Goal: Transaction & Acquisition: Book appointment/travel/reservation

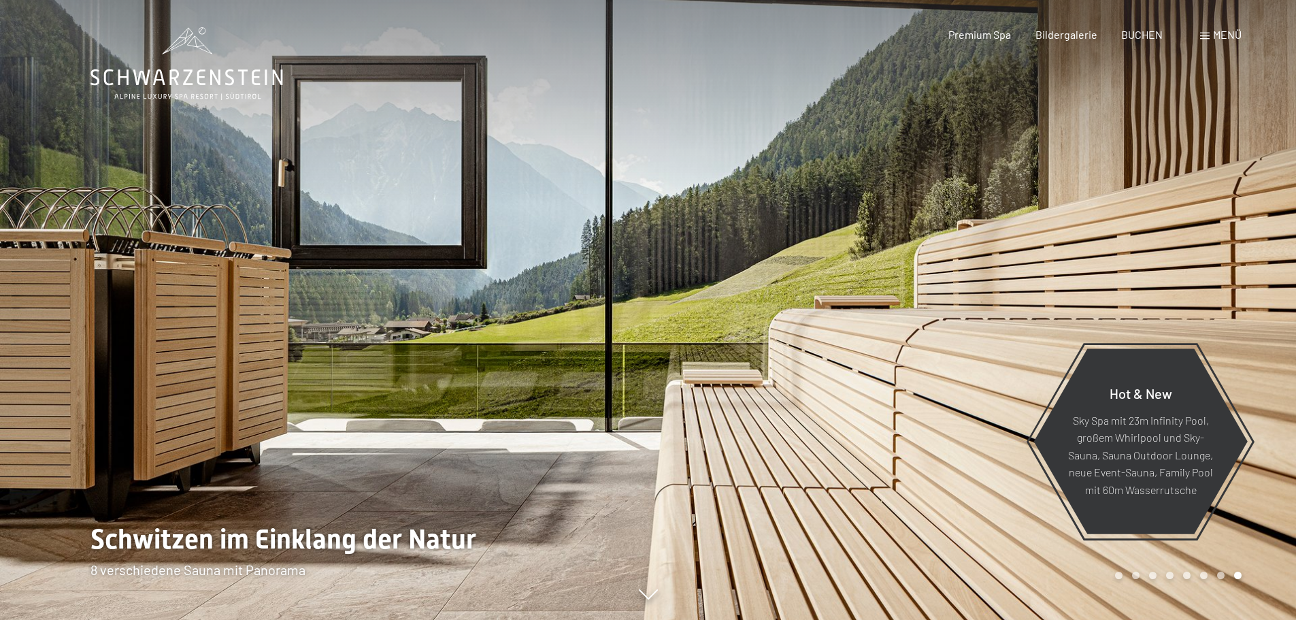
click at [167, 301] on div at bounding box center [324, 310] width 648 height 620
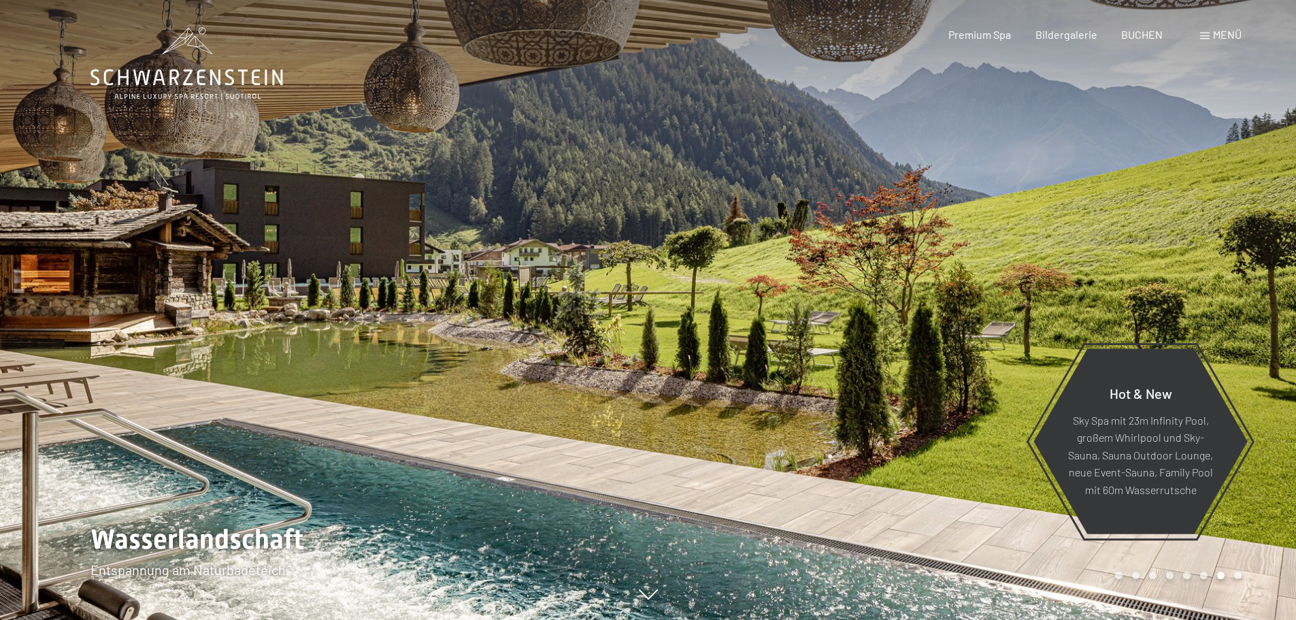
click at [145, 305] on div at bounding box center [324, 310] width 648 height 620
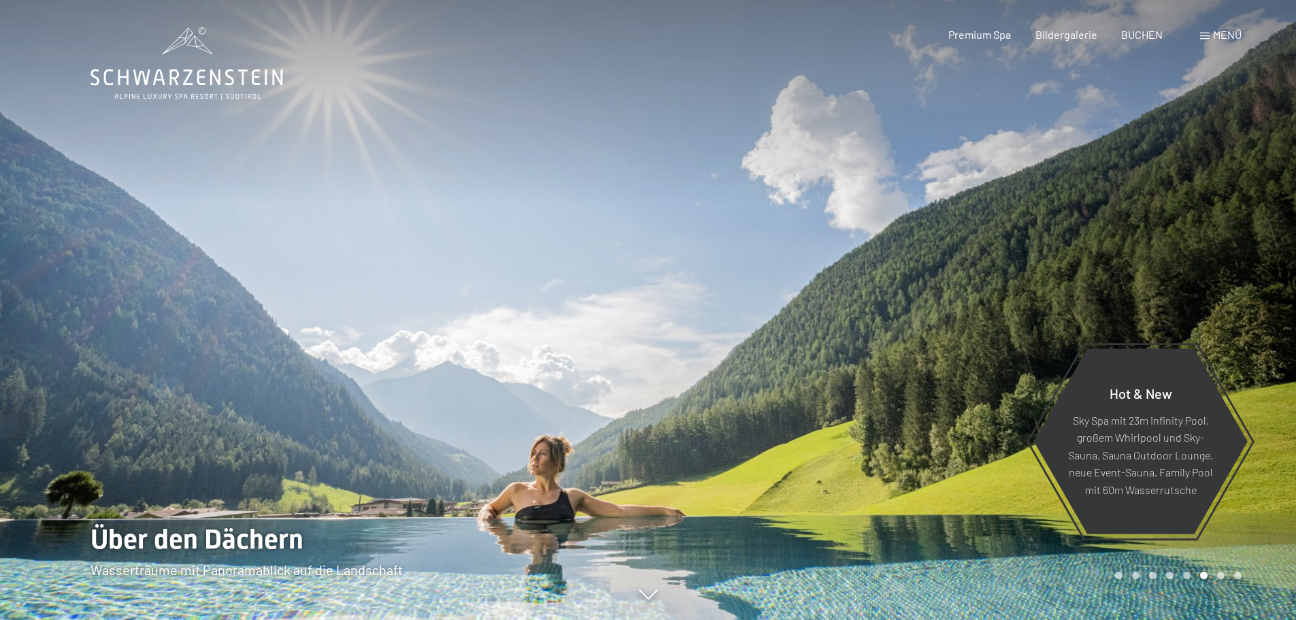
click at [145, 305] on div at bounding box center [324, 310] width 648 height 620
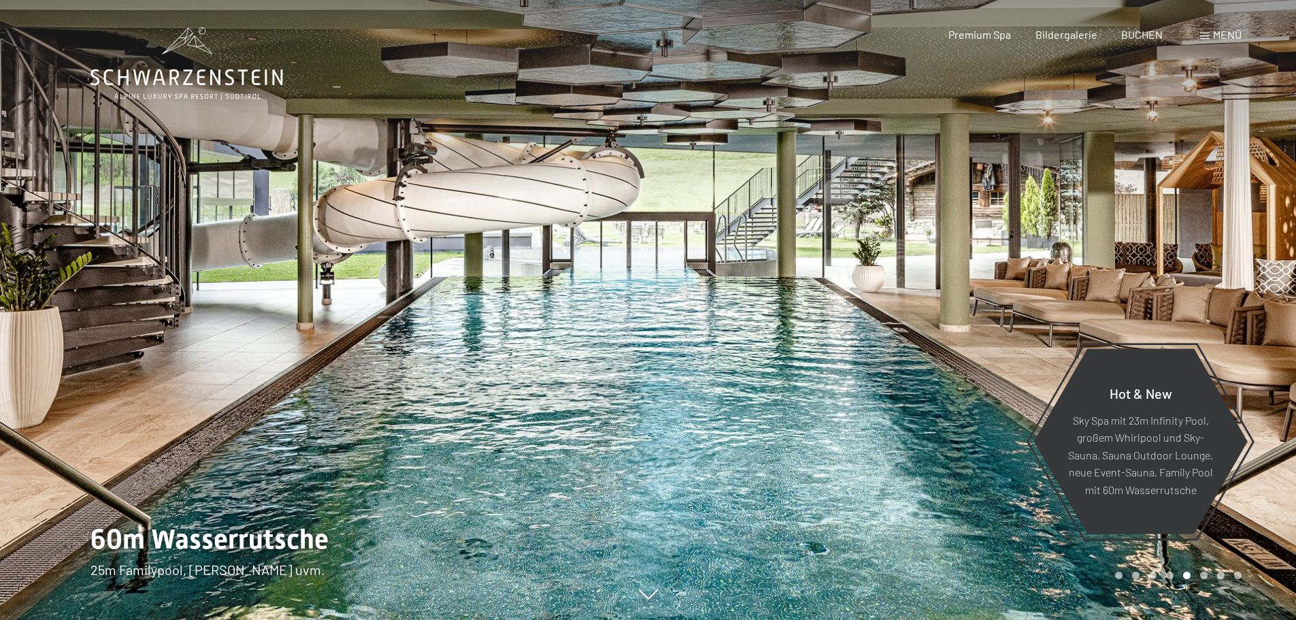
click at [145, 305] on div at bounding box center [324, 310] width 648 height 620
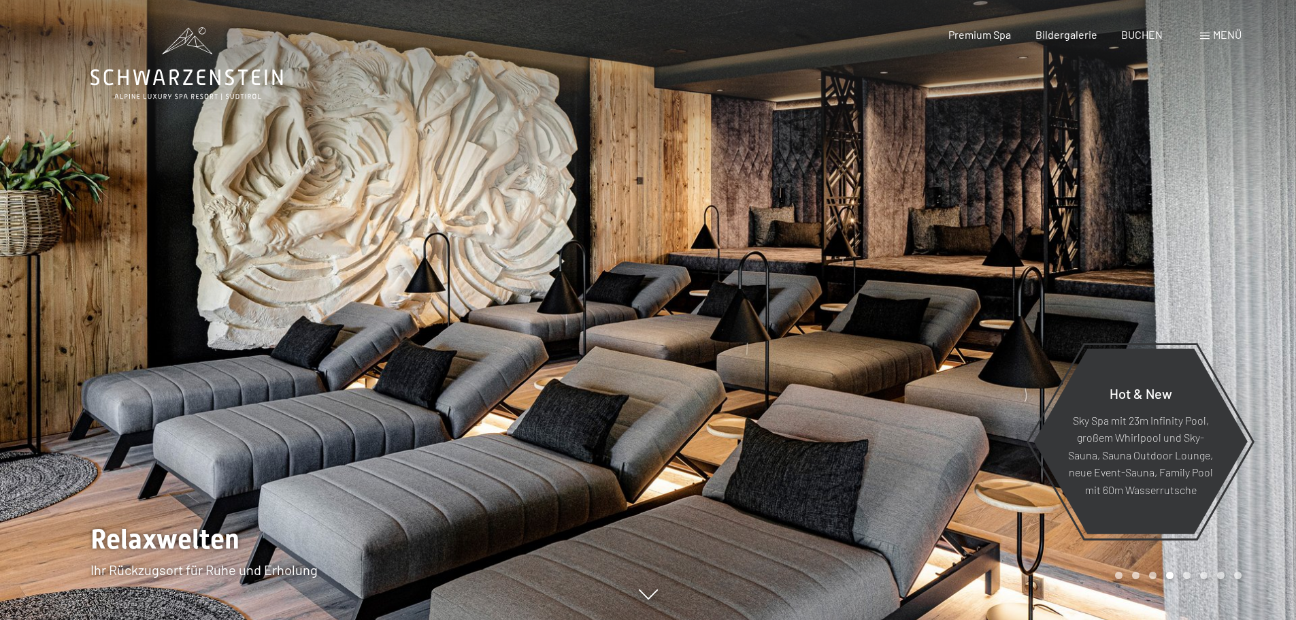
click at [145, 305] on div at bounding box center [324, 310] width 648 height 620
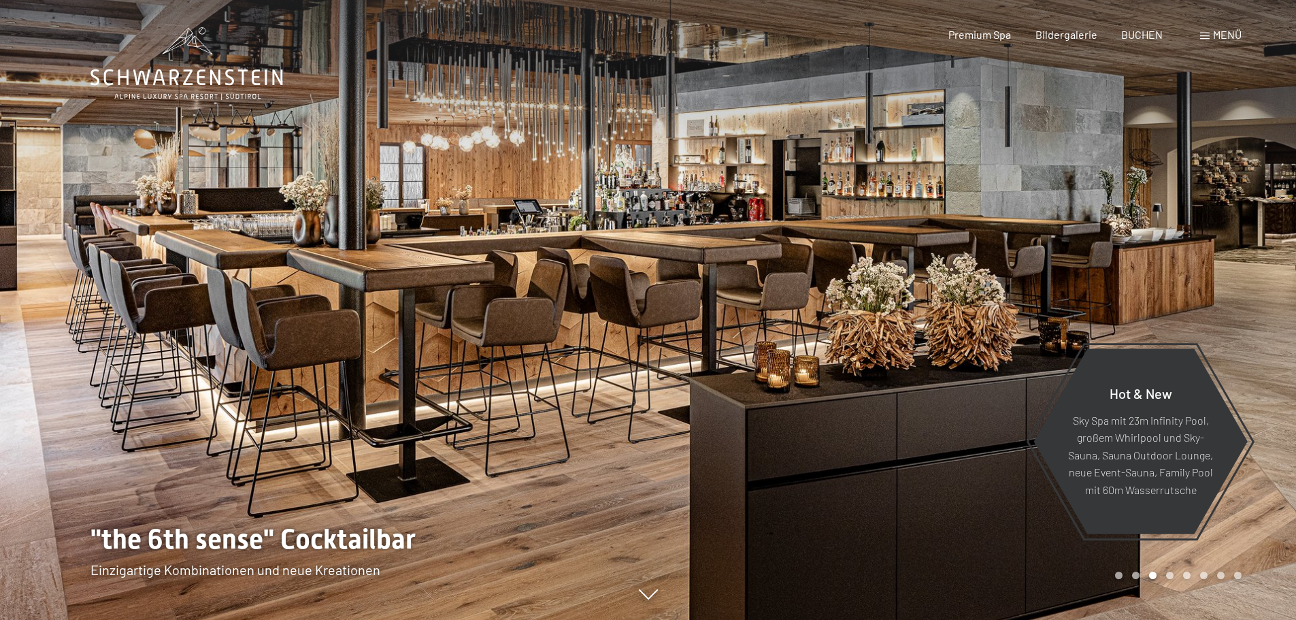
click at [145, 305] on div at bounding box center [324, 310] width 648 height 620
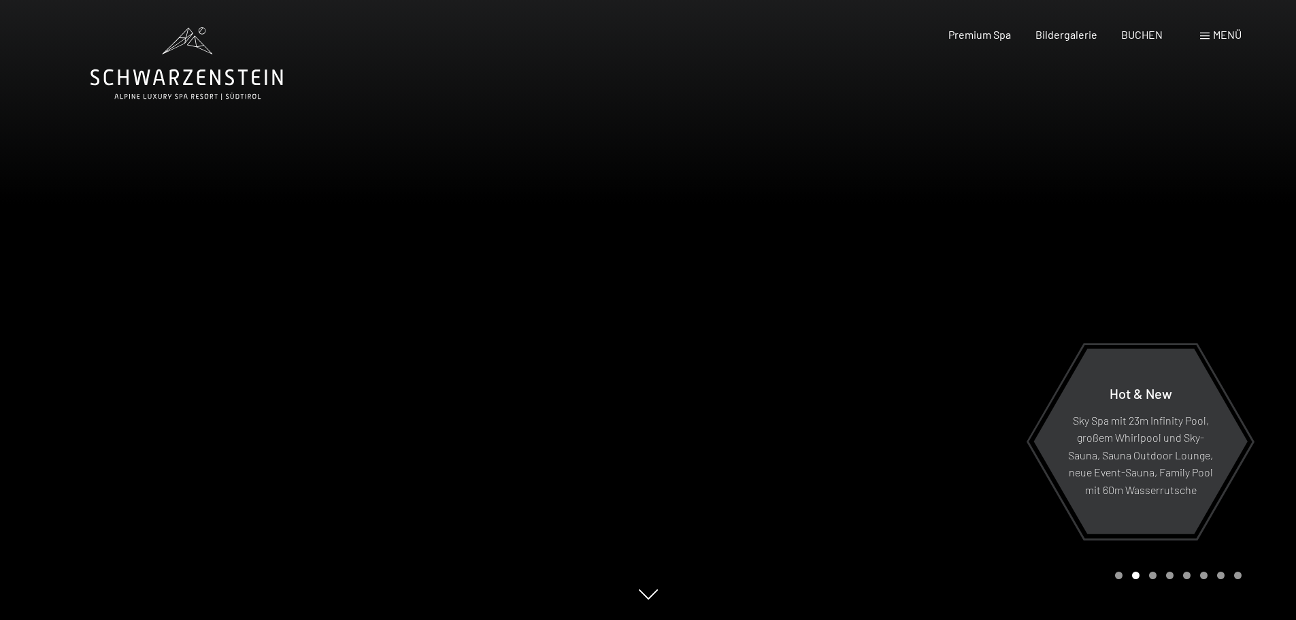
click at [145, 305] on div at bounding box center [324, 310] width 648 height 620
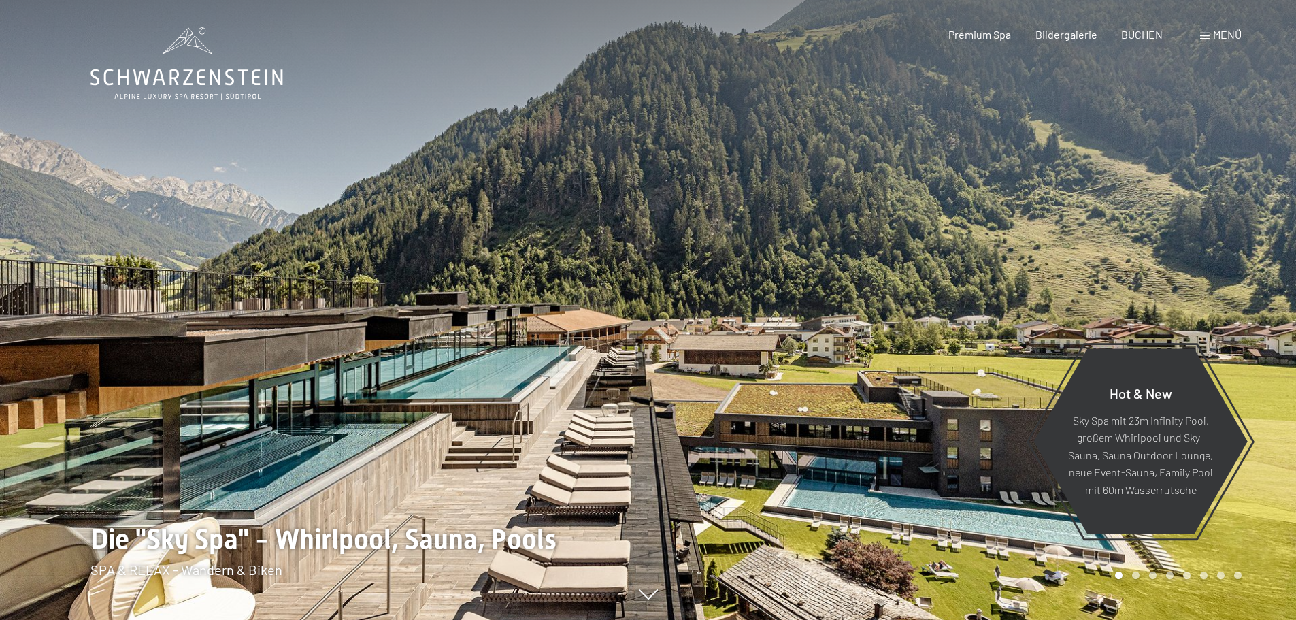
click at [145, 305] on div at bounding box center [324, 310] width 648 height 620
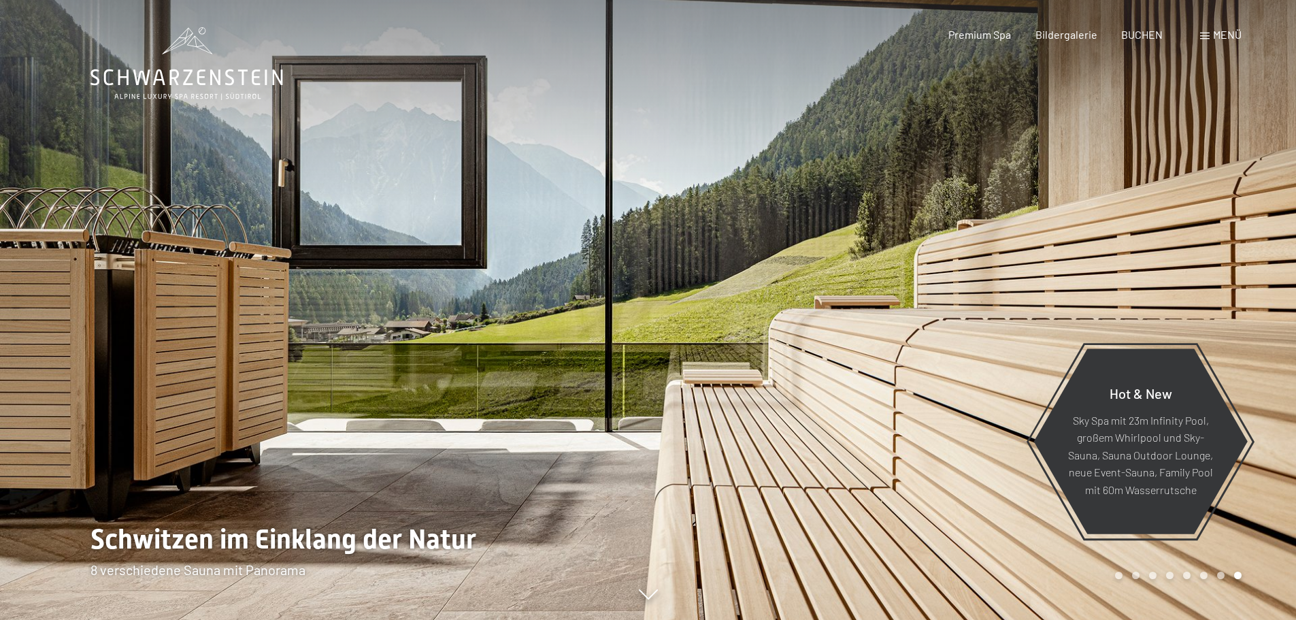
click at [145, 305] on div at bounding box center [324, 310] width 648 height 620
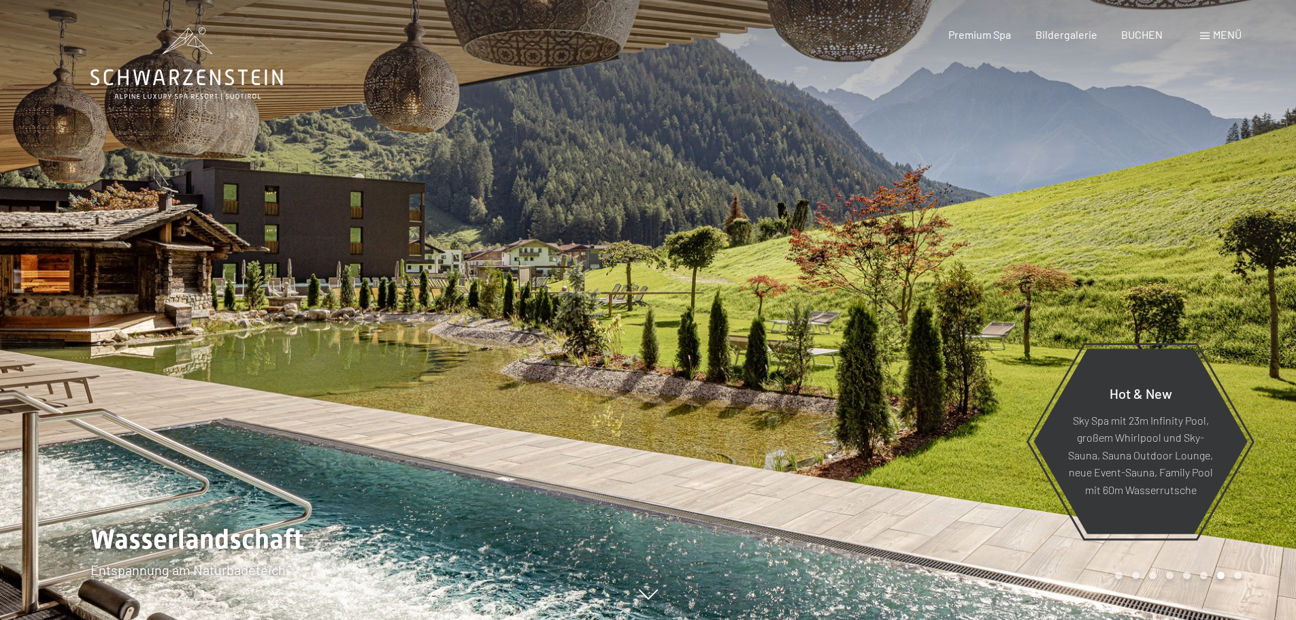
click at [145, 305] on div at bounding box center [324, 310] width 648 height 620
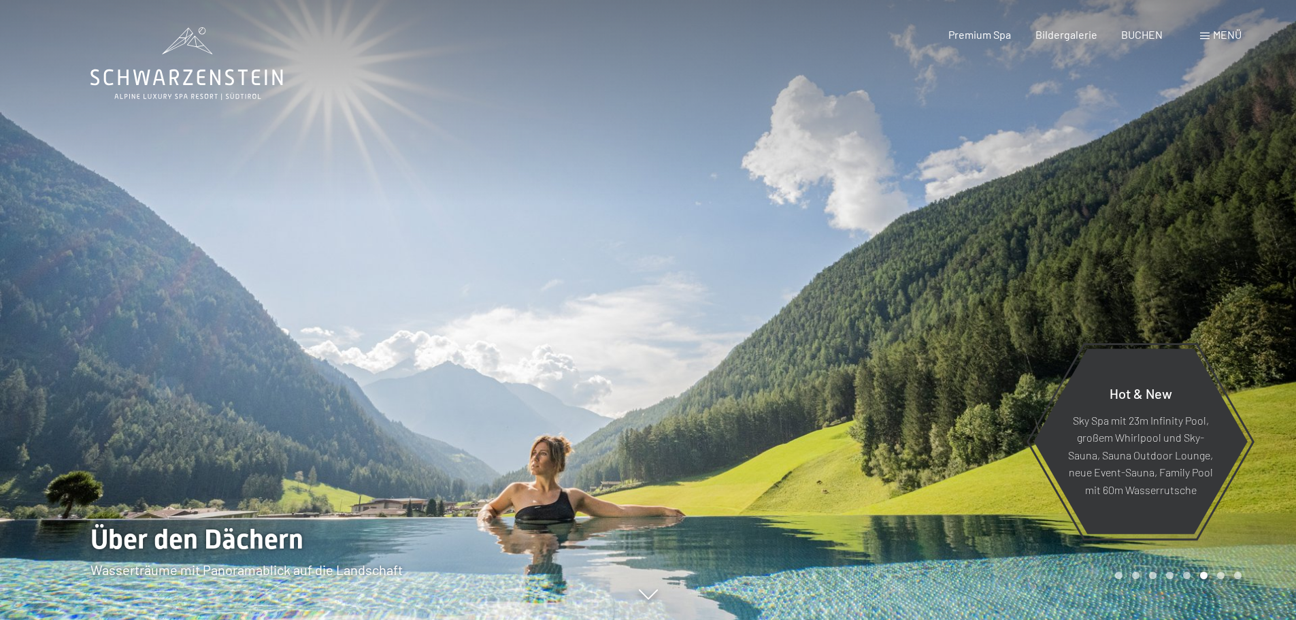
click at [144, 305] on div at bounding box center [324, 310] width 648 height 620
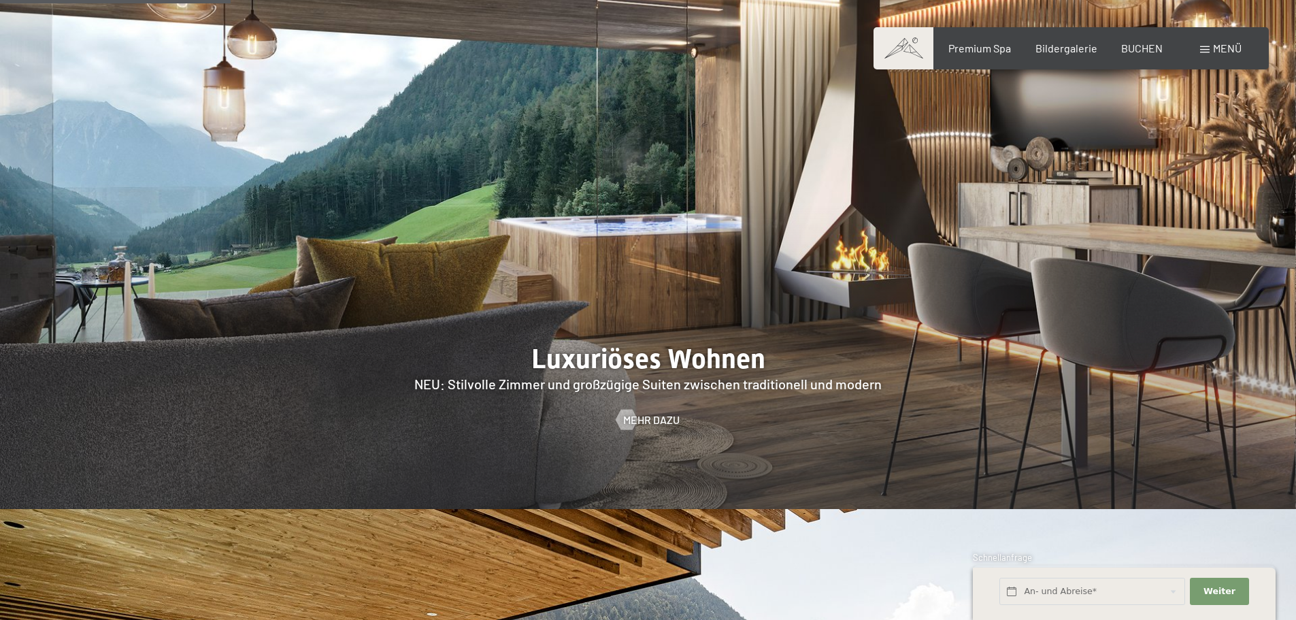
scroll to position [1360, 0]
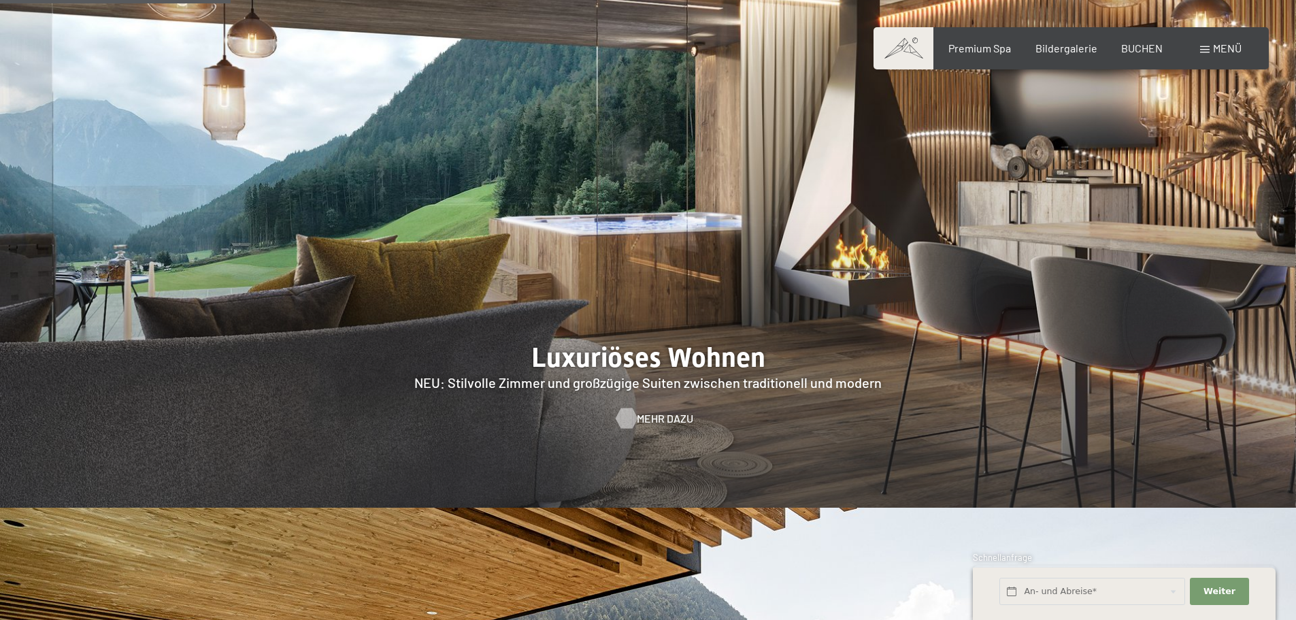
click at [649, 411] on span "Mehr dazu" at bounding box center [665, 418] width 56 height 15
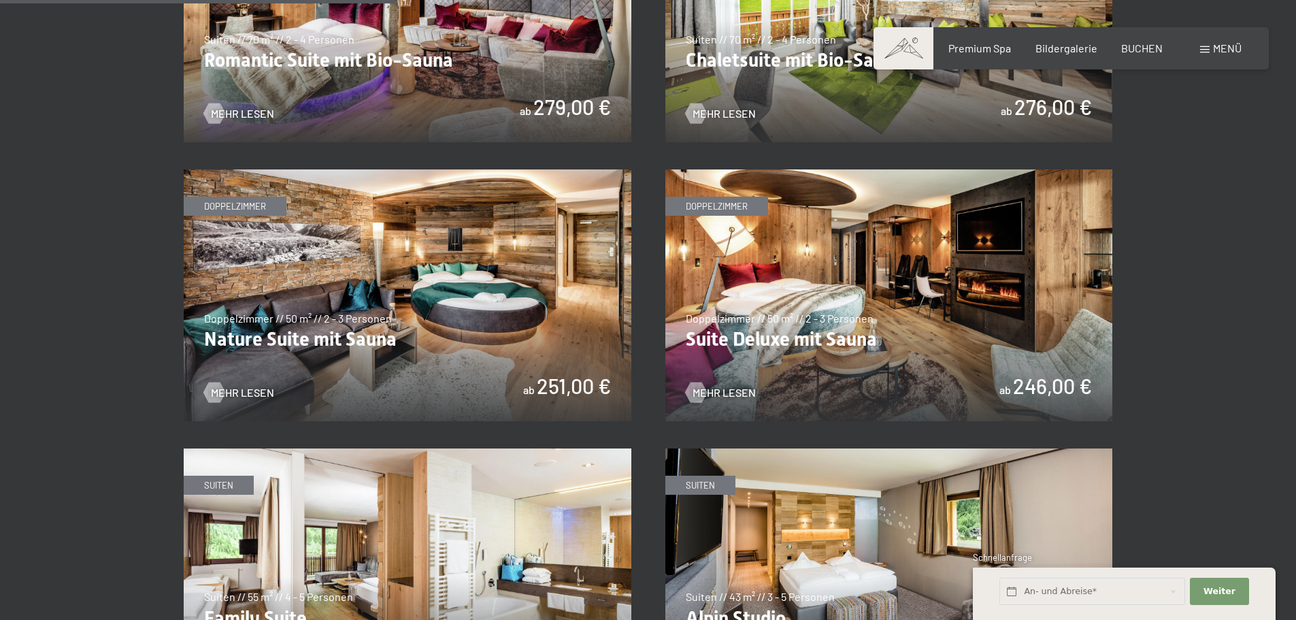
scroll to position [1292, 0]
click at [701, 390] on div at bounding box center [696, 393] width 12 height 20
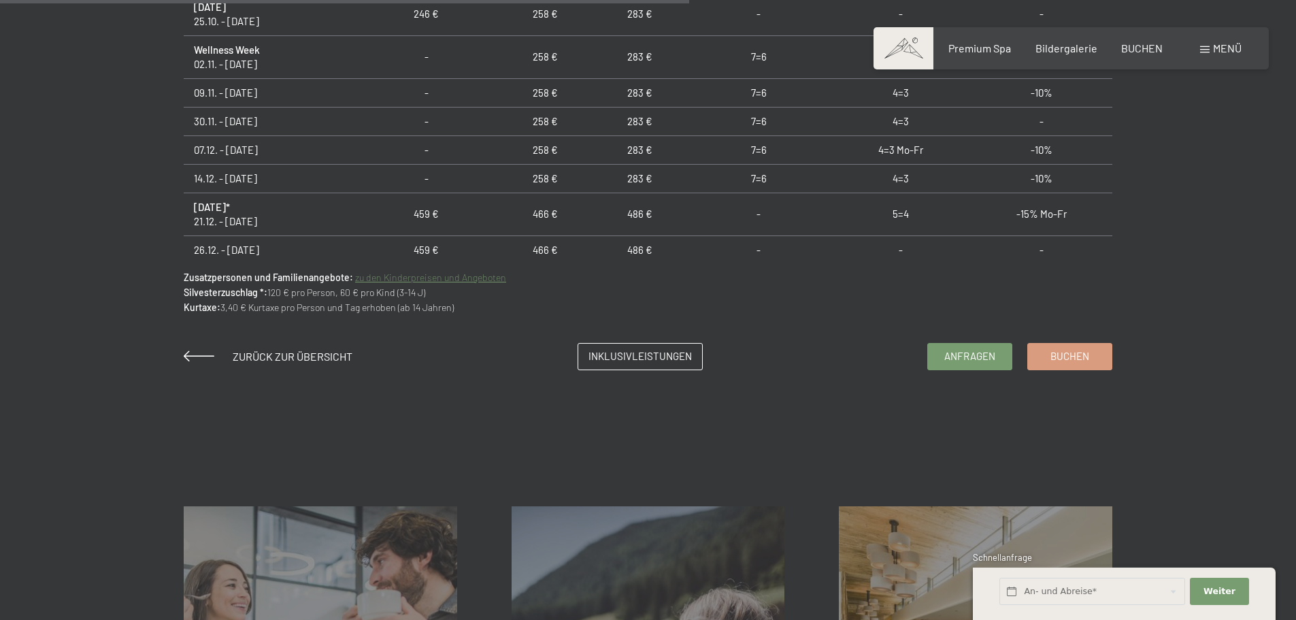
scroll to position [952, 0]
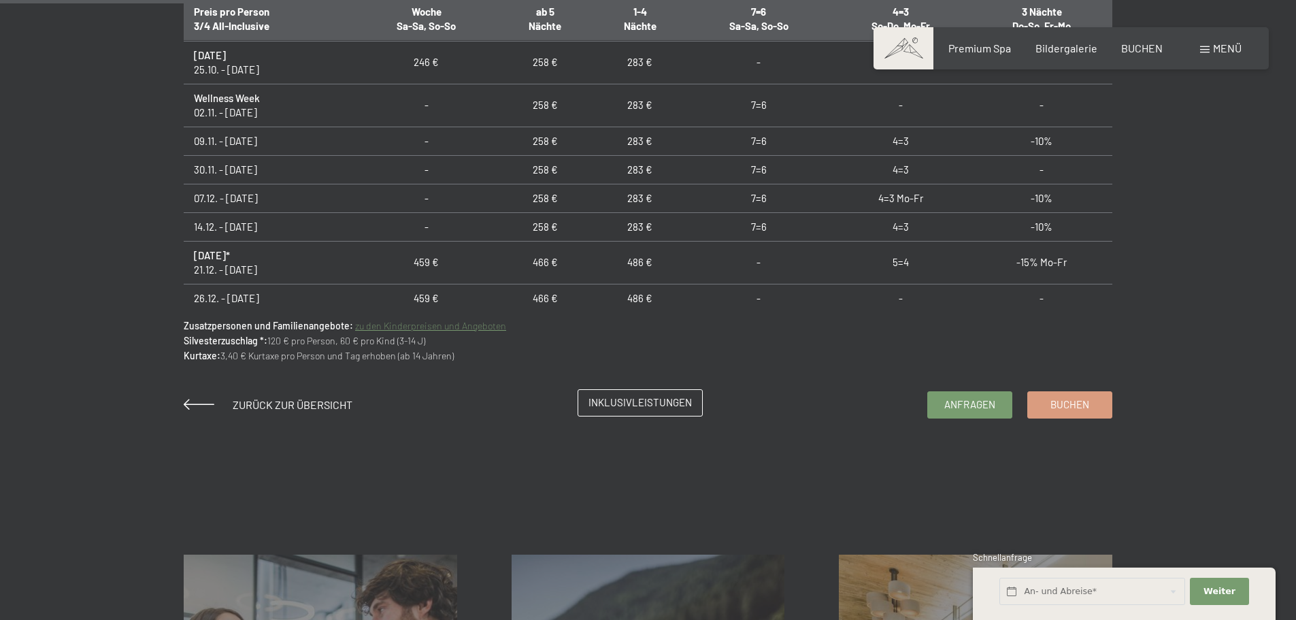
click at [669, 400] on span "Inklusivleistungen" at bounding box center [639, 402] width 103 height 14
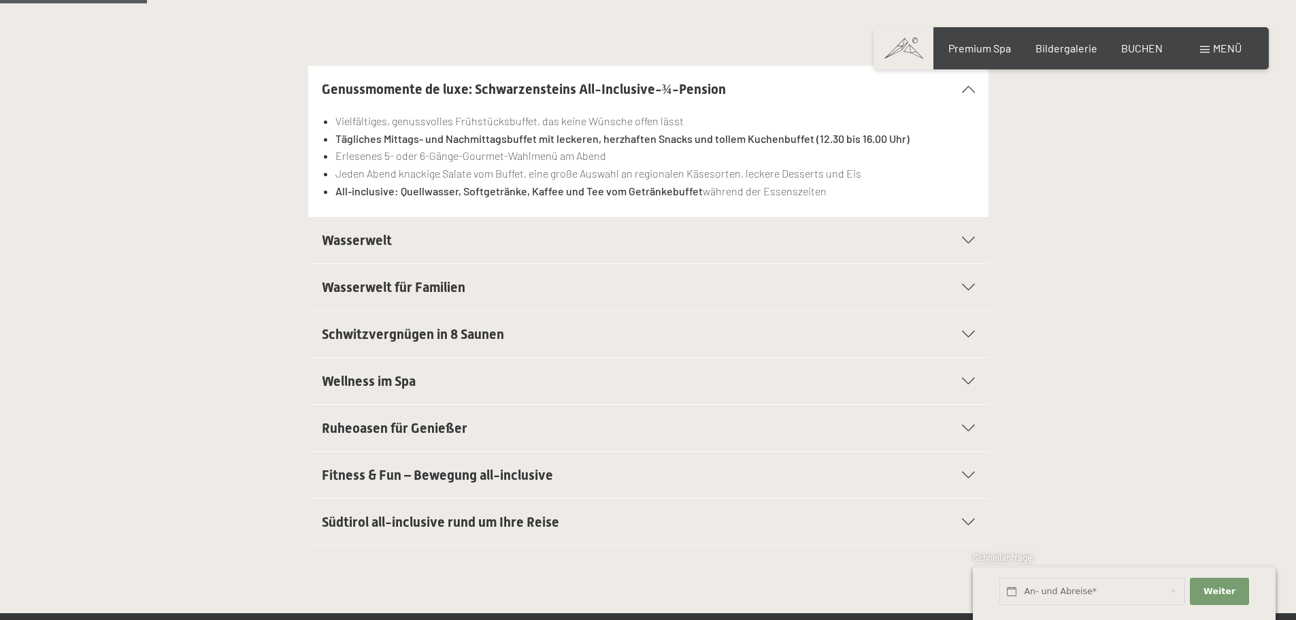
scroll to position [408, 0]
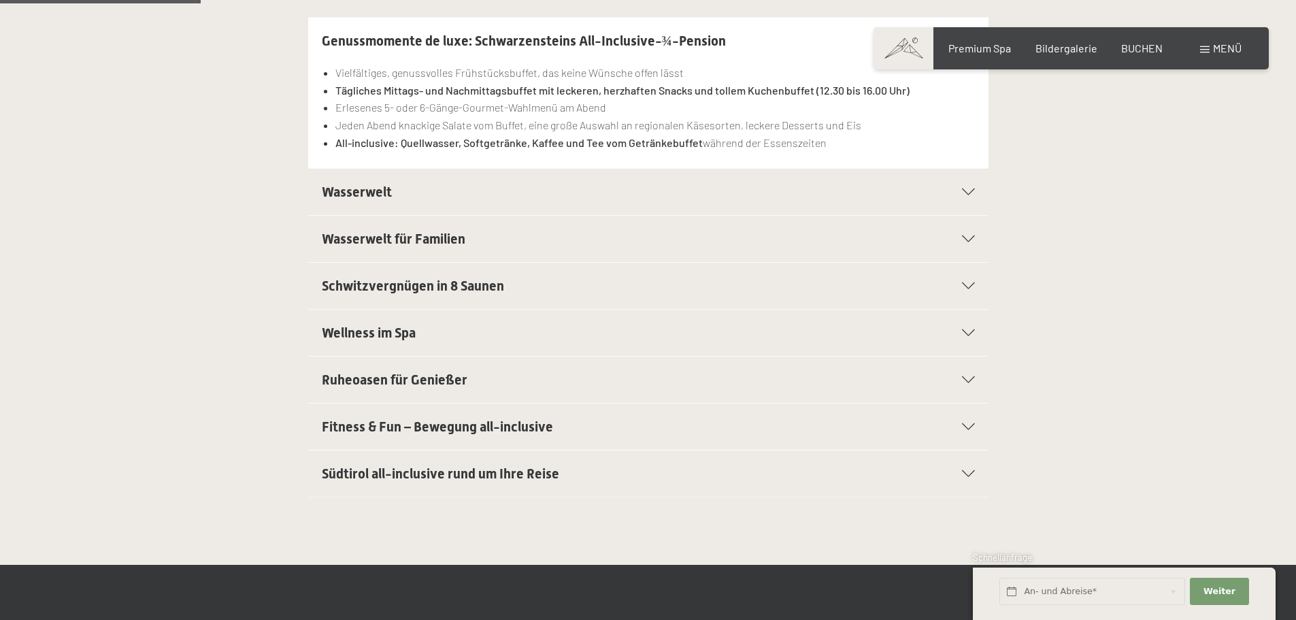
click at [962, 188] on div "Wasserwelt" at bounding box center [648, 192] width 653 height 46
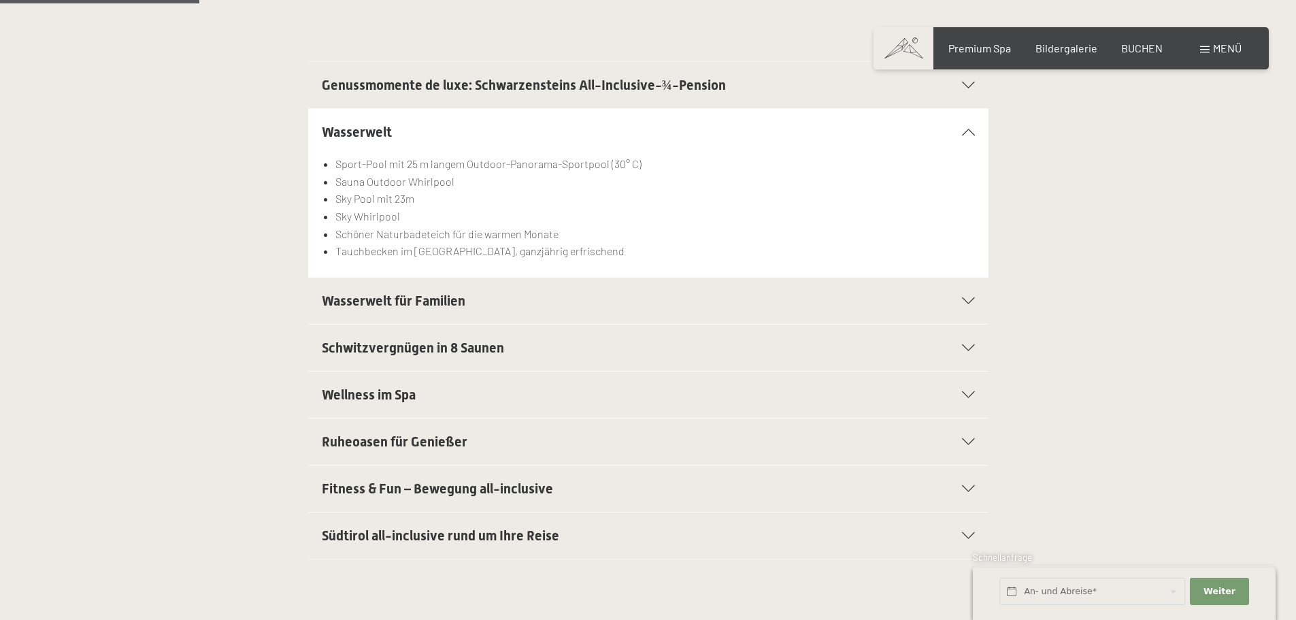
scroll to position [340, 0]
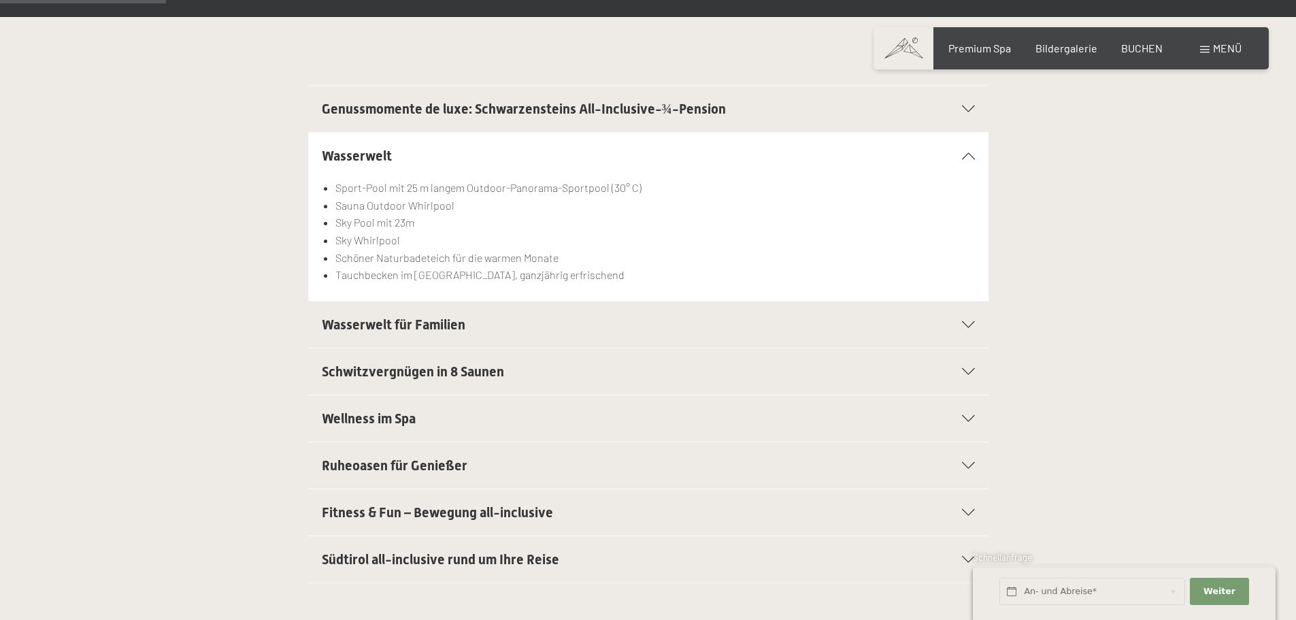
click at [974, 155] on icon at bounding box center [968, 155] width 13 height 7
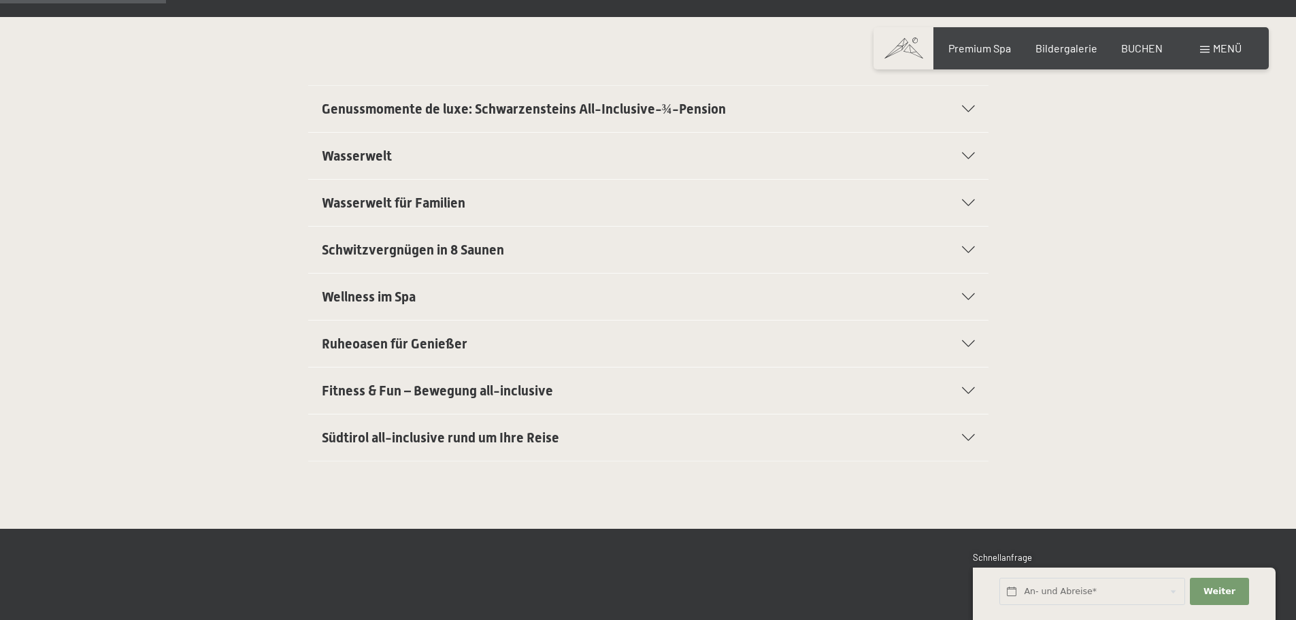
click at [967, 201] on icon at bounding box center [968, 202] width 13 height 7
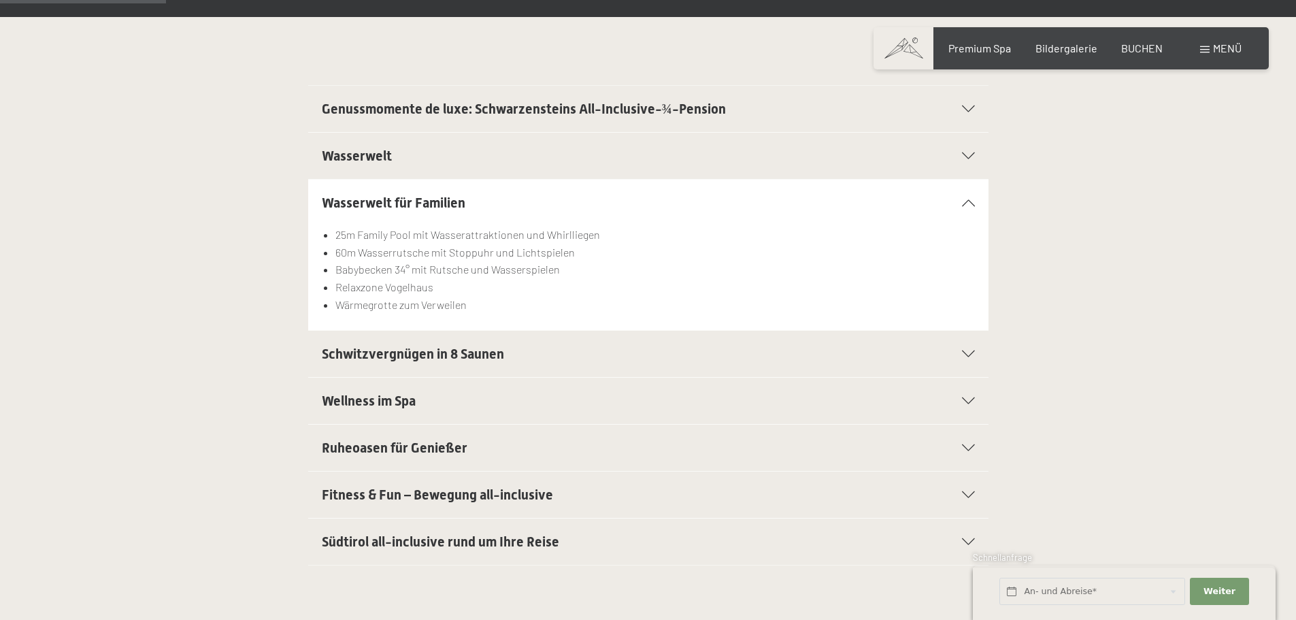
click at [967, 201] on icon at bounding box center [968, 202] width 13 height 7
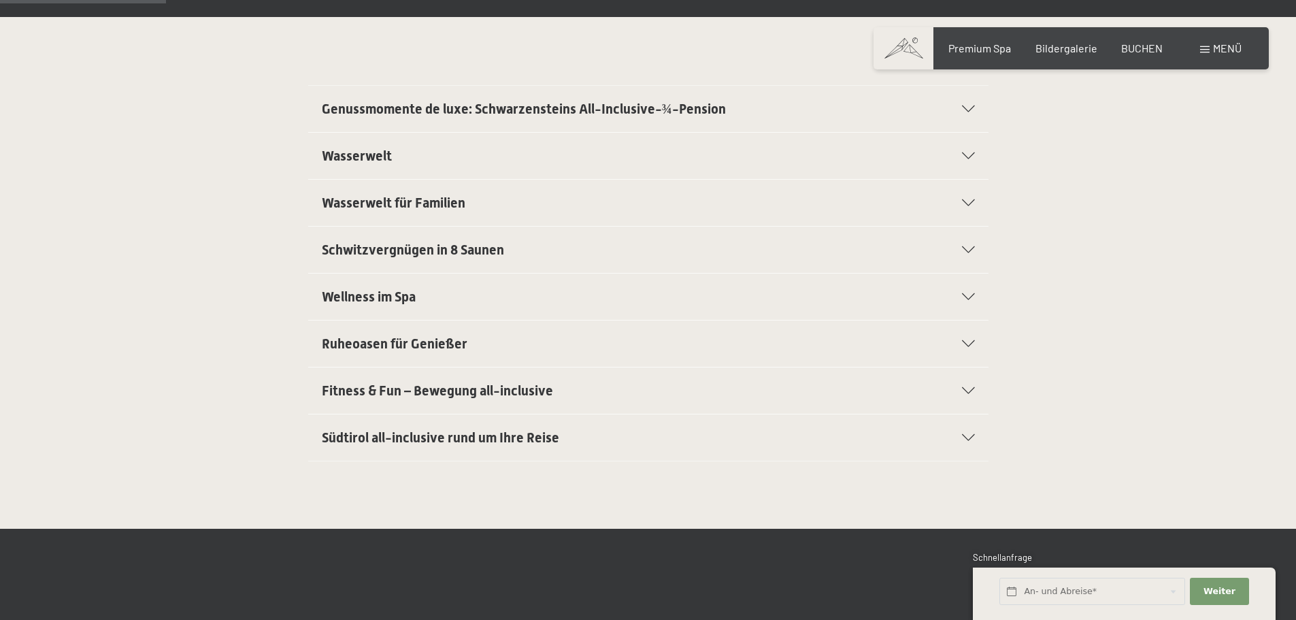
click at [966, 256] on div "Schwitzvergnügen in 8 Saunen" at bounding box center [648, 249] width 653 height 46
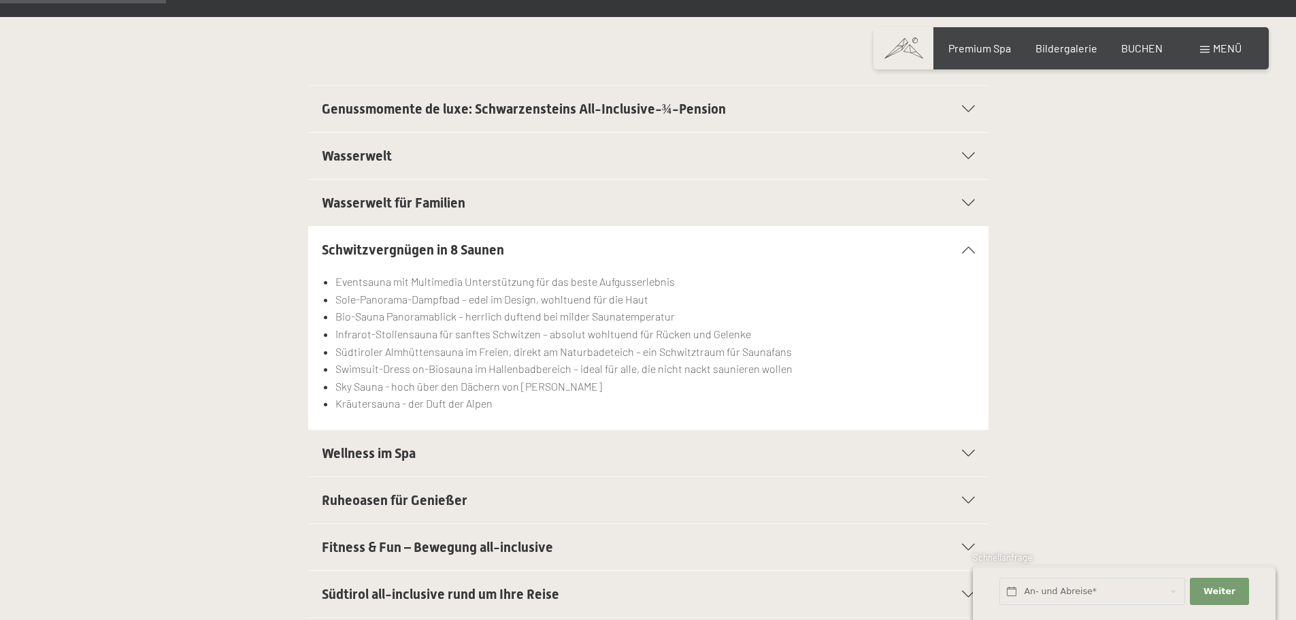
click at [966, 256] on div "Schwitzvergnügen in 8 Saunen" at bounding box center [648, 249] width 653 height 46
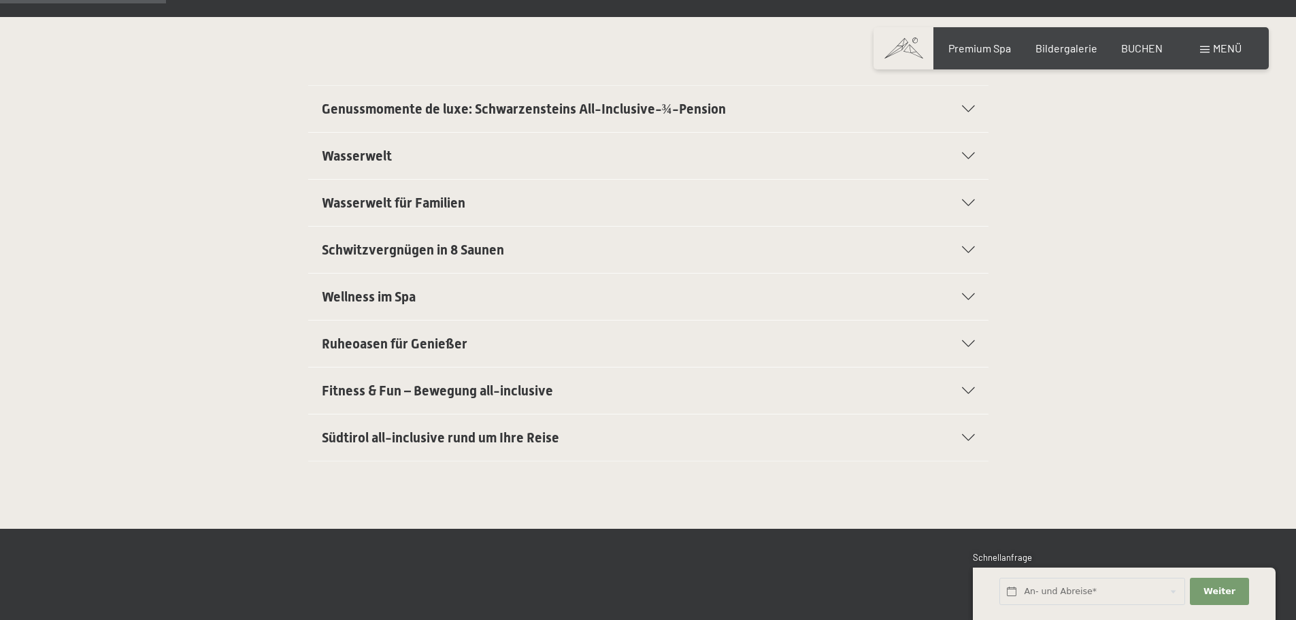
click at [969, 295] on icon at bounding box center [968, 296] width 13 height 7
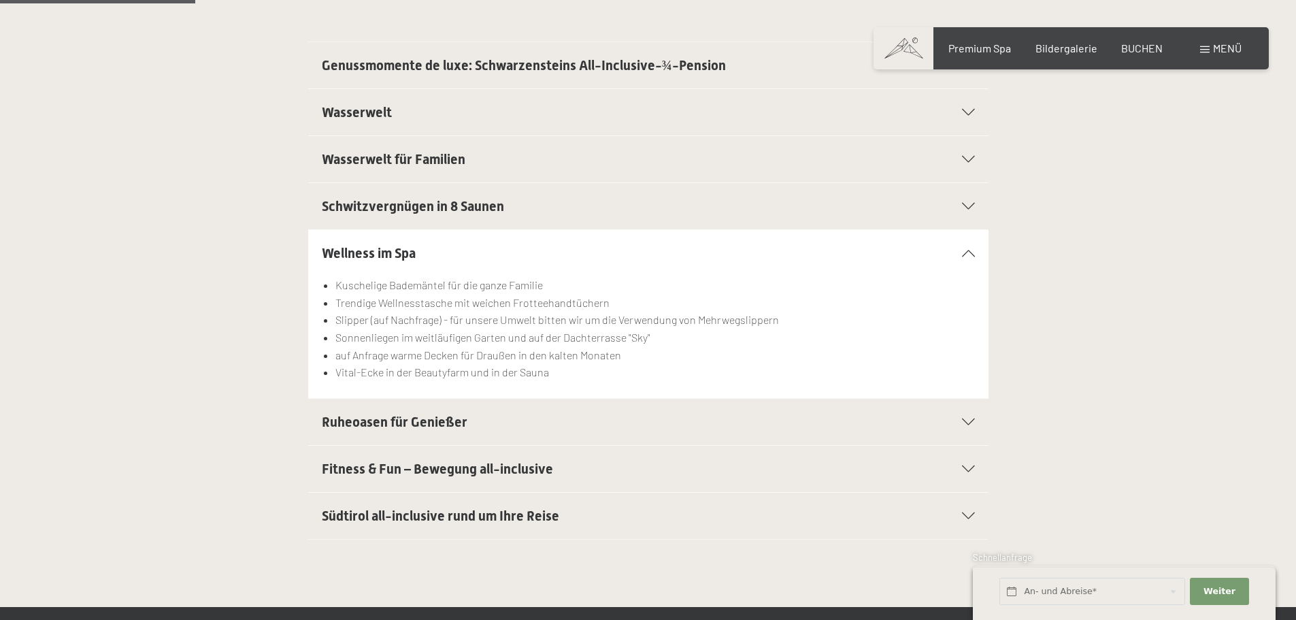
scroll to position [408, 0]
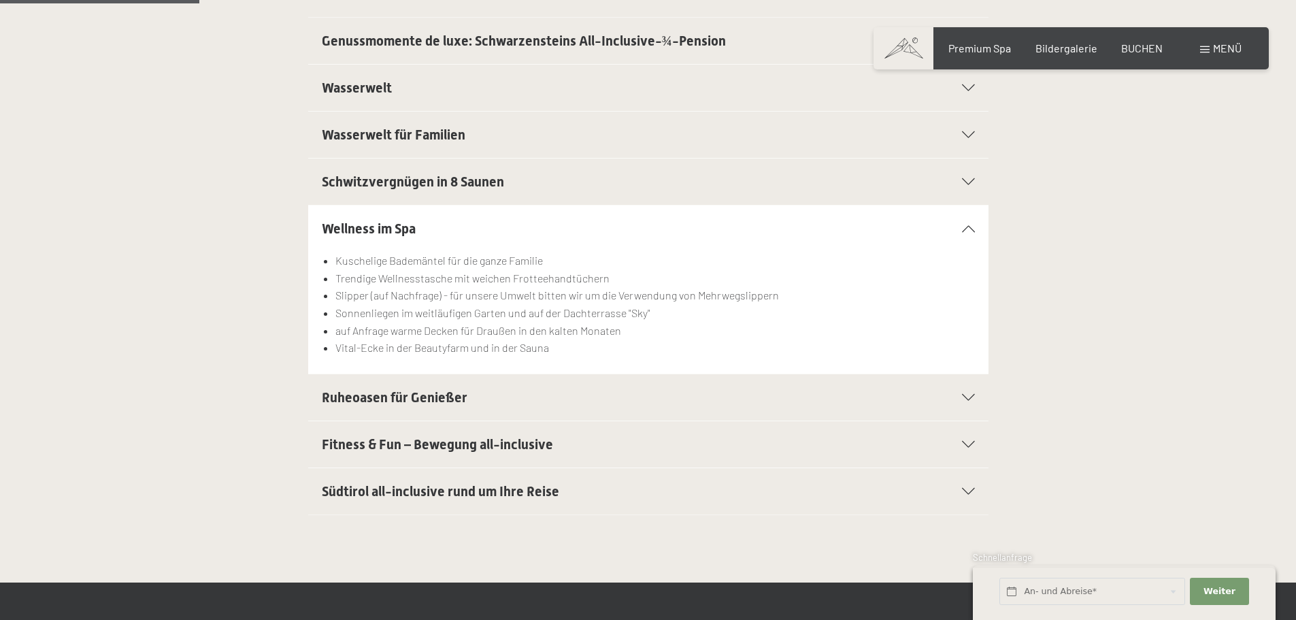
click at [967, 230] on icon at bounding box center [968, 228] width 13 height 7
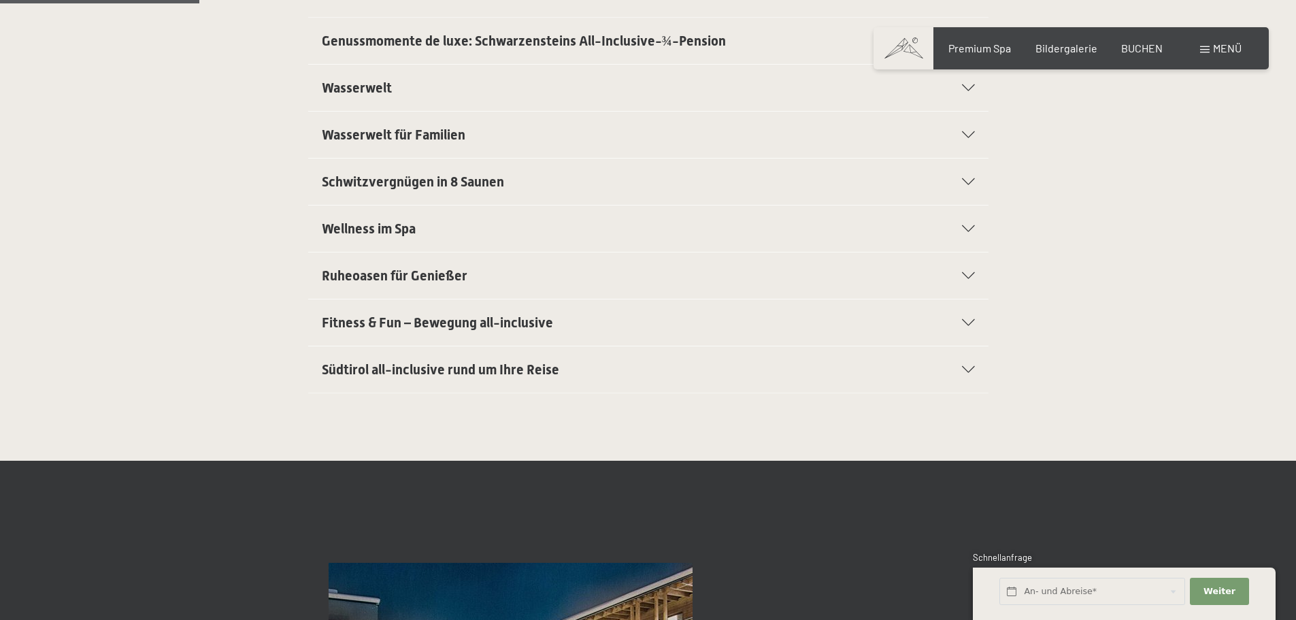
click at [965, 264] on div "Ruheoasen für Genießer" at bounding box center [648, 275] width 653 height 46
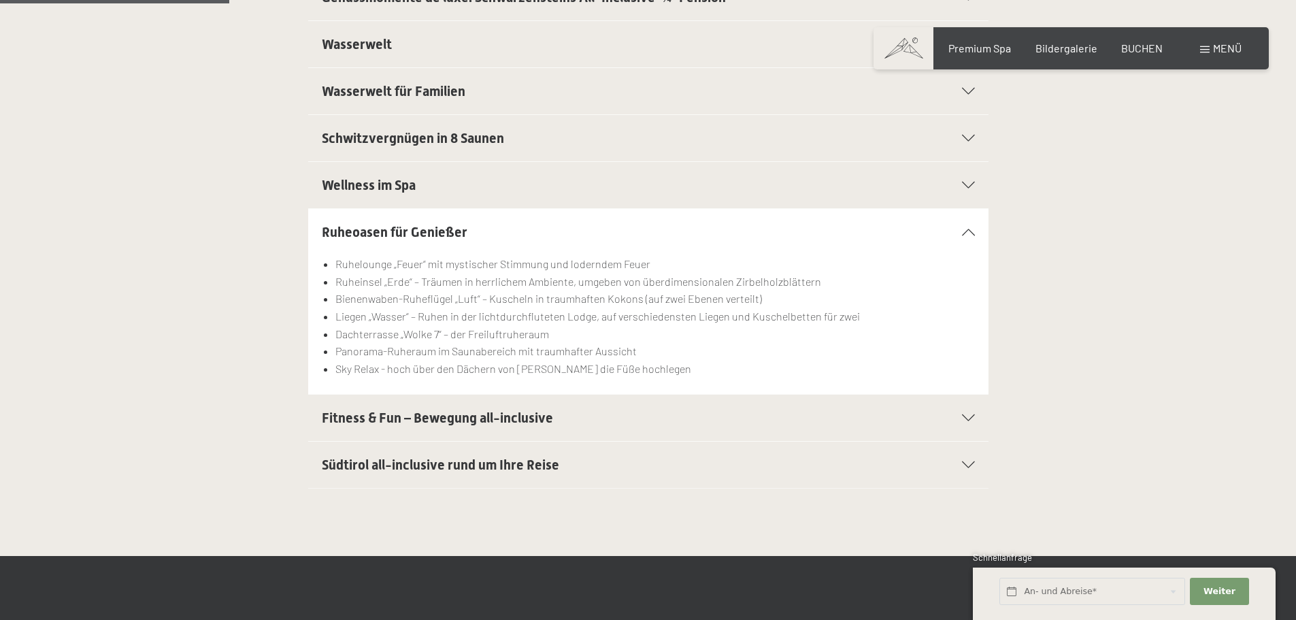
scroll to position [476, 0]
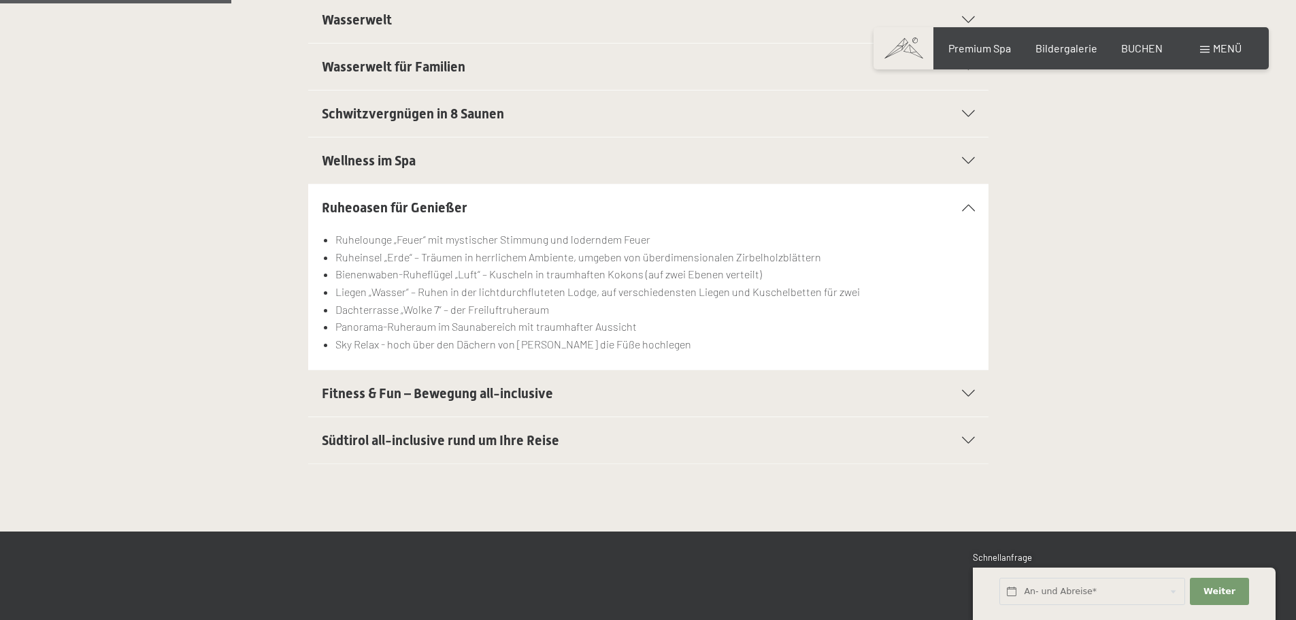
click at [964, 197] on div "Ruheoasen für Genießer" at bounding box center [648, 207] width 653 height 46
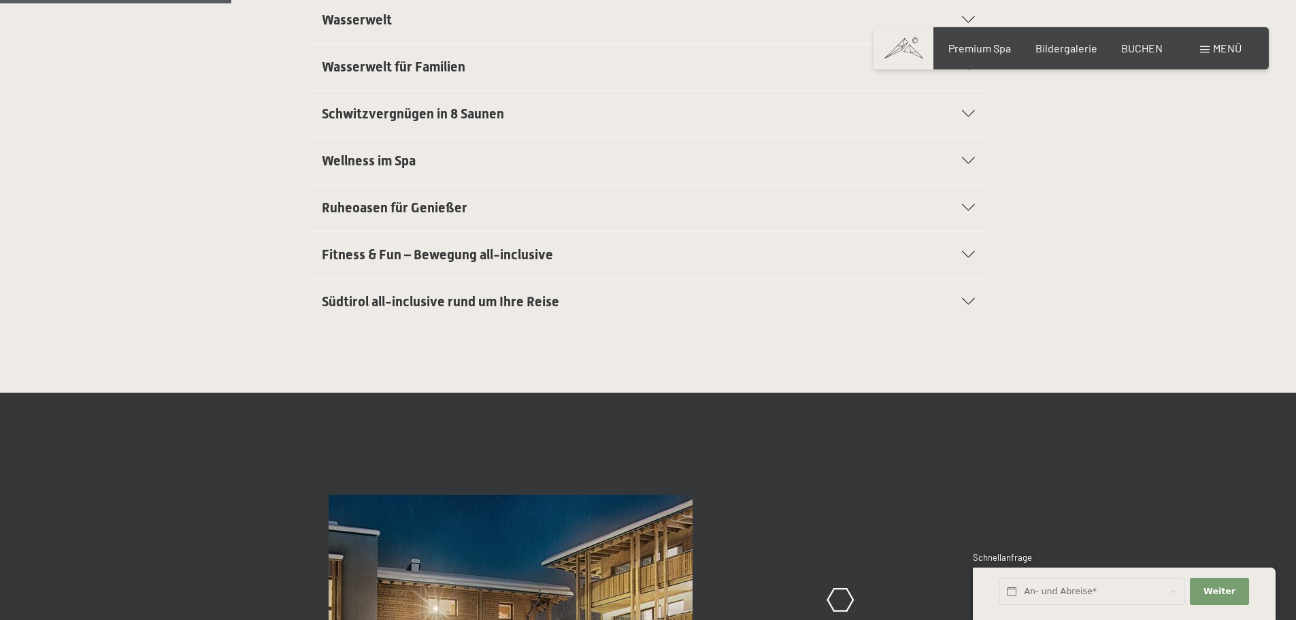
click at [962, 254] on icon at bounding box center [968, 254] width 13 height 7
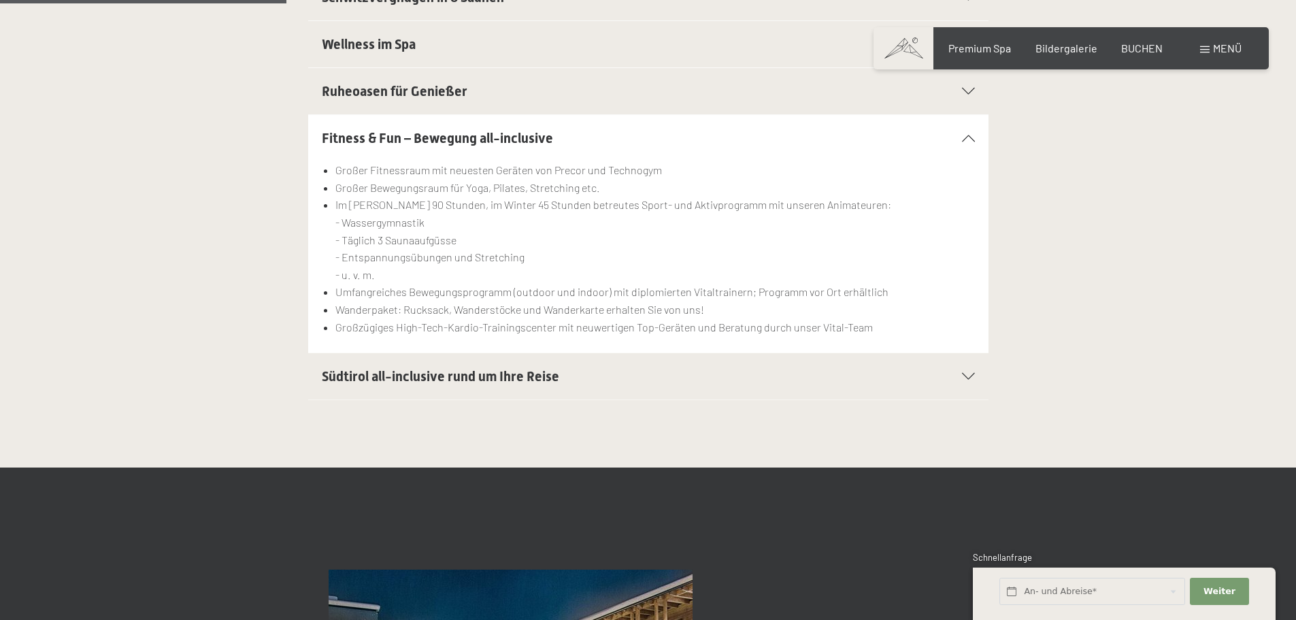
scroll to position [612, 0]
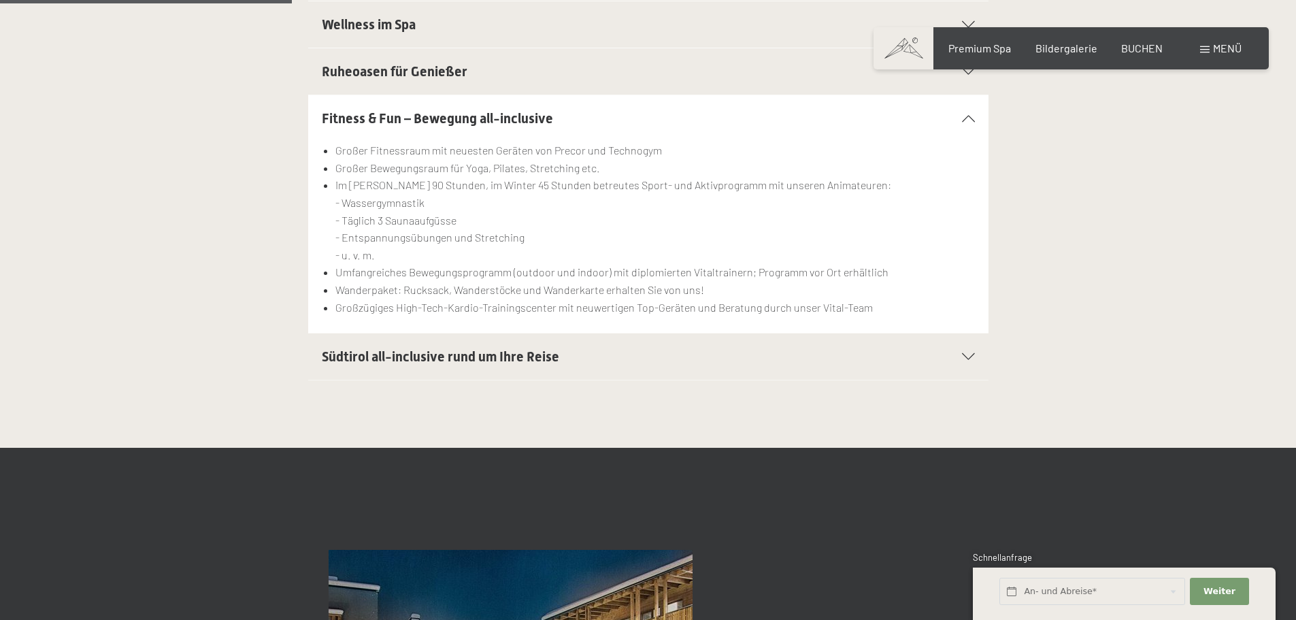
click at [969, 124] on div "Fitness & Fun – Bewegung all-inclusive" at bounding box center [648, 118] width 653 height 46
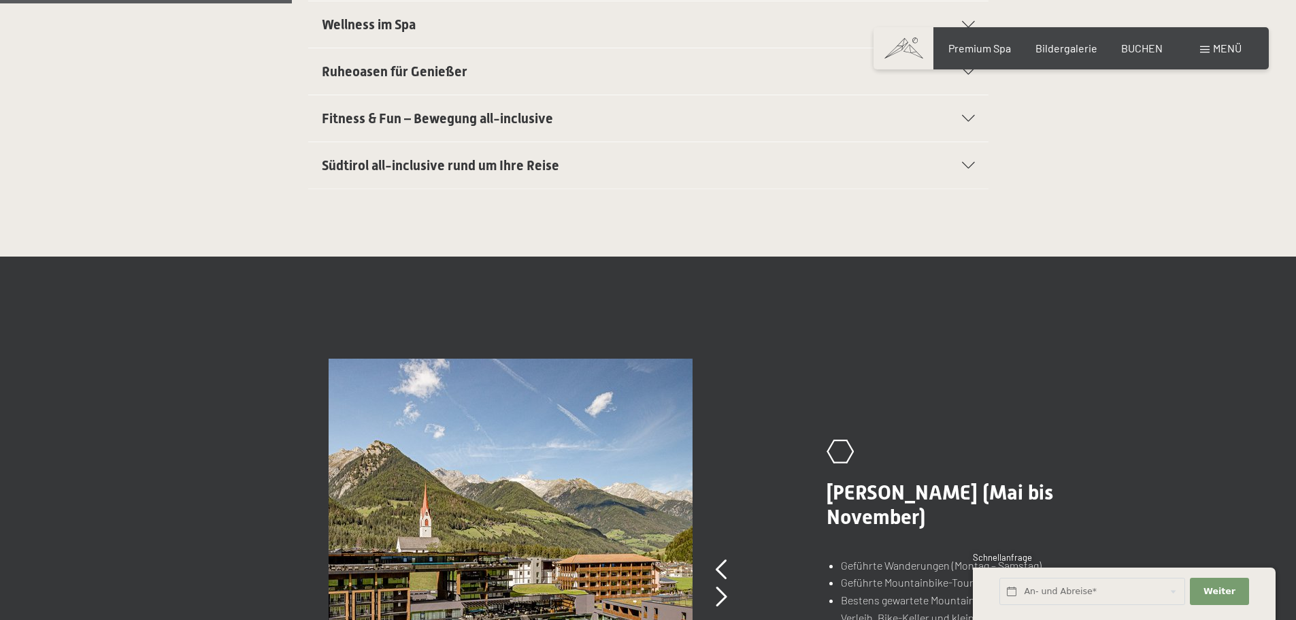
click at [965, 169] on icon at bounding box center [968, 165] width 13 height 7
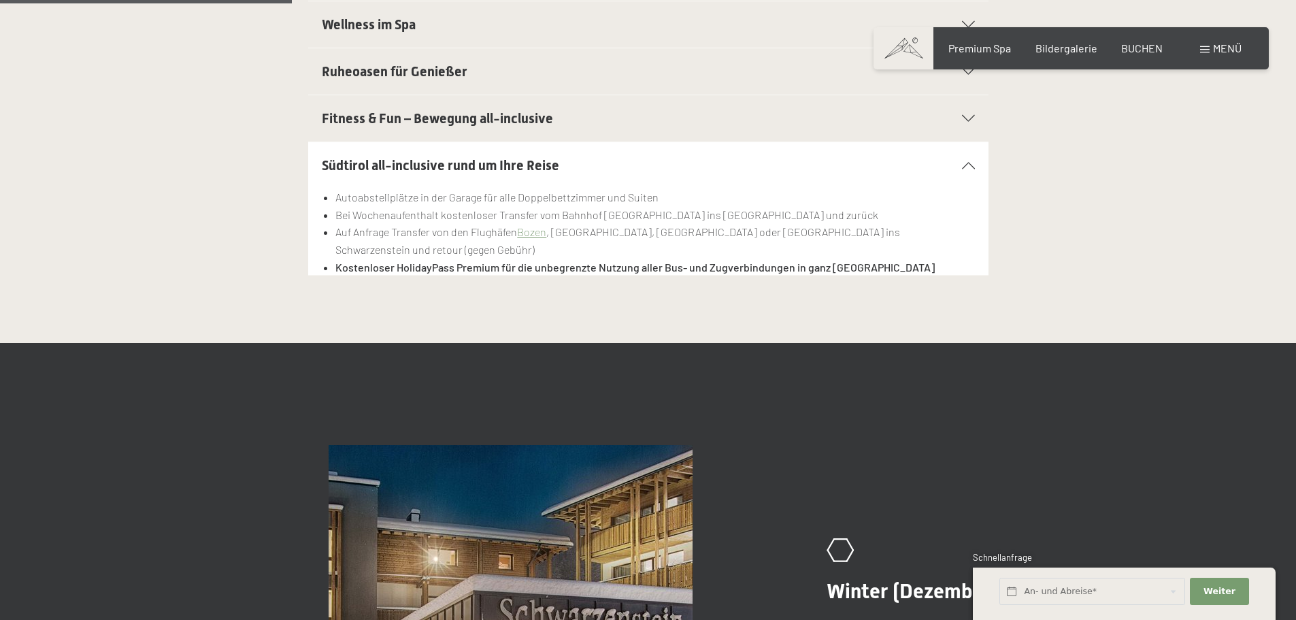
click at [966, 169] on div at bounding box center [960, 165] width 30 height 7
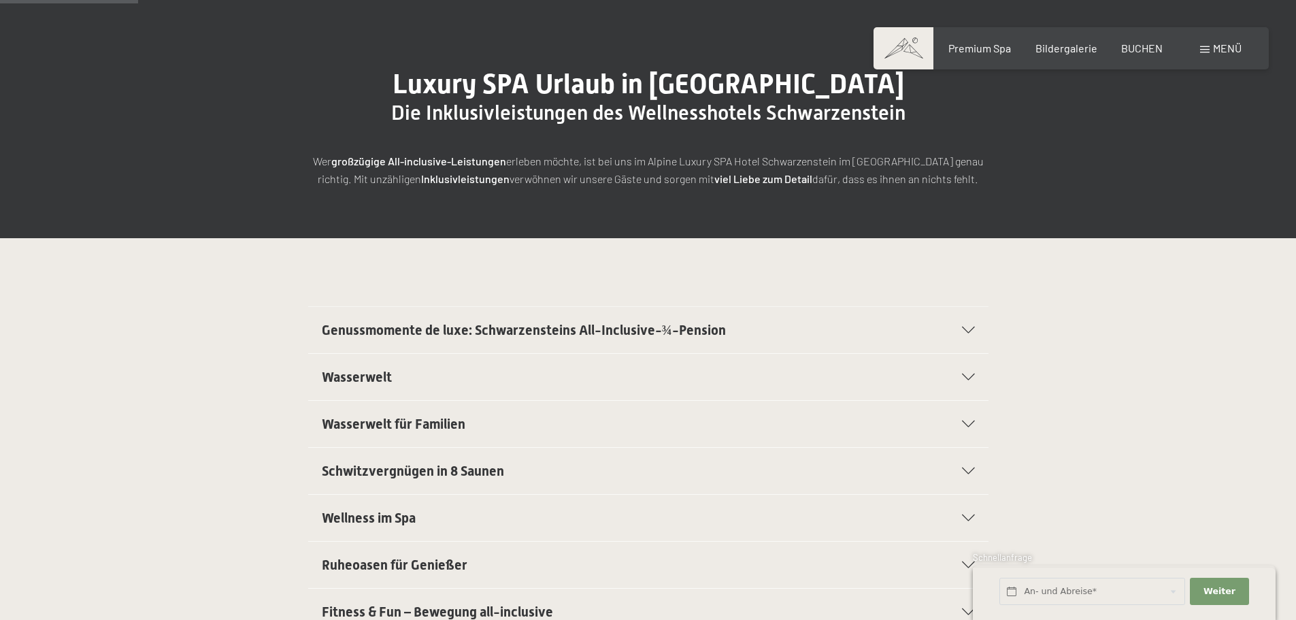
scroll to position [0, 0]
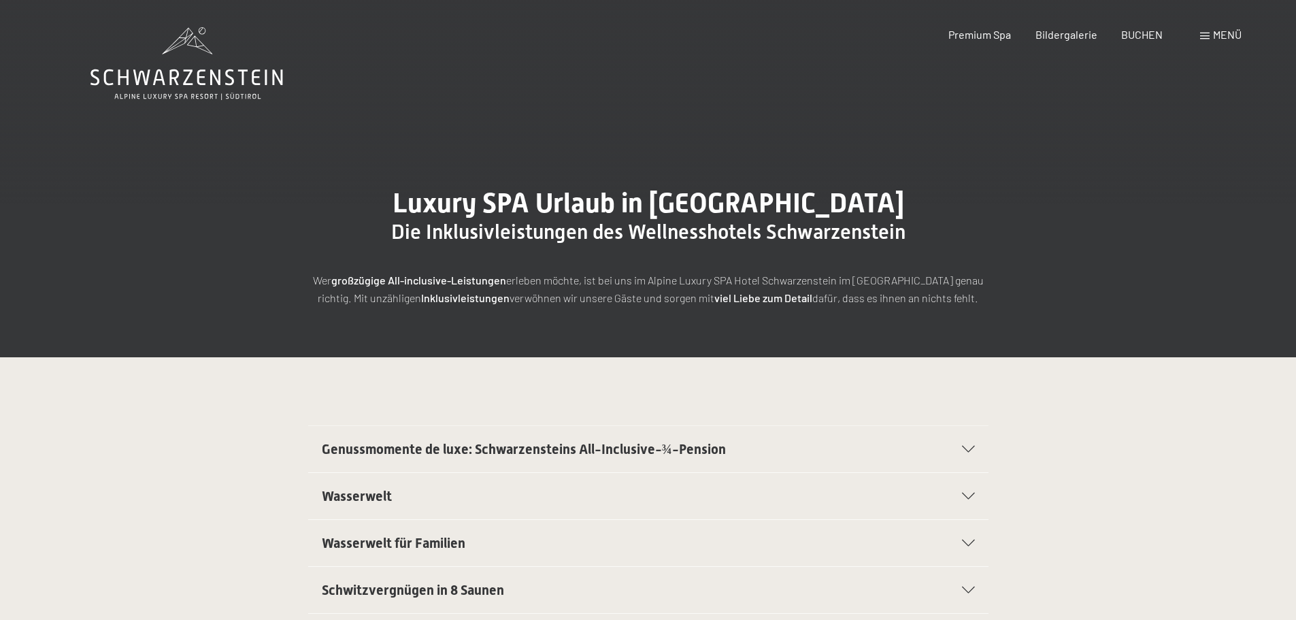
click at [1015, 42] on div "Buchen Anfragen Premium Spa Bildergalerie BUCHEN Menü DE IT EN Gutschein Bilder…" at bounding box center [1070, 34] width 341 height 15
click at [990, 39] on span "Premium Spa" at bounding box center [979, 32] width 63 height 13
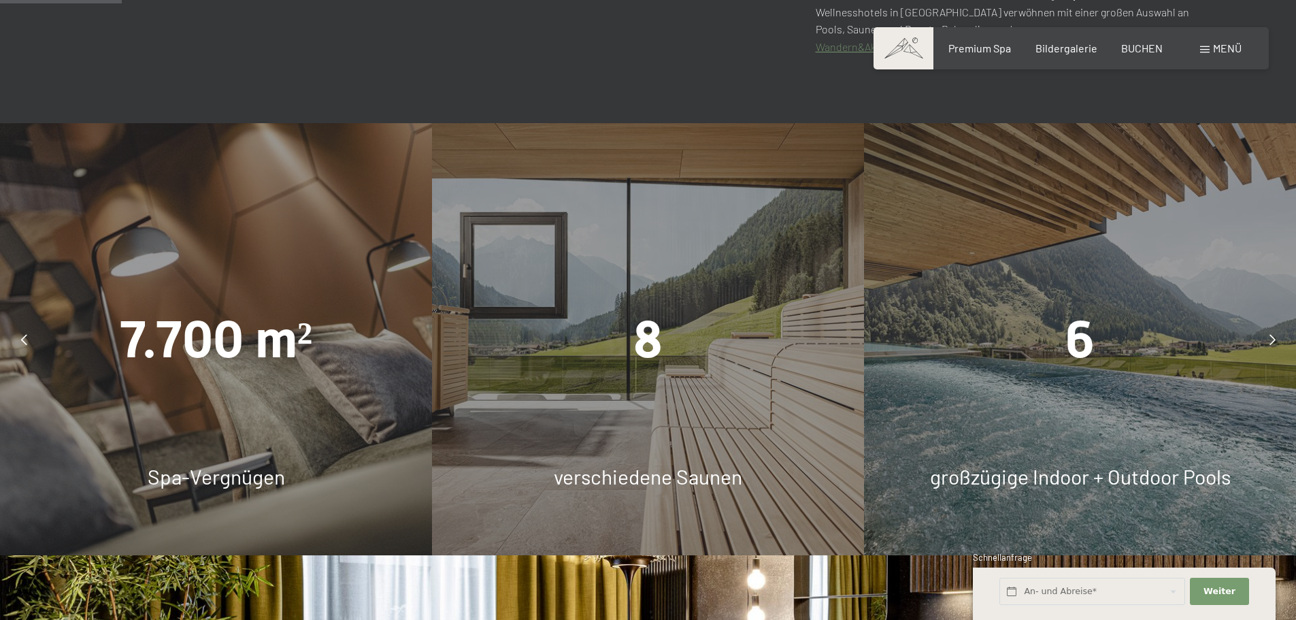
scroll to position [1020, 0]
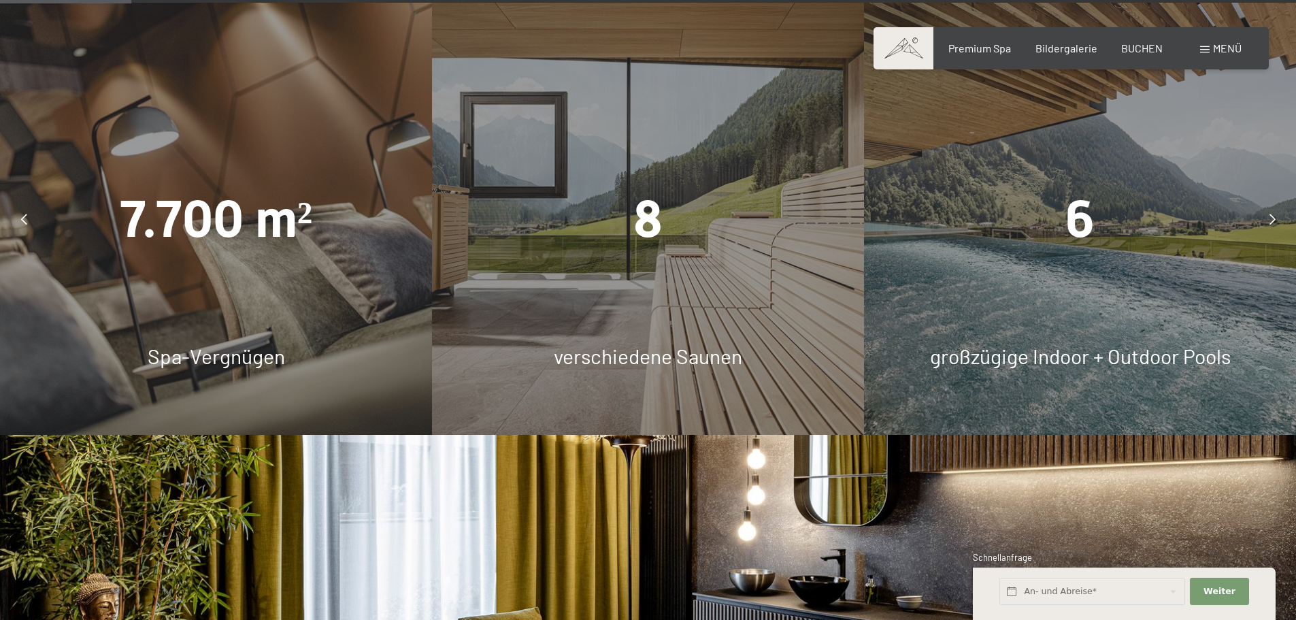
click at [1094, 288] on div "6 großzügige Indoor + Outdoor Pools" at bounding box center [1080, 219] width 432 height 432
click at [1275, 215] on icon at bounding box center [1272, 219] width 6 height 11
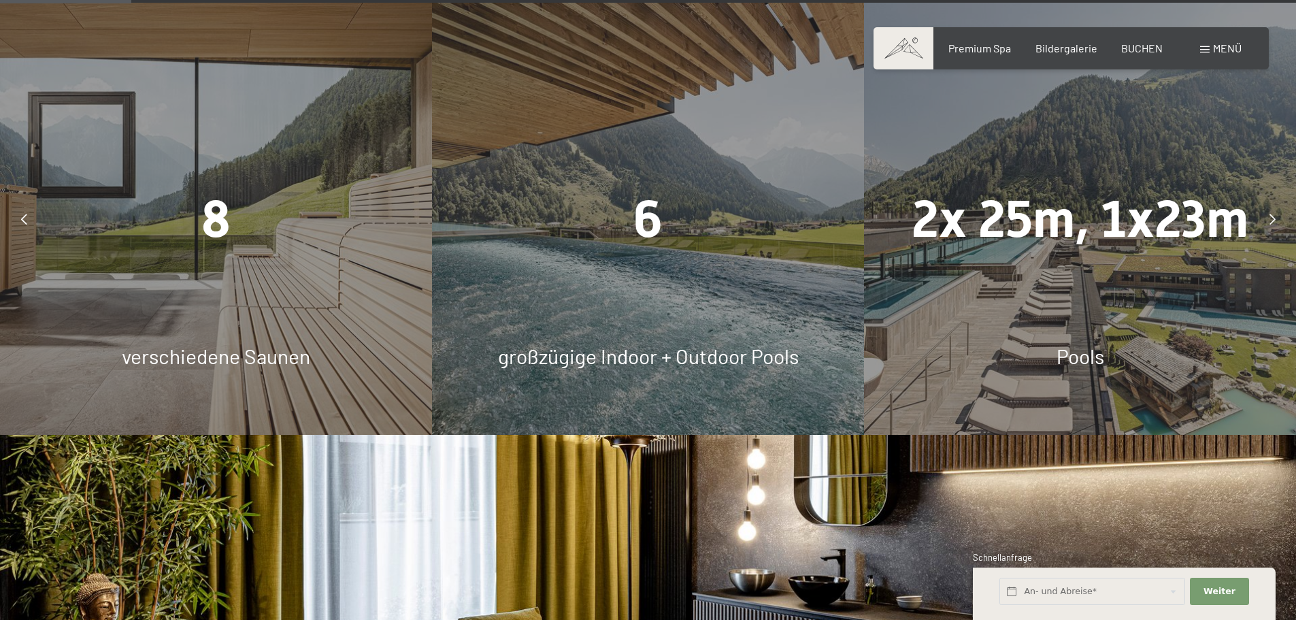
click at [1275, 216] on icon at bounding box center [1272, 219] width 6 height 11
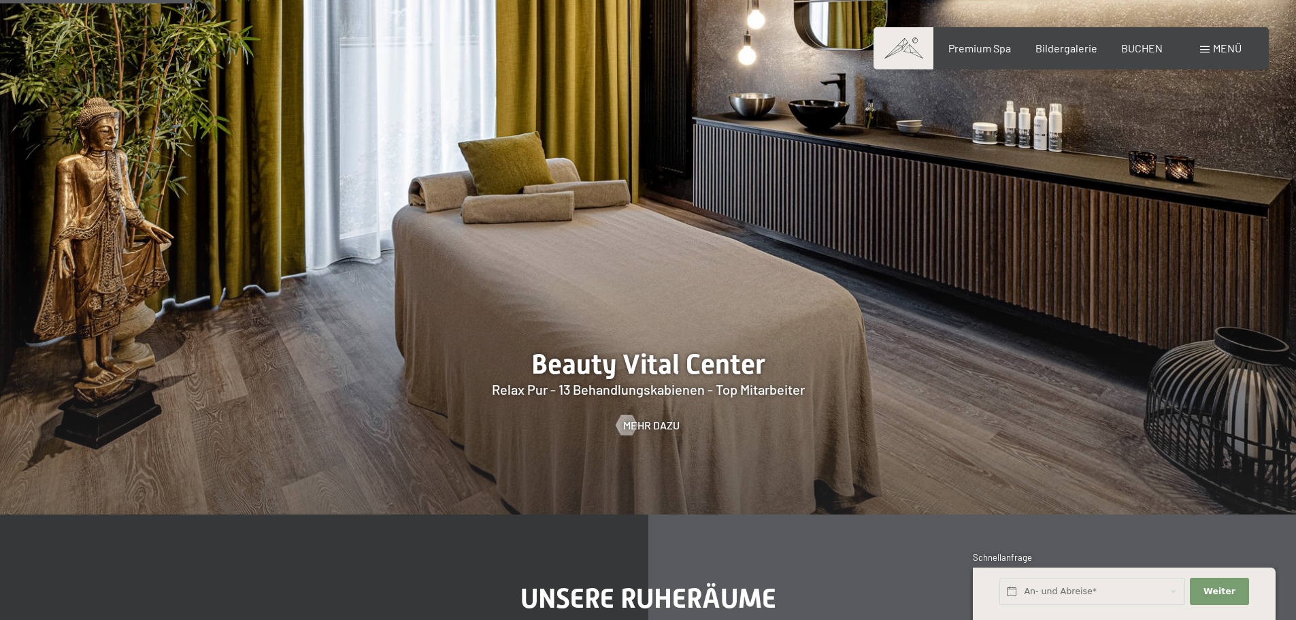
scroll to position [1496, 0]
click at [637, 422] on span "Mehr dazu" at bounding box center [665, 424] width 56 height 15
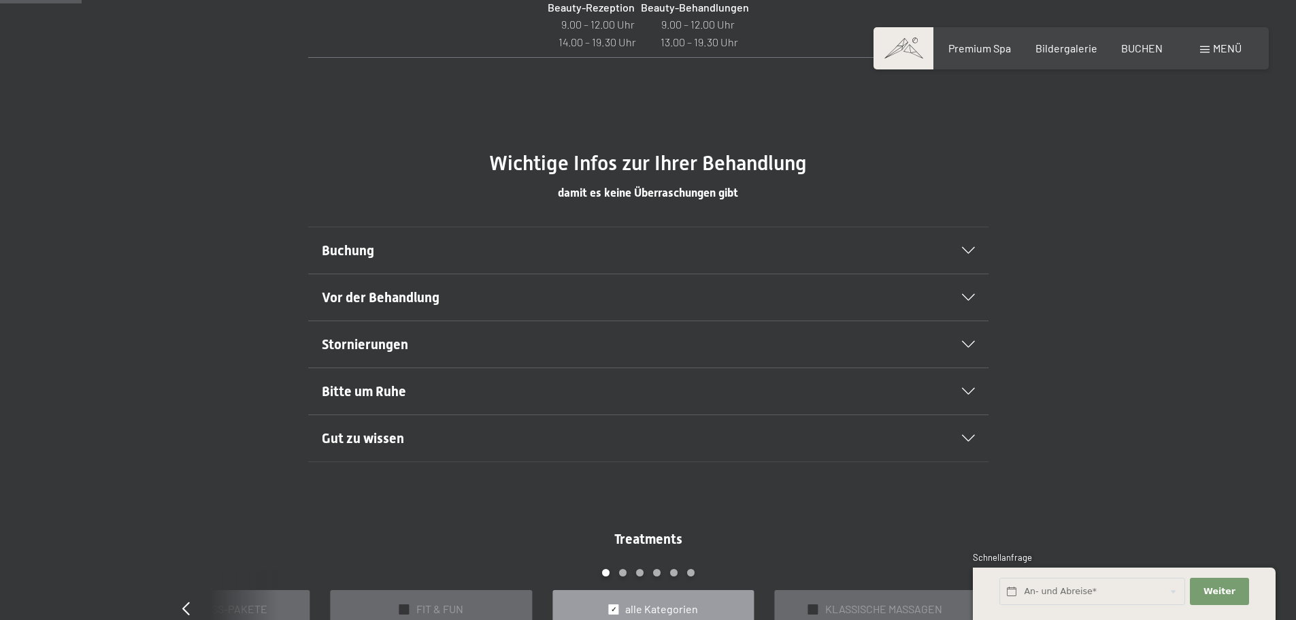
scroll to position [748, 0]
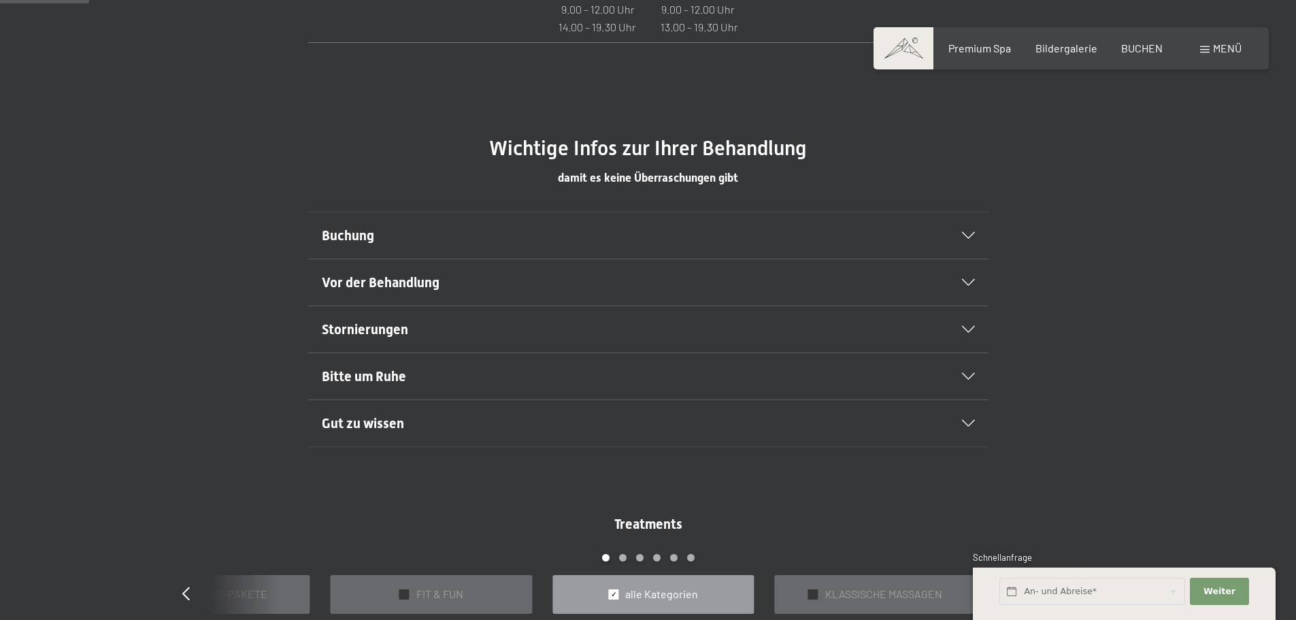
click at [960, 238] on div at bounding box center [960, 235] width 30 height 7
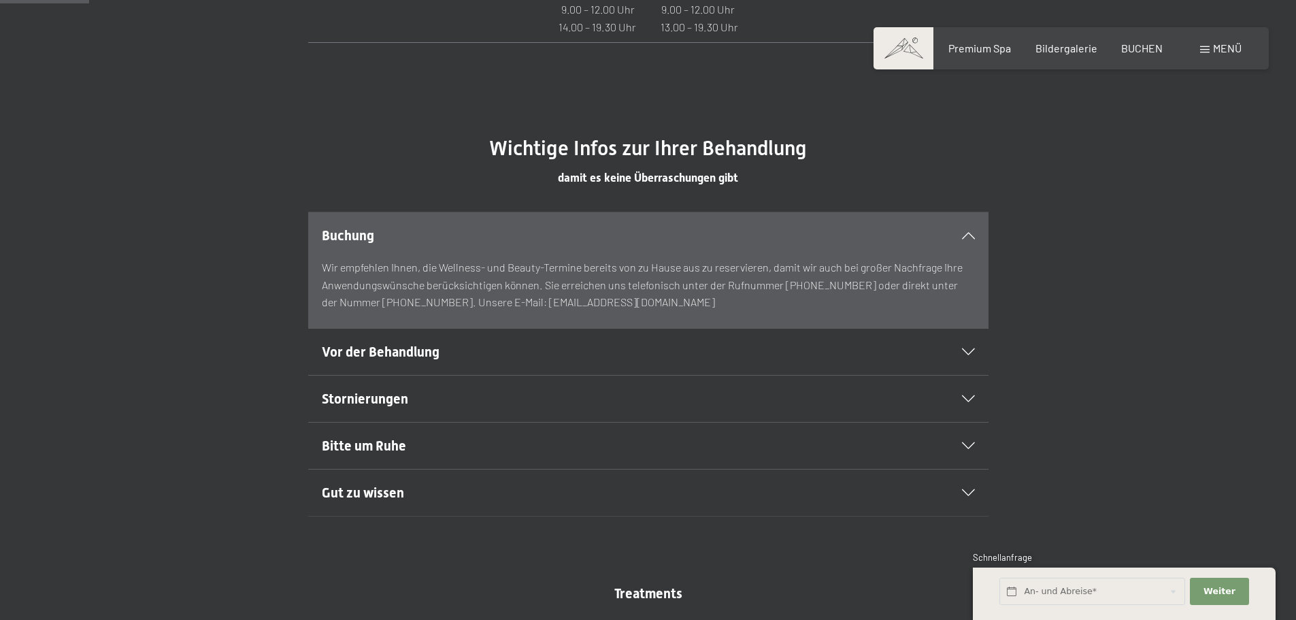
click at [969, 232] on icon at bounding box center [968, 235] width 13 height 7
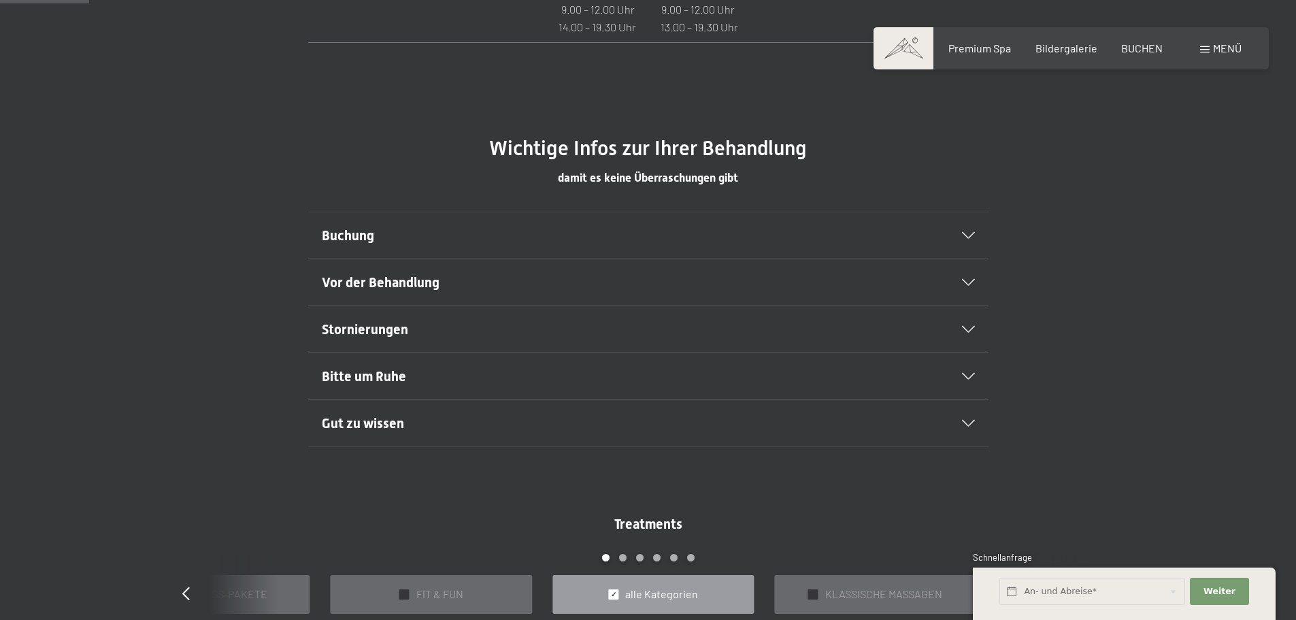
click at [974, 280] on icon at bounding box center [968, 282] width 13 height 7
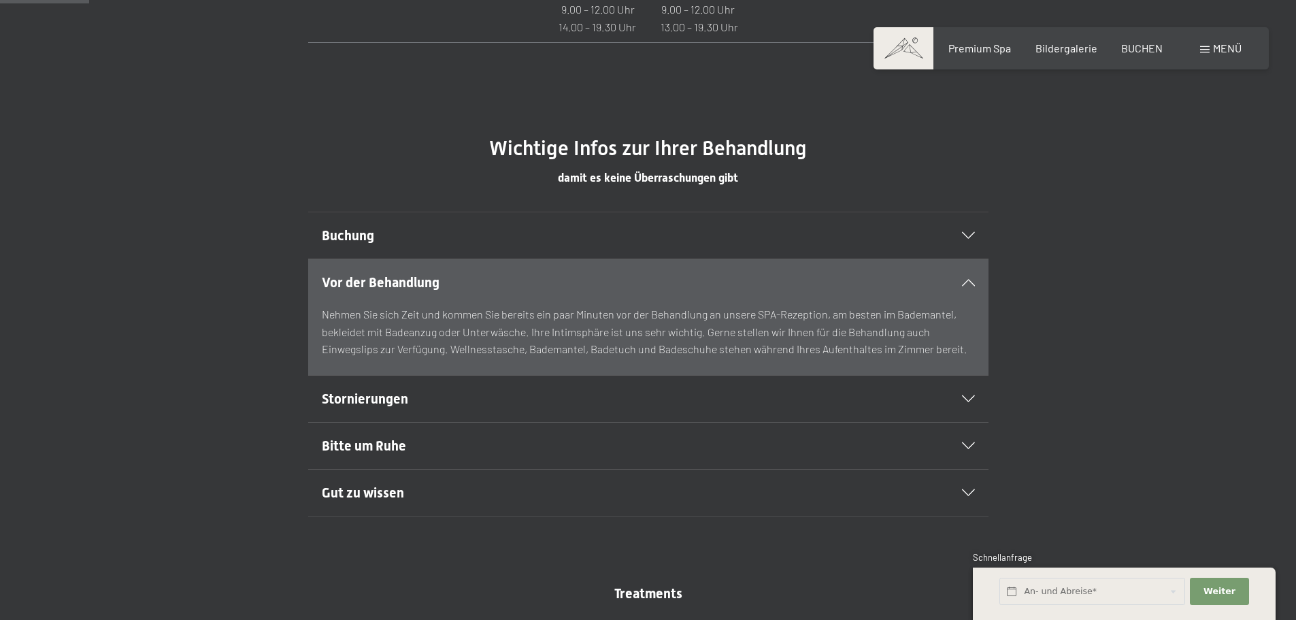
click at [974, 280] on icon at bounding box center [968, 282] width 13 height 7
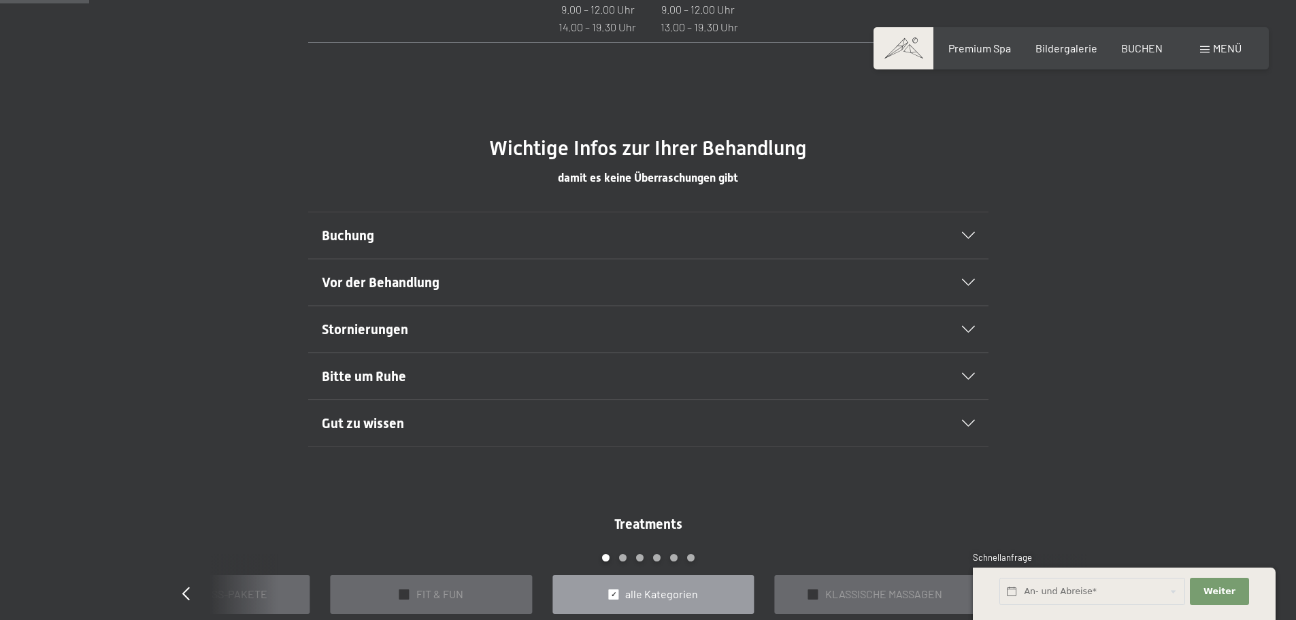
click at [966, 336] on div "Stornierungen" at bounding box center [648, 329] width 653 height 46
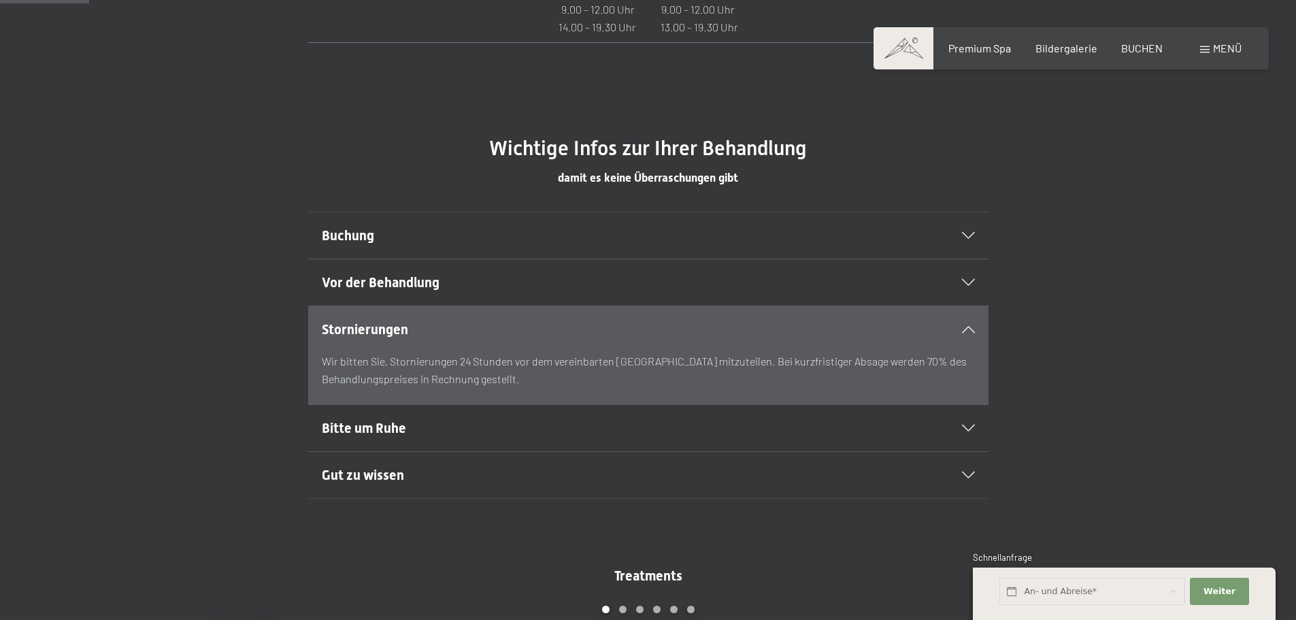
click at [966, 336] on div "Stornierungen" at bounding box center [648, 329] width 653 height 46
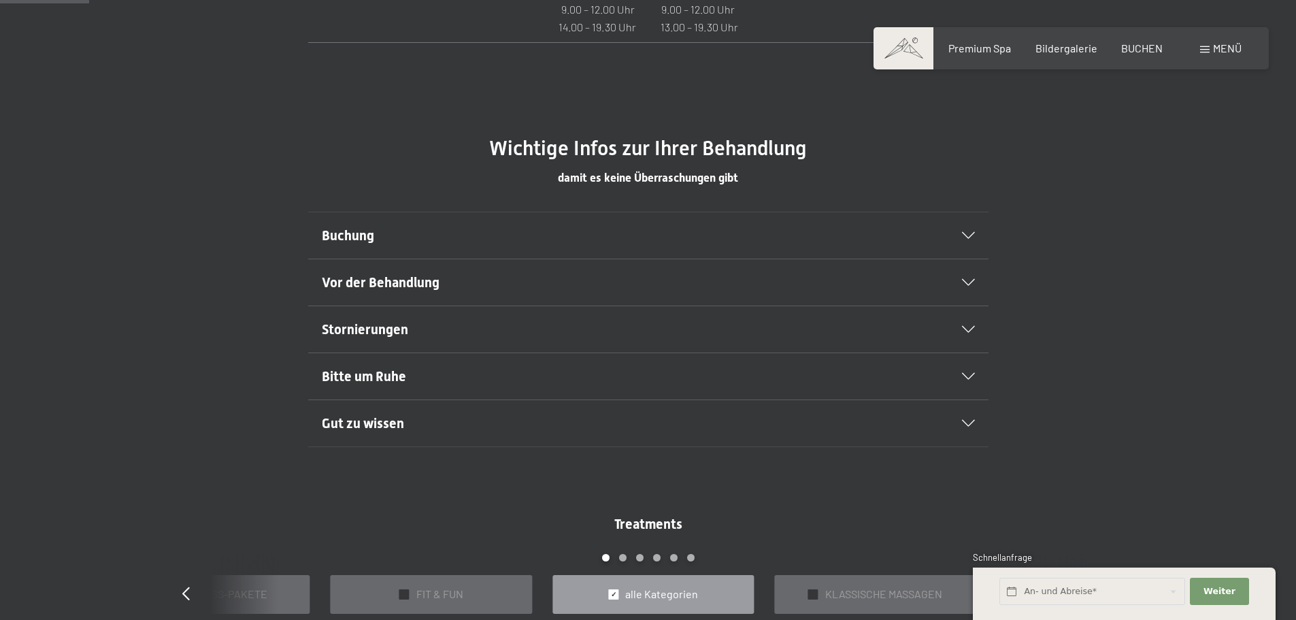
click at [967, 367] on div "Bitte um Ruhe" at bounding box center [648, 376] width 653 height 46
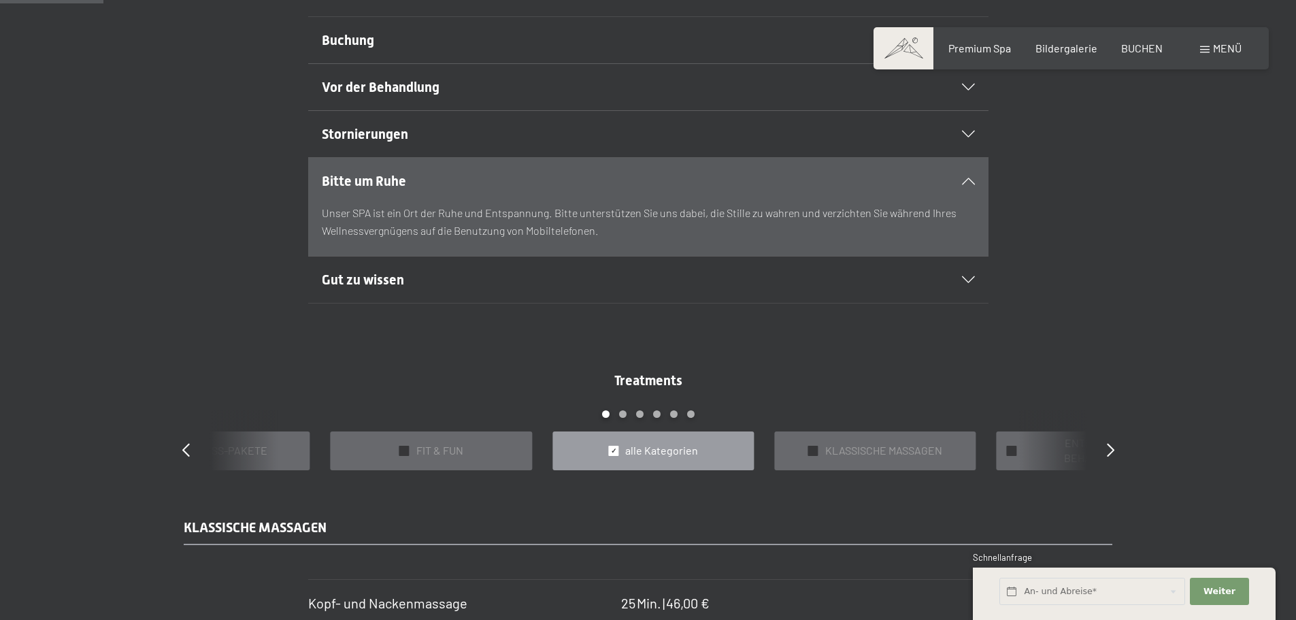
scroll to position [952, 0]
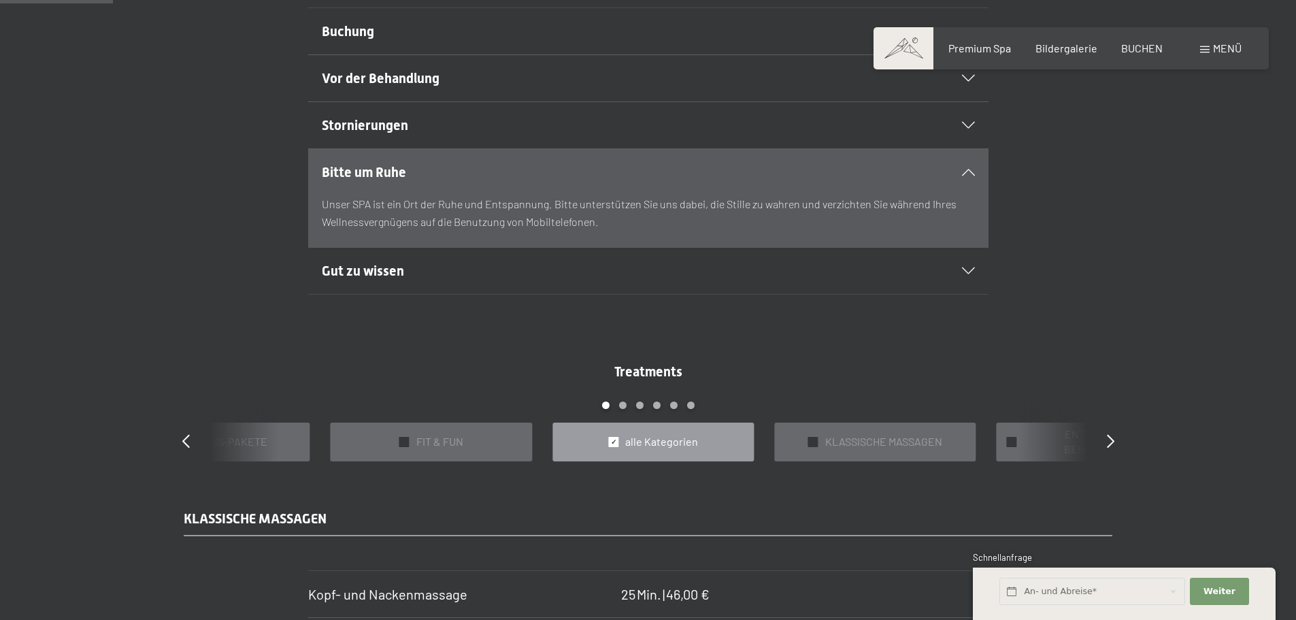
click at [957, 267] on div at bounding box center [960, 270] width 30 height 7
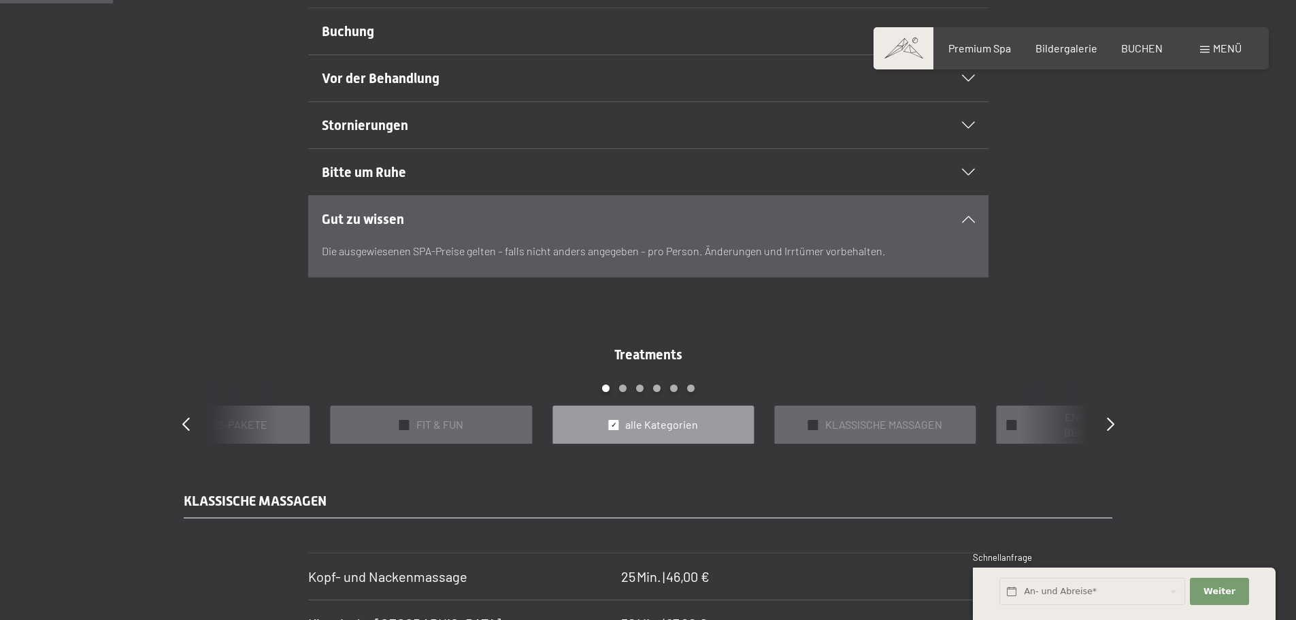
click at [966, 211] on div "Gut zu wissen" at bounding box center [648, 219] width 653 height 46
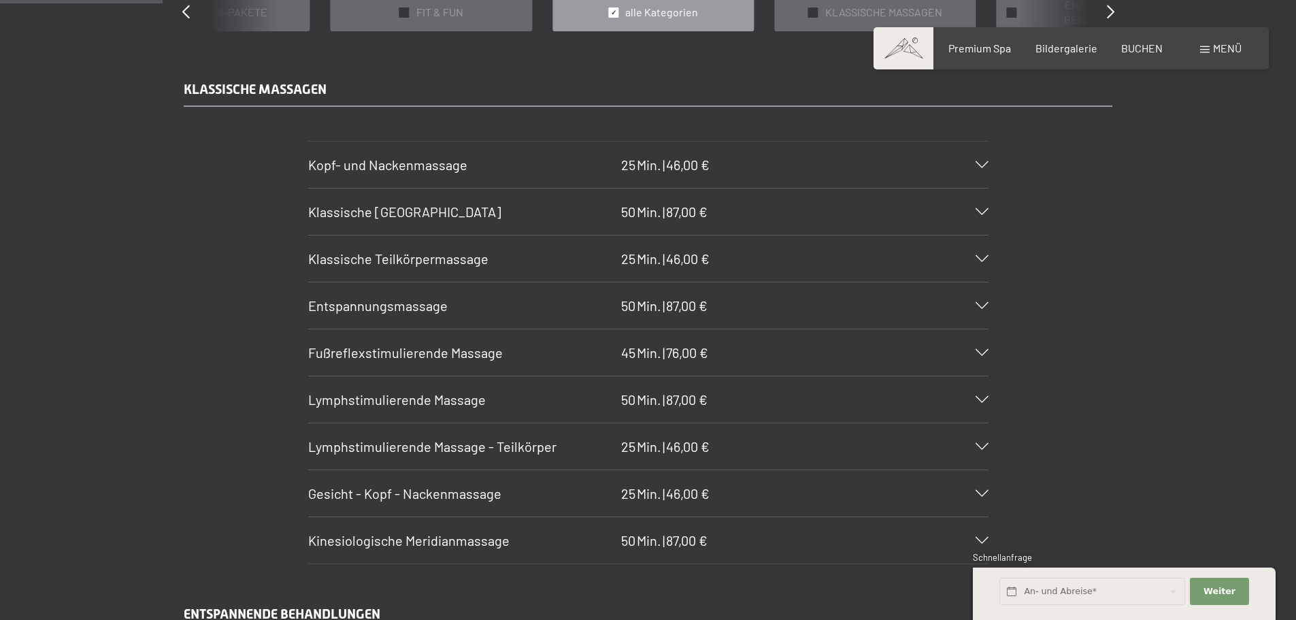
scroll to position [1360, 0]
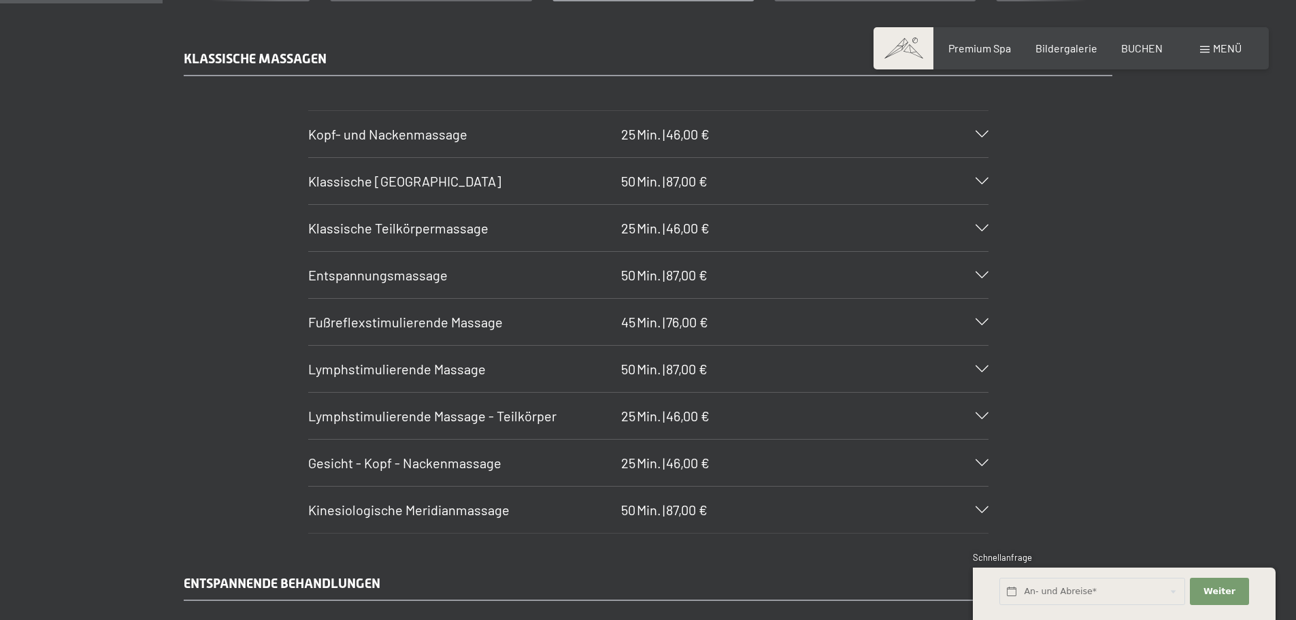
click at [519, 514] on h3 "Kinesiologische Meridianmassage" at bounding box center [461, 509] width 306 height 19
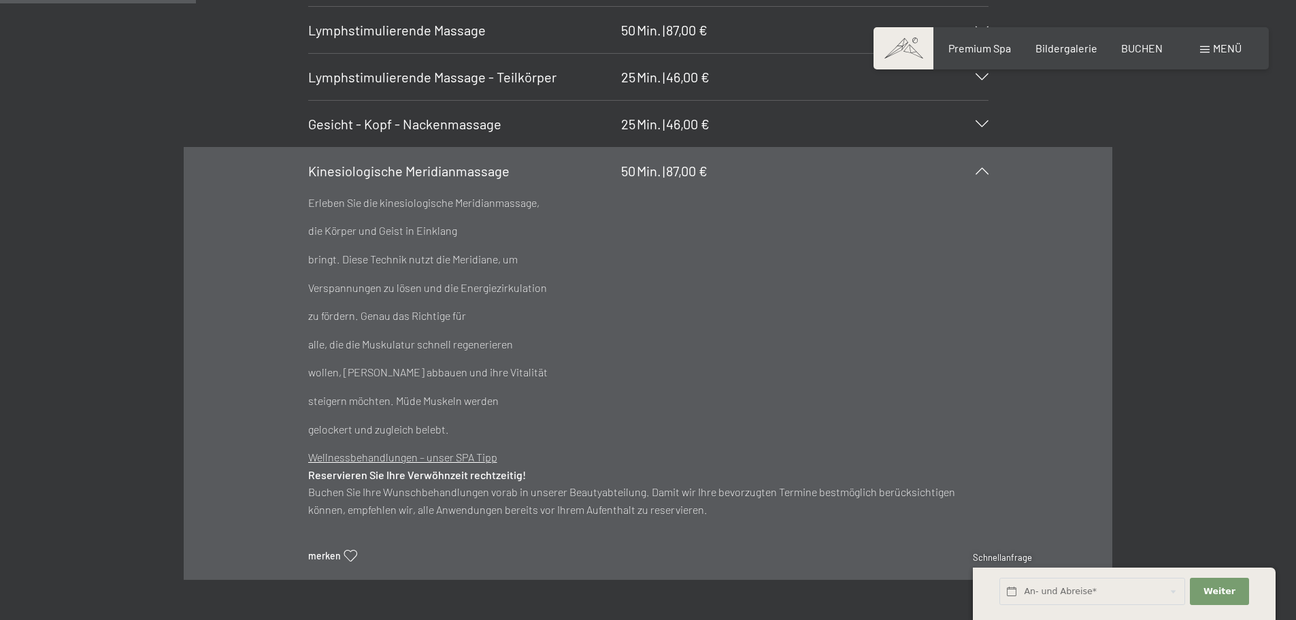
scroll to position [1700, 0]
click at [414, 182] on div "Kinesiologische Meridianmassage 50 Min. | 87,00 €" at bounding box center [648, 169] width 680 height 46
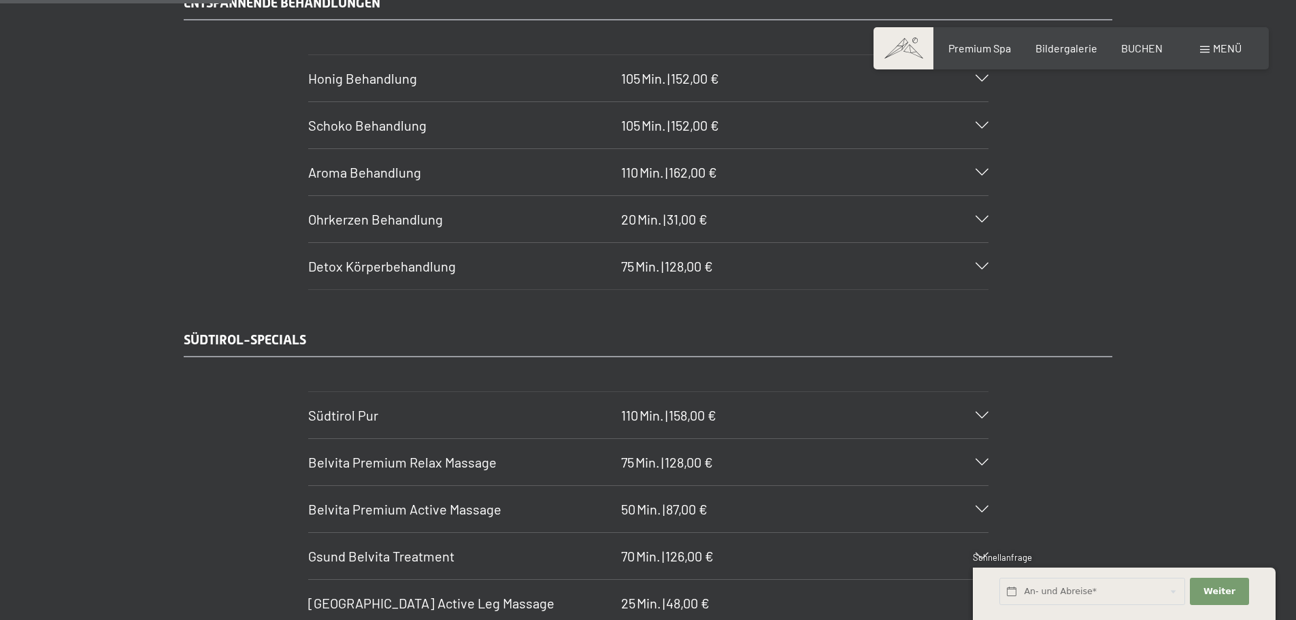
scroll to position [2108, 0]
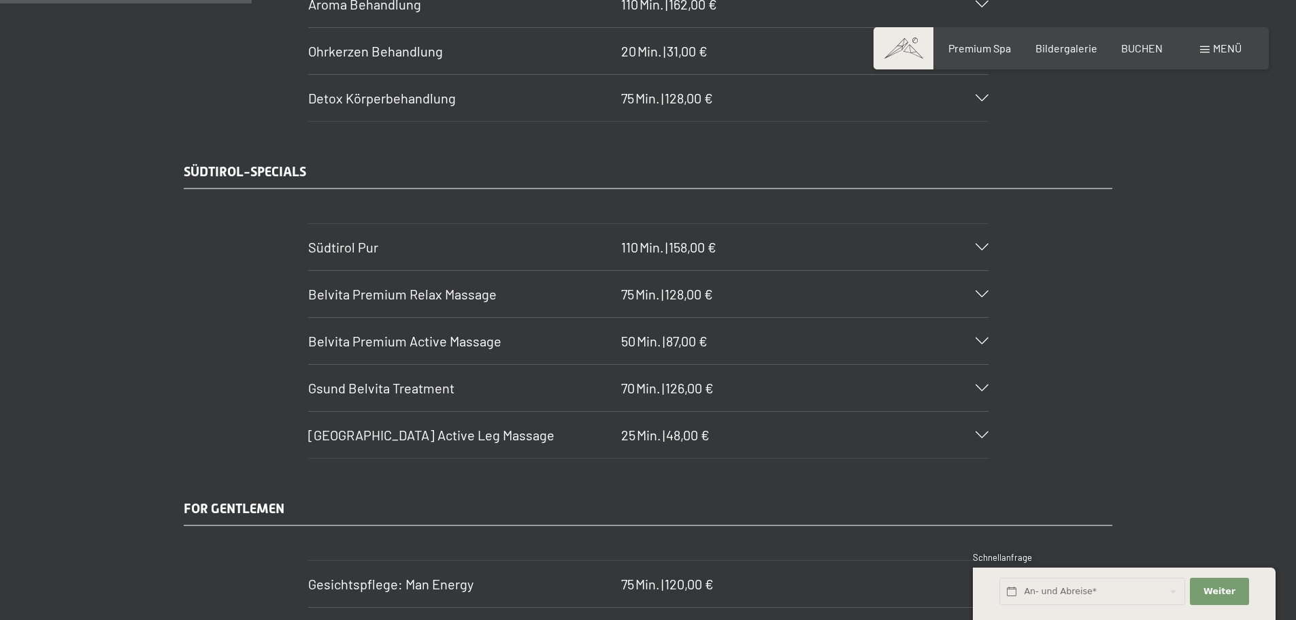
click at [492, 250] on h3 "Südtirol Pur" at bounding box center [461, 246] width 306 height 19
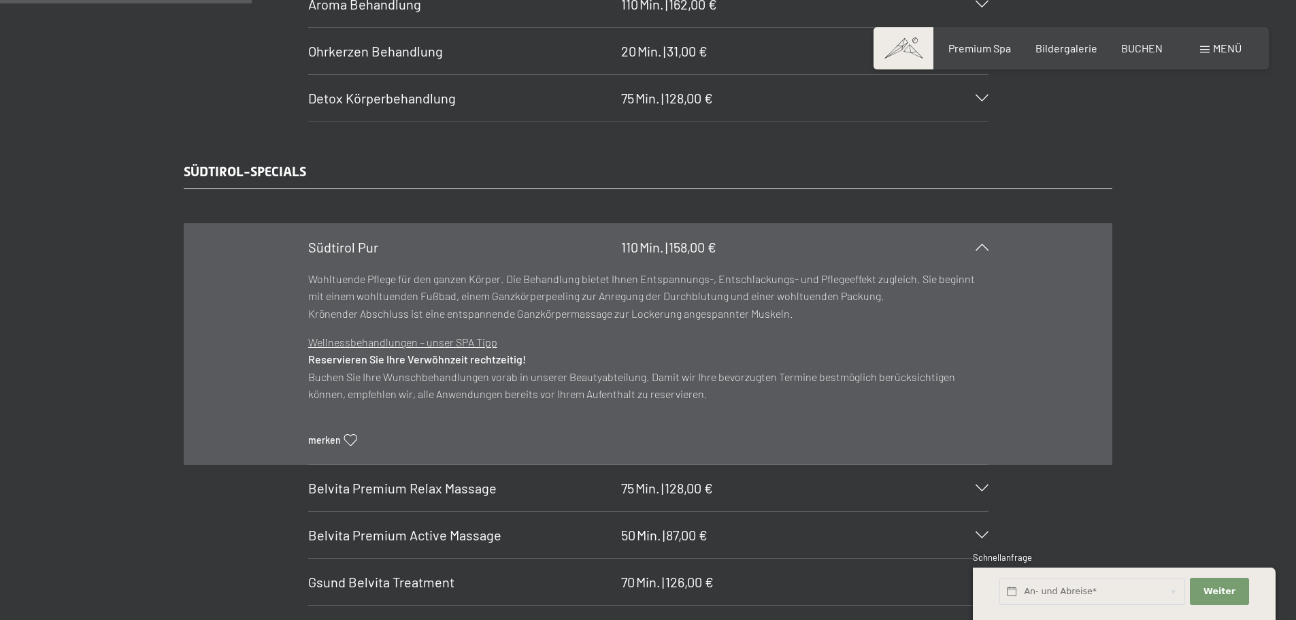
click at [492, 250] on h3 "Südtirol Pur" at bounding box center [461, 246] width 306 height 19
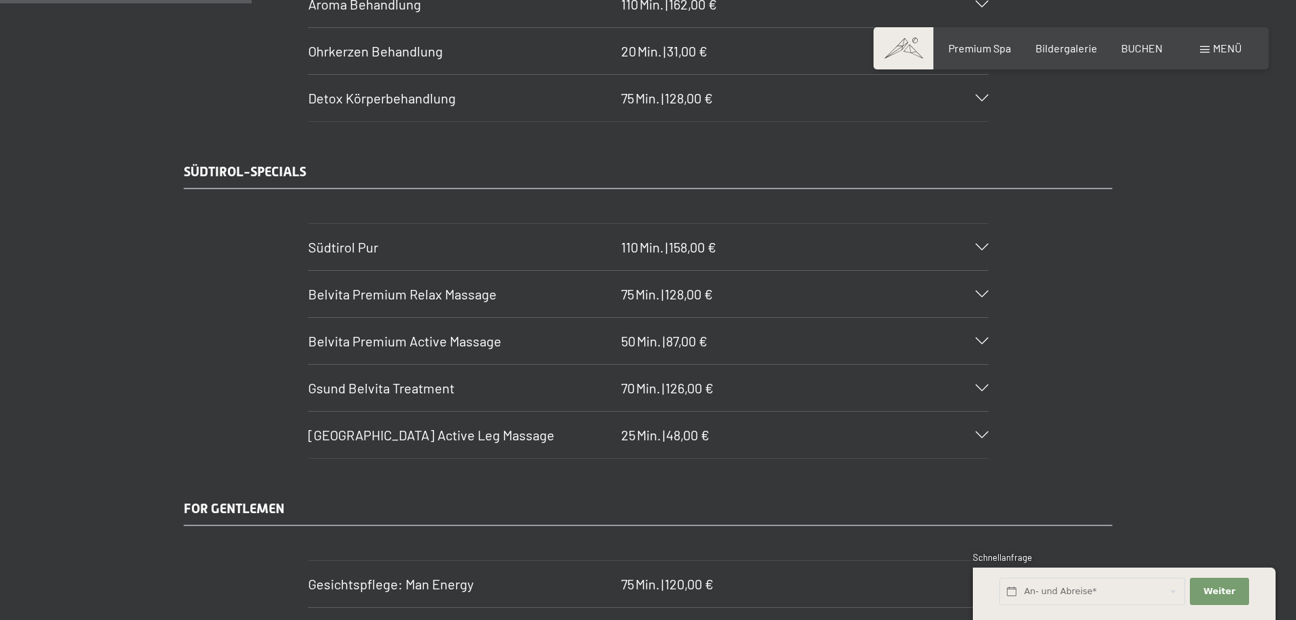
click at [377, 336] on span "Belvita Premium Active Massage" at bounding box center [404, 341] width 193 height 16
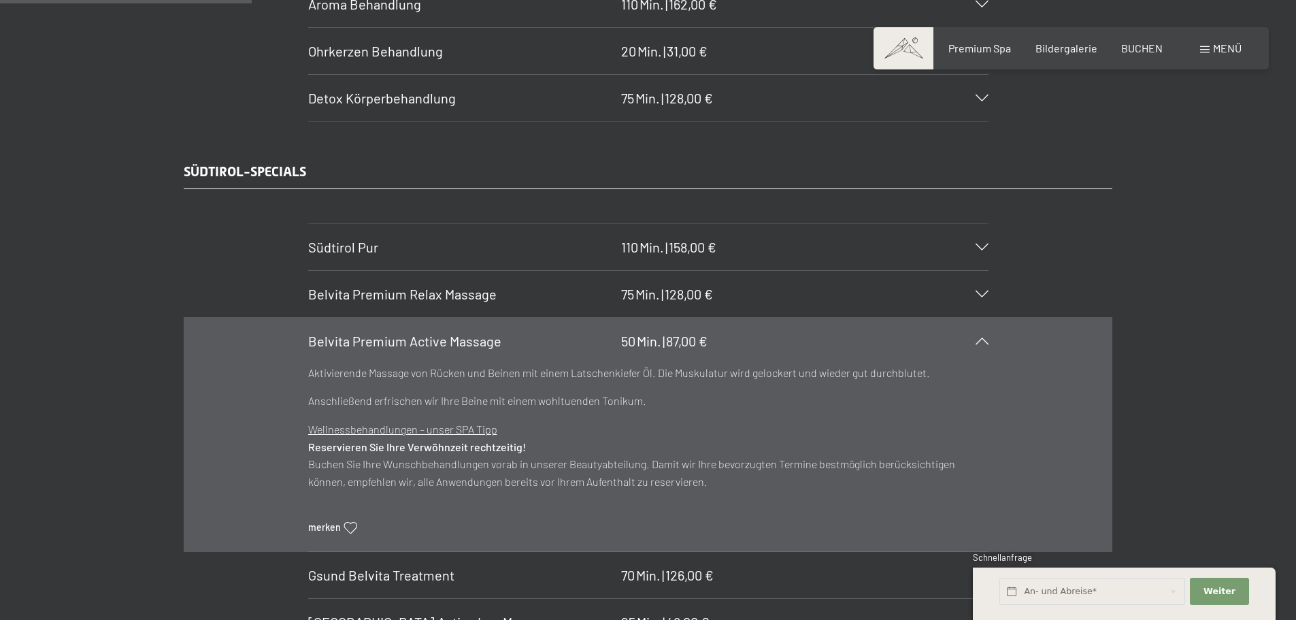
click at [467, 303] on div "Belvita Premium Relax Massage 75 Min. | 128,00 €" at bounding box center [648, 294] width 680 height 46
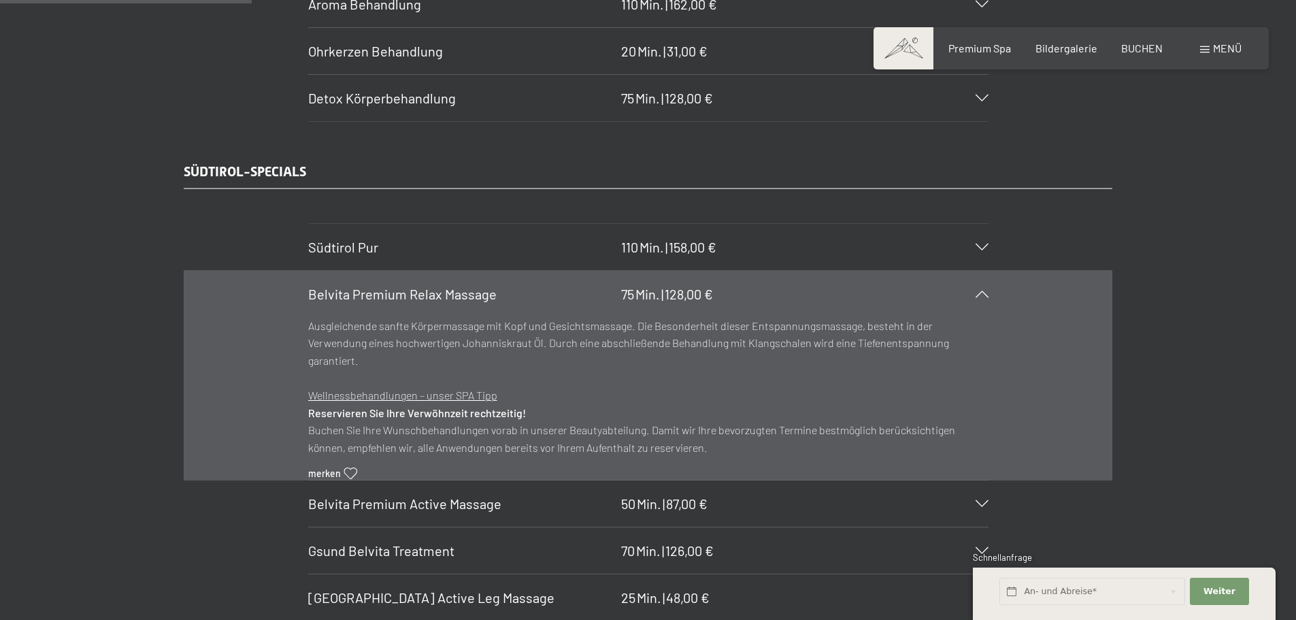
click at [441, 309] on div "Belvita Premium Relax Massage 75 Min. | 128,00 €" at bounding box center [648, 294] width 680 height 46
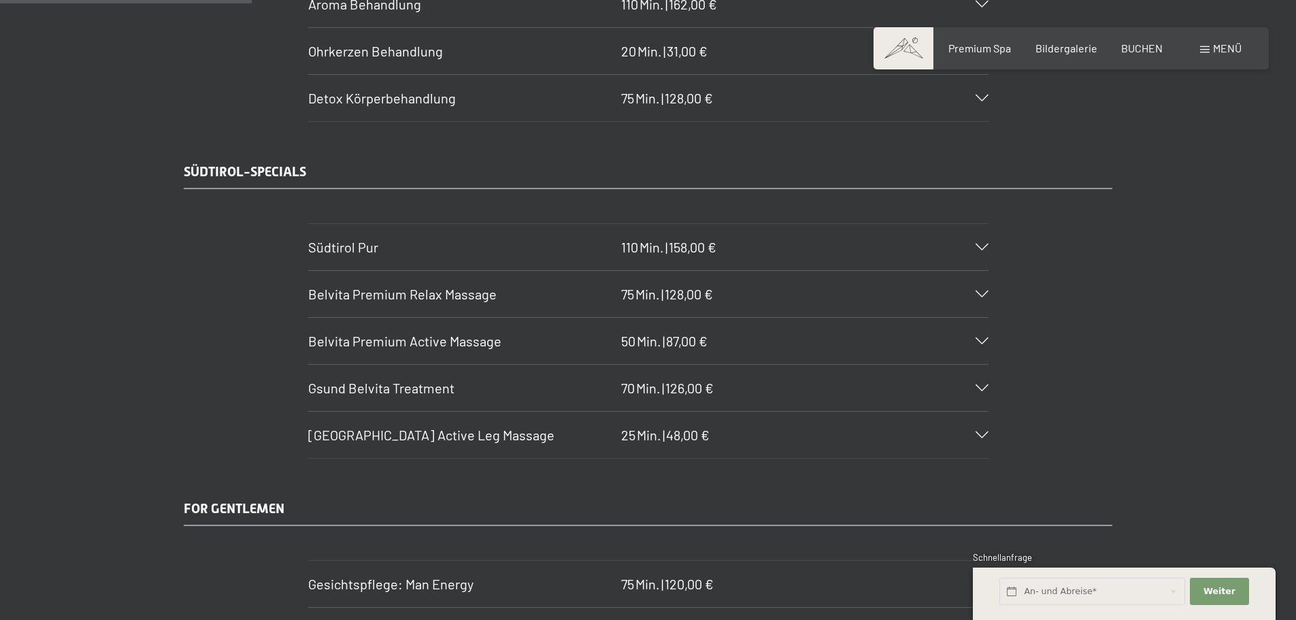
click at [471, 388] on h3 "Gsund Belvita Treatment" at bounding box center [461, 387] width 306 height 19
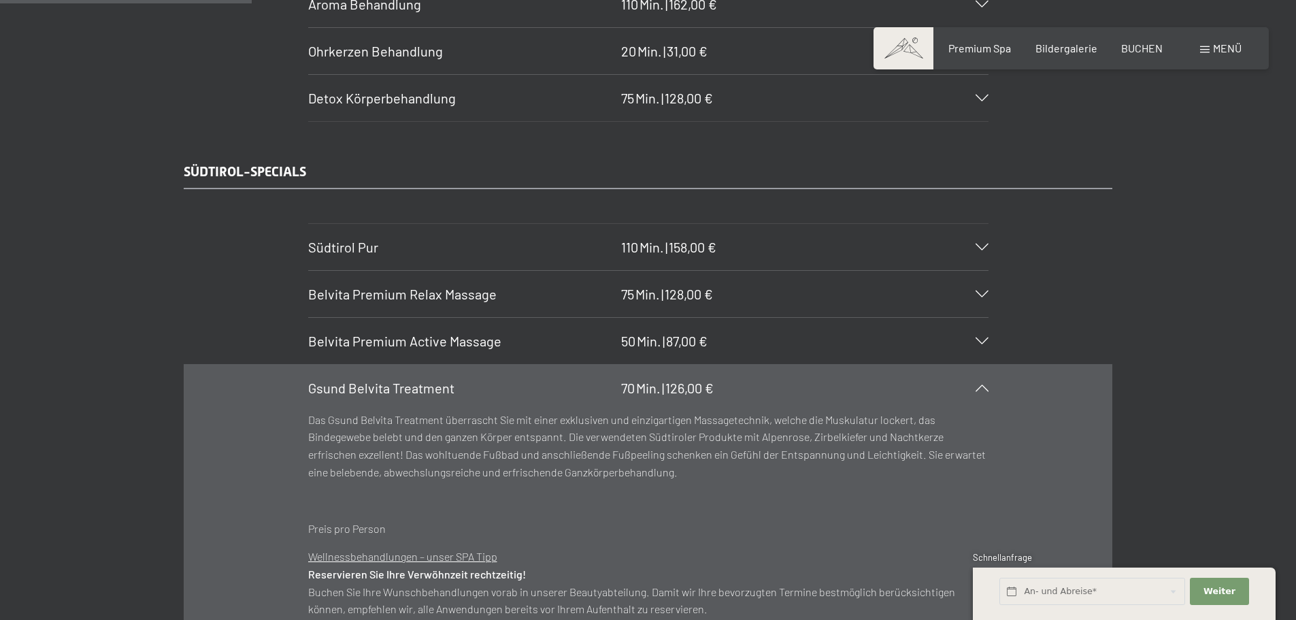
click at [471, 388] on h3 "Gsund Belvita Treatment" at bounding box center [461, 387] width 306 height 19
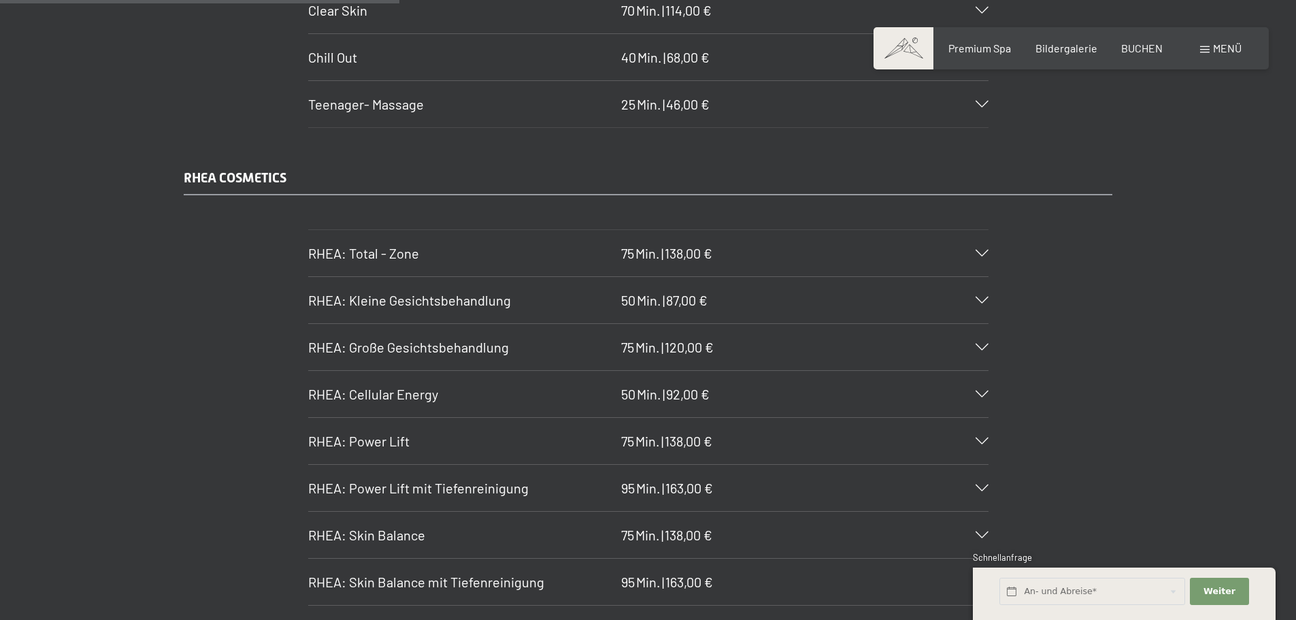
scroll to position [3469, 0]
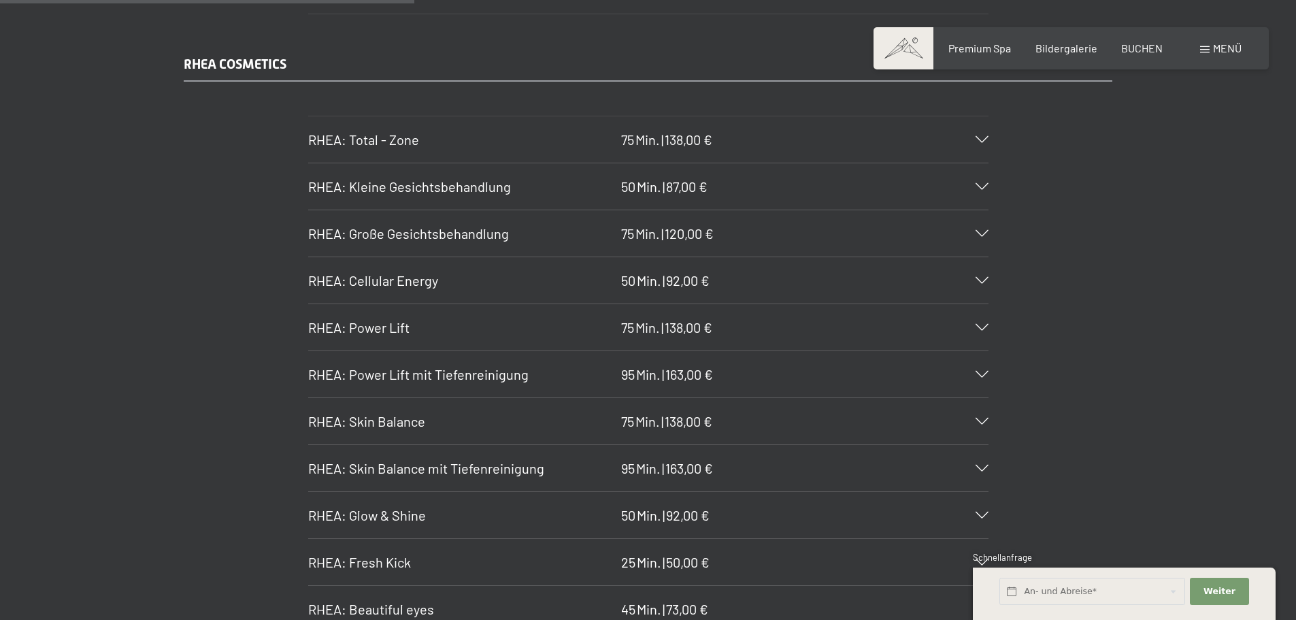
click at [414, 218] on div "RHEA: Große Gesichtsbehandlung 75 Min. | 120,00 €" at bounding box center [648, 233] width 680 height 46
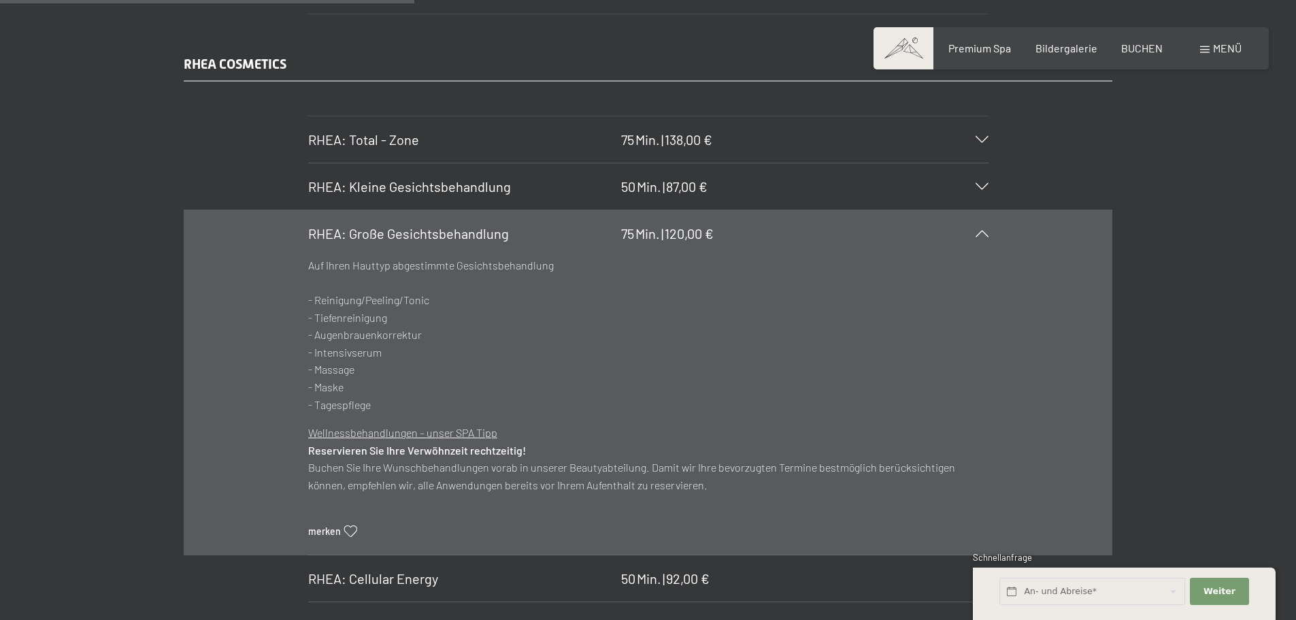
click at [414, 218] on div "RHEA: Große Gesichtsbehandlung 75 Min. | 120,00 €" at bounding box center [648, 233] width 680 height 46
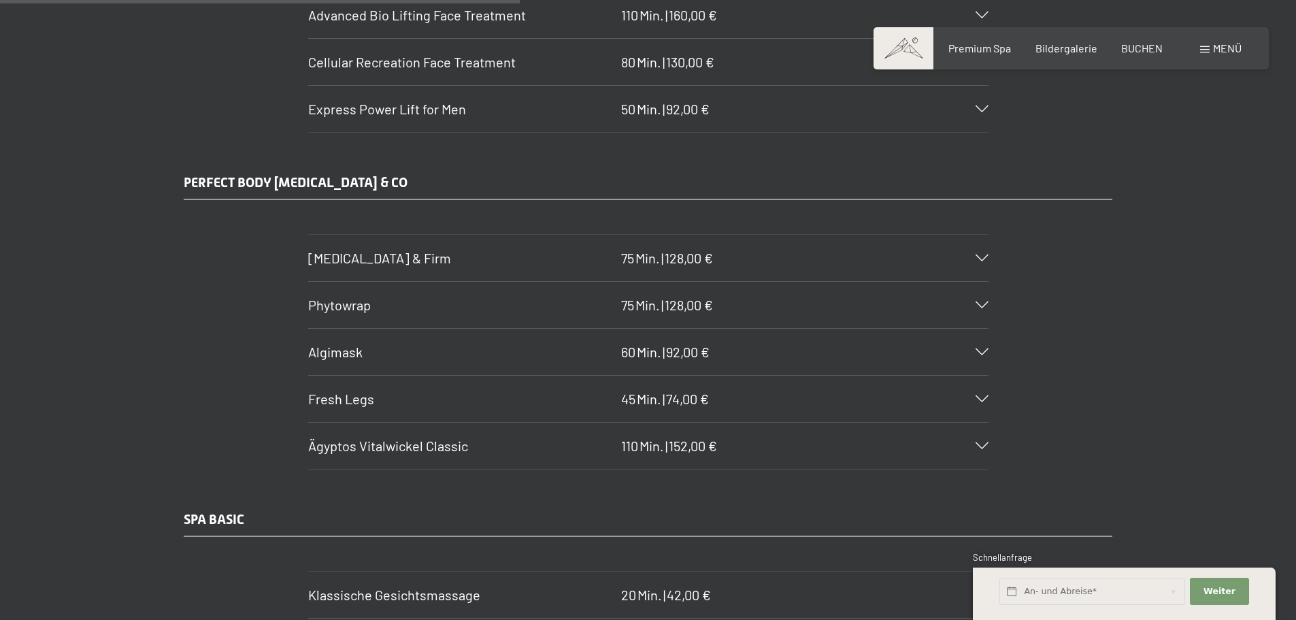
scroll to position [4353, 0]
click at [412, 263] on h3 "[MEDICAL_DATA] & Firm" at bounding box center [461, 257] width 306 height 19
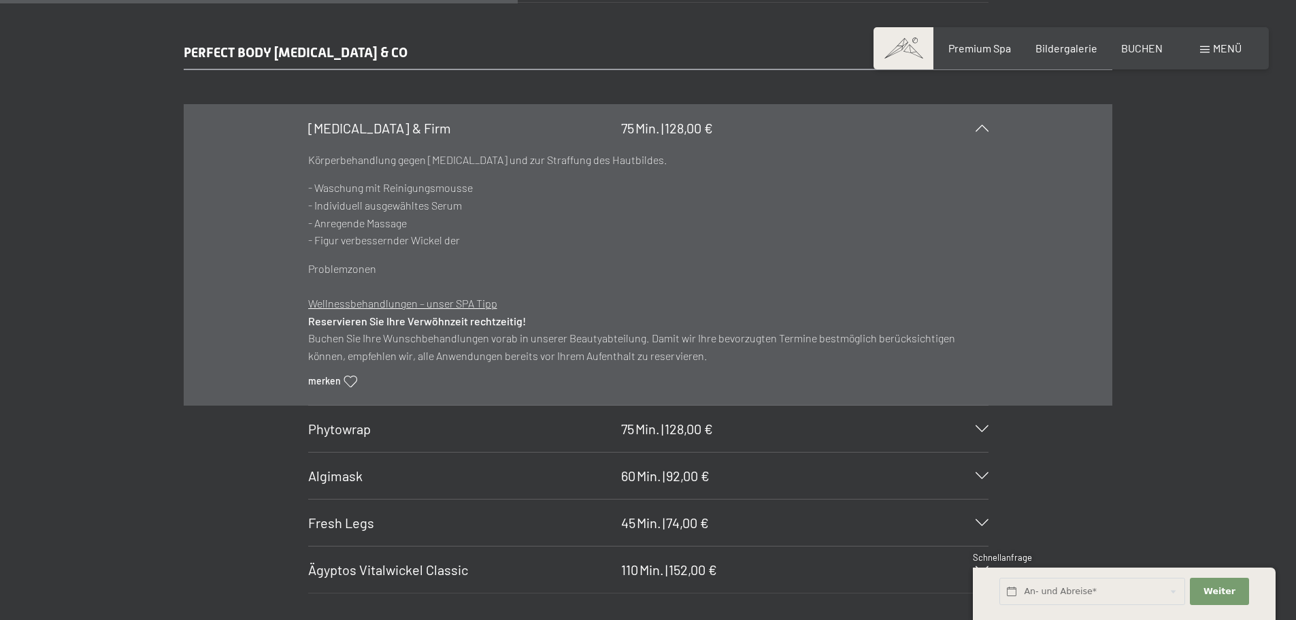
scroll to position [4557, 0]
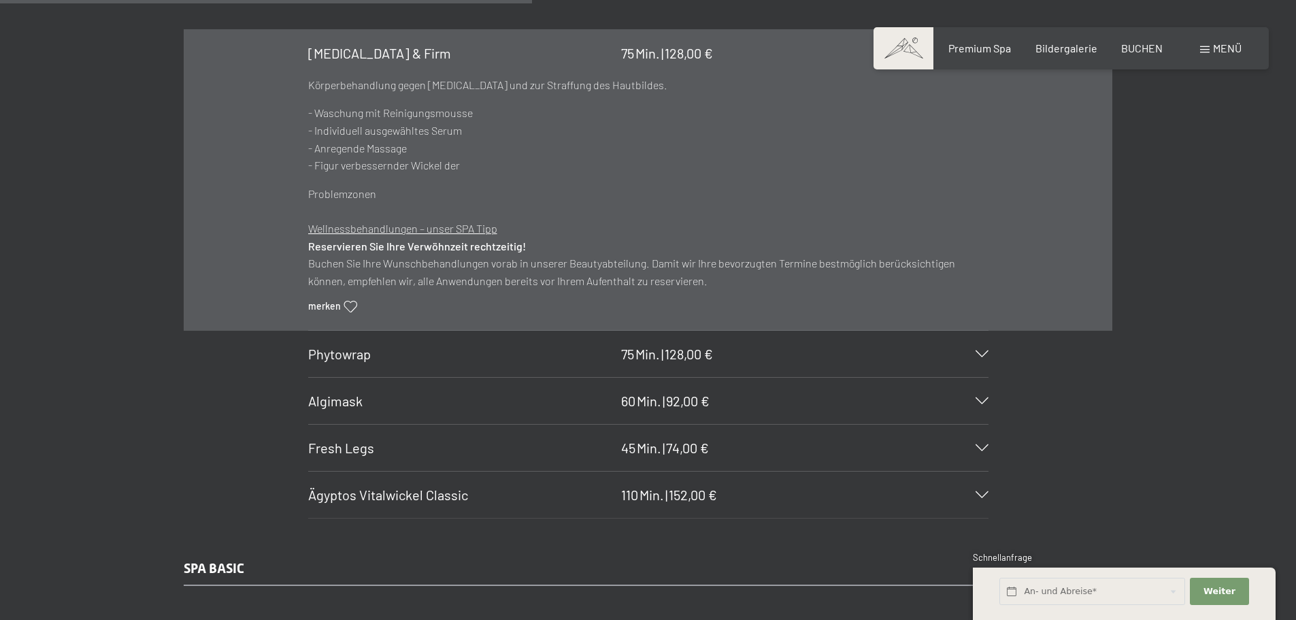
click at [372, 369] on div "Phytowrap 75 Min. | 128,00 €" at bounding box center [648, 354] width 680 height 46
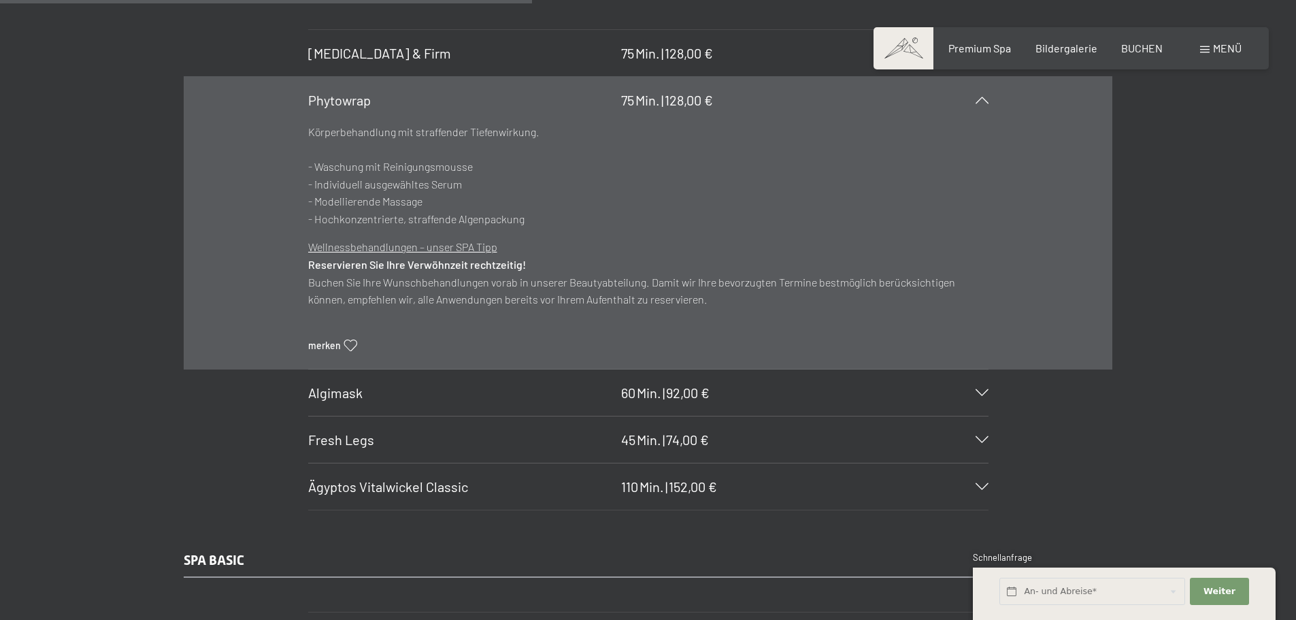
click at [381, 103] on h3 "Phytowrap" at bounding box center [461, 99] width 306 height 19
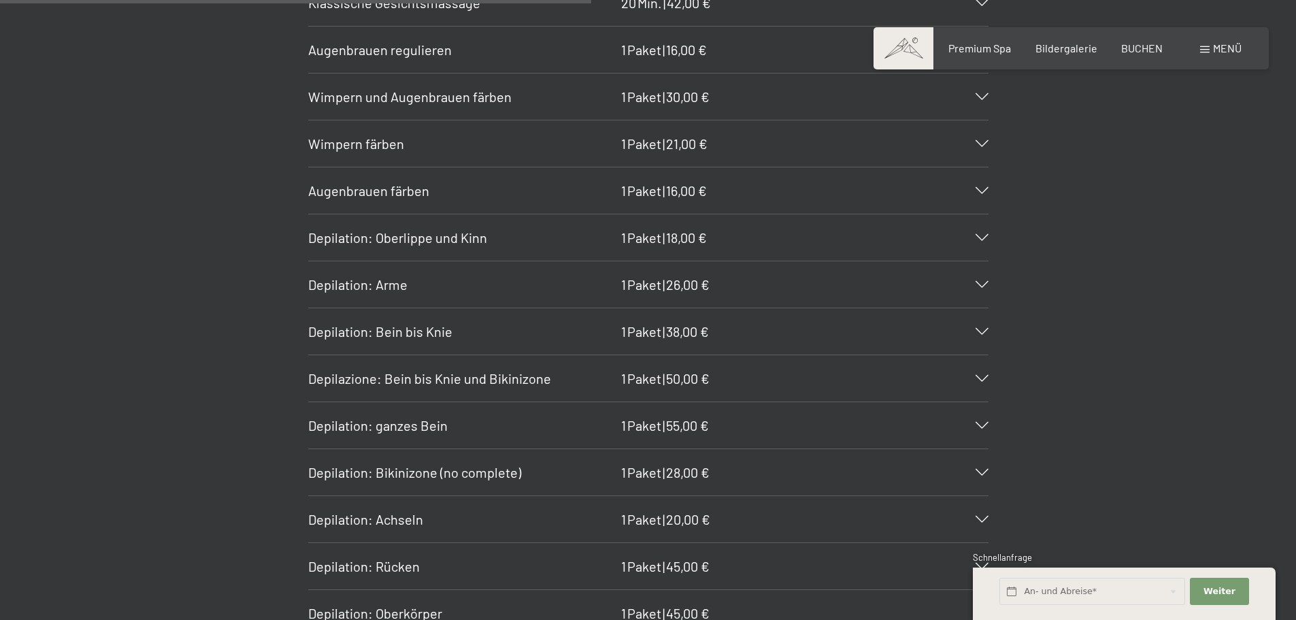
scroll to position [4965, 0]
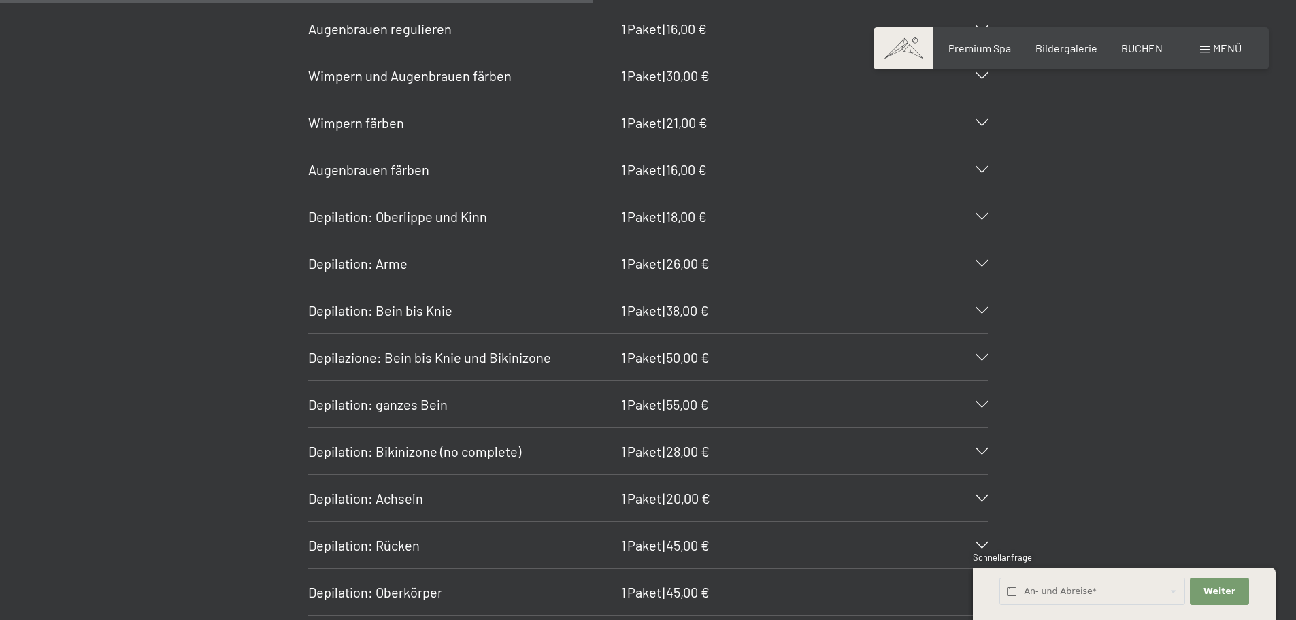
click at [324, 356] on span "Depilazione: Bein bis Knie und Bikinizone" at bounding box center [429, 357] width 243 height 16
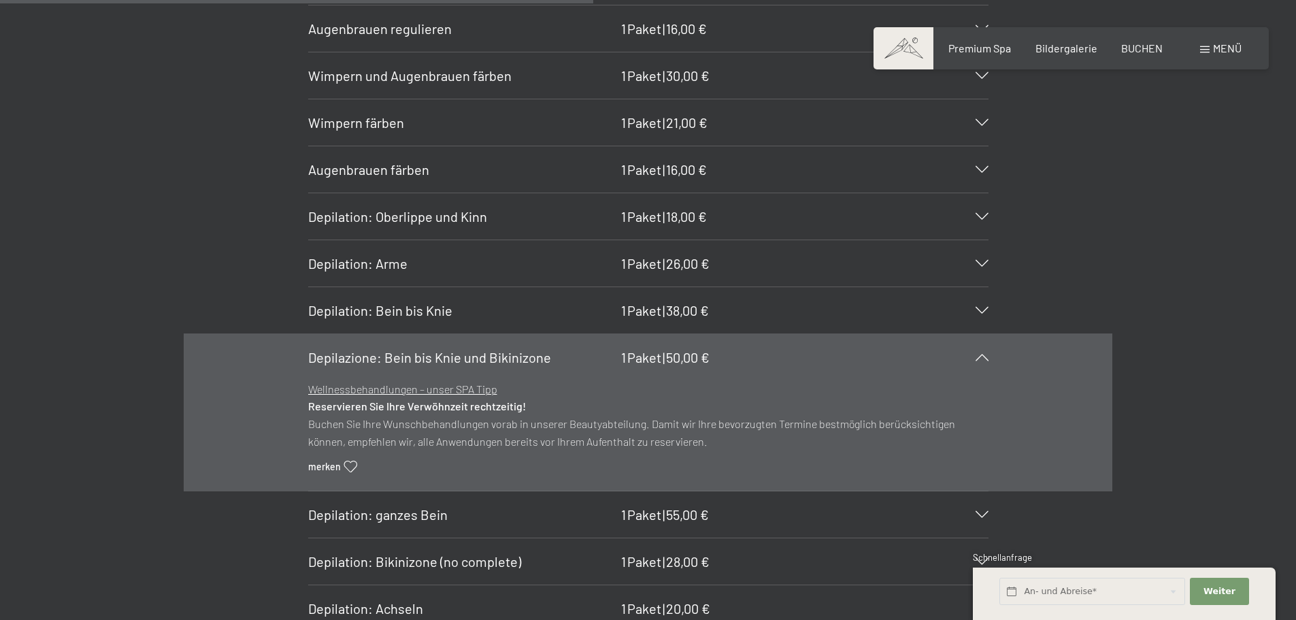
click at [326, 350] on span "Depilazione: Bein bis Knie und Bikinizone" at bounding box center [429, 357] width 243 height 16
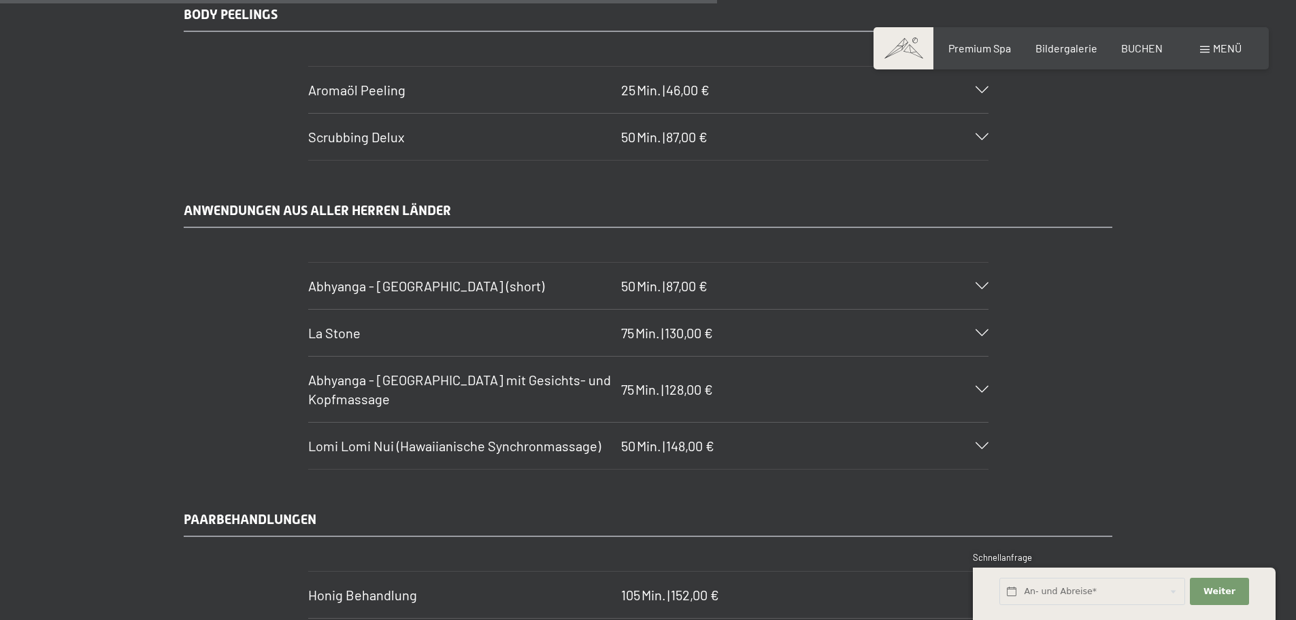
scroll to position [6053, 0]
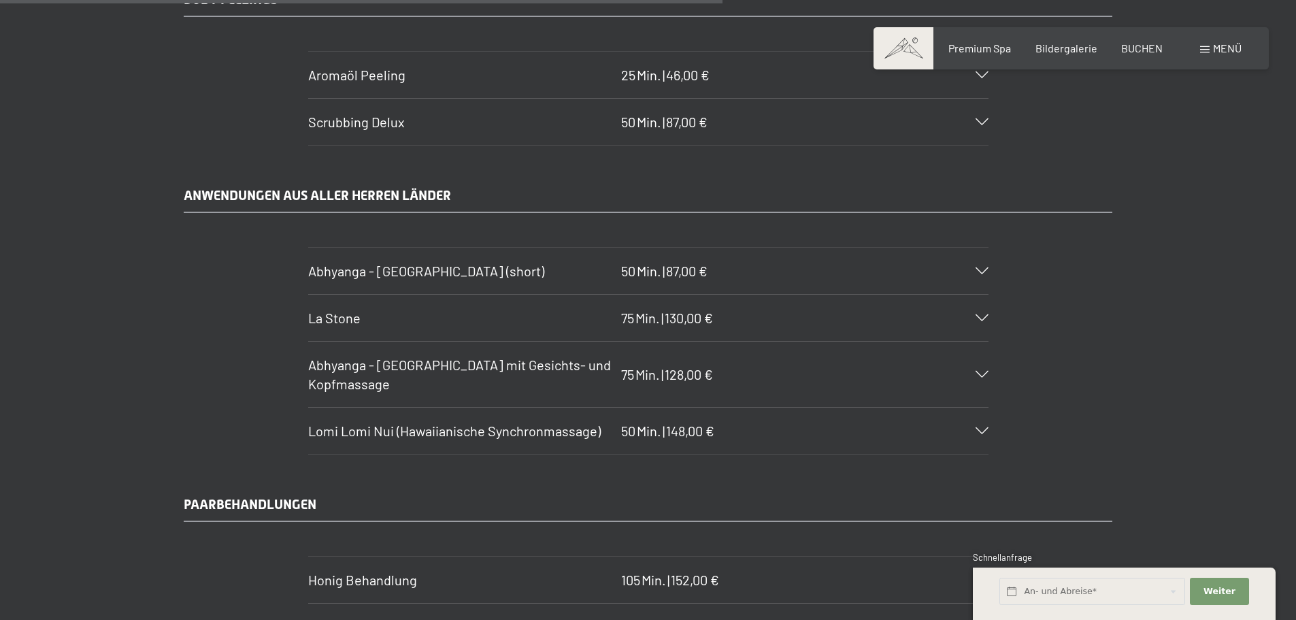
click at [388, 278] on span "Abhyanga - Ganzkörpermassage (short)" at bounding box center [426, 271] width 236 height 16
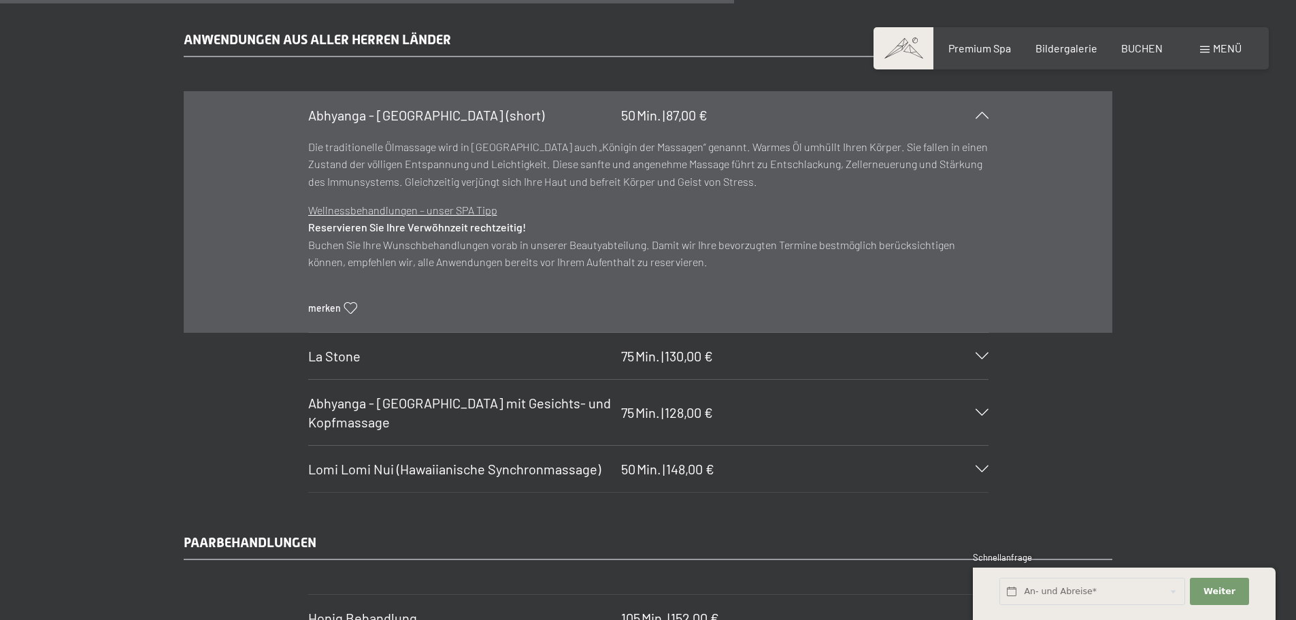
scroll to position [6257, 0]
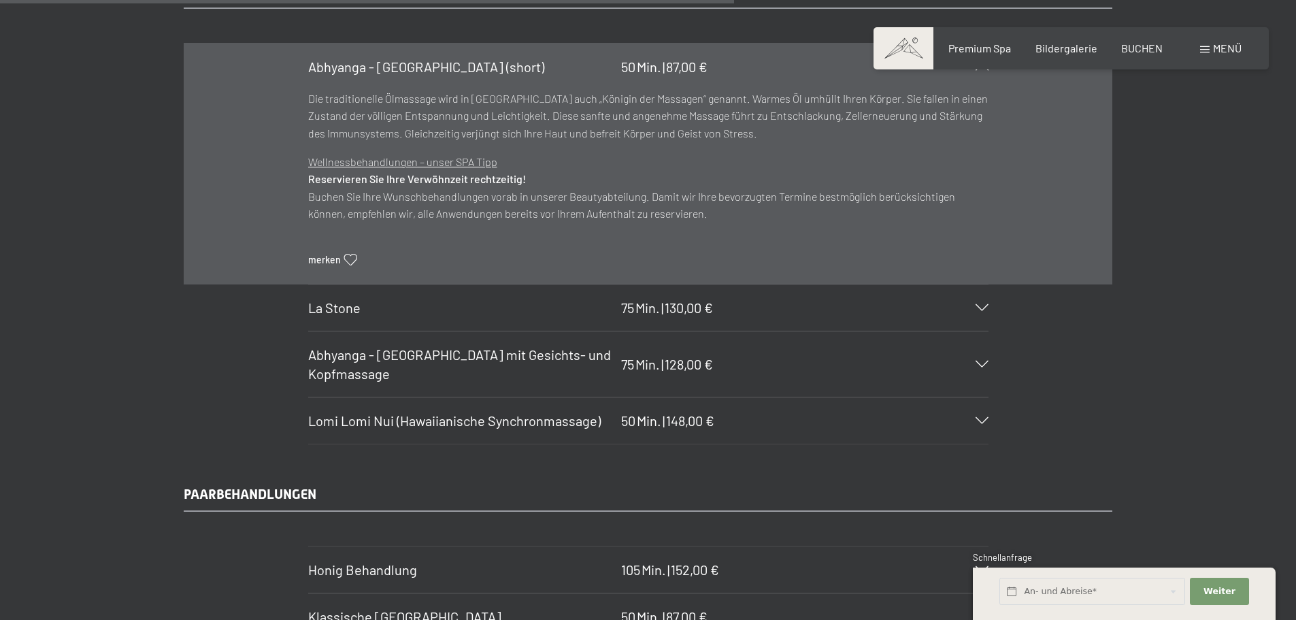
click at [401, 364] on h3 "Abhyanga - Ganzkörpermassage mit Gesichts- und Kopfmassage" at bounding box center [461, 364] width 306 height 38
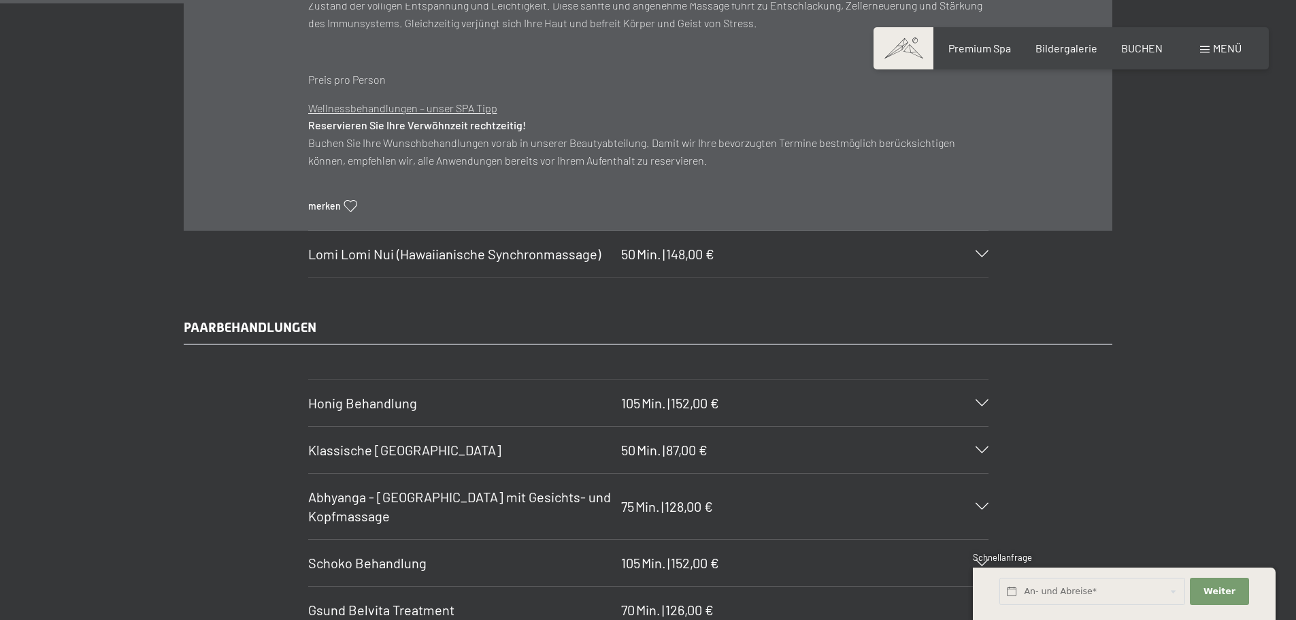
scroll to position [6529, 0]
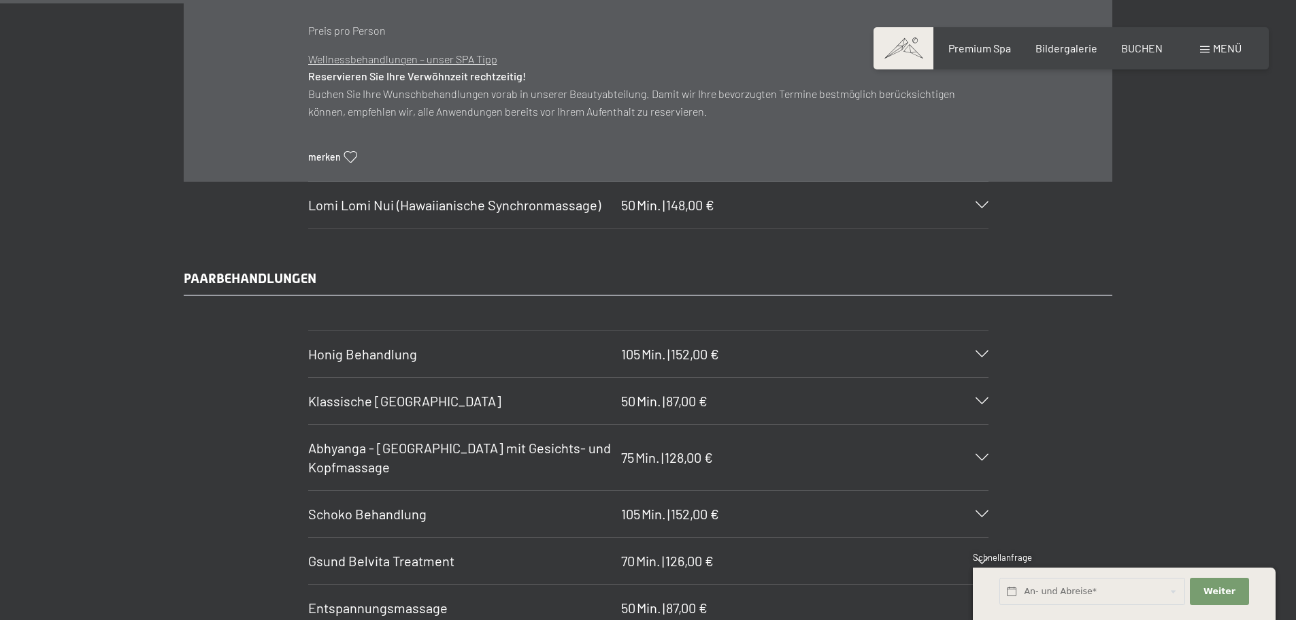
click at [424, 214] on h3 "Lomi Lomi Nui (Hawaiianische Synchronmassage)" at bounding box center [461, 204] width 306 height 19
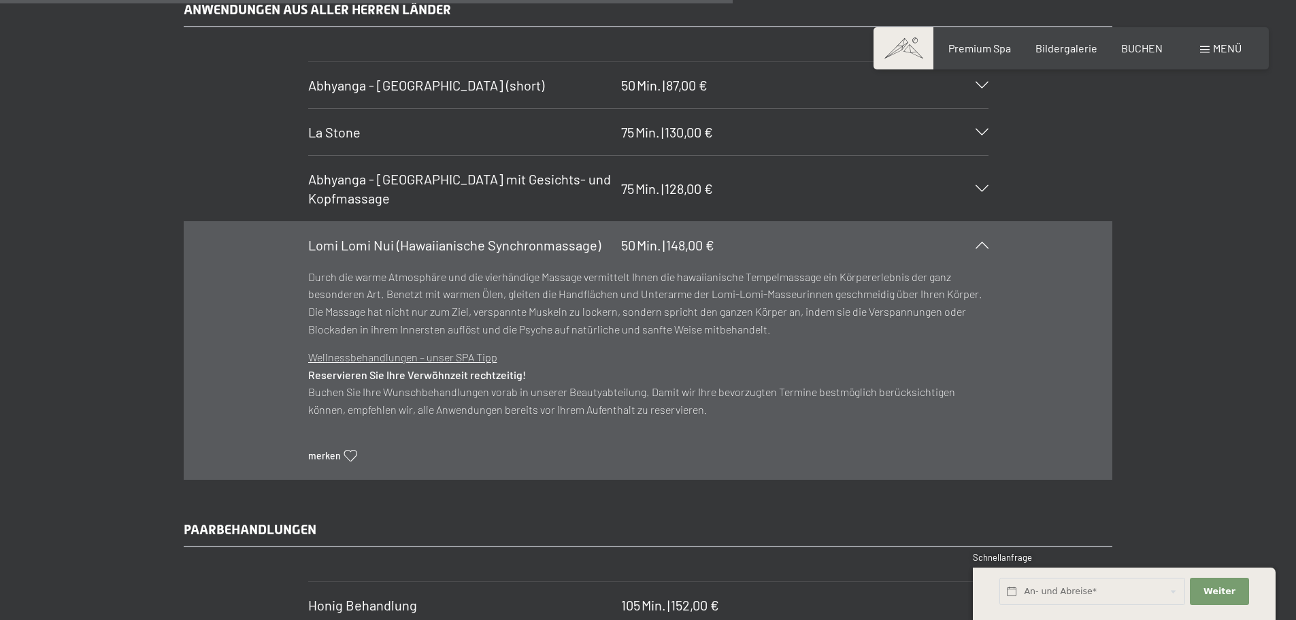
scroll to position [5985, 0]
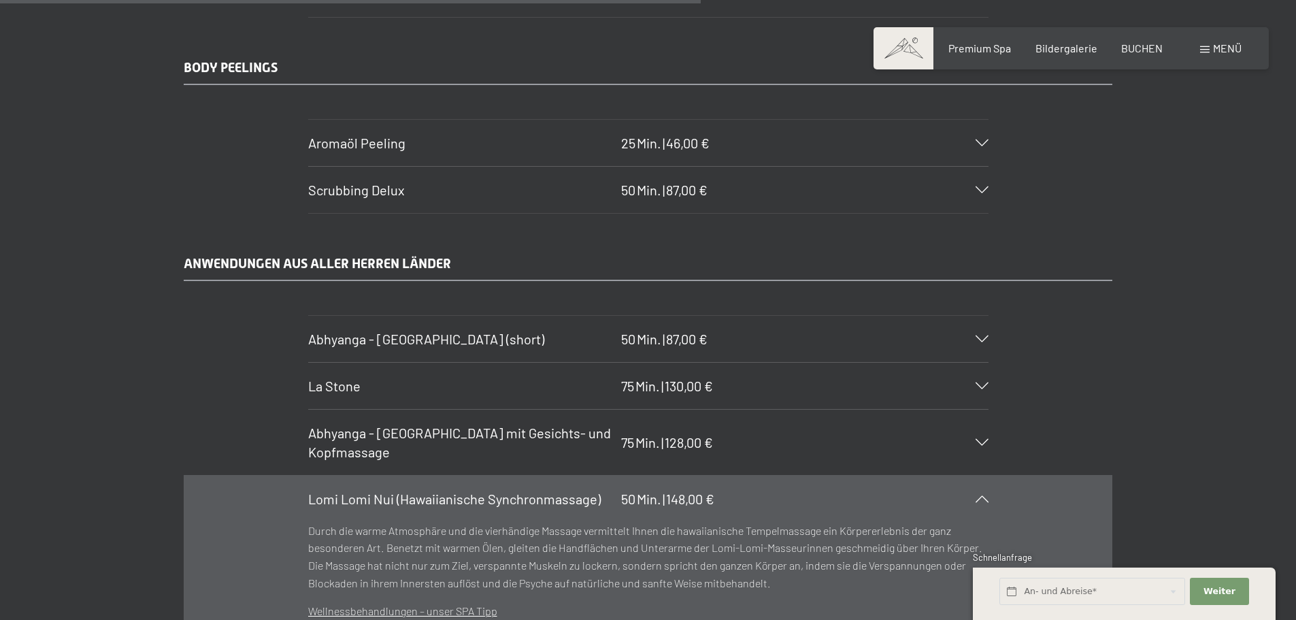
click at [413, 375] on div "La Stone 75 Min. | 130,00 €" at bounding box center [648, 386] width 680 height 46
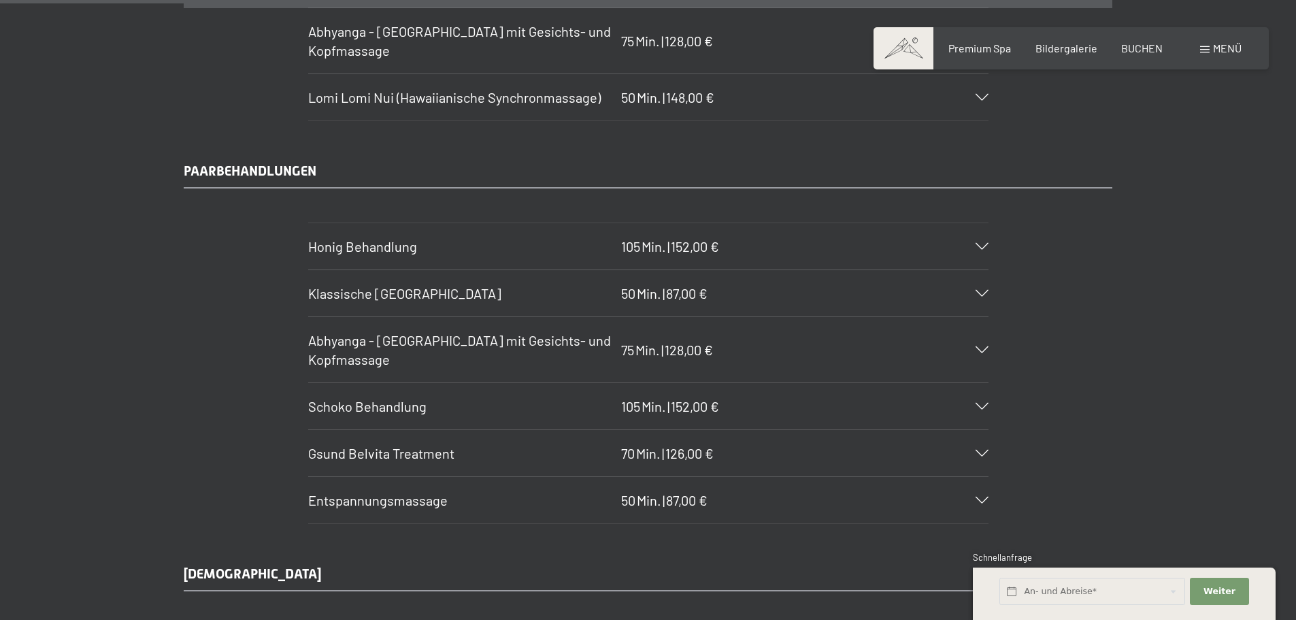
scroll to position [6665, 0]
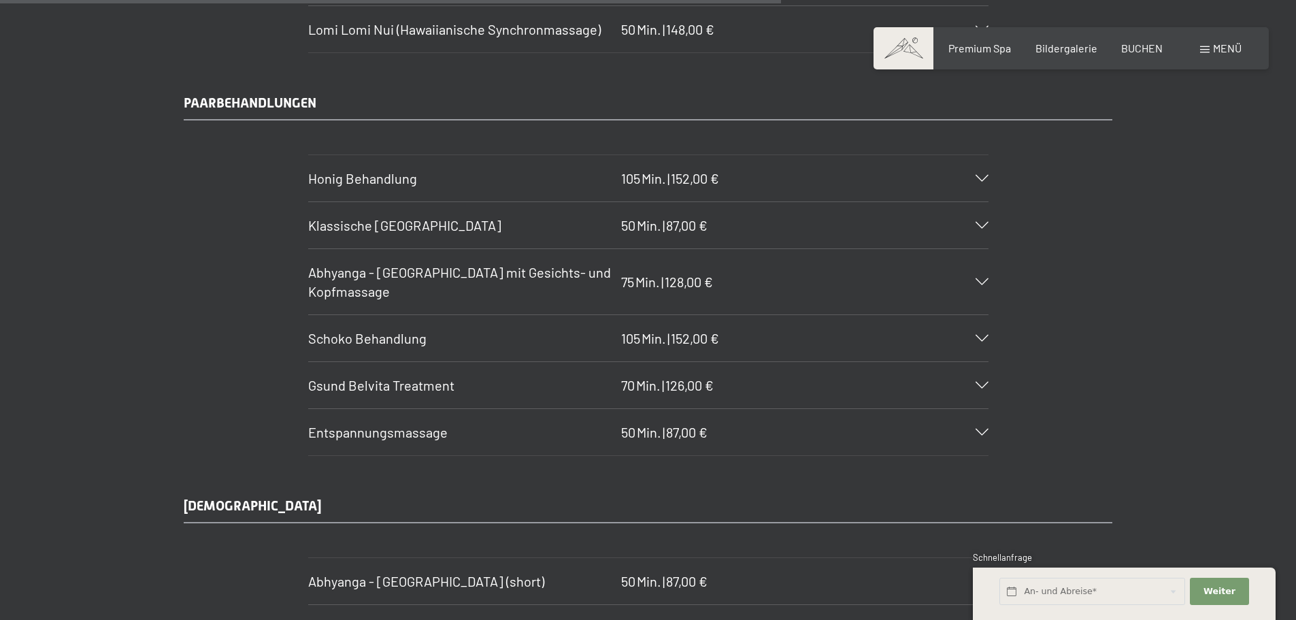
click at [395, 288] on h3 "Abhyanga - Ganzkörpermassage mit Gesichts- und Kopfmassage" at bounding box center [461, 282] width 306 height 38
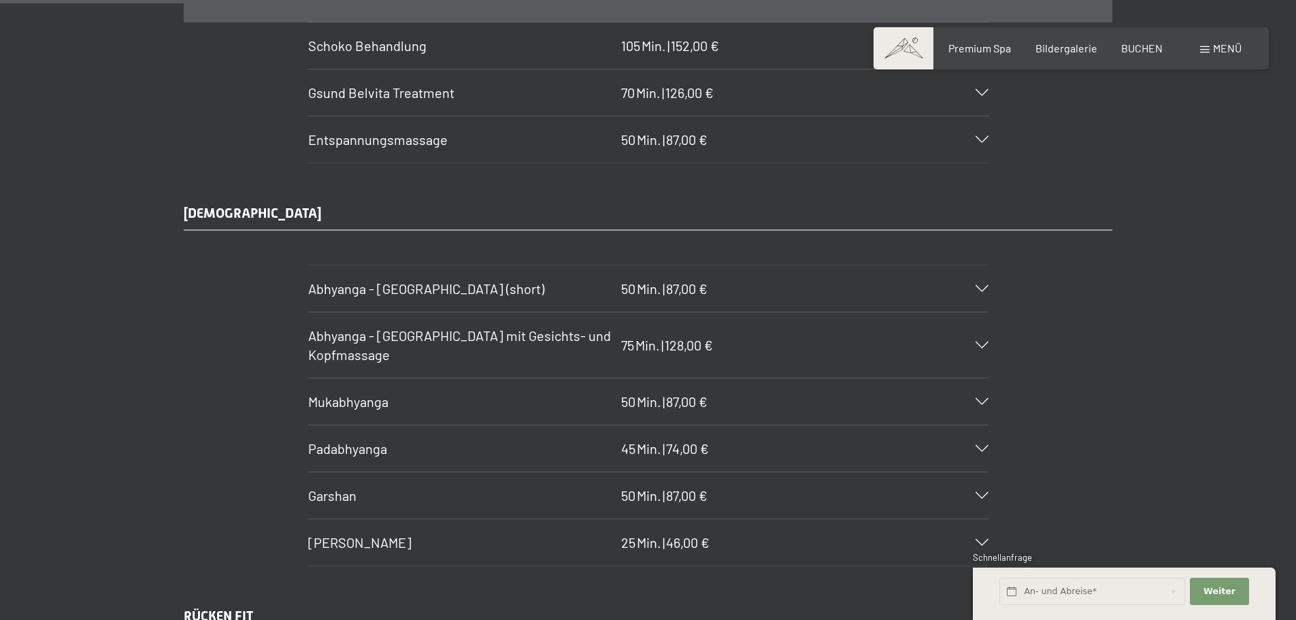
scroll to position [6999, 0]
click at [390, 403] on h3 "Mukabhyanga" at bounding box center [461, 399] width 306 height 19
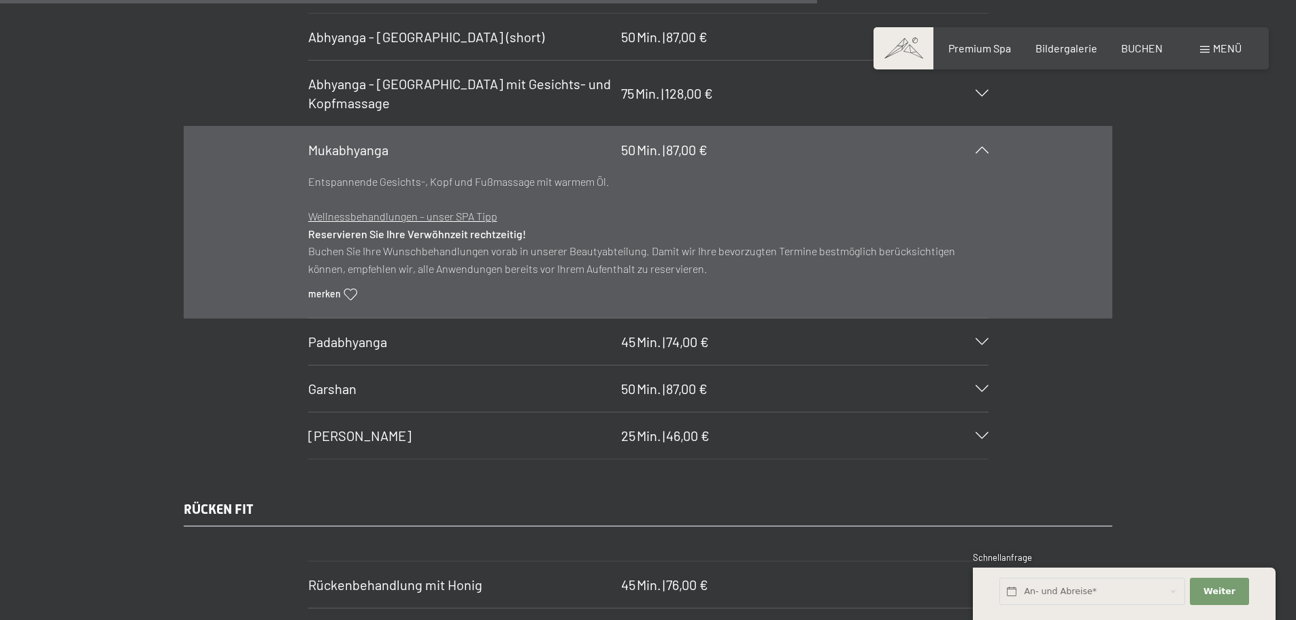
click at [401, 154] on h3 "Mukabhyanga" at bounding box center [461, 149] width 306 height 19
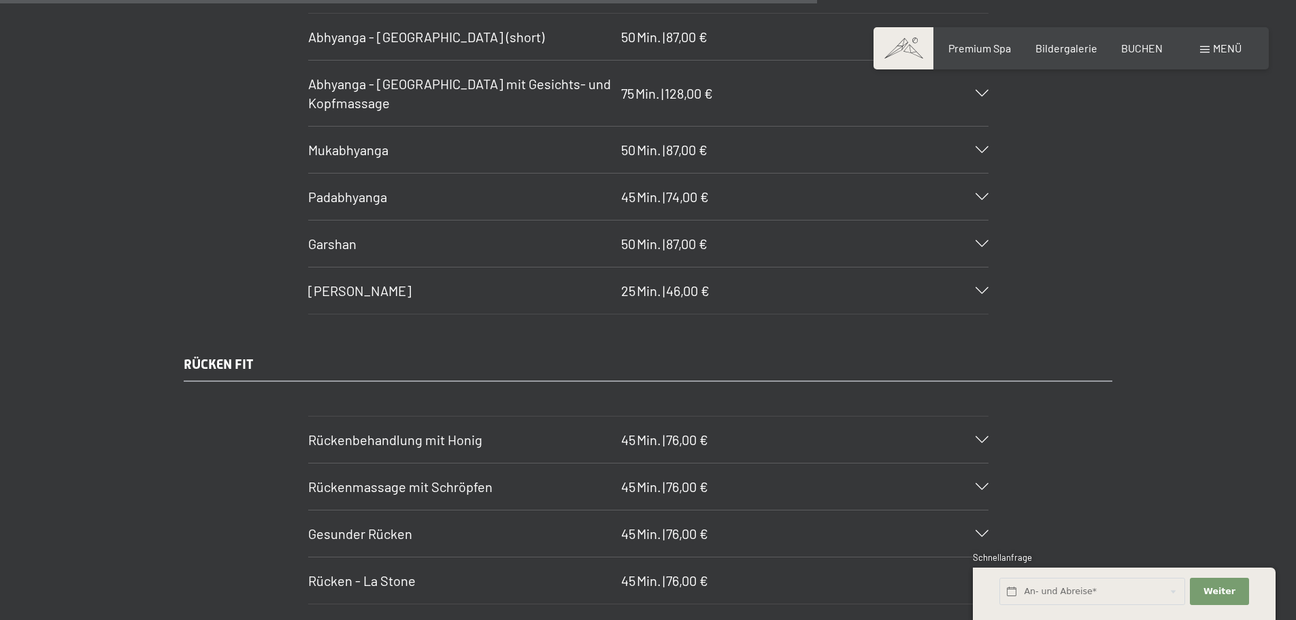
click at [382, 210] on div "Padabhyanga 45 Min. | 74,00 €" at bounding box center [648, 196] width 680 height 46
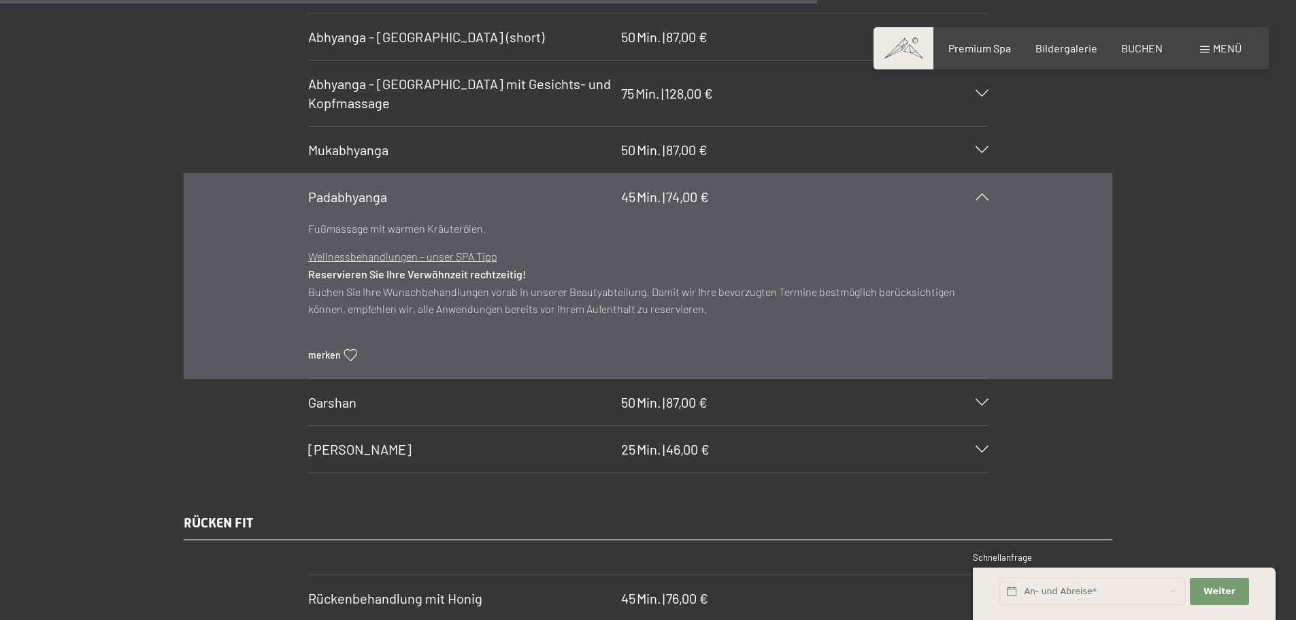
click at [382, 210] on div "Padabhyanga 45 Min. | 74,00 €" at bounding box center [648, 196] width 680 height 46
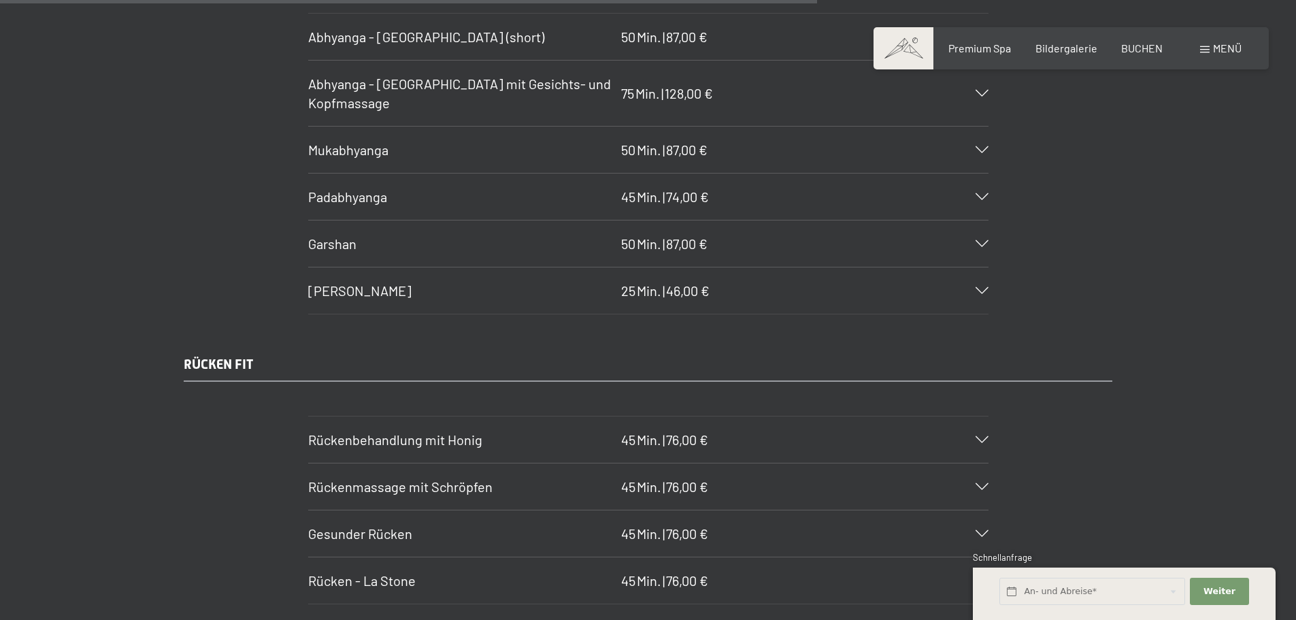
click at [375, 237] on h3 "Garshan" at bounding box center [461, 243] width 306 height 19
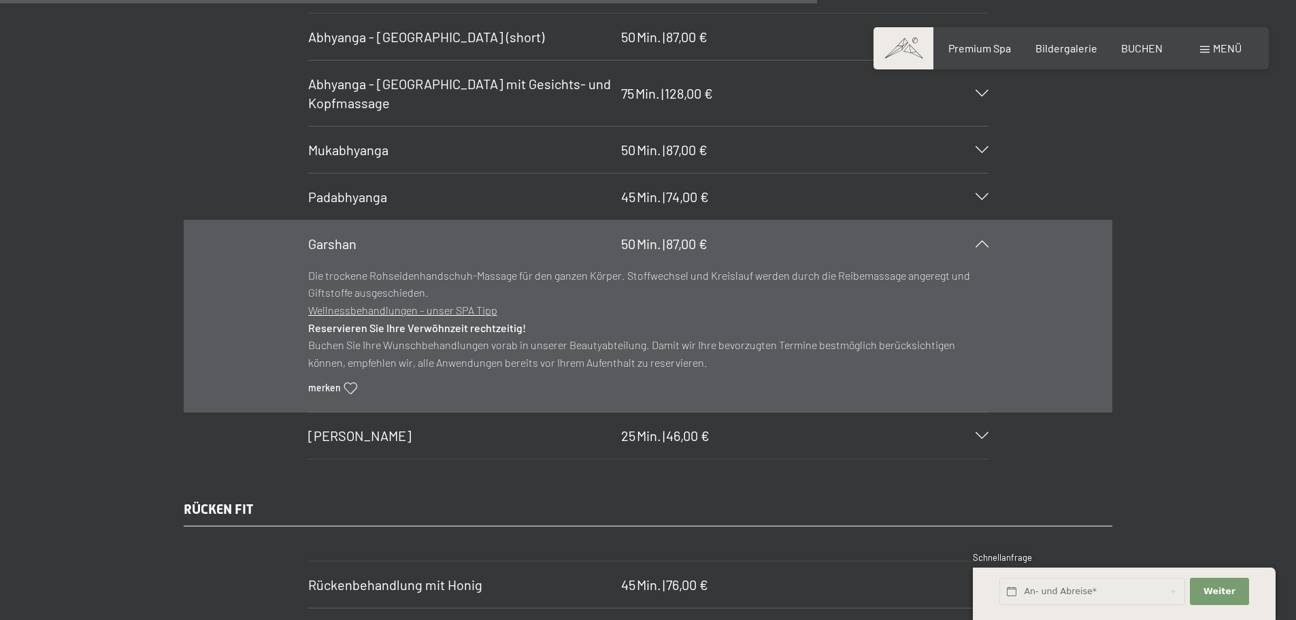
click at [375, 237] on h3 "Garshan" at bounding box center [461, 243] width 306 height 19
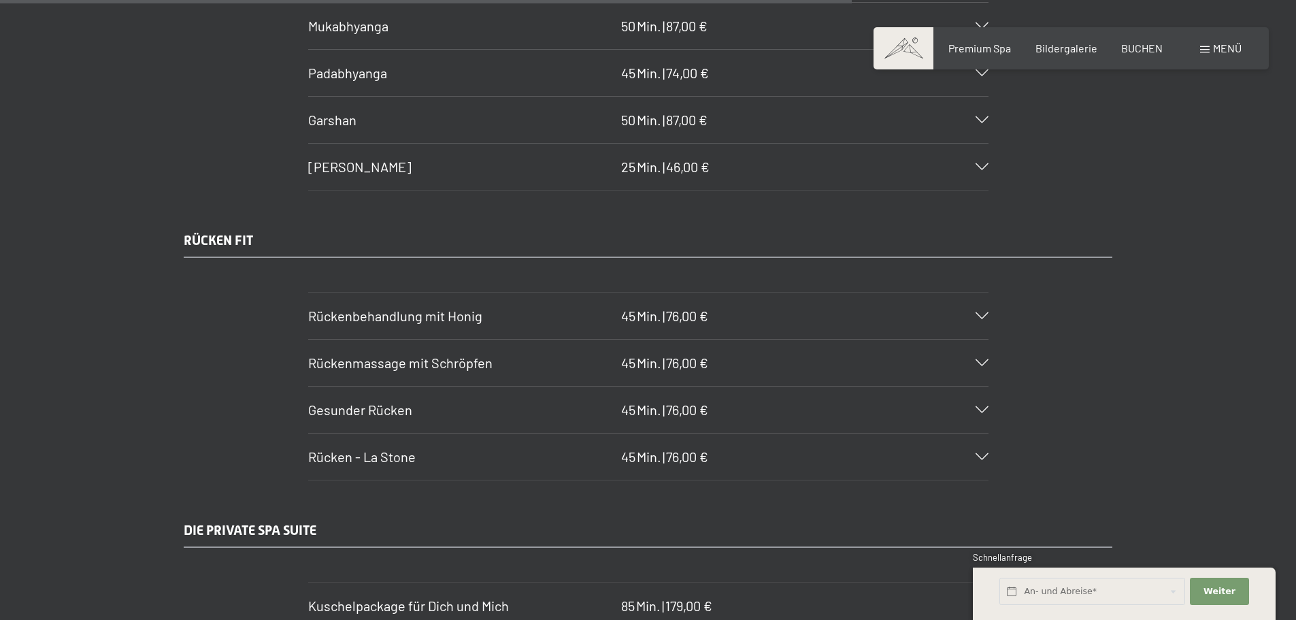
scroll to position [7135, 0]
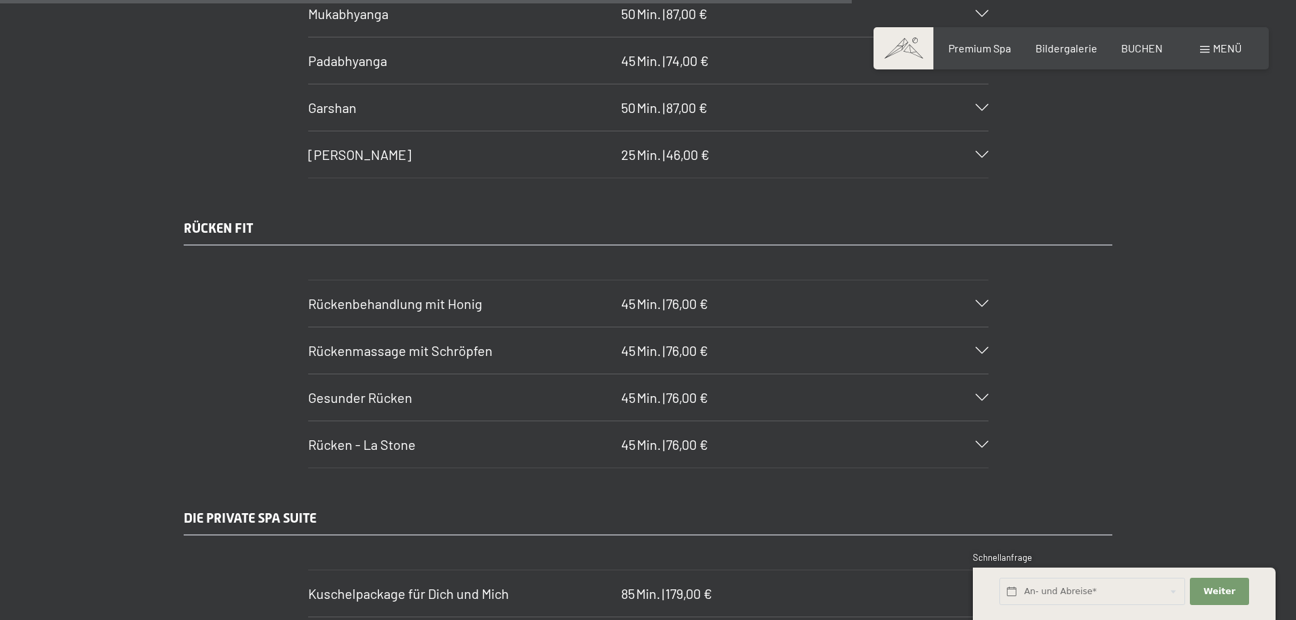
click at [342, 350] on span "Rückenmassage mit Schröpfen" at bounding box center [400, 350] width 184 height 16
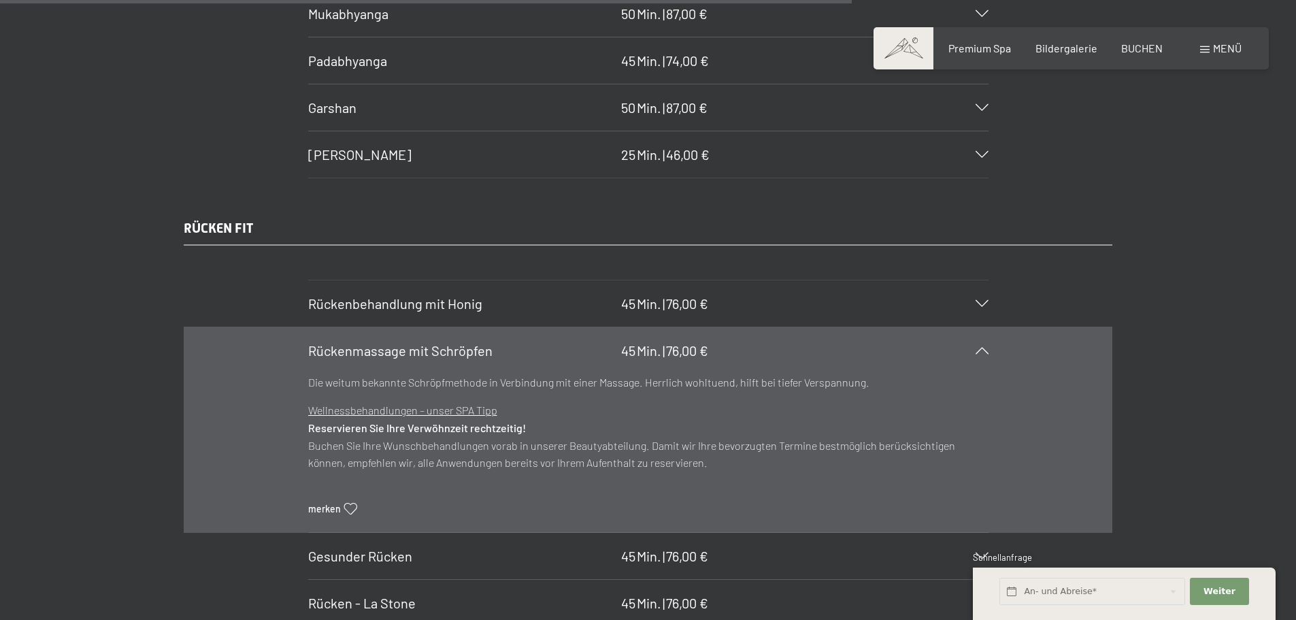
click at [365, 346] on span "Rückenmassage mit Schröpfen" at bounding box center [400, 350] width 184 height 16
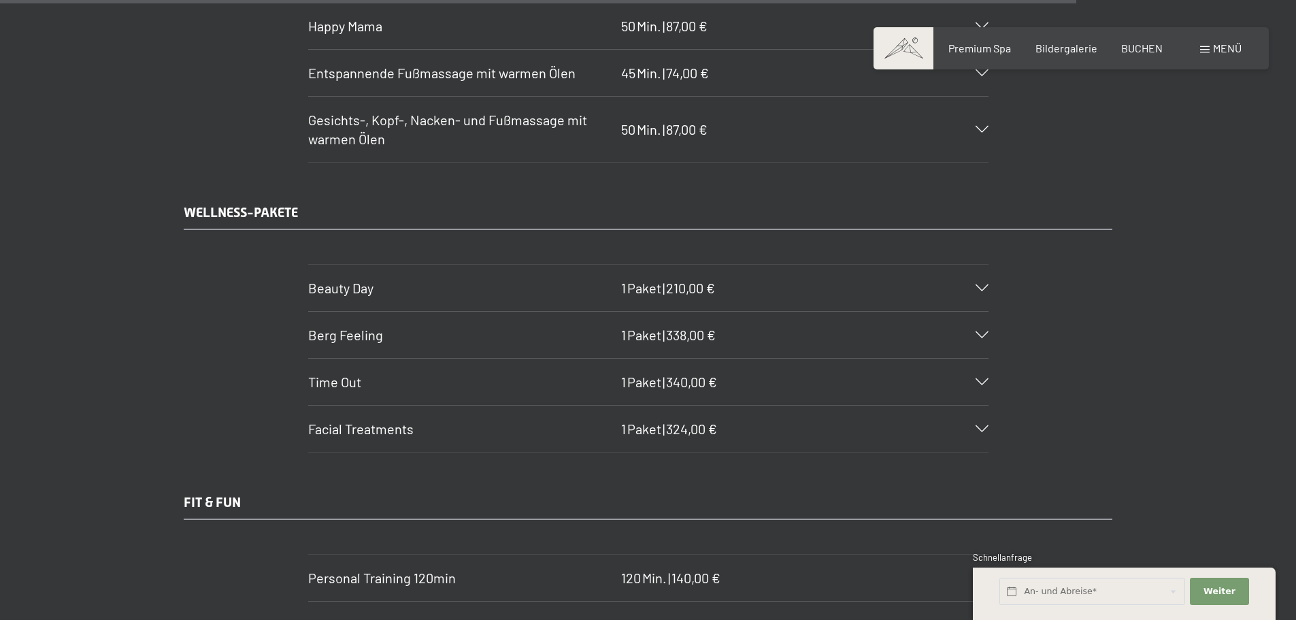
scroll to position [9175, 0]
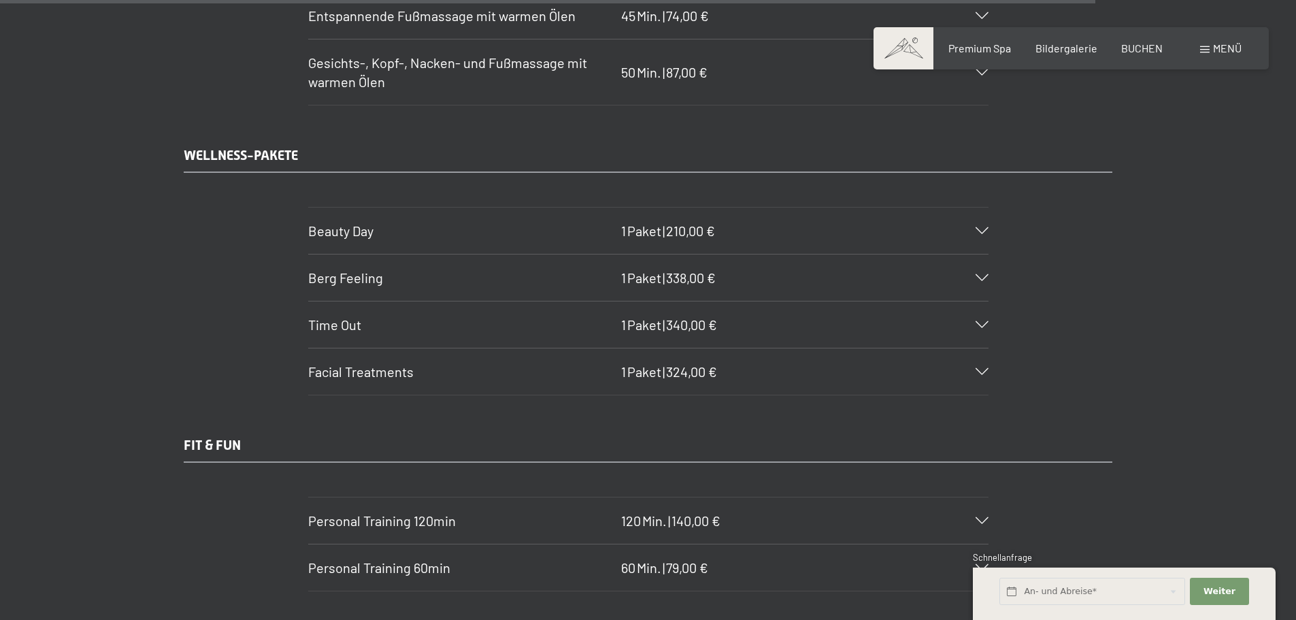
click at [366, 236] on span "Beauty Day" at bounding box center [340, 230] width 65 height 16
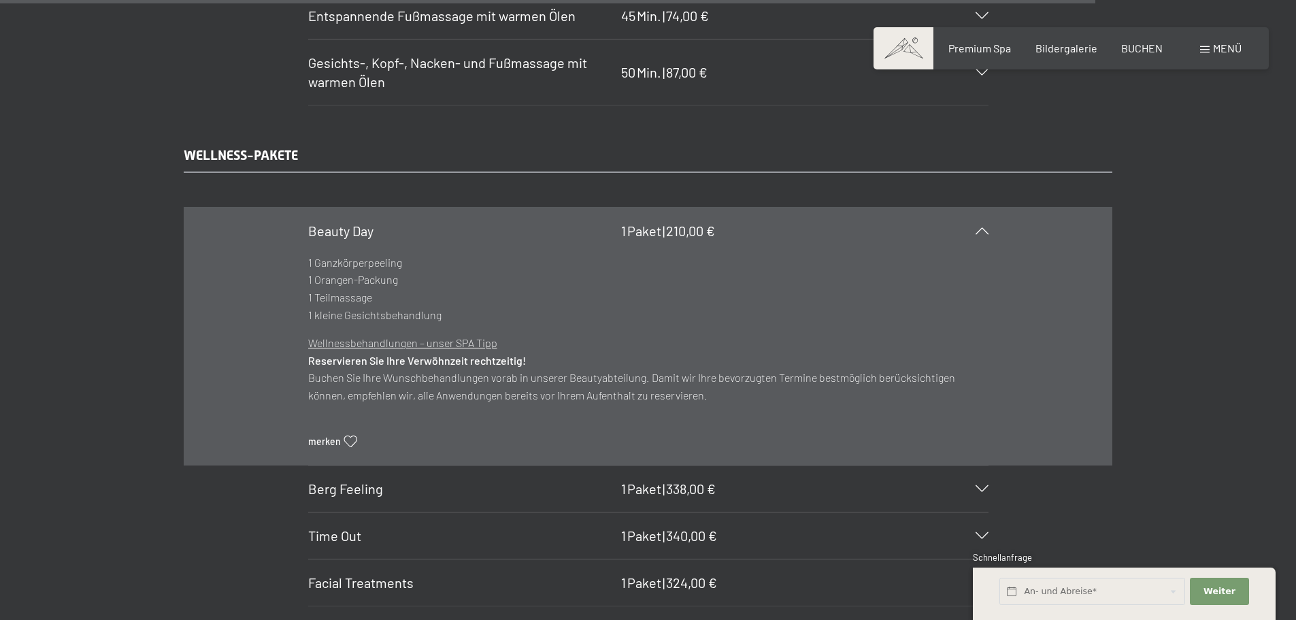
click at [366, 236] on span "Beauty Day" at bounding box center [340, 230] width 65 height 16
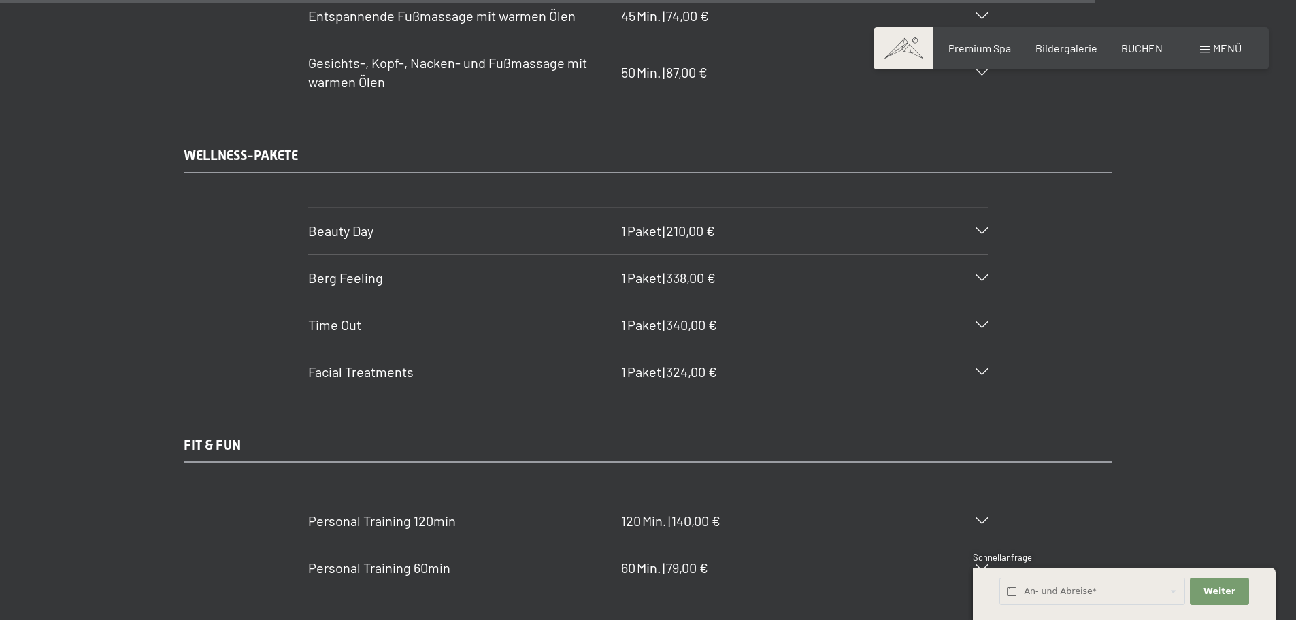
click at [364, 272] on span "Berg Feeling" at bounding box center [345, 277] width 75 height 16
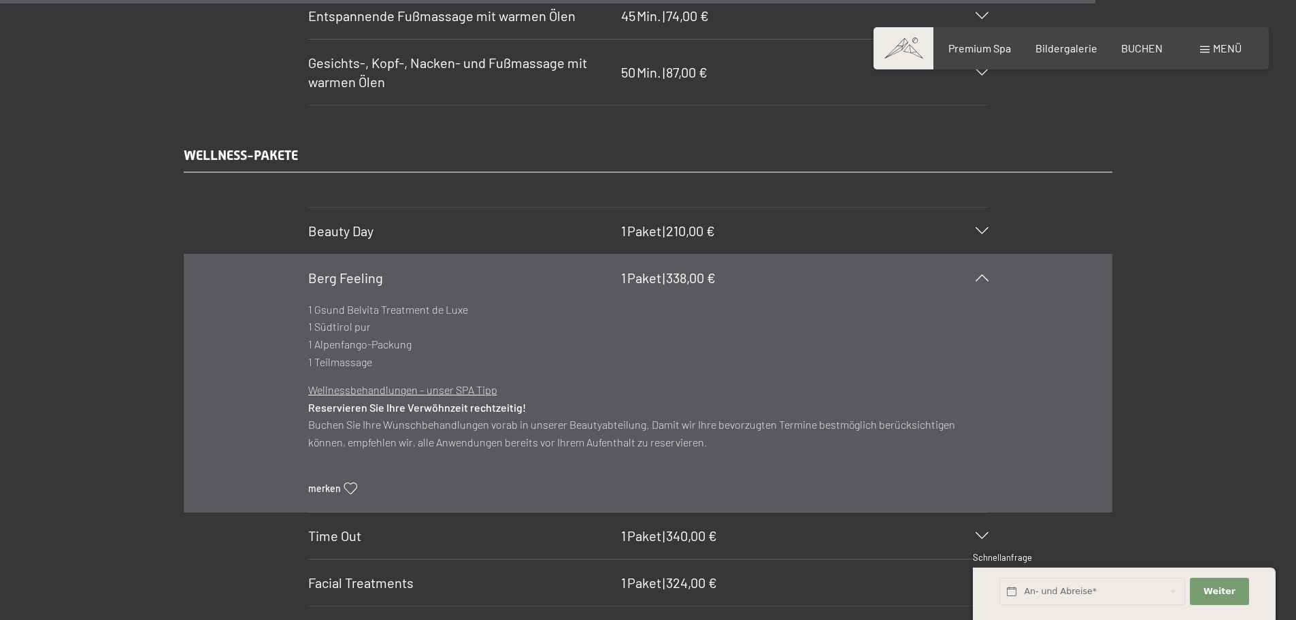
click at [358, 277] on span "Berg Feeling" at bounding box center [345, 277] width 75 height 16
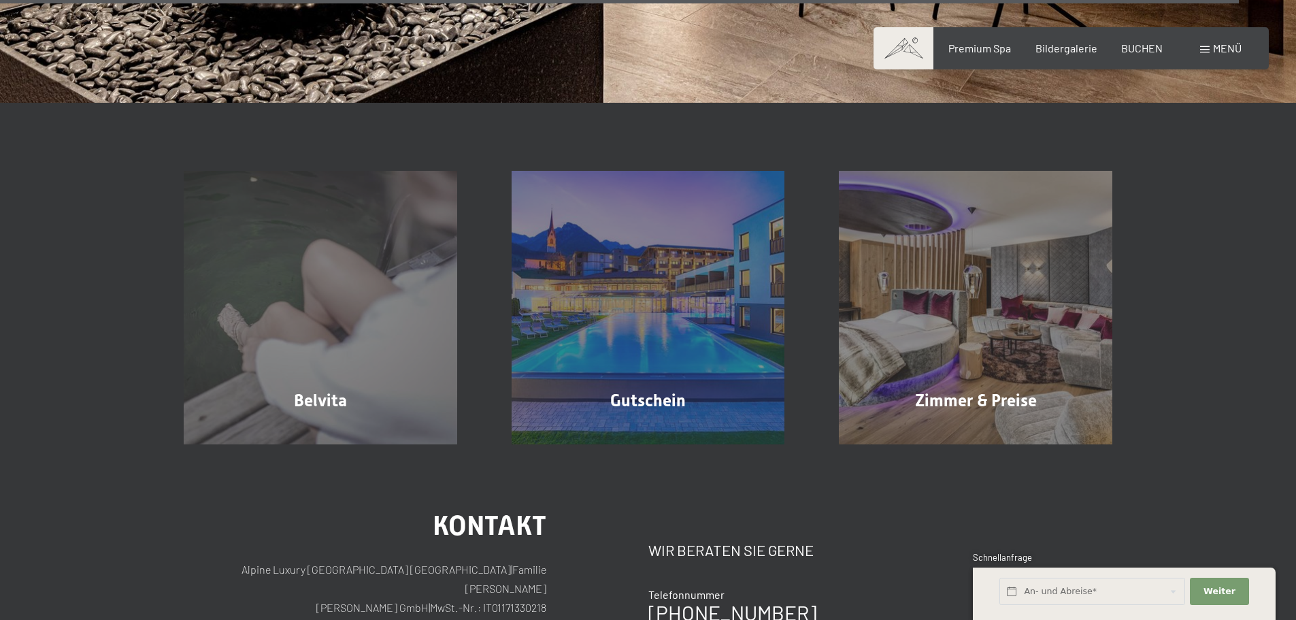
scroll to position [10467, 0]
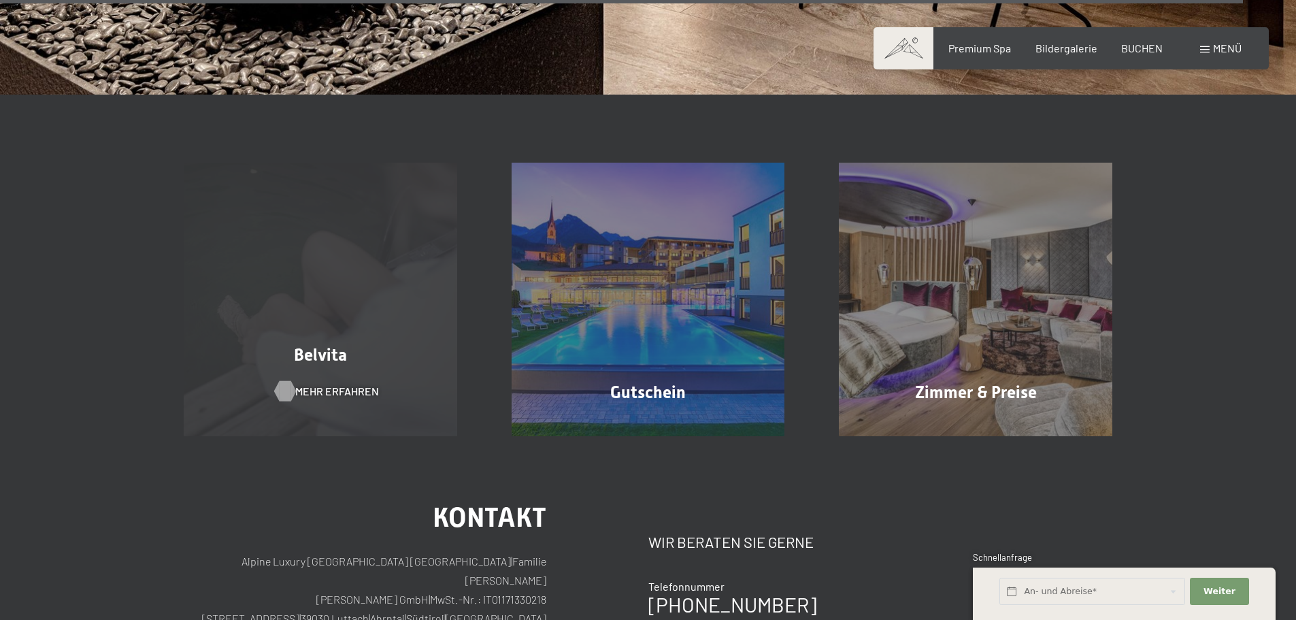
click at [336, 391] on span "Mehr erfahren" at bounding box center [337, 391] width 84 height 15
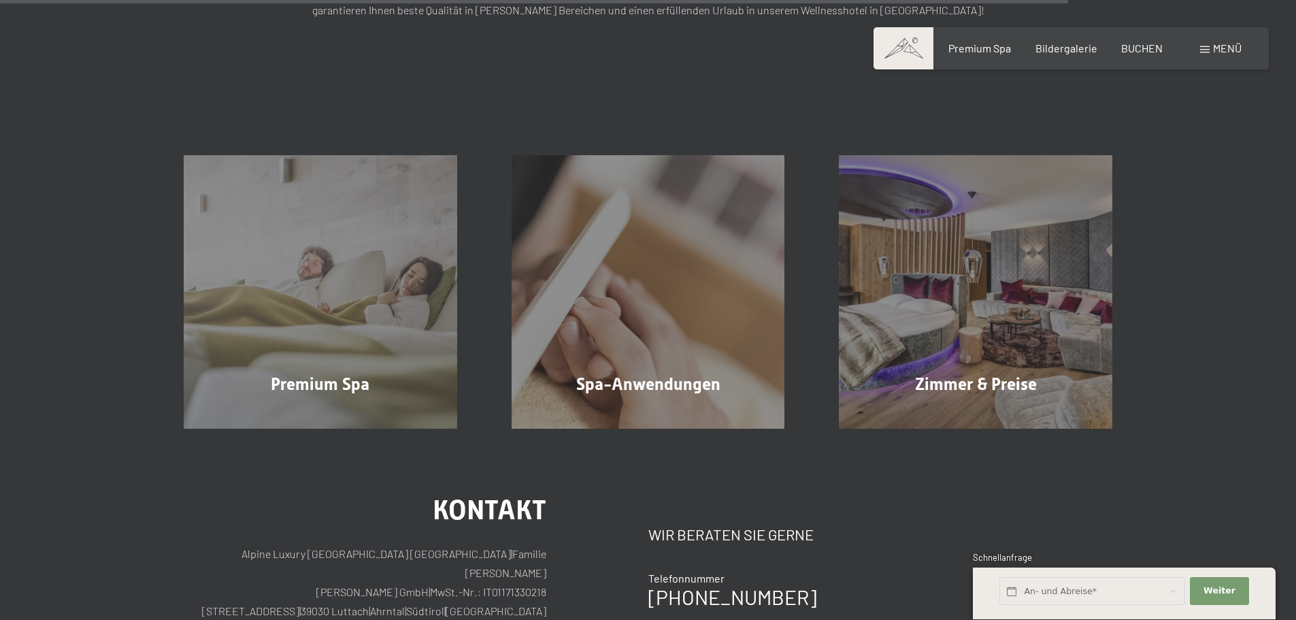
scroll to position [1972, 0]
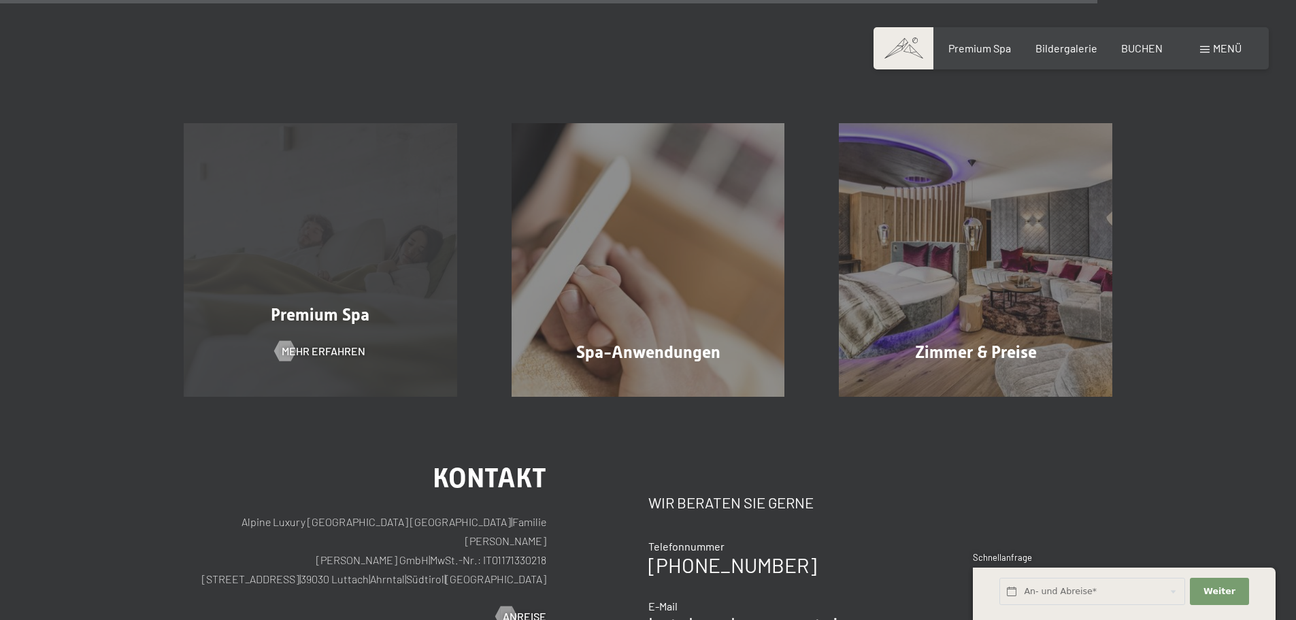
click at [290, 288] on div "Premium Spa Mehr erfahren" at bounding box center [320, 259] width 328 height 273
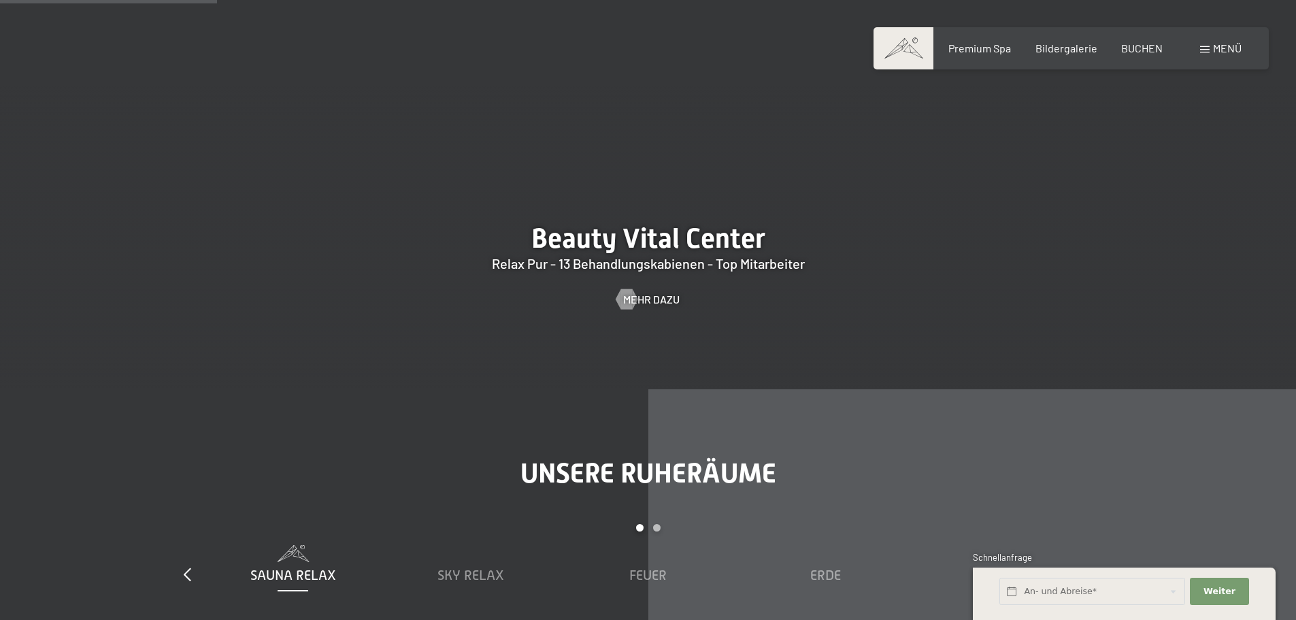
scroll to position [1700, 0]
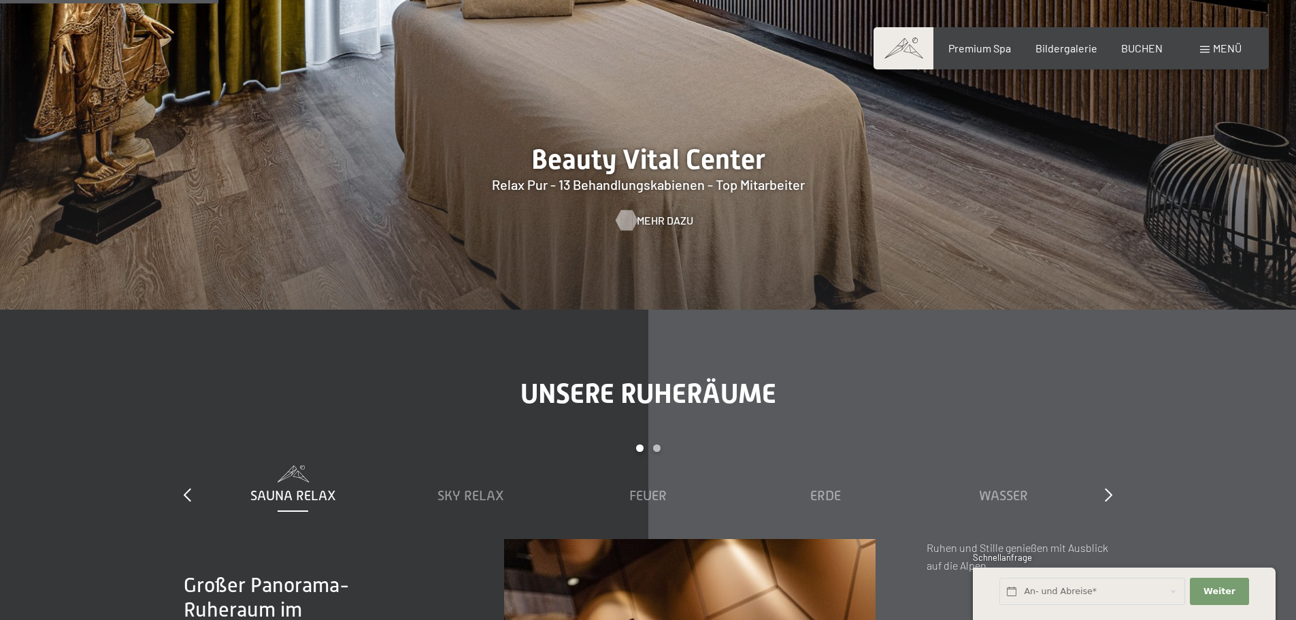
click at [628, 226] on div at bounding box center [626, 219] width 12 height 20
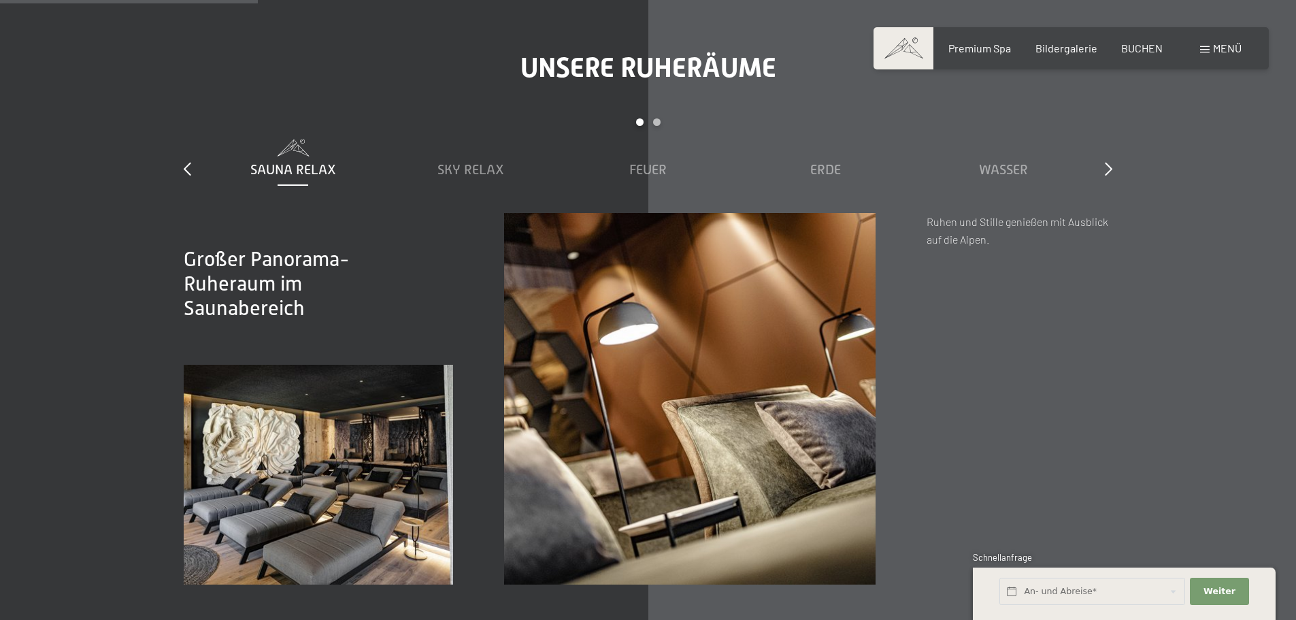
scroll to position [2105, 0]
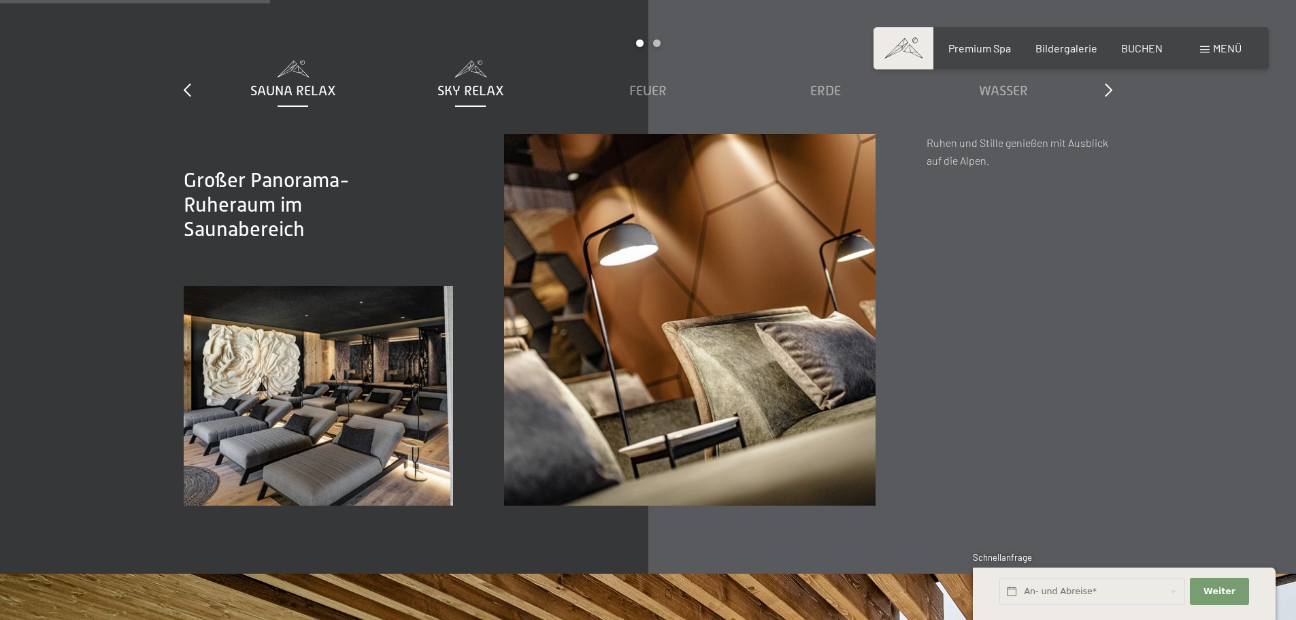
click at [464, 84] on span "Sky Relax" at bounding box center [470, 90] width 67 height 15
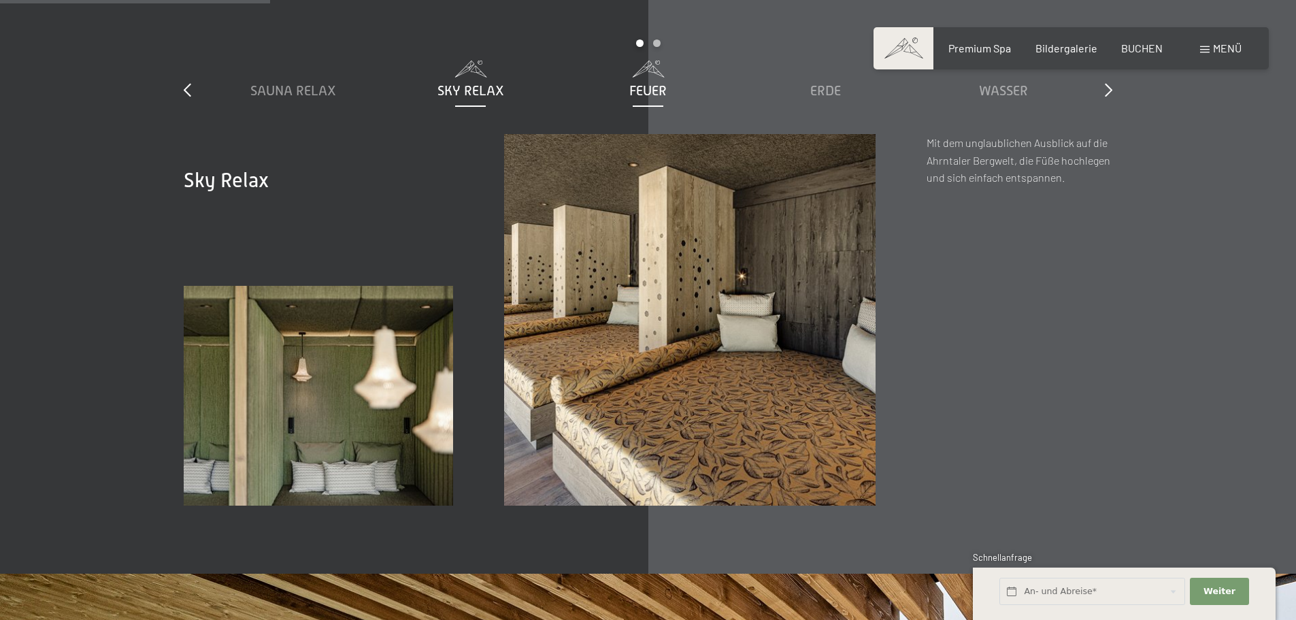
click at [655, 92] on span "Feuer" at bounding box center [647, 90] width 37 height 15
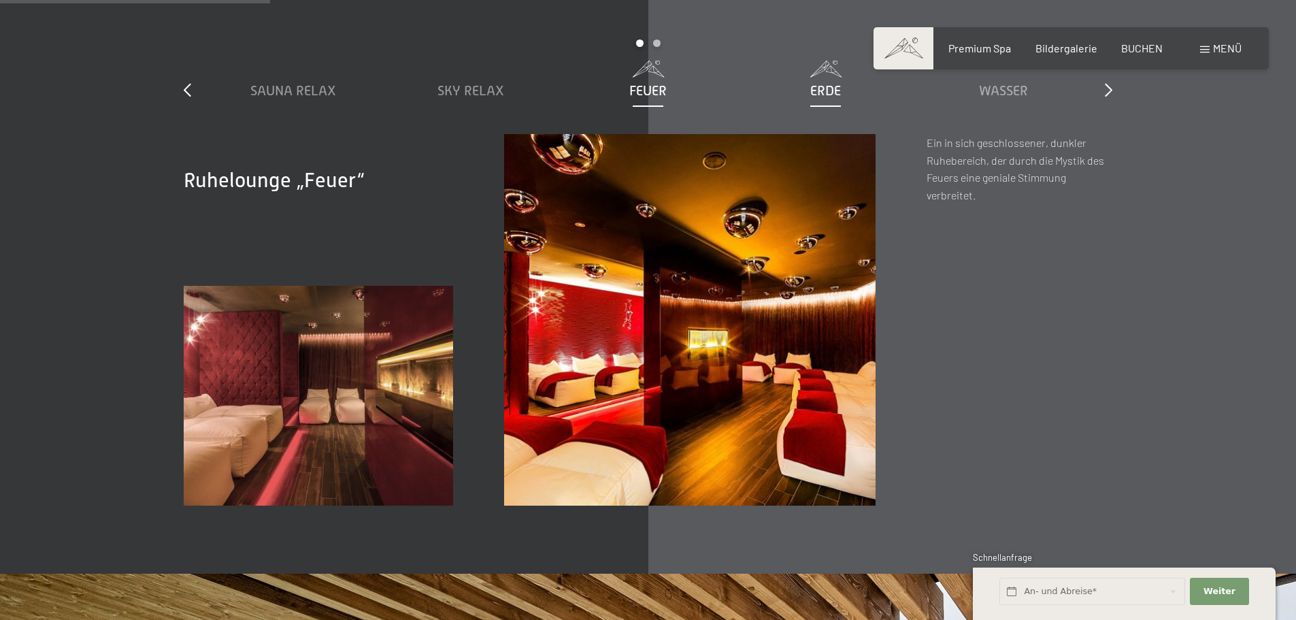
click at [825, 86] on span "Erde" at bounding box center [825, 90] width 31 height 15
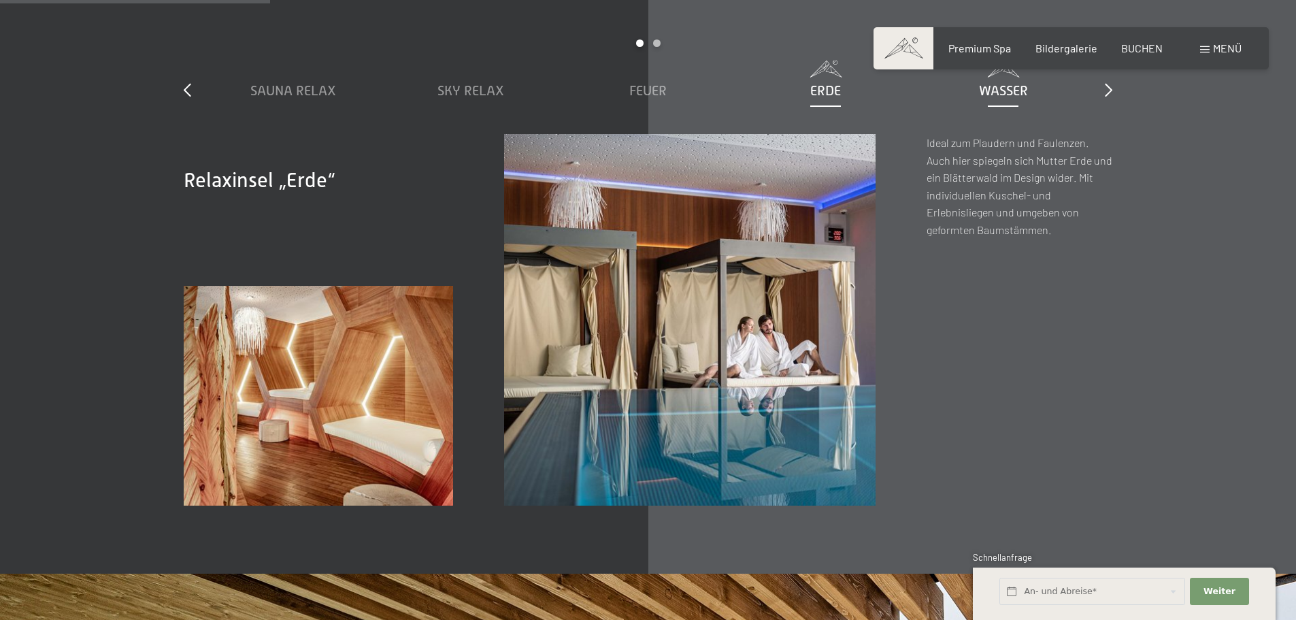
click at [1022, 92] on span "Wasser" at bounding box center [1003, 90] width 49 height 15
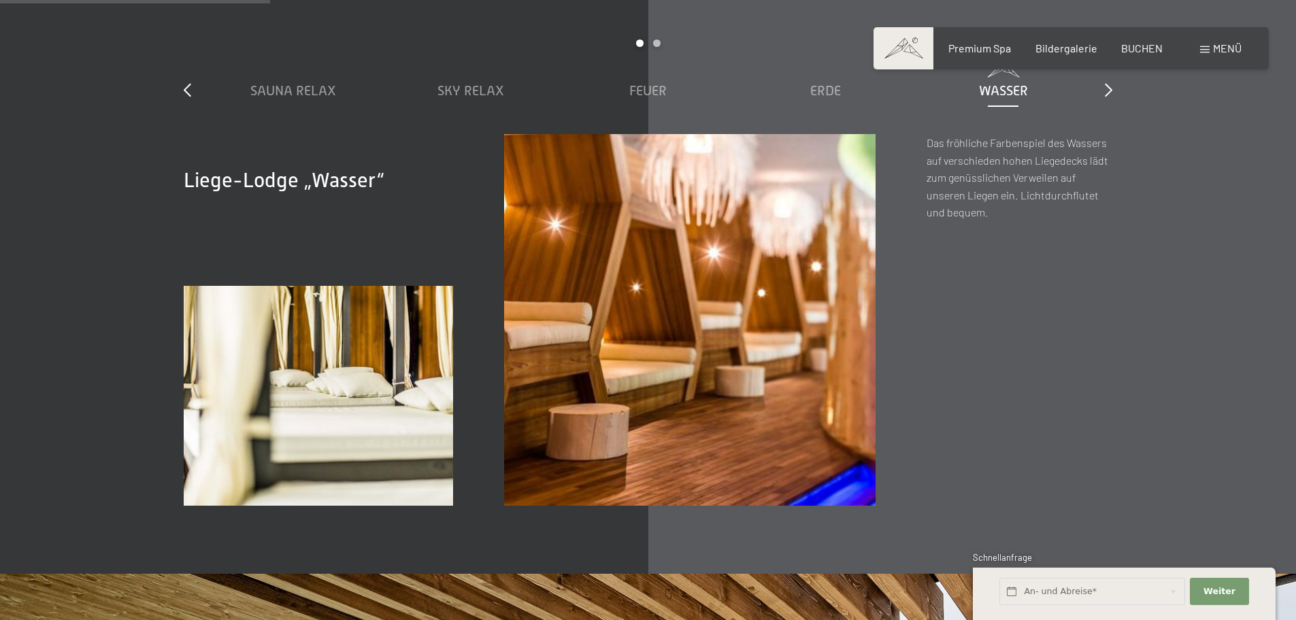
click at [1098, 92] on div "slide 1 to 5 of 7 Sauna Relax Sky Relax Feuer Erde Wasser Luft Wolke 7" at bounding box center [648, 86] width 928 height 95
click at [1106, 86] on icon at bounding box center [1108, 90] width 7 height 14
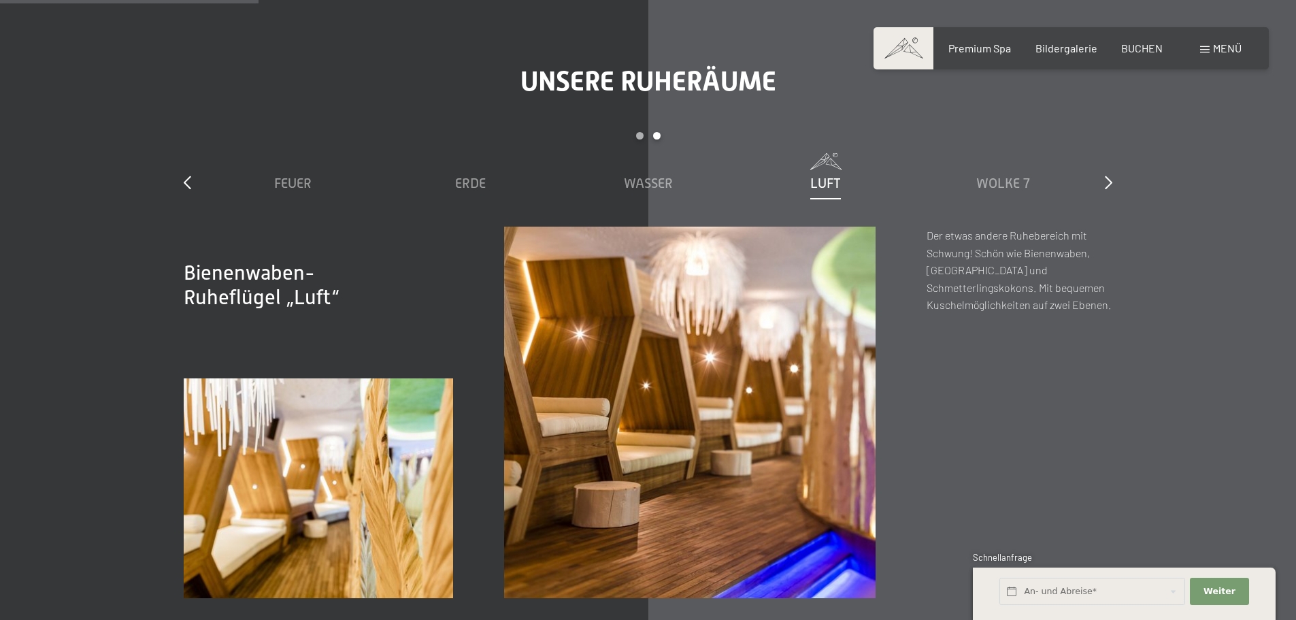
scroll to position [2037, 0]
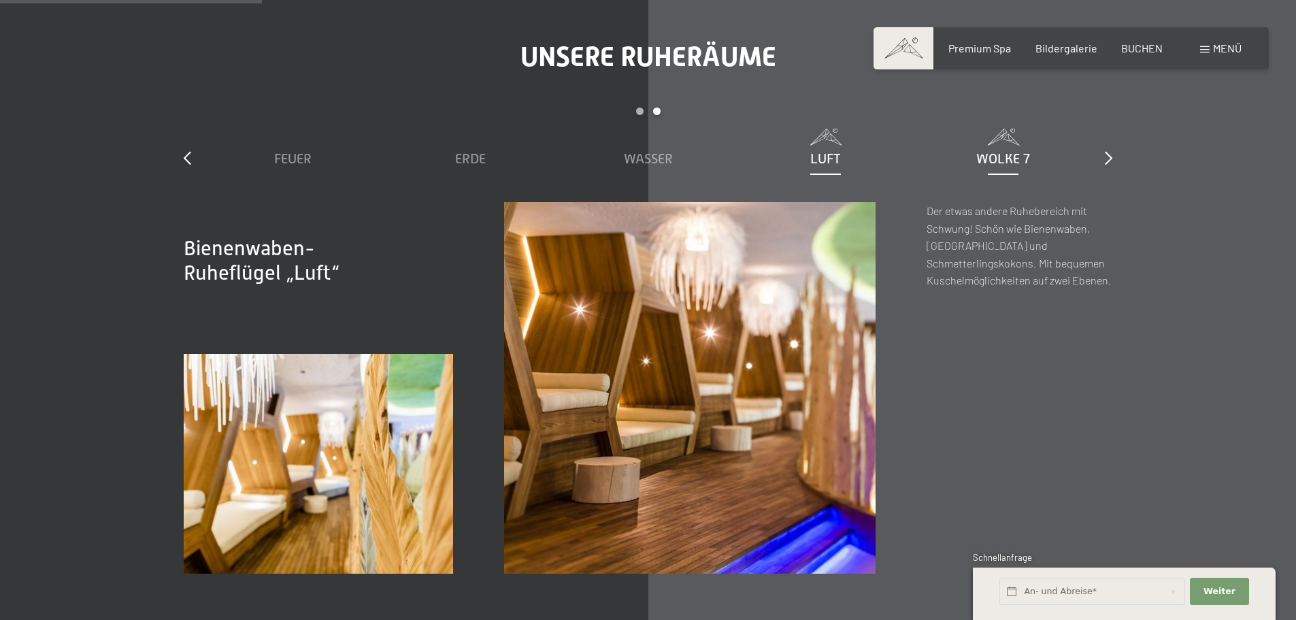
click at [975, 161] on div "Wolke 7" at bounding box center [1003, 158] width 164 height 19
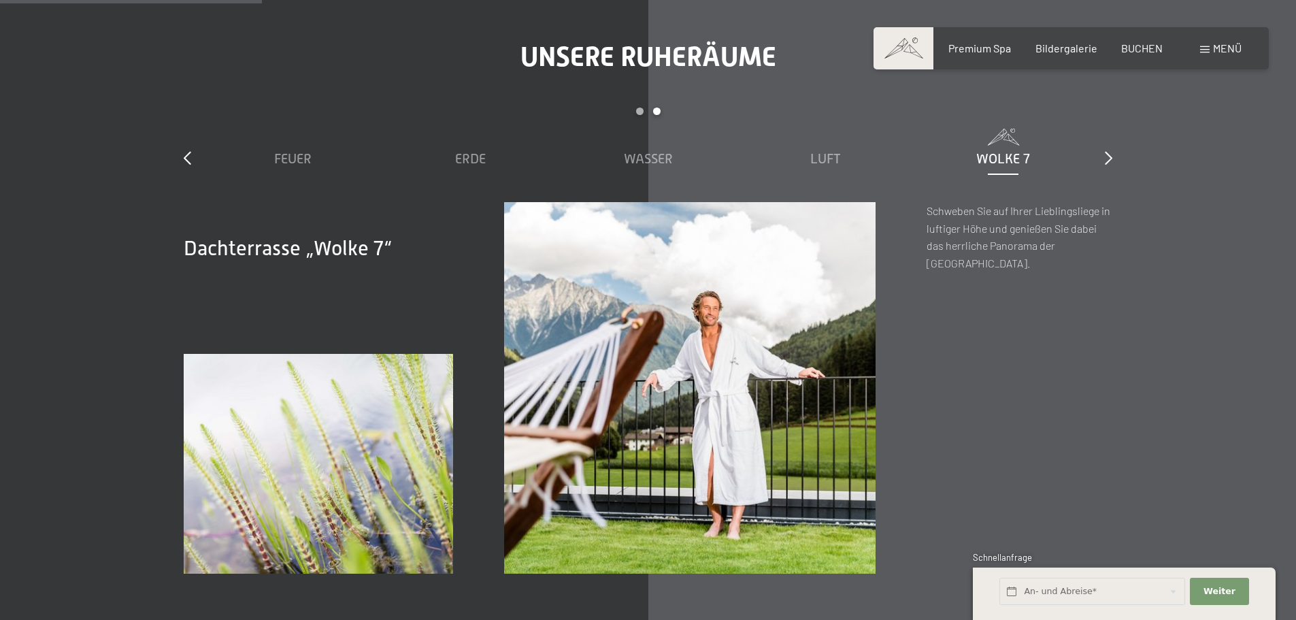
click at [1102, 161] on div "slide 3 to 7 of 7 Sauna Relax Sky Relax Feuer Erde Wasser Luft Wolke 7" at bounding box center [648, 154] width 928 height 95
click at [1114, 156] on div "Unsere Ruheräume slide 3 to 7 of 7 Sauna Relax Sky Relax Feuer Erde Wasser Luft…" at bounding box center [648, 307] width 1030 height 533
click at [1112, 156] on div "Unsere Ruheräume slide 3 to 7 of 7 Sauna Relax Sky Relax Feuer Erde Wasser Luft…" at bounding box center [648, 307] width 1030 height 533
click at [1105, 158] on icon at bounding box center [1108, 158] width 7 height 14
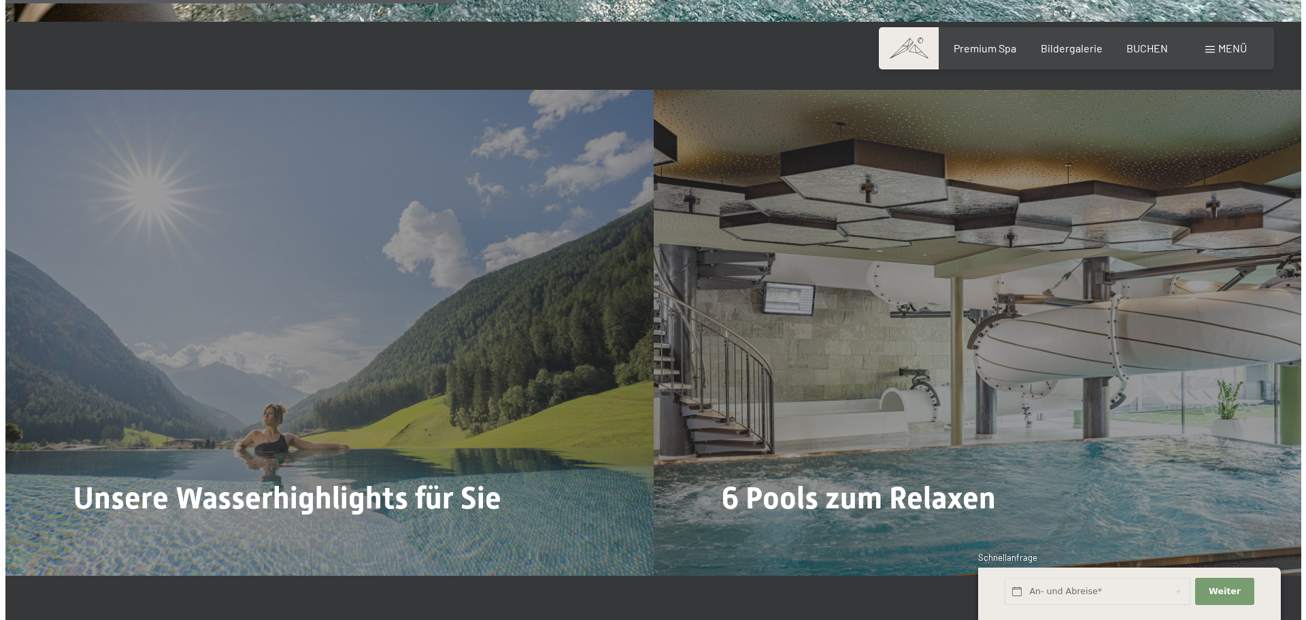
scroll to position [3533, 0]
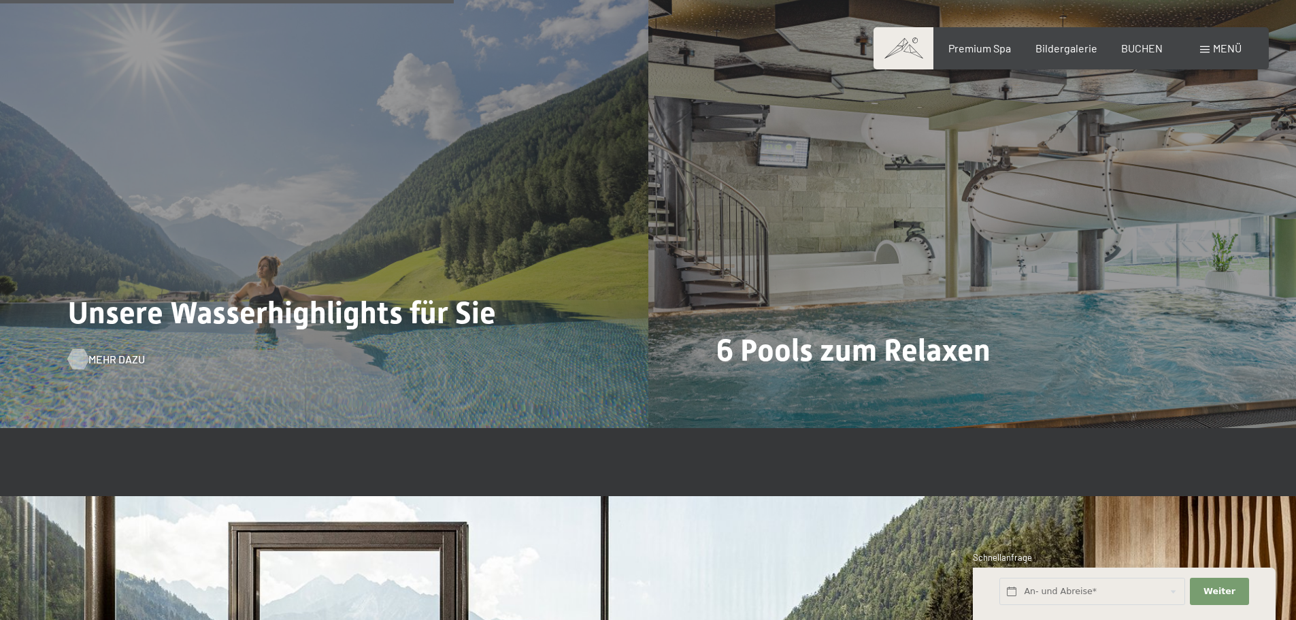
click at [72, 362] on div at bounding box center [78, 358] width 12 height 20
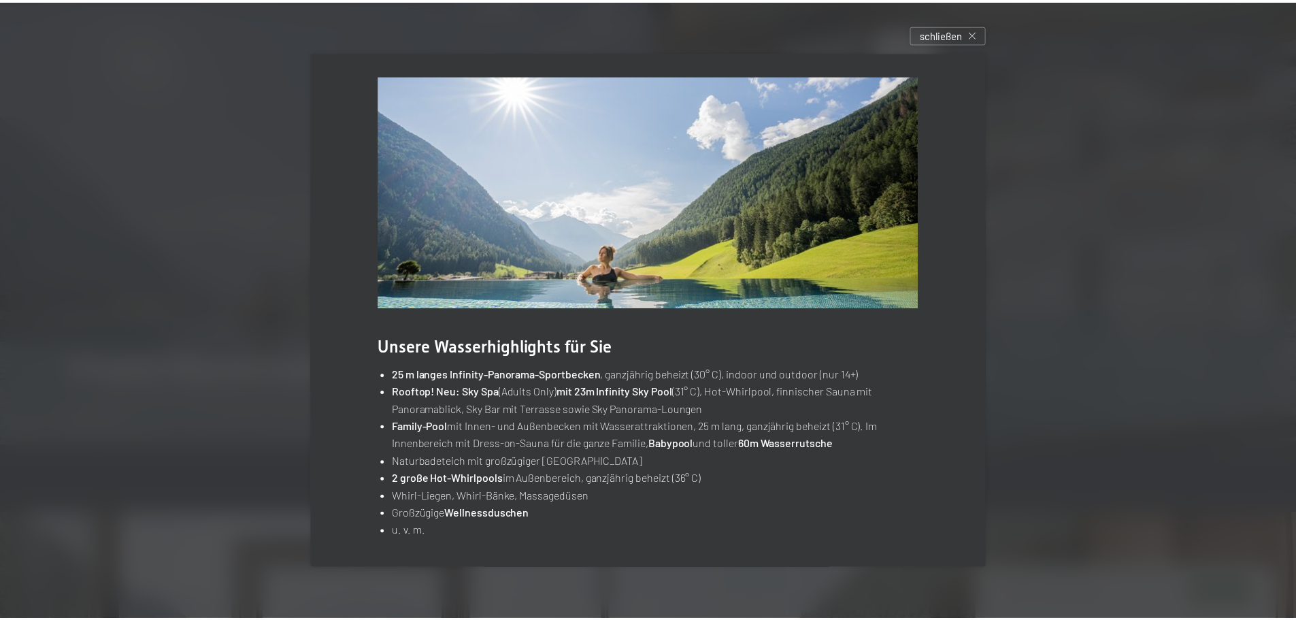
scroll to position [9, 0]
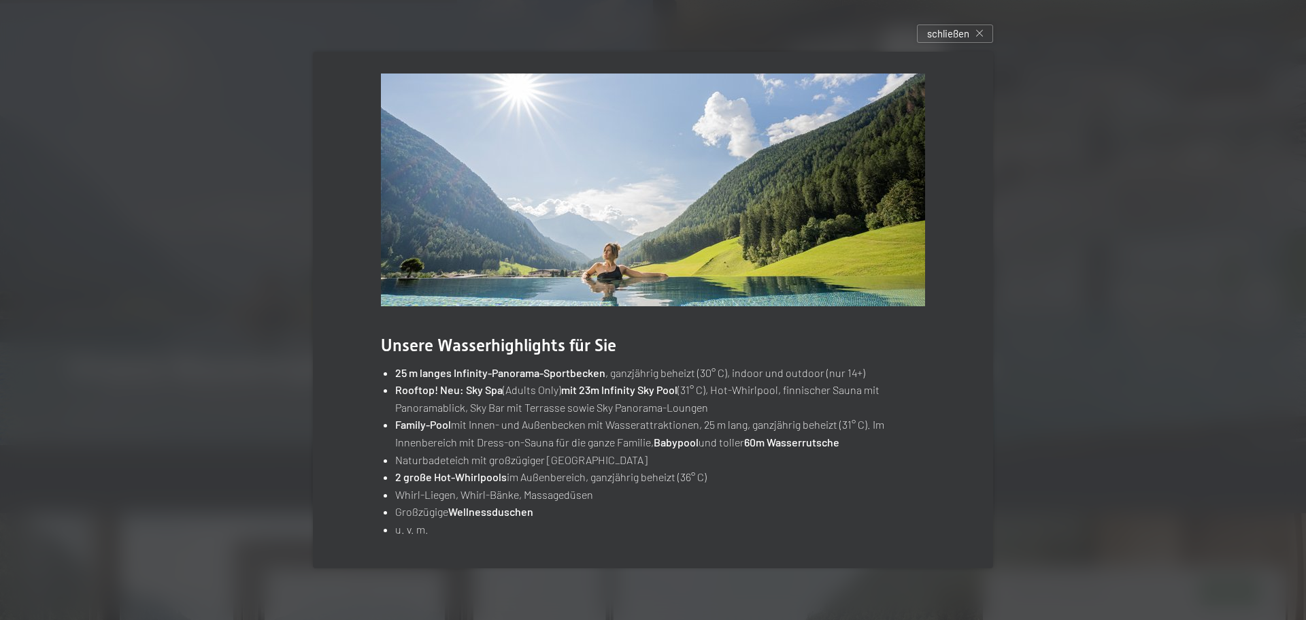
click at [248, 433] on div at bounding box center [653, 310] width 1306 height 620
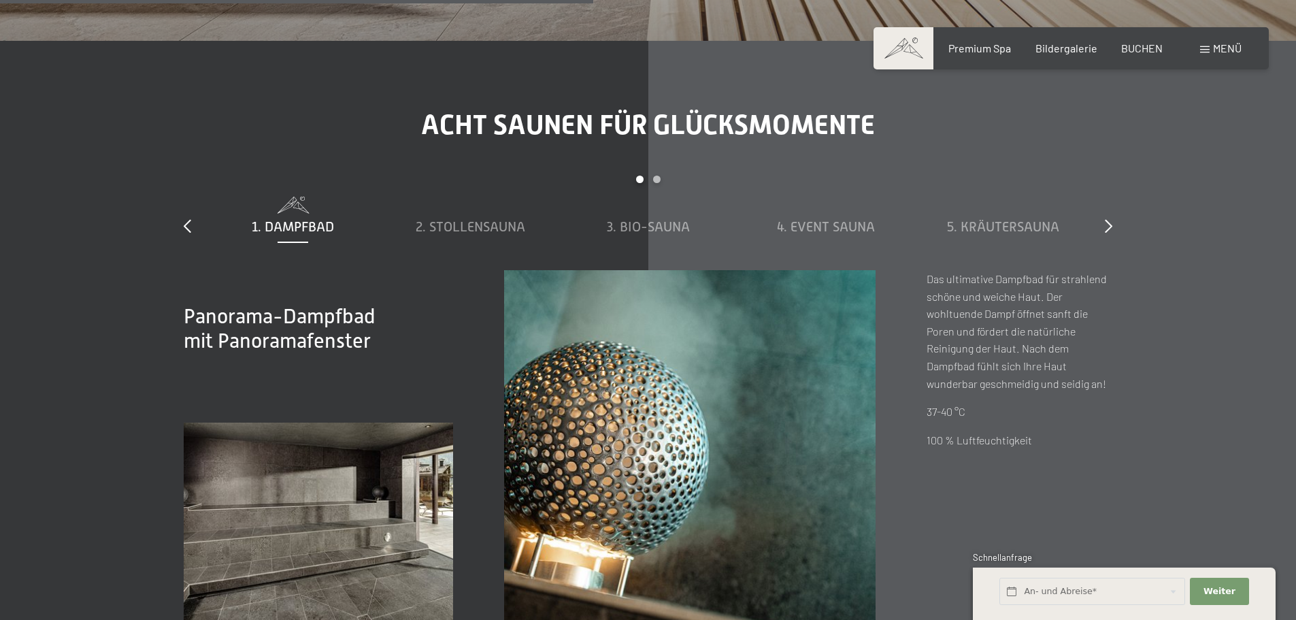
scroll to position [4621, 0]
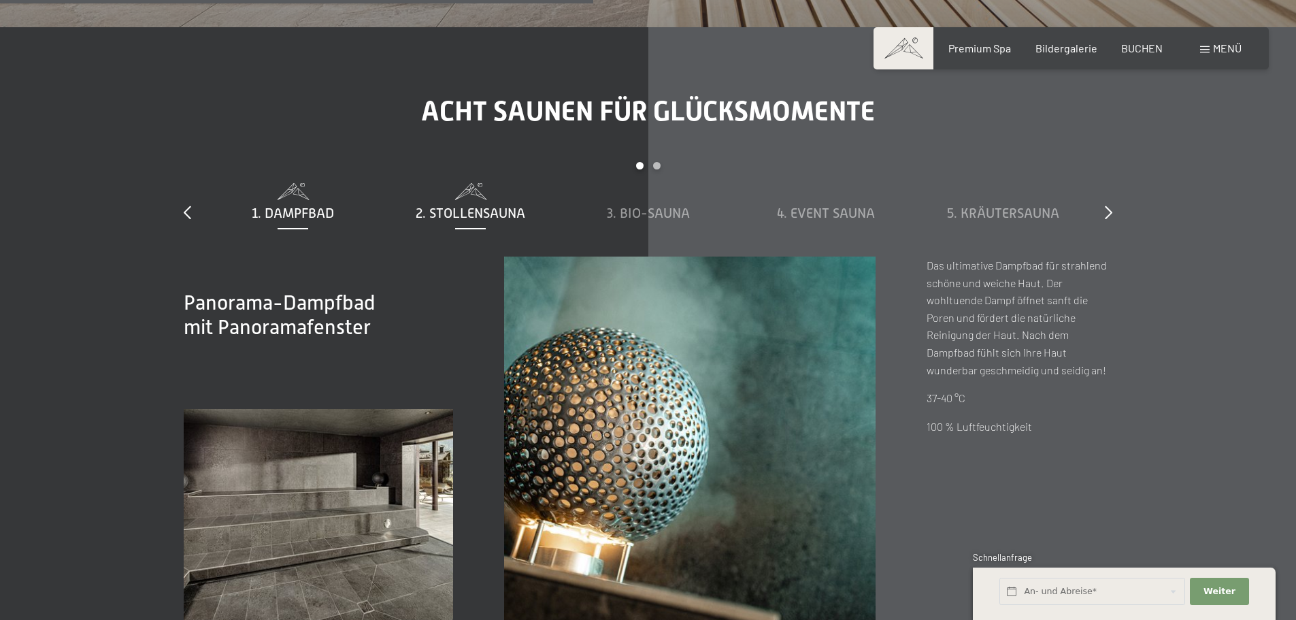
click at [469, 218] on span "2. Stollensauna" at bounding box center [471, 212] width 110 height 15
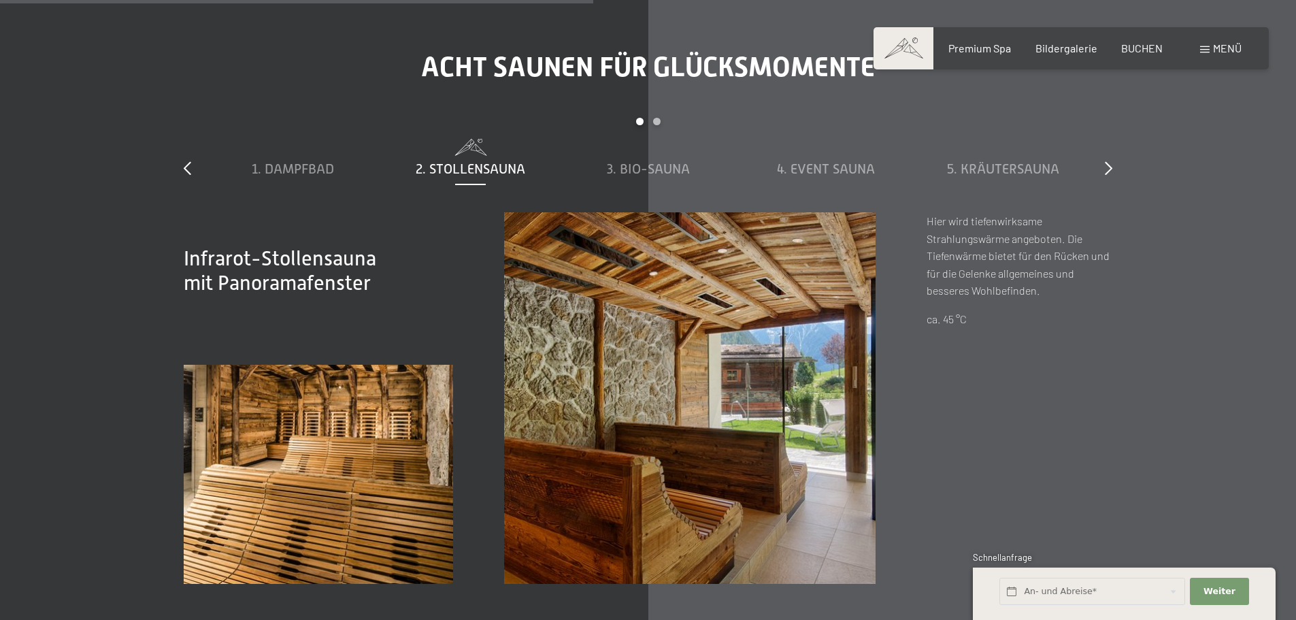
scroll to position [4689, 0]
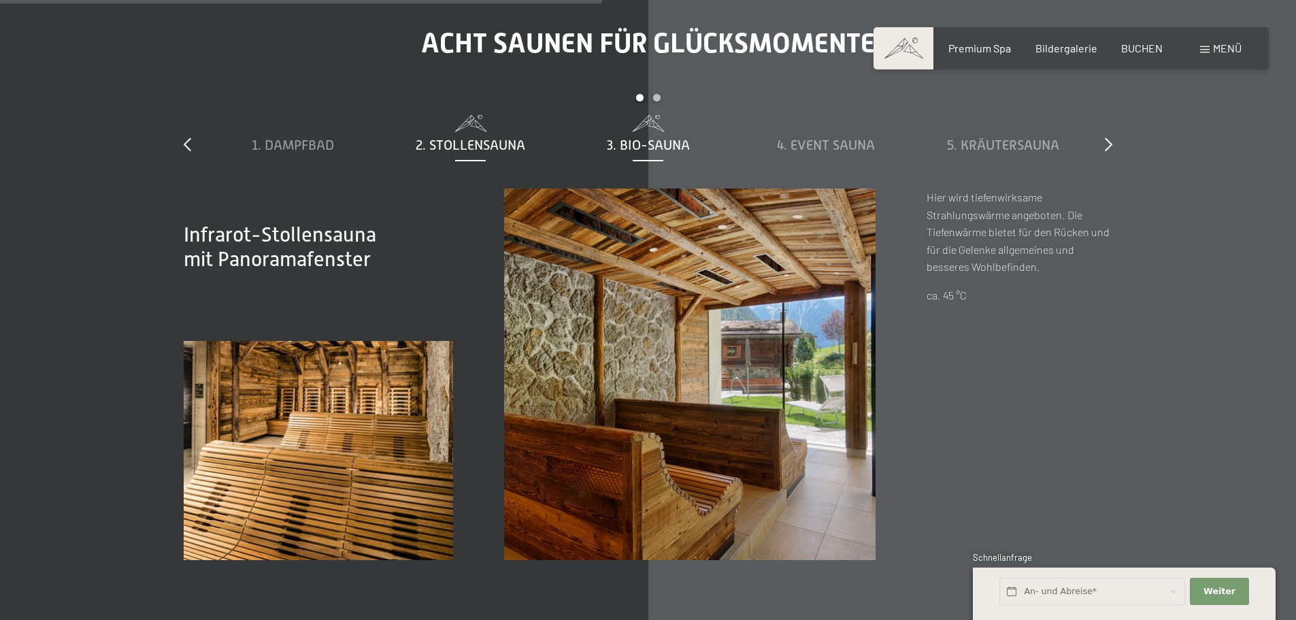
click at [658, 139] on span "3. Bio-Sauna" at bounding box center [648, 144] width 83 height 15
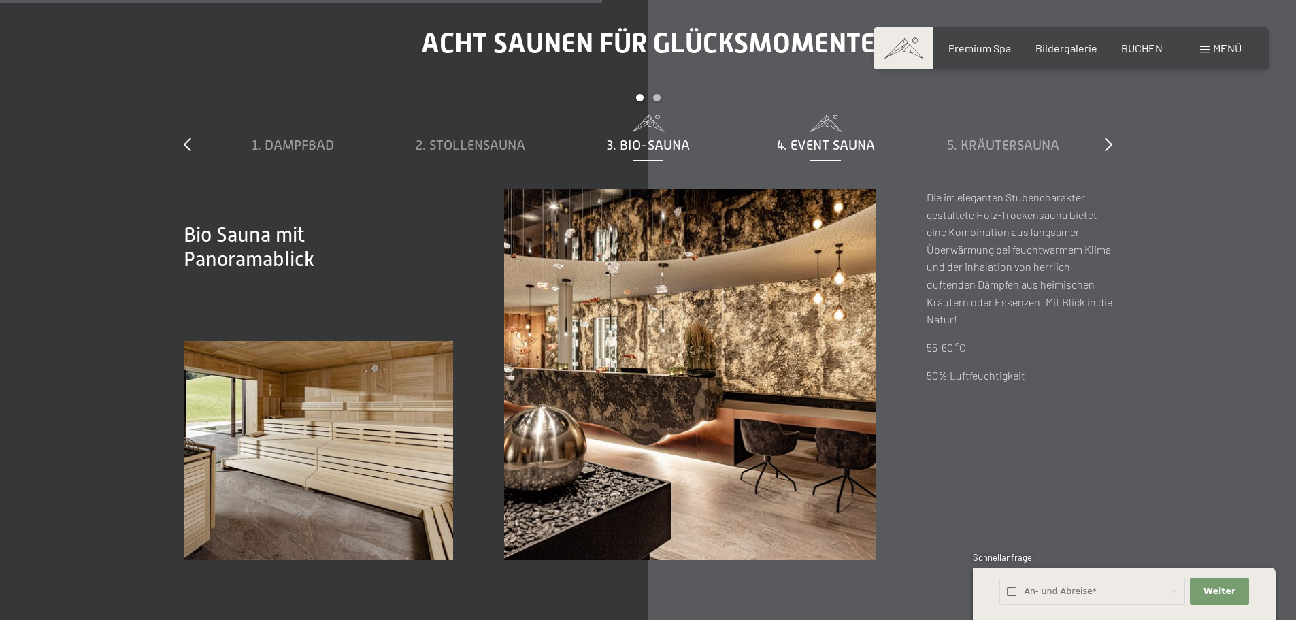
click at [807, 146] on span "4. Event Sauna" at bounding box center [826, 144] width 98 height 15
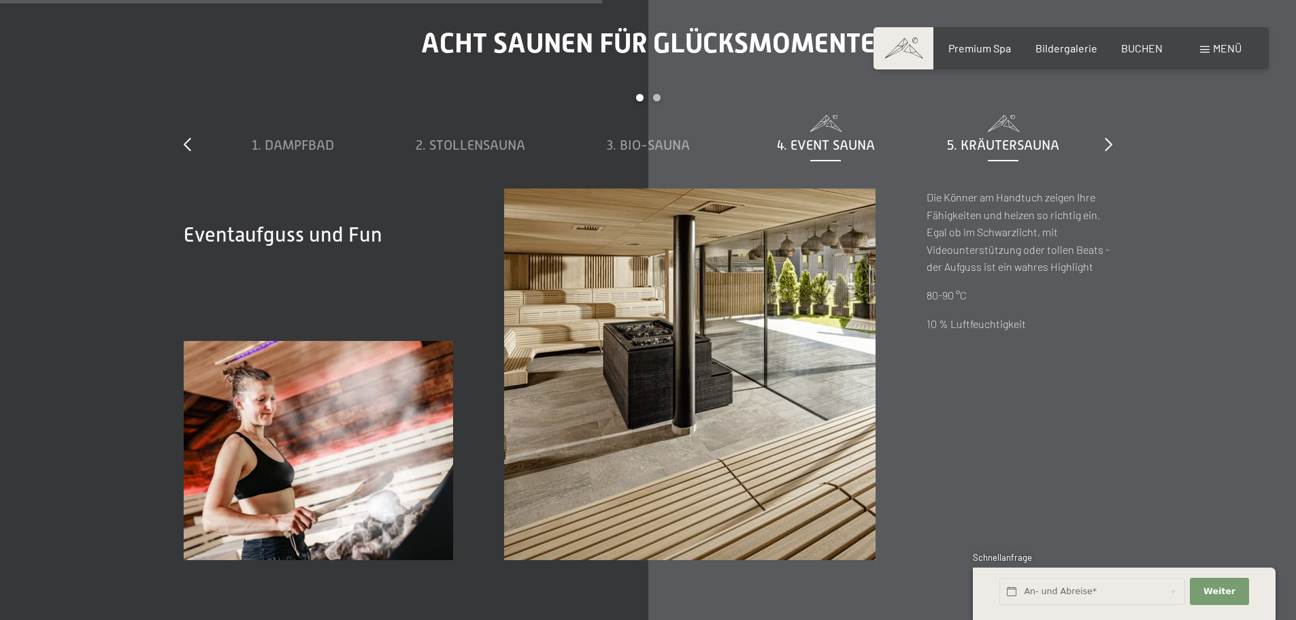
click at [1007, 151] on span "5. Kräutersauna" at bounding box center [1003, 144] width 112 height 15
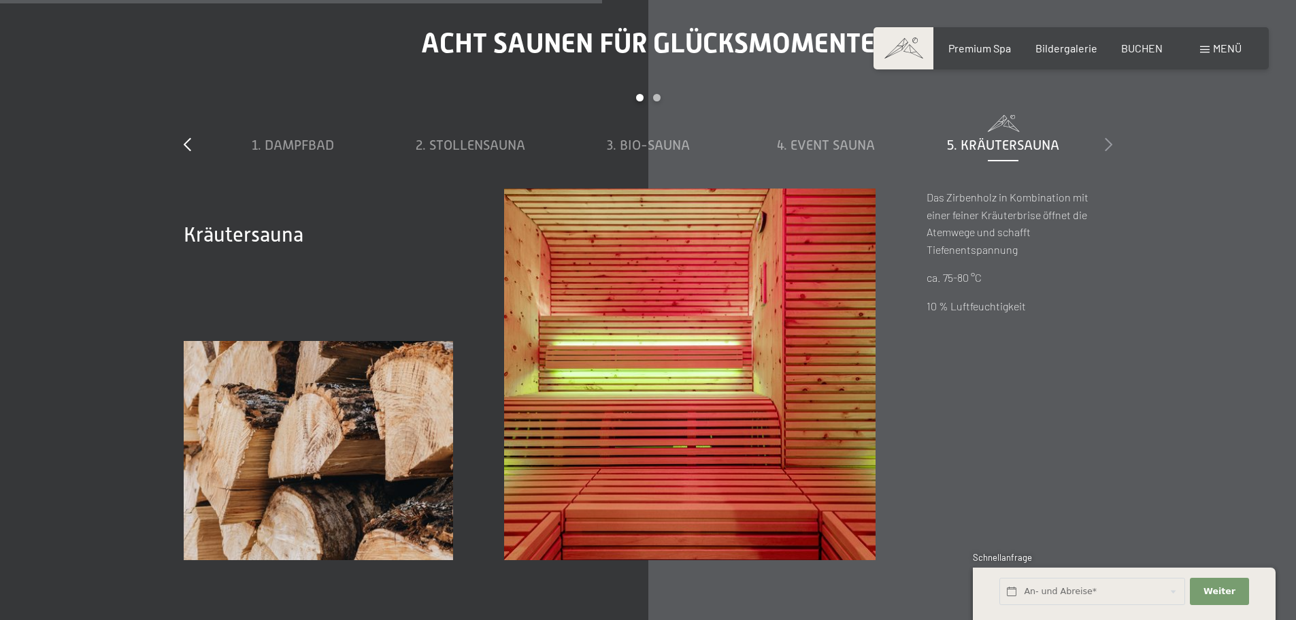
click at [1109, 143] on icon at bounding box center [1108, 144] width 7 height 14
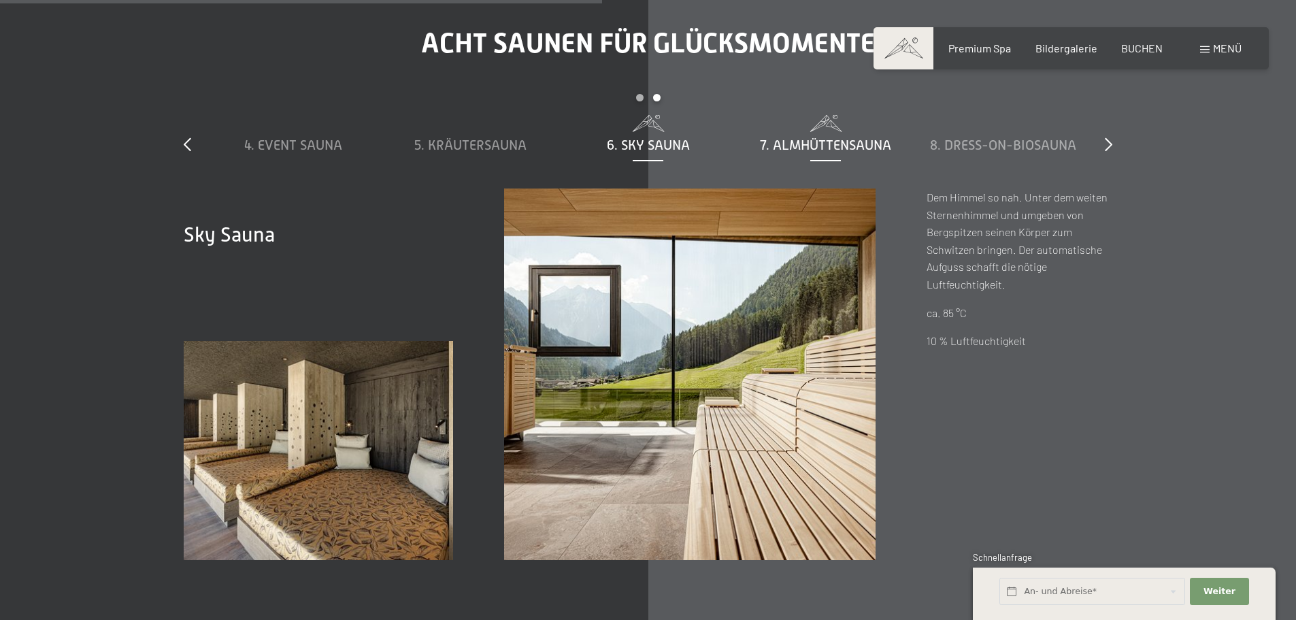
click at [805, 143] on span "7. Almhüttensauna" at bounding box center [825, 144] width 131 height 15
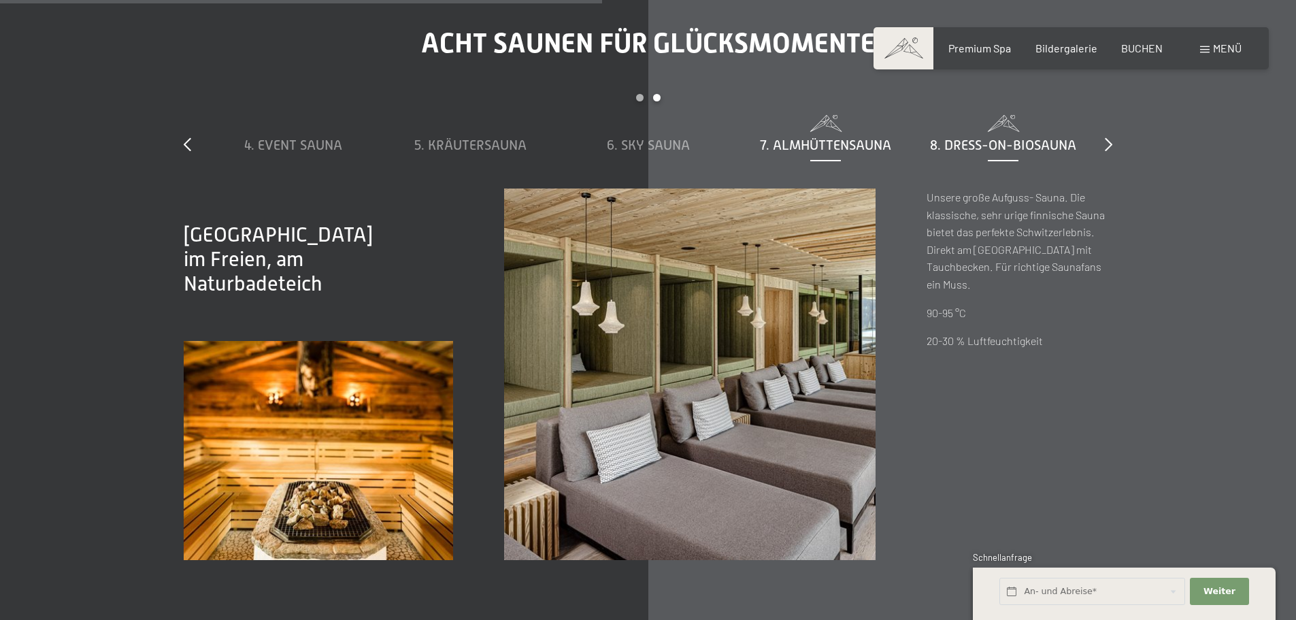
click at [996, 133] on div "8. Dress-on-Biosauna" at bounding box center [1003, 134] width 164 height 39
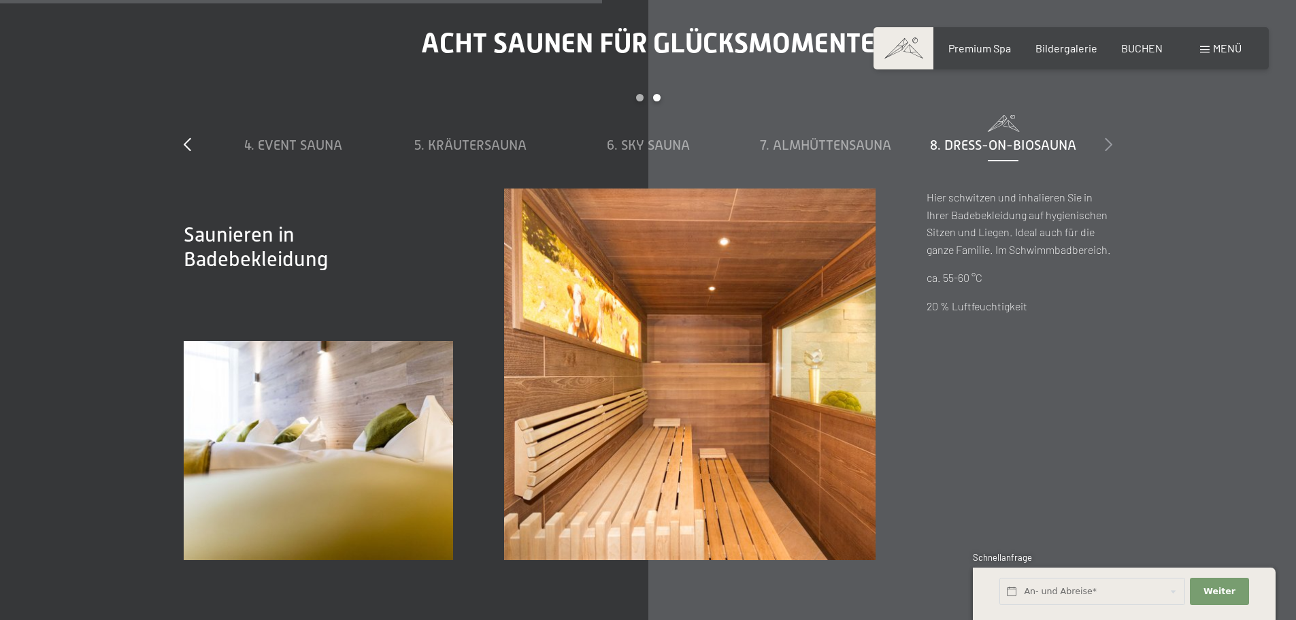
click at [1111, 146] on icon at bounding box center [1108, 144] width 7 height 14
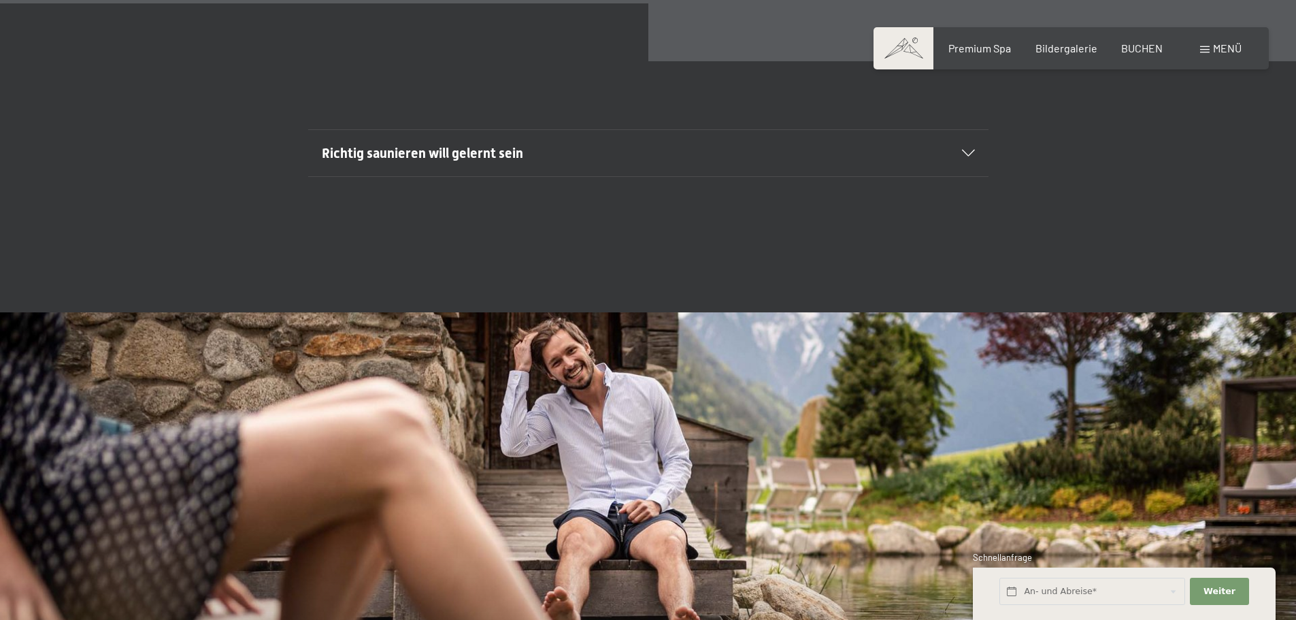
scroll to position [5302, 0]
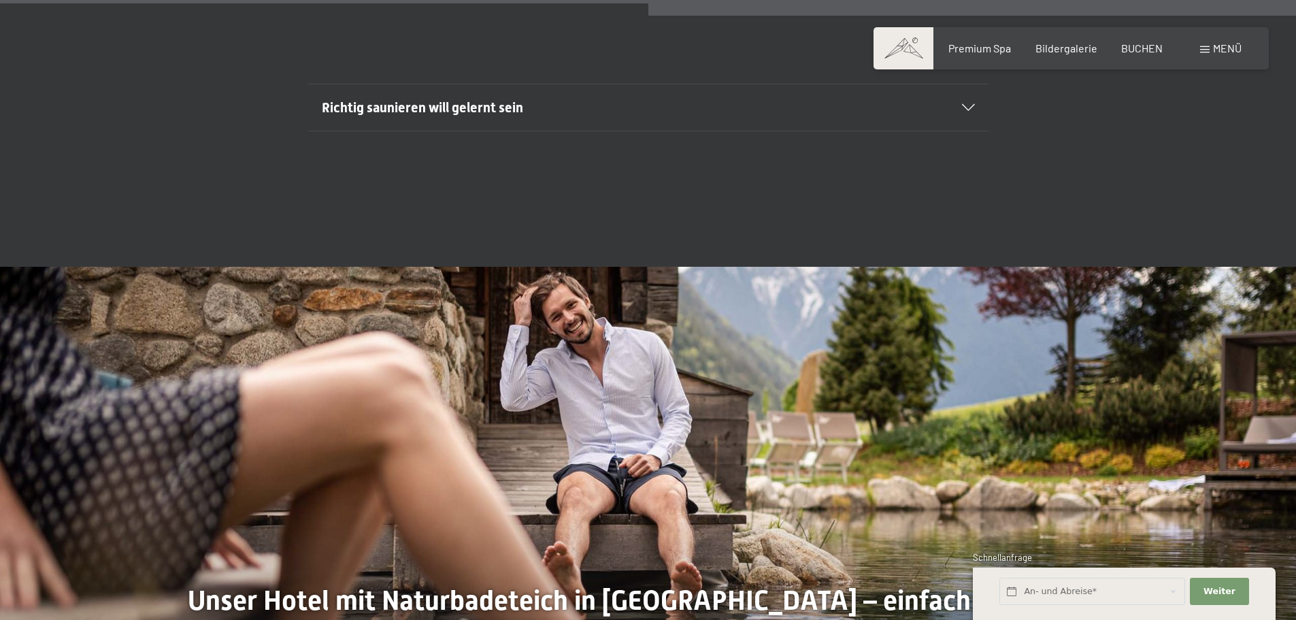
click at [494, 107] on span "Richtig saunieren will gelernt sein" at bounding box center [422, 107] width 201 height 16
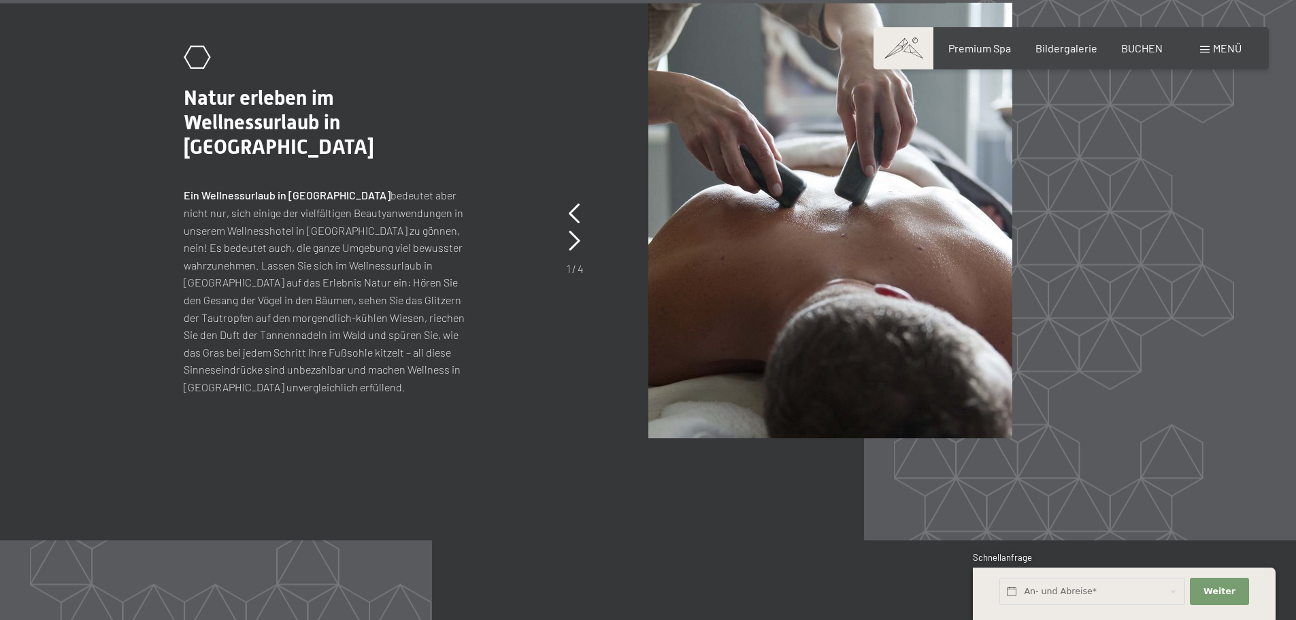
scroll to position [6526, 0]
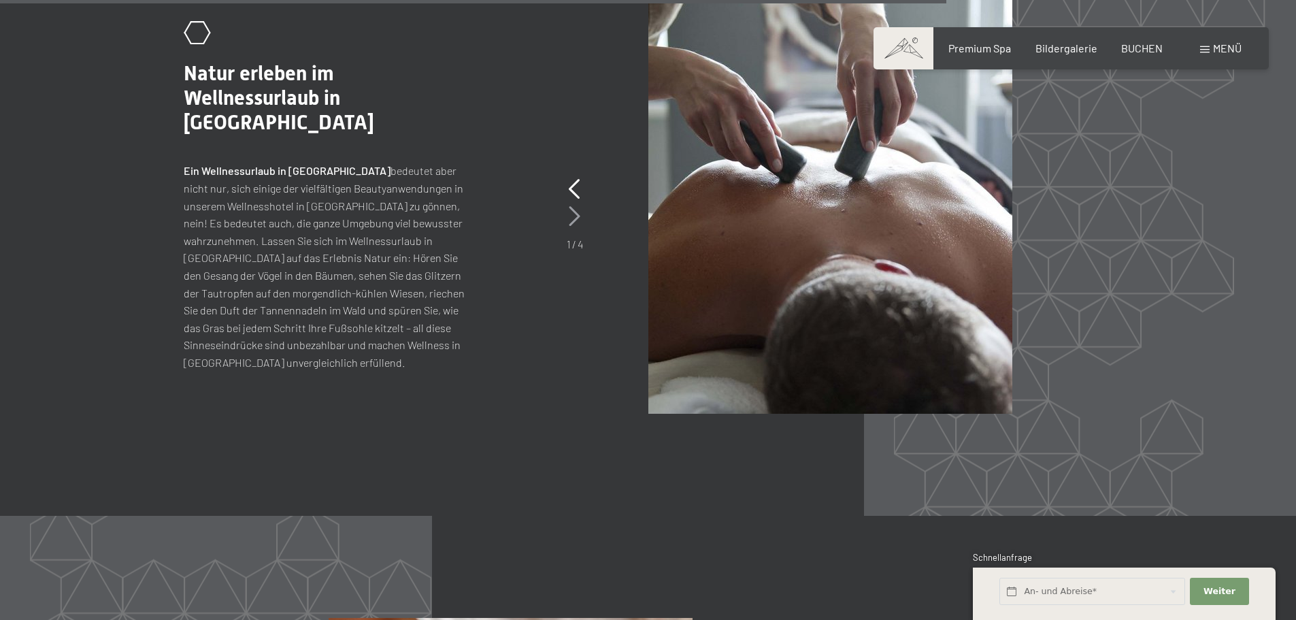
click at [571, 216] on icon at bounding box center [575, 216] width 12 height 20
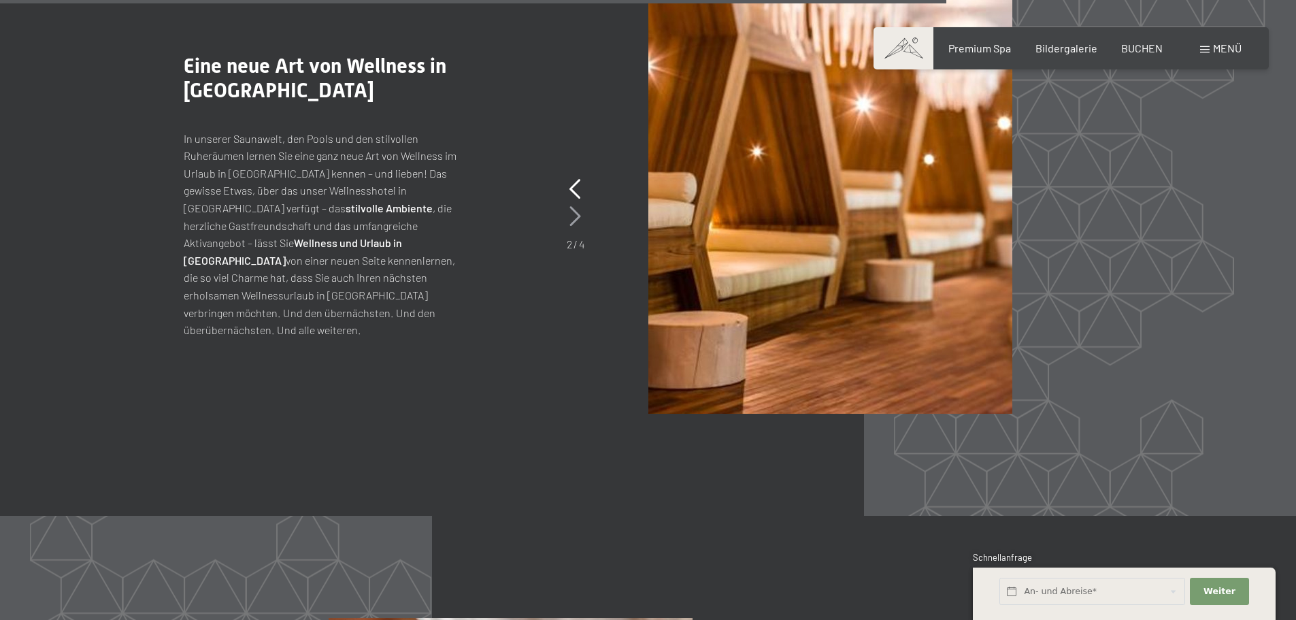
click at [571, 216] on icon at bounding box center [575, 216] width 12 height 20
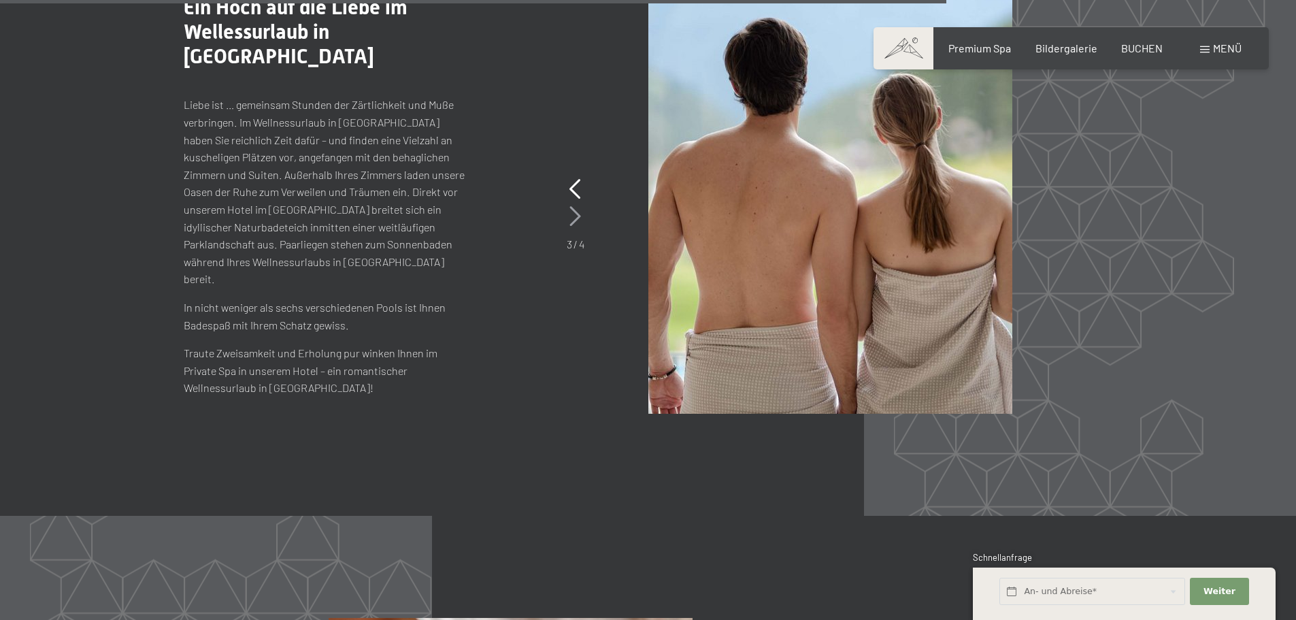
click at [571, 216] on icon at bounding box center [575, 216] width 12 height 20
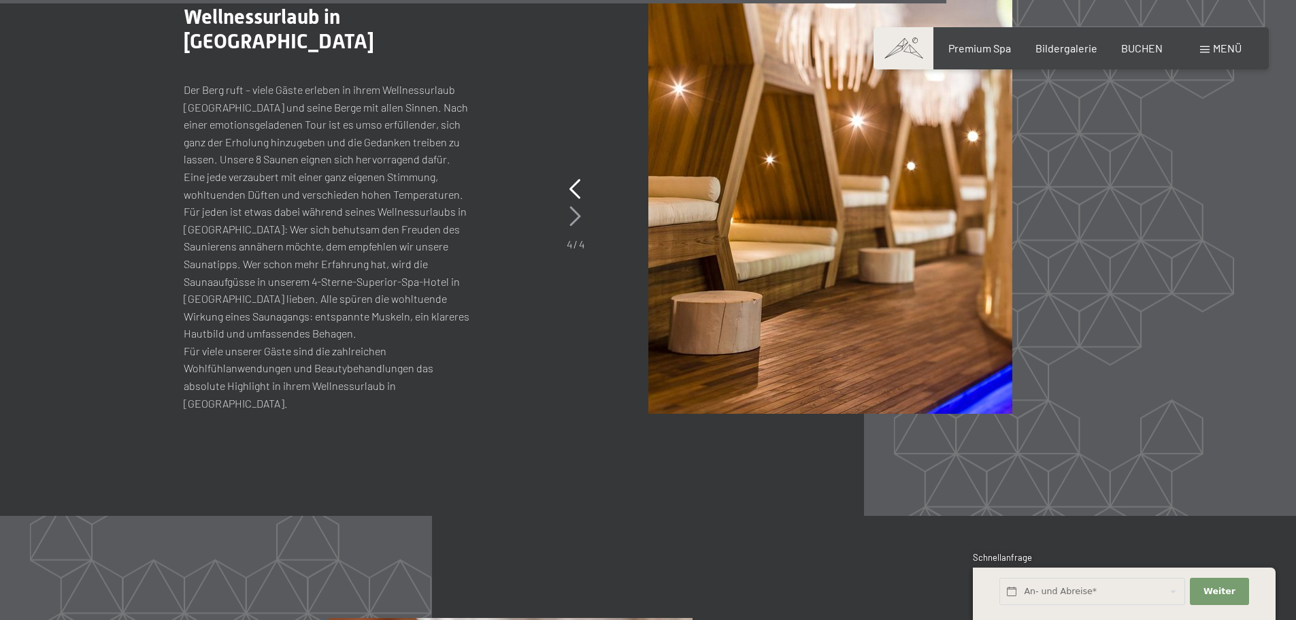
click at [571, 216] on icon at bounding box center [575, 216] width 12 height 20
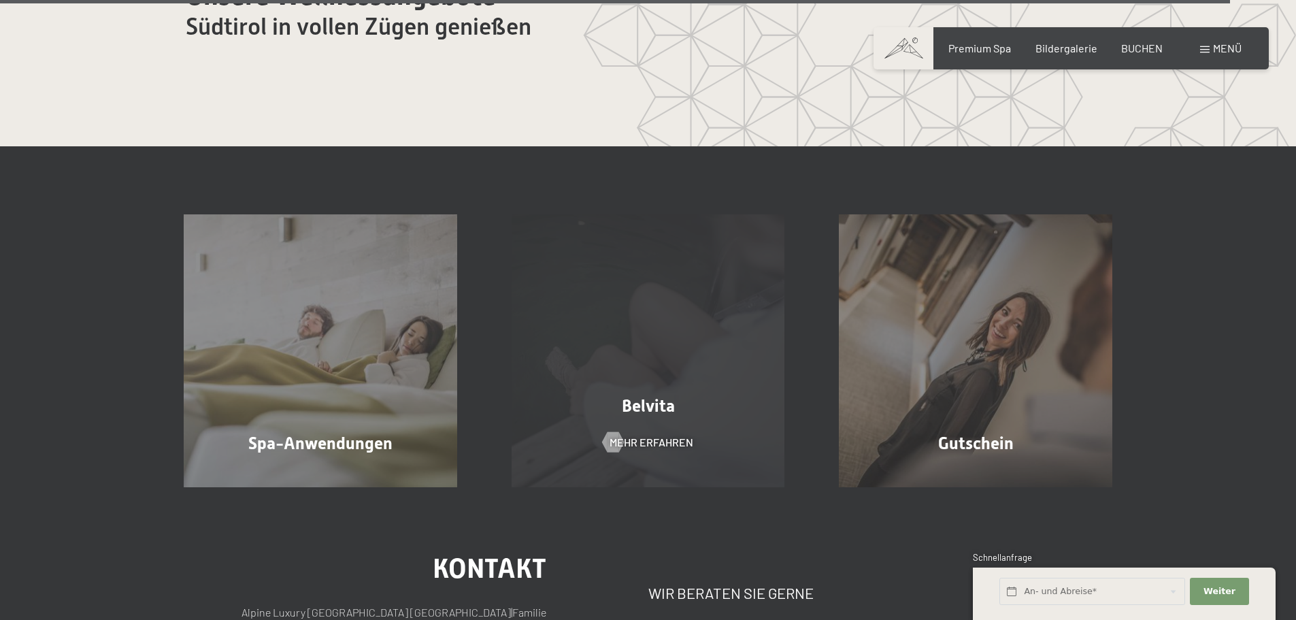
scroll to position [8702, 0]
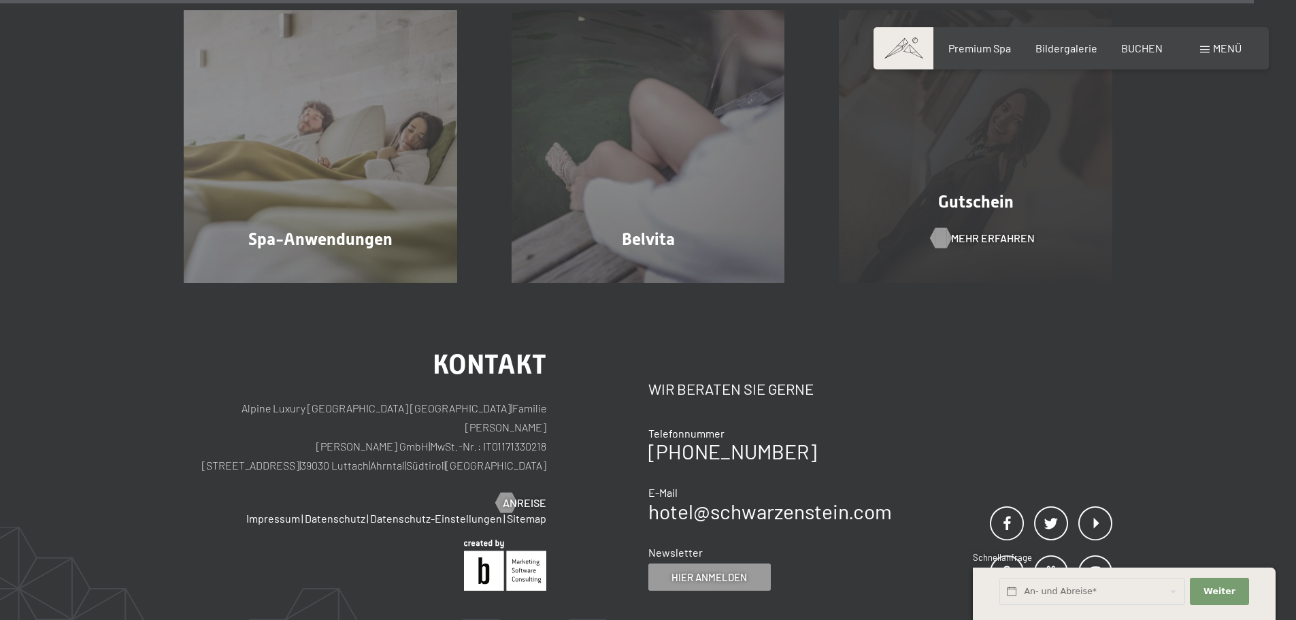
click at [939, 239] on div at bounding box center [940, 238] width 12 height 20
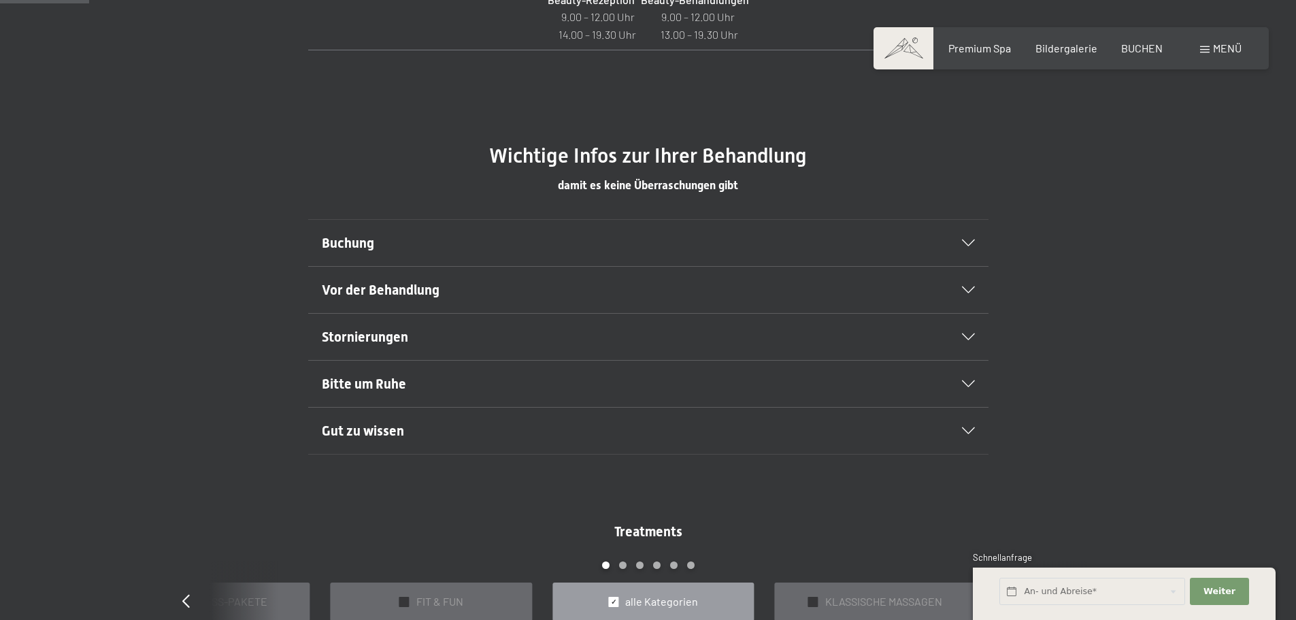
scroll to position [748, 0]
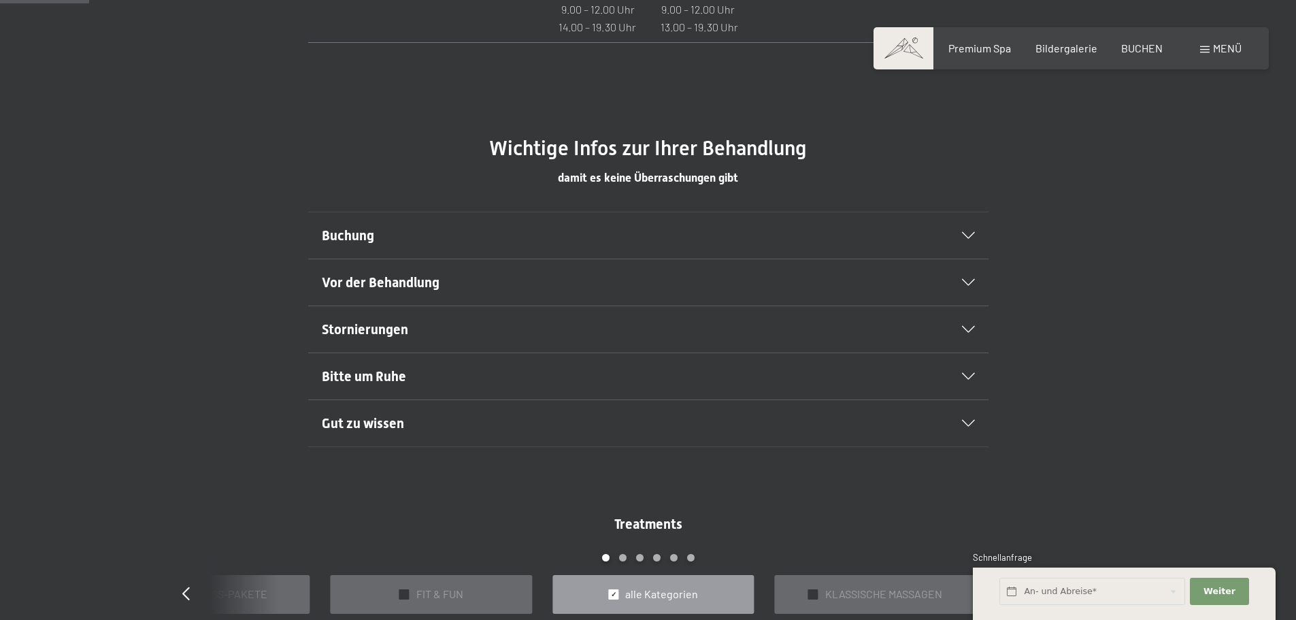
click at [494, 371] on h2 "Bitte um Ruhe" at bounding box center [616, 376] width 588 height 19
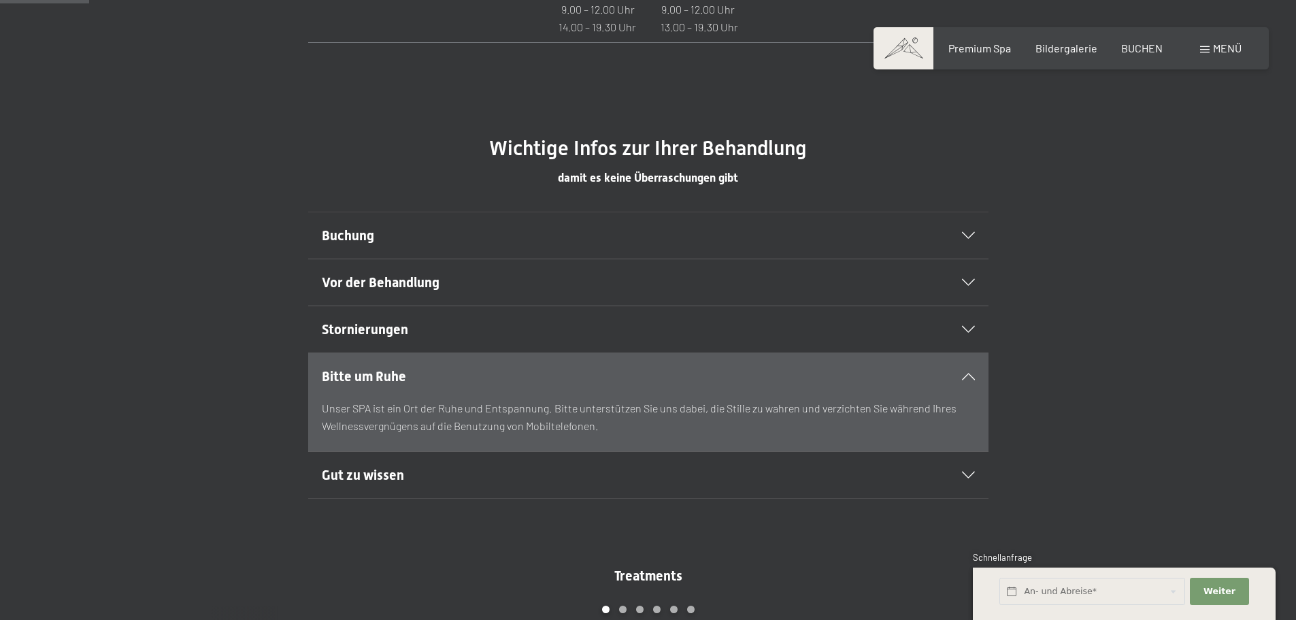
click at [494, 371] on h2 "Bitte um Ruhe" at bounding box center [616, 376] width 588 height 19
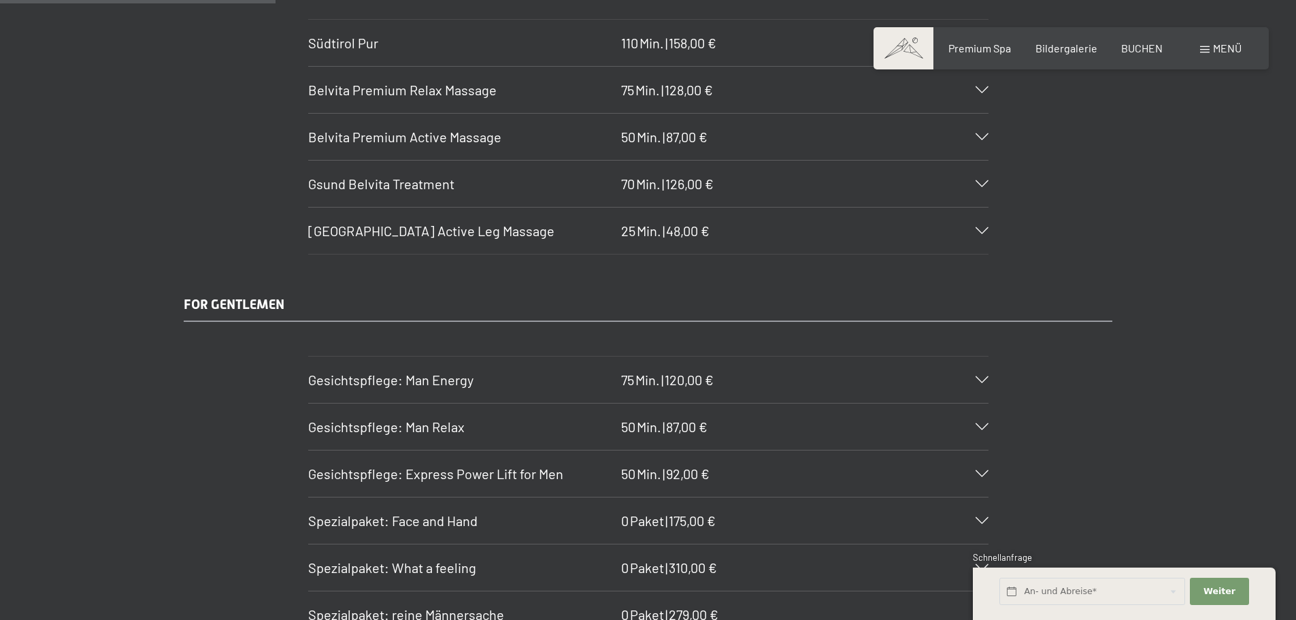
scroll to position [2244, 0]
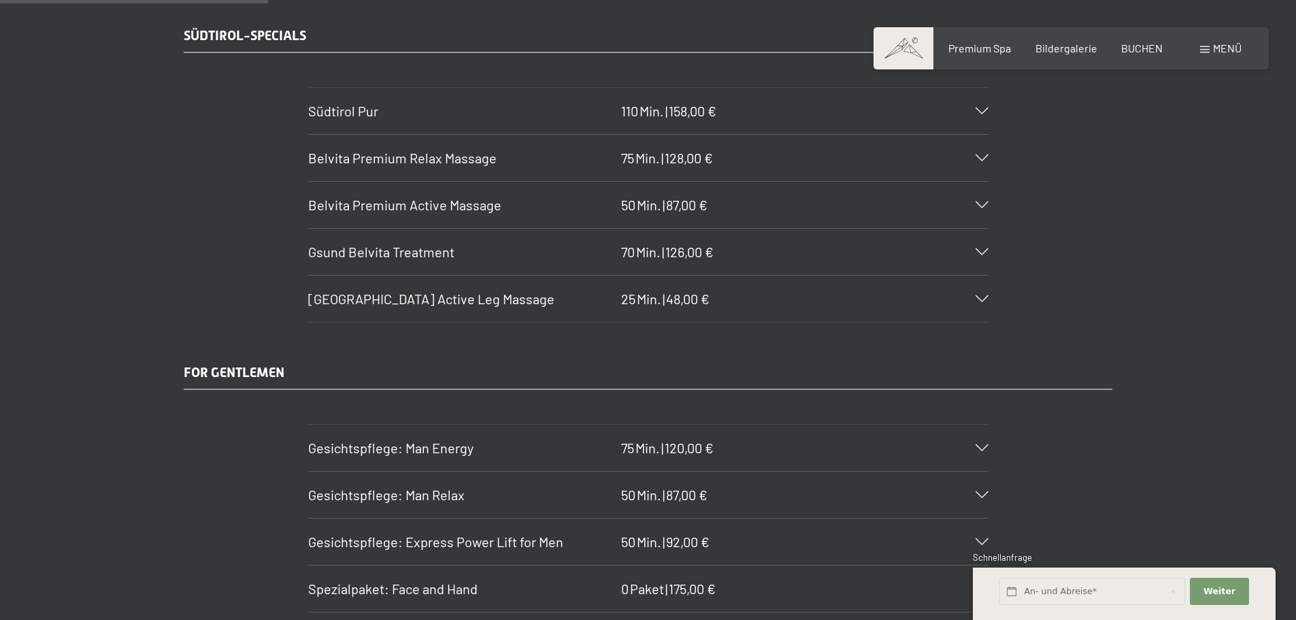
click at [351, 158] on span "Belvita Premium Relax Massage" at bounding box center [402, 158] width 188 height 16
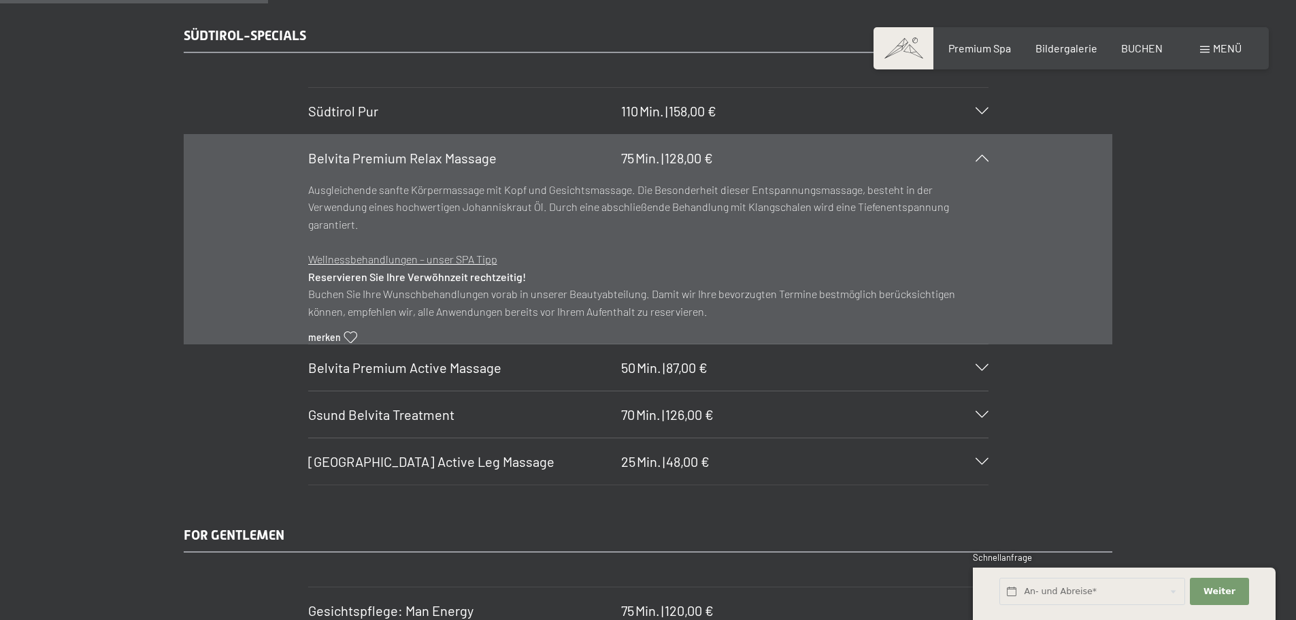
click at [351, 158] on span "Belvita Premium Relax Massage" at bounding box center [402, 158] width 188 height 16
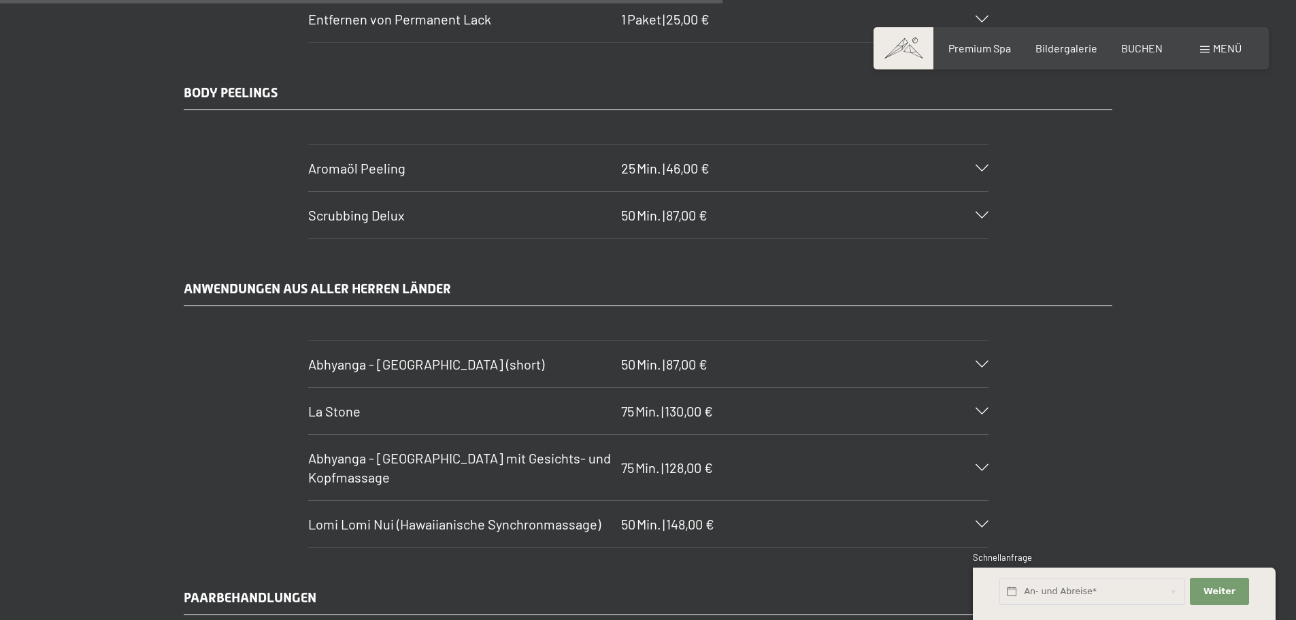
scroll to position [6053, 0]
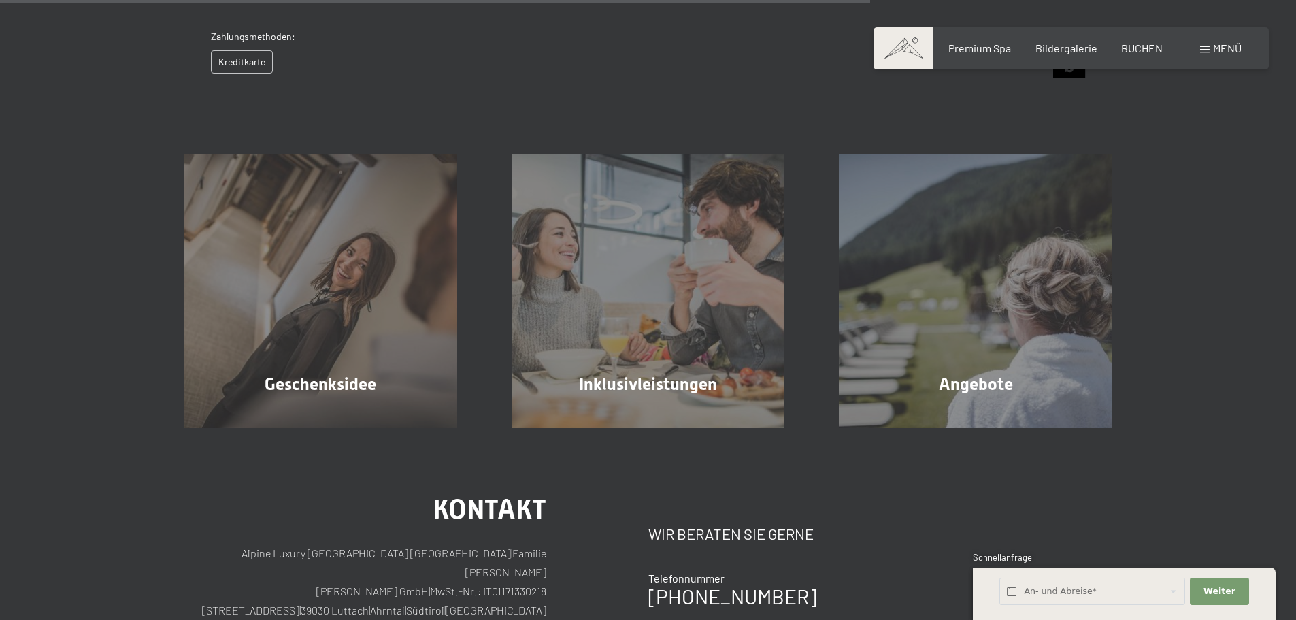
scroll to position [1013, 0]
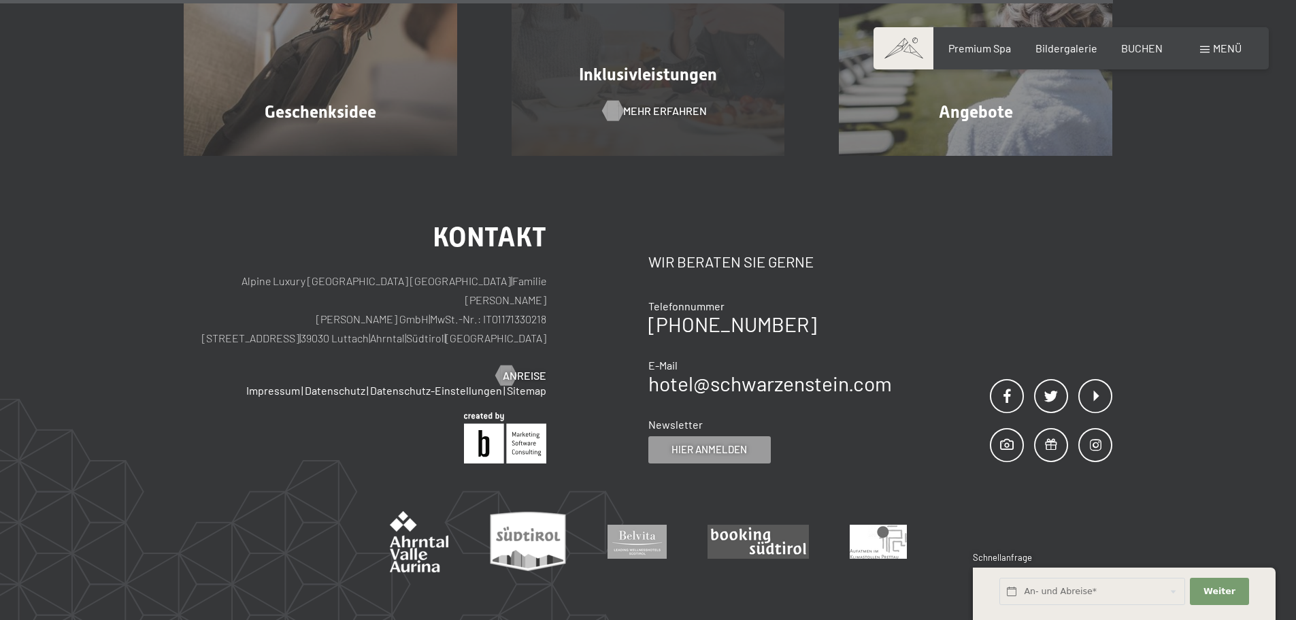
click at [643, 113] on span "Mehr erfahren" at bounding box center [665, 110] width 84 height 15
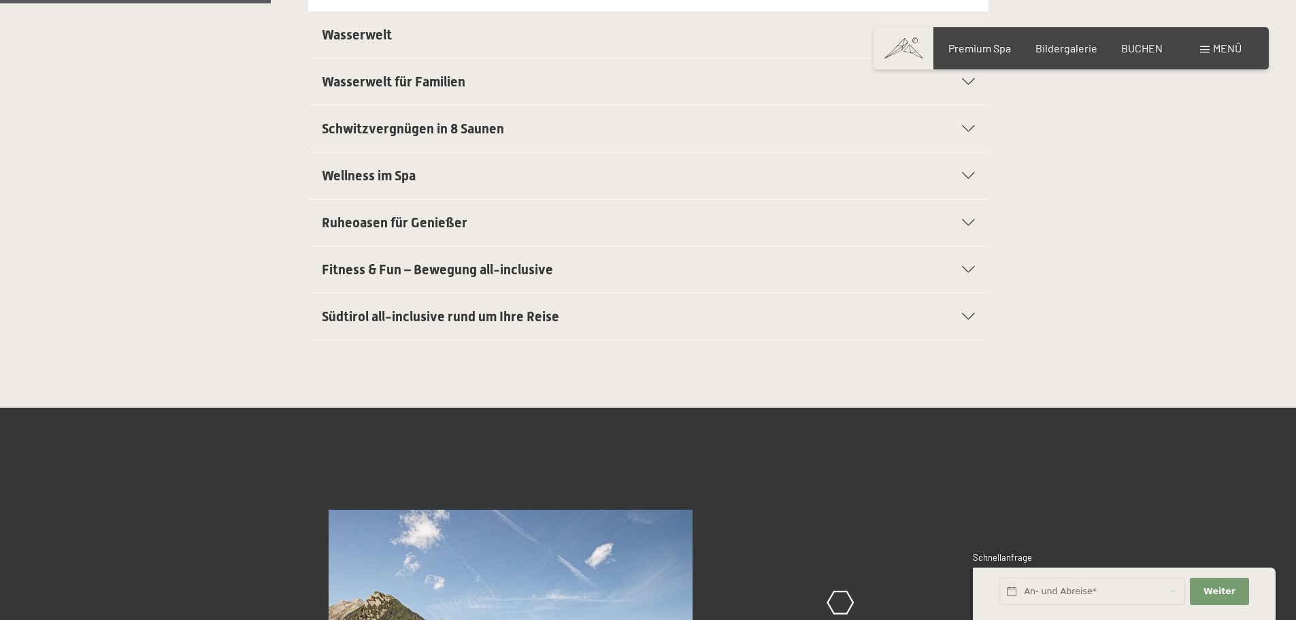
scroll to position [544, 0]
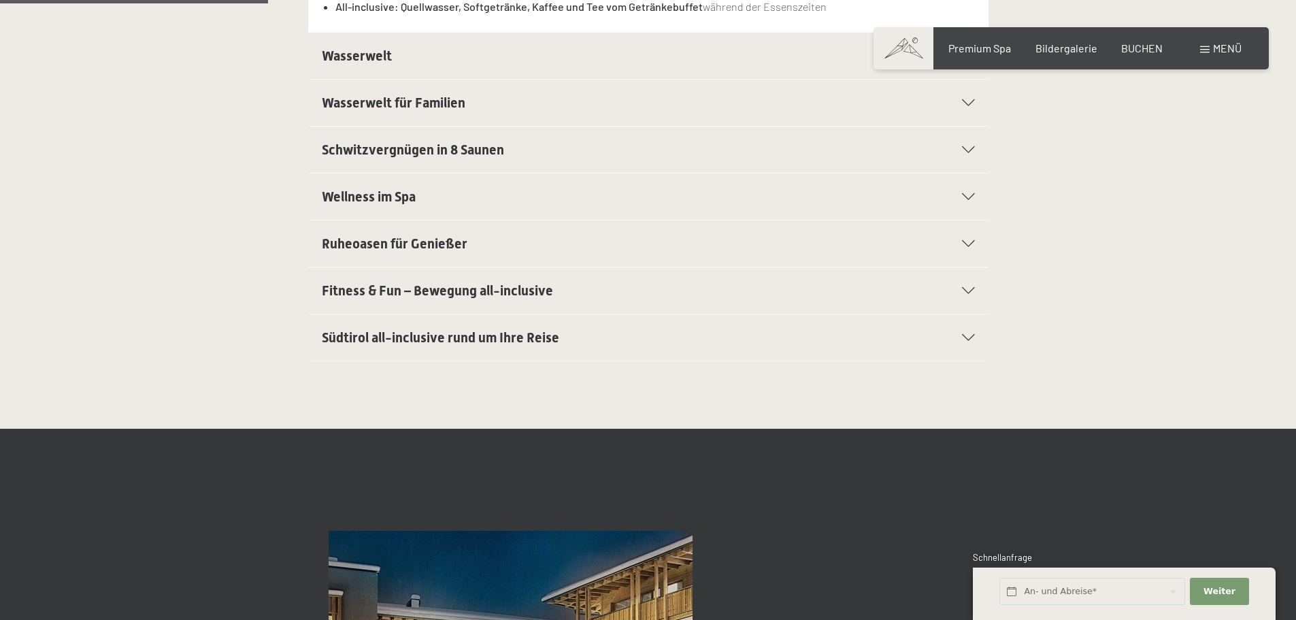
click at [465, 290] on span "Fitness & Fun – Bewegung all-inclusive" at bounding box center [437, 290] width 231 height 16
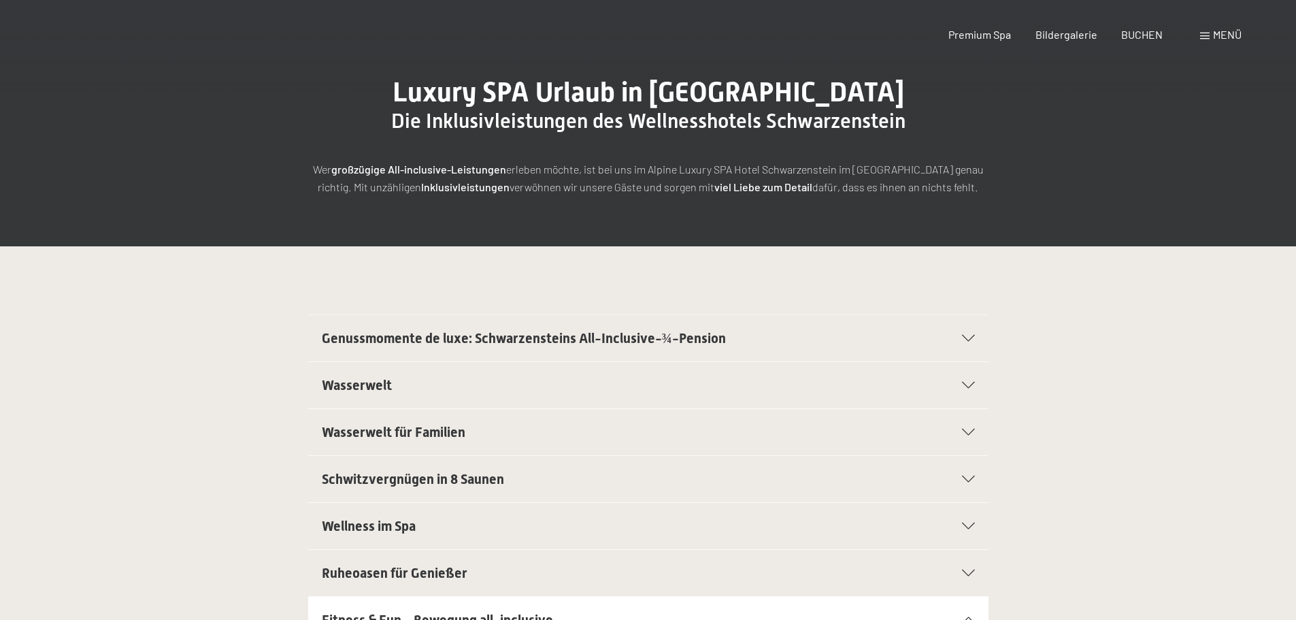
scroll to position [0, 0]
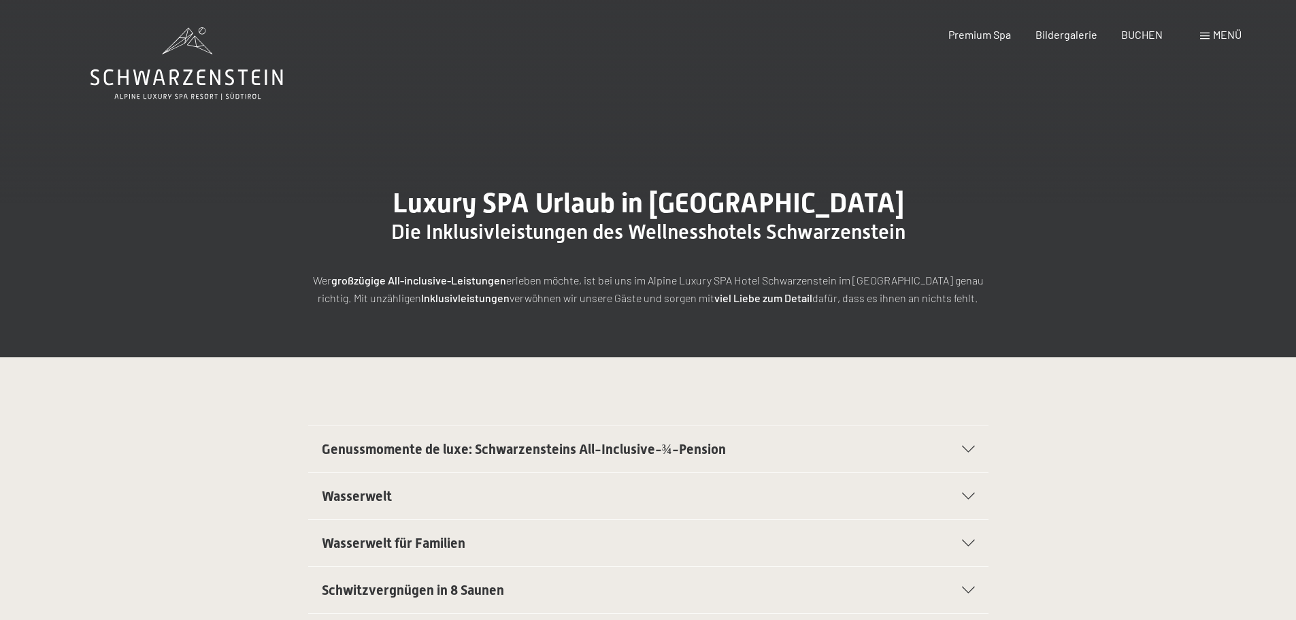
click at [165, 60] on icon at bounding box center [186, 63] width 192 height 73
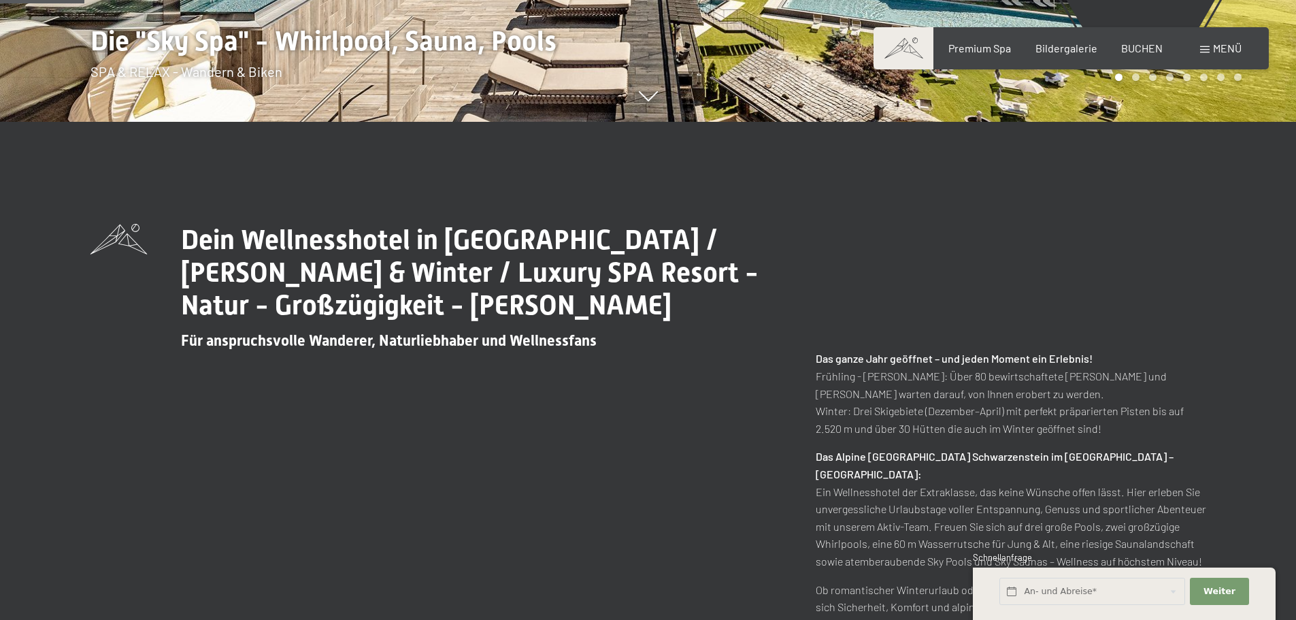
scroll to position [680, 0]
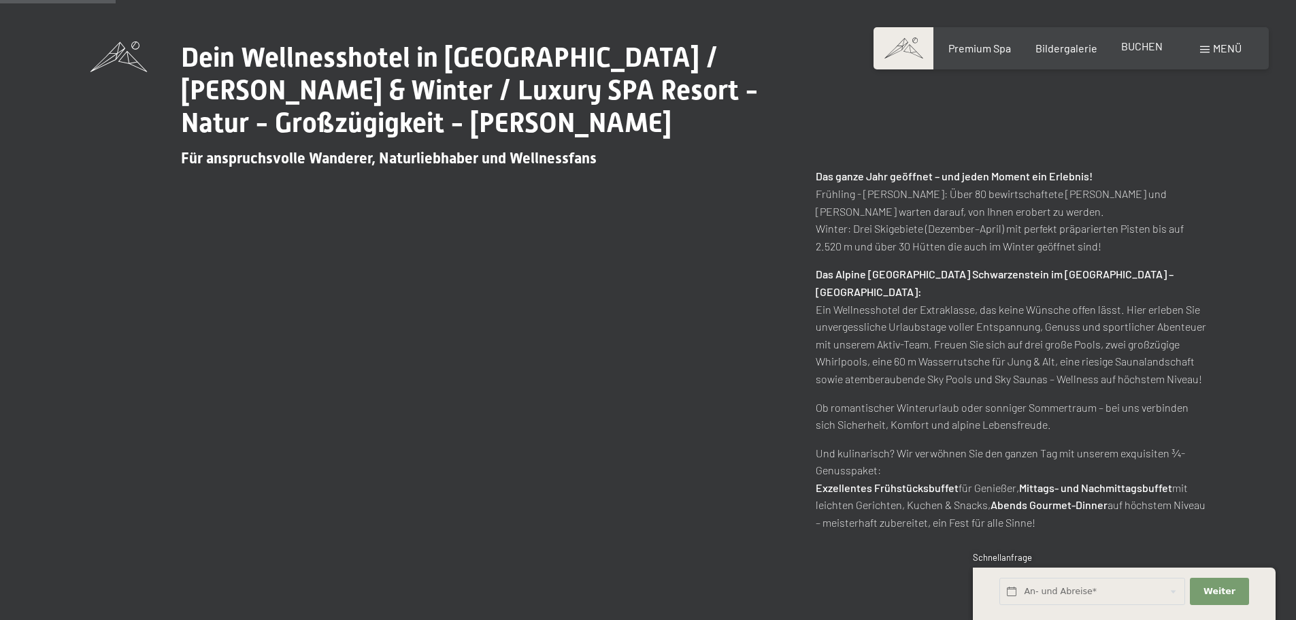
click at [1142, 46] on span "BUCHEN" at bounding box center [1141, 45] width 41 height 13
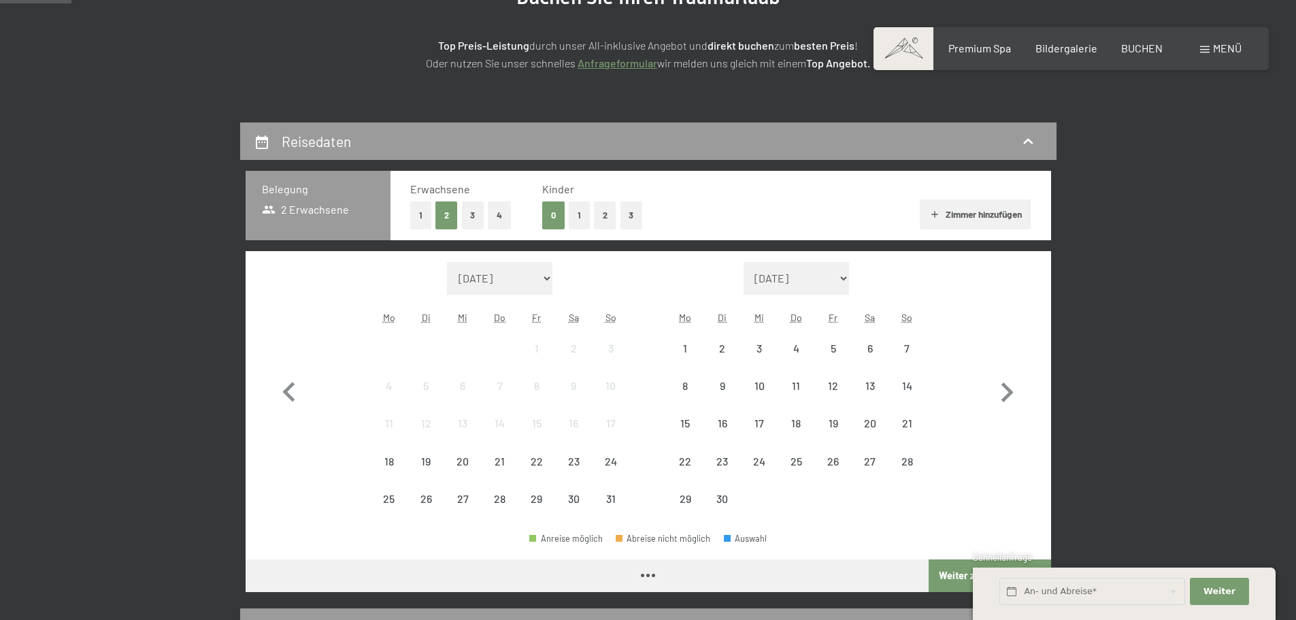
scroll to position [204, 0]
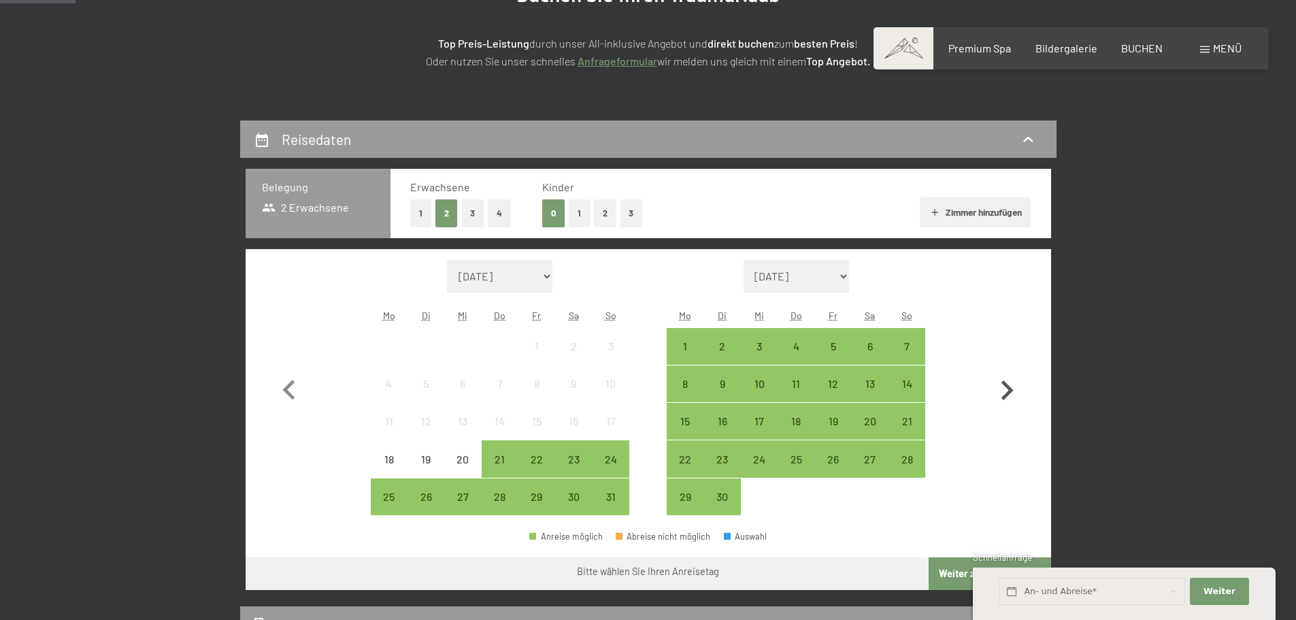
click at [1013, 401] on icon "button" at bounding box center [1006, 390] width 39 height 39
select select "[DATE]"
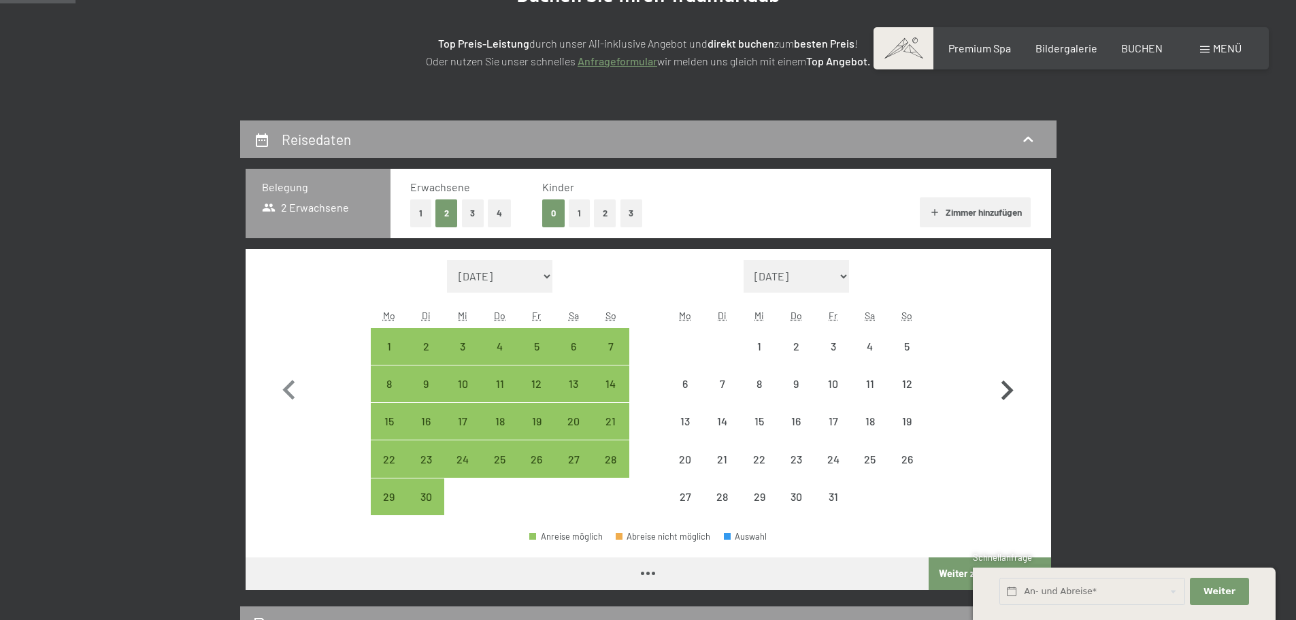
click at [1013, 401] on icon "button" at bounding box center [1006, 390] width 39 height 39
select select "[DATE]"
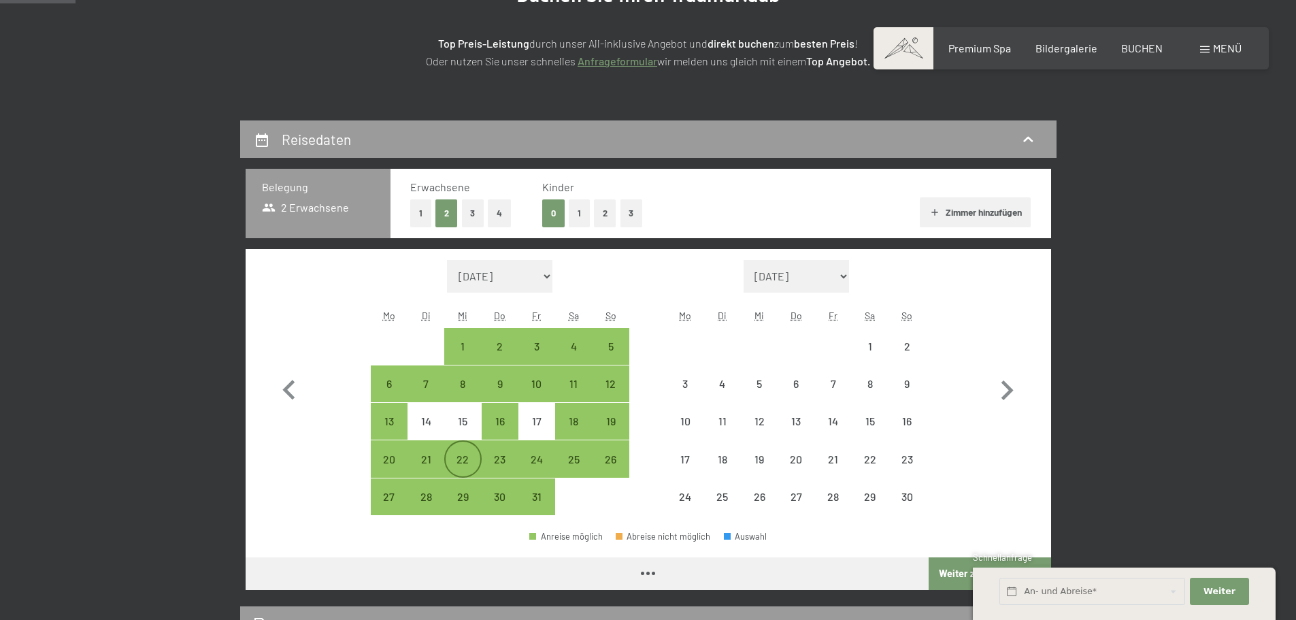
select select "[DATE]"
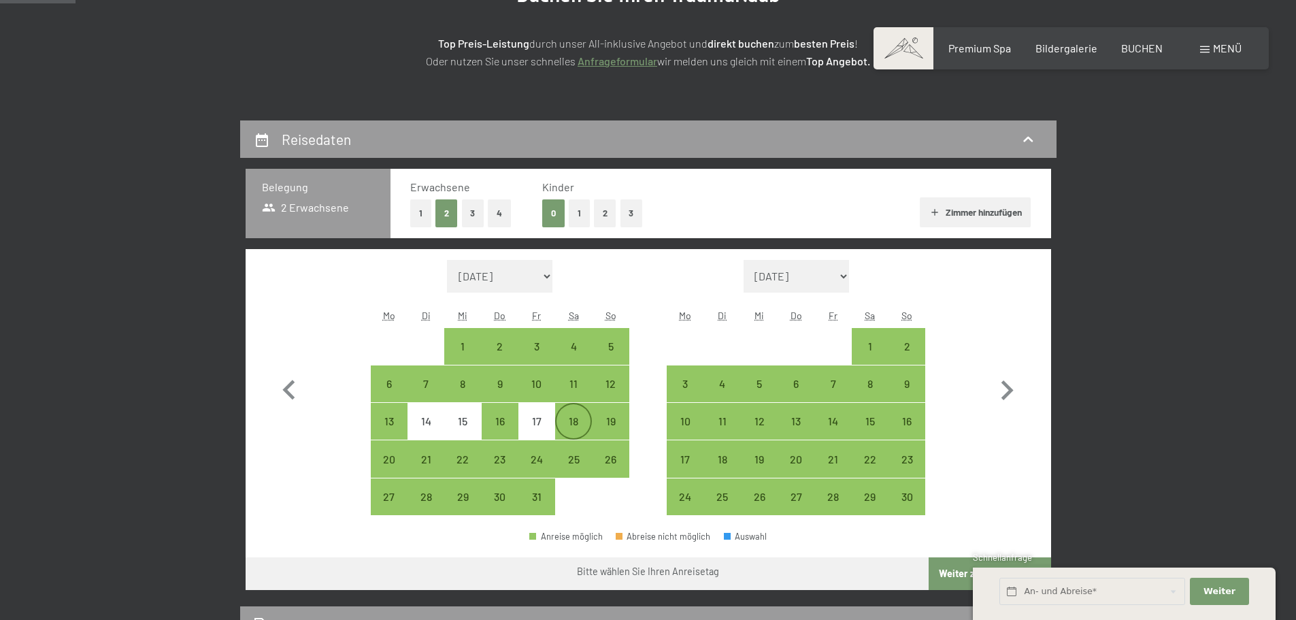
click at [579, 426] on div "18" at bounding box center [573, 433] width 34 height 34
select select "[DATE]"
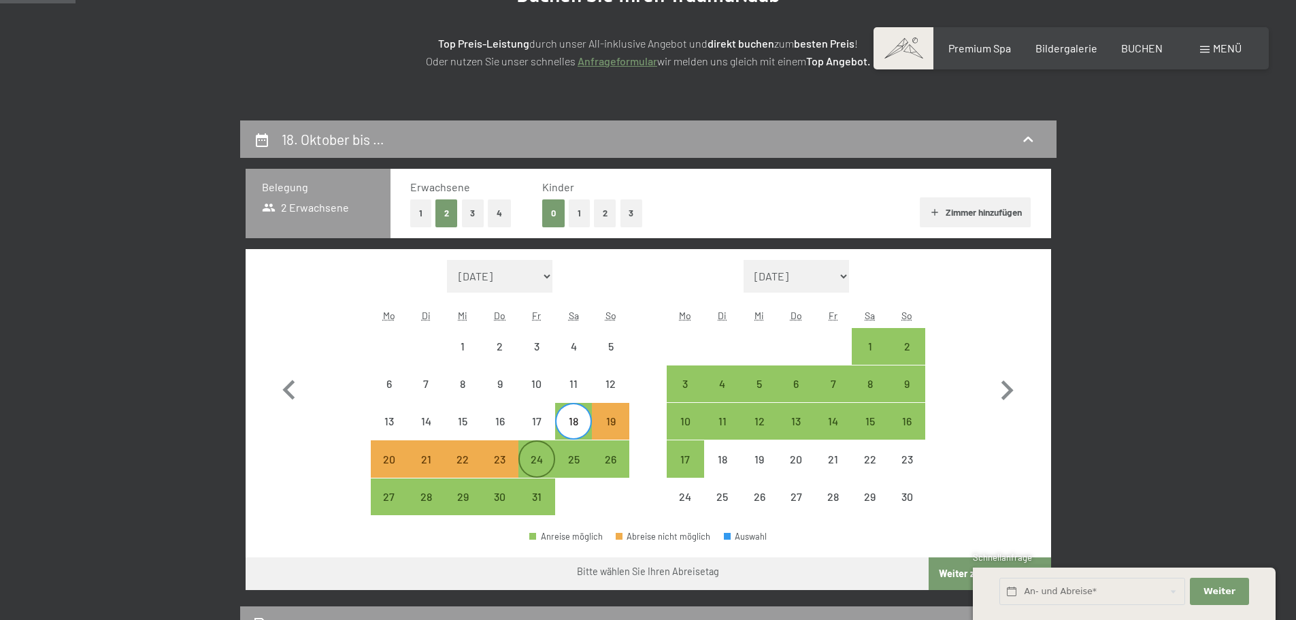
click at [534, 445] on div "24" at bounding box center [537, 458] width 34 height 34
select select "[DATE]"
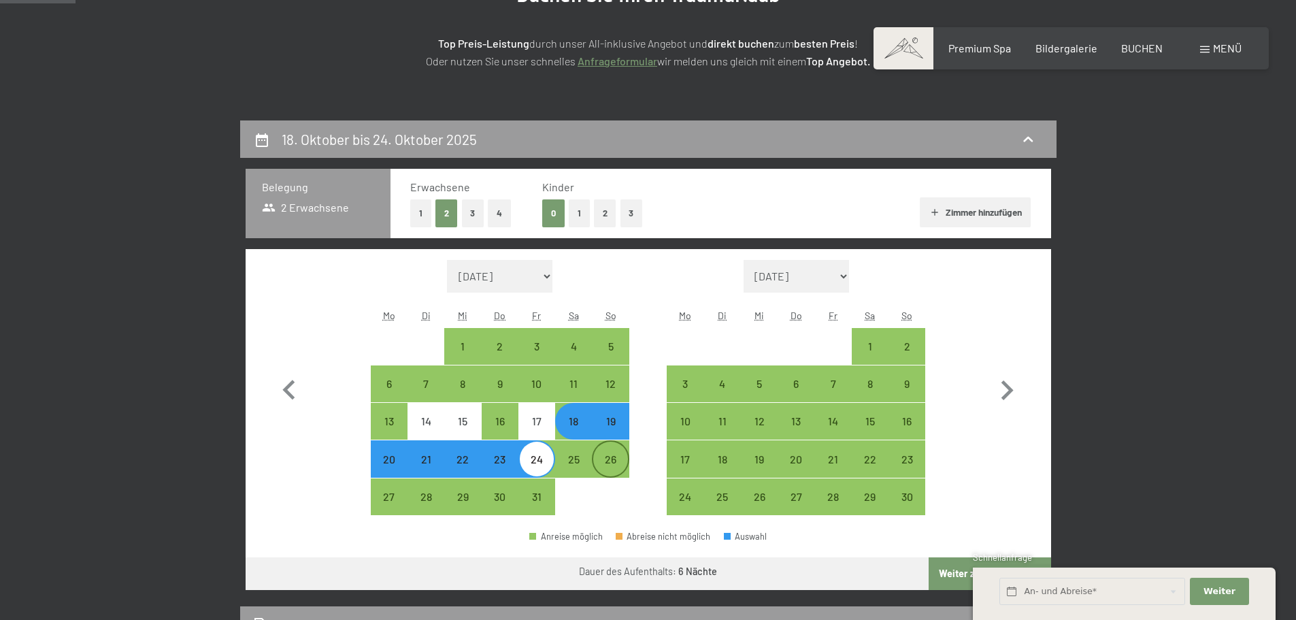
click at [608, 458] on div "26" at bounding box center [610, 471] width 34 height 34
select select "[DATE]"
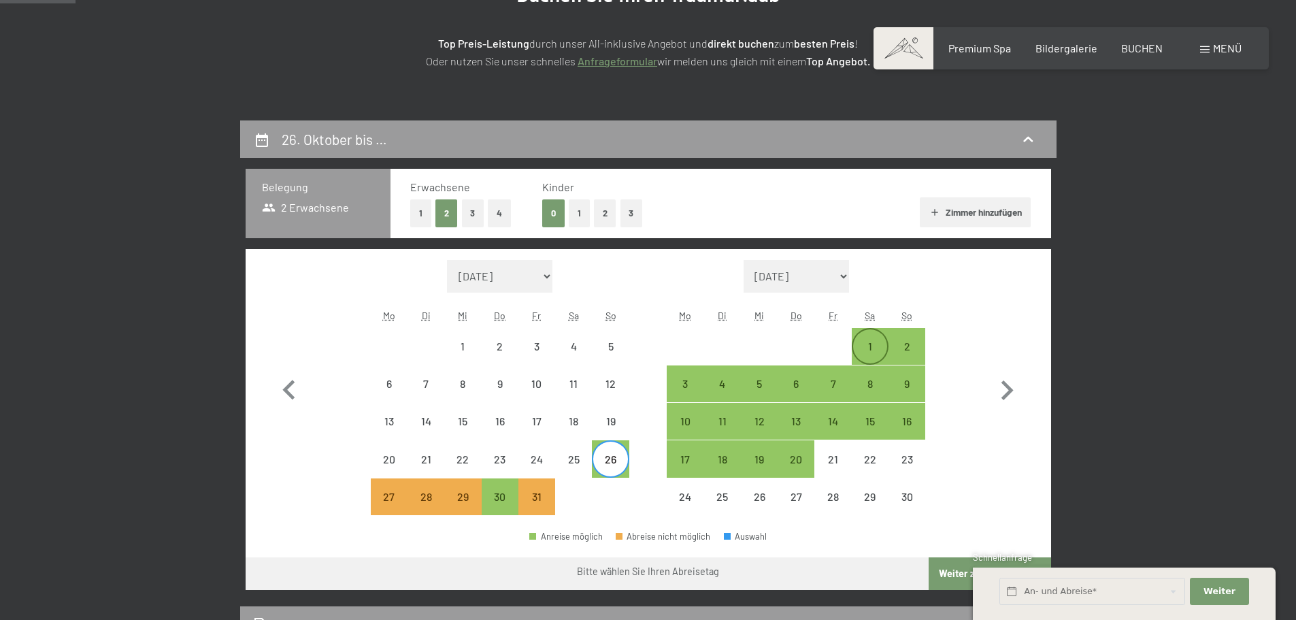
click at [861, 349] on div "1" at bounding box center [870, 358] width 34 height 34
select select "[DATE]"
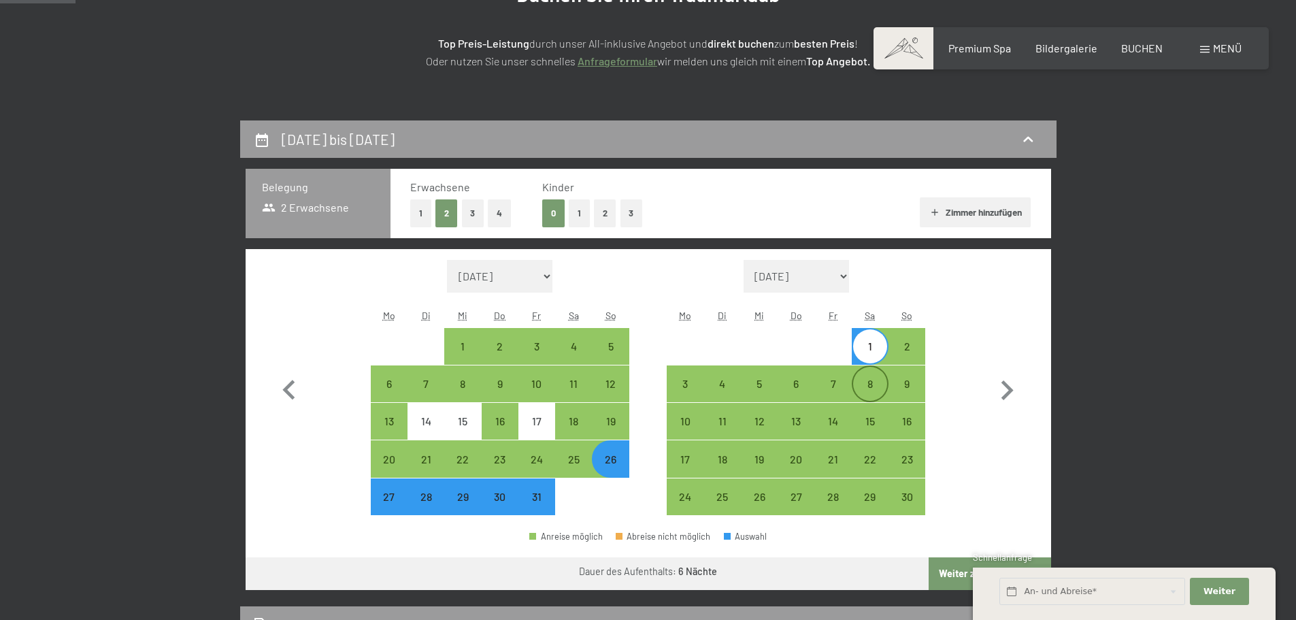
click at [874, 394] on div "8" at bounding box center [870, 395] width 34 height 34
select select "[DATE]"
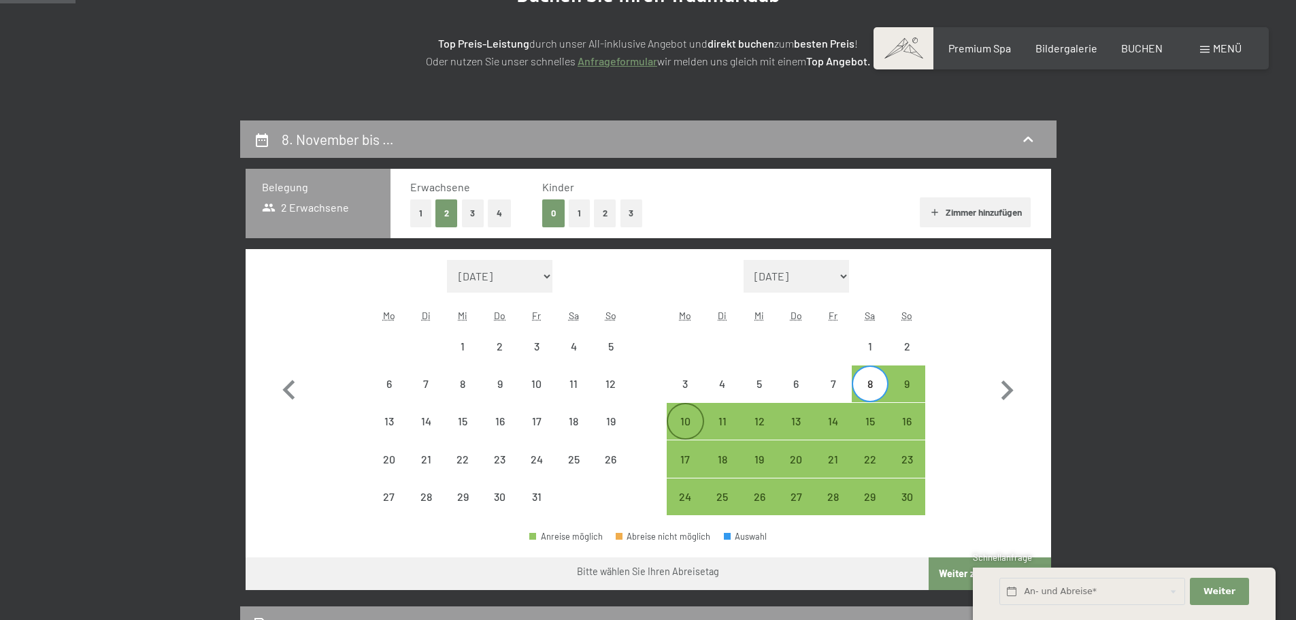
click at [686, 419] on div "10" at bounding box center [685, 433] width 34 height 34
select select "[DATE]"
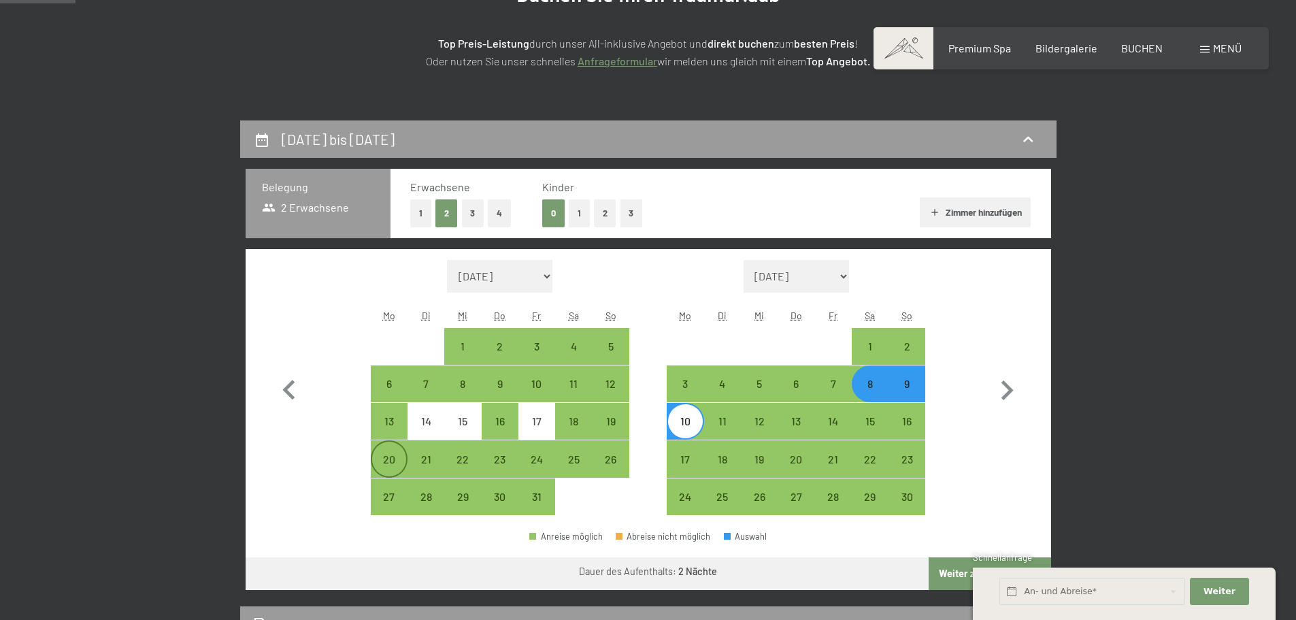
click at [404, 446] on div "20" at bounding box center [389, 458] width 37 height 37
select select "[DATE]"
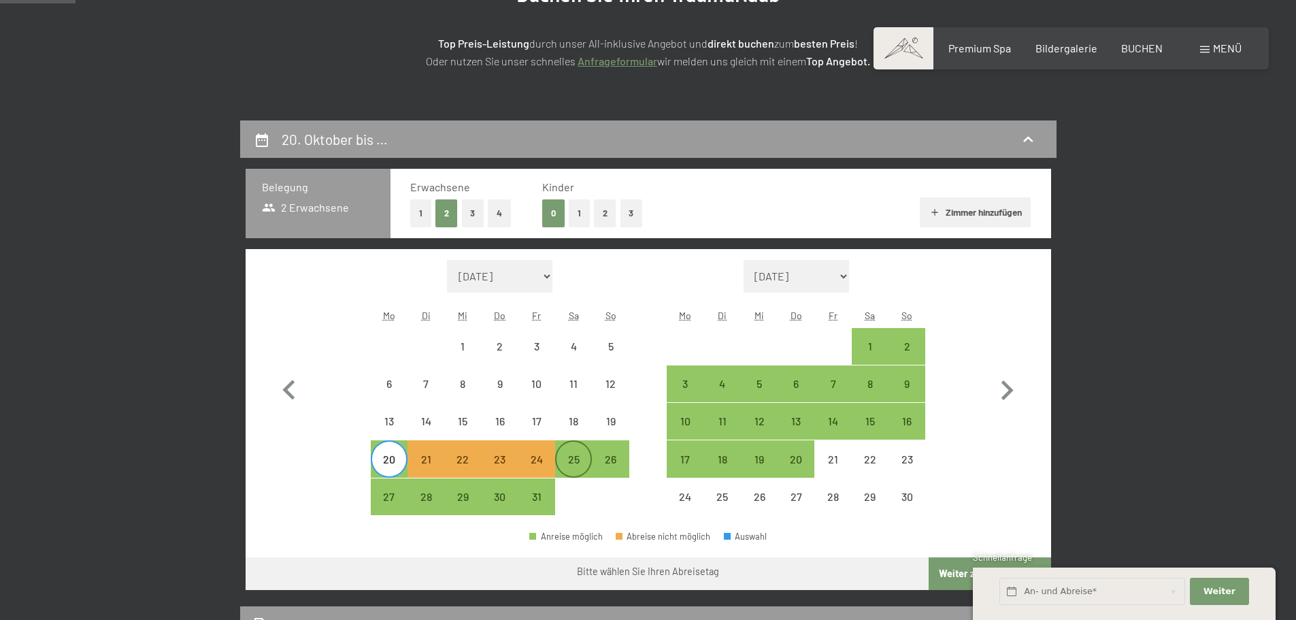
click at [560, 470] on div "25" at bounding box center [573, 471] width 34 height 34
select select "[DATE]"
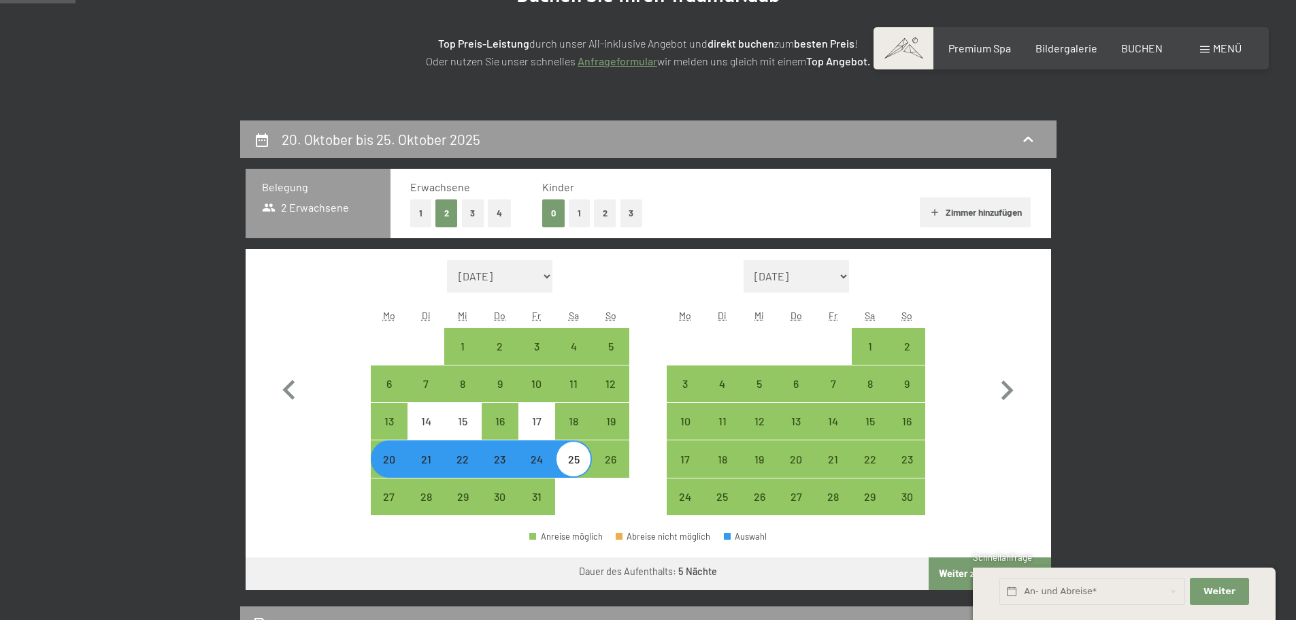
click at [571, 468] on div "25" at bounding box center [573, 471] width 34 height 34
select select "[DATE]"
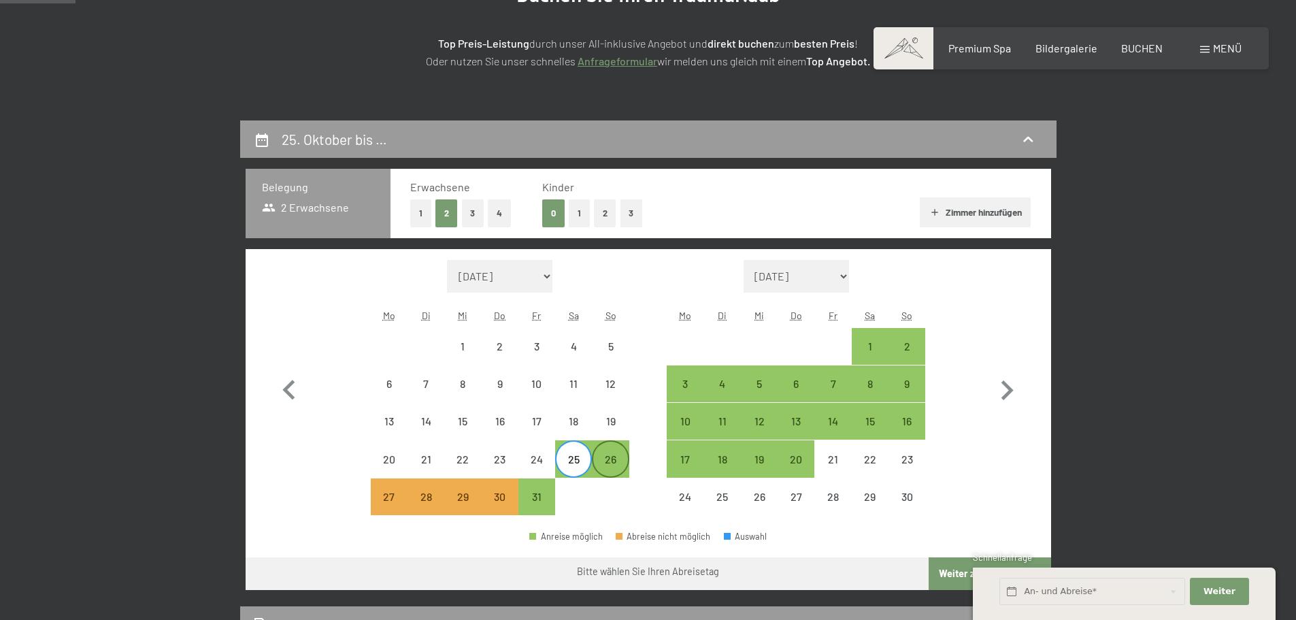
click at [607, 459] on div "26" at bounding box center [610, 471] width 34 height 34
select select "[DATE]"
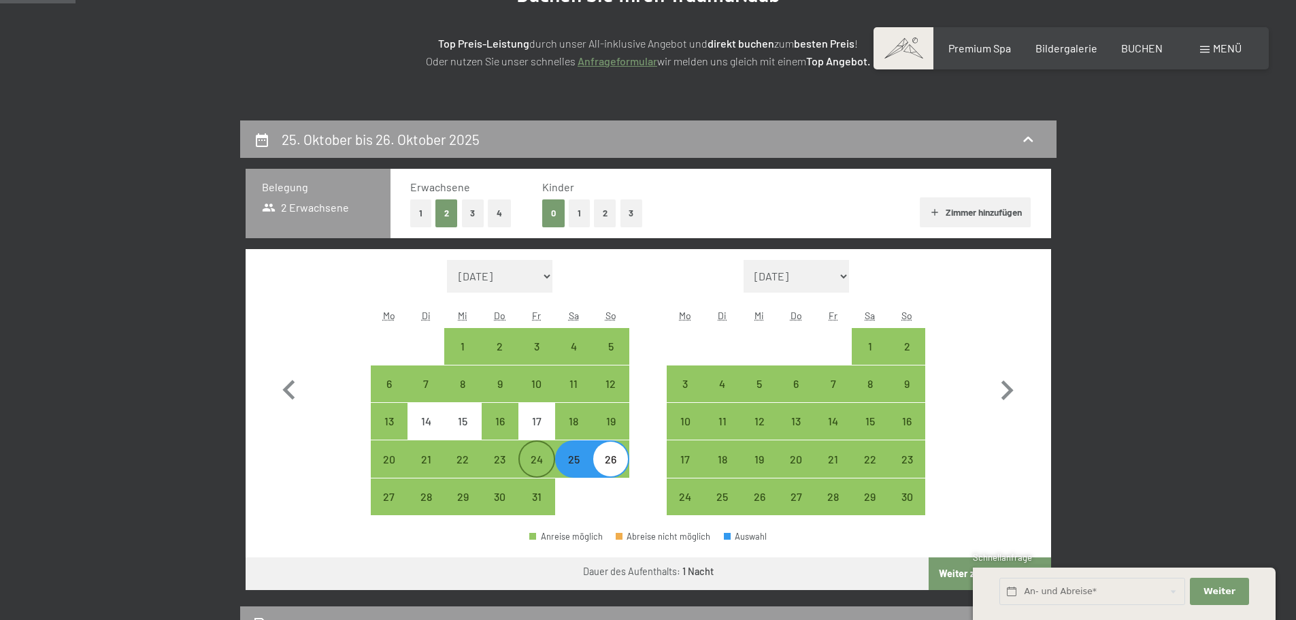
click at [545, 466] on div "24" at bounding box center [537, 471] width 34 height 34
select select "[DATE]"
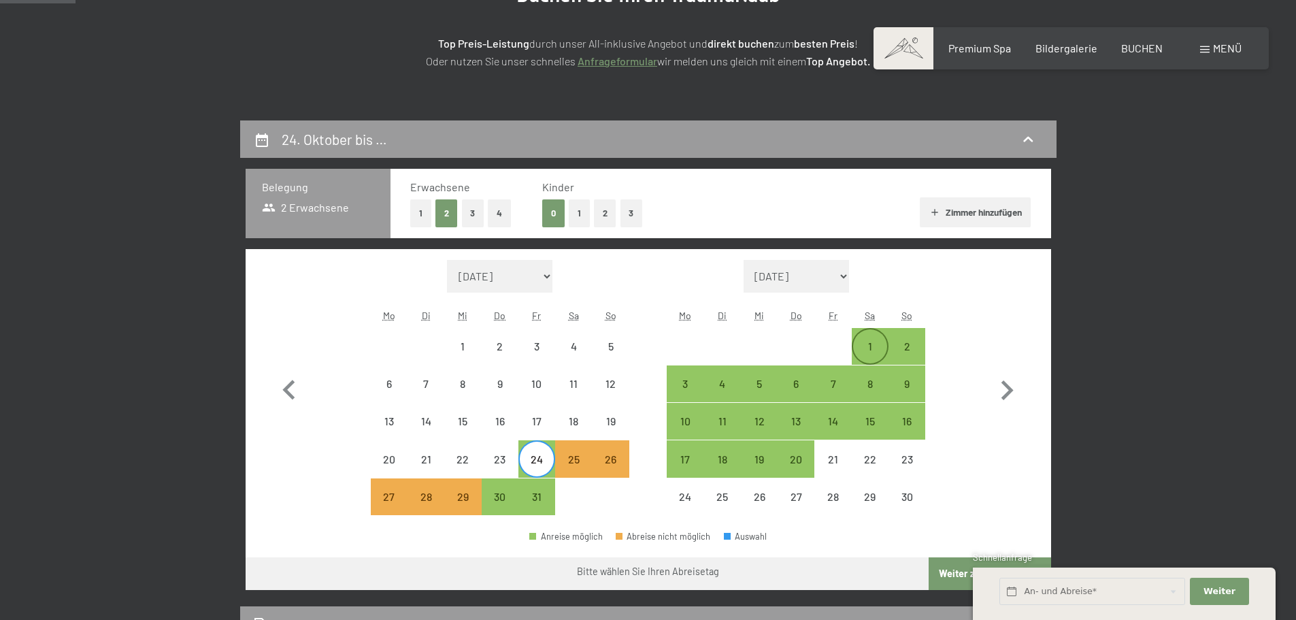
click at [869, 331] on div "1" at bounding box center [870, 346] width 34 height 34
select select "[DATE]"
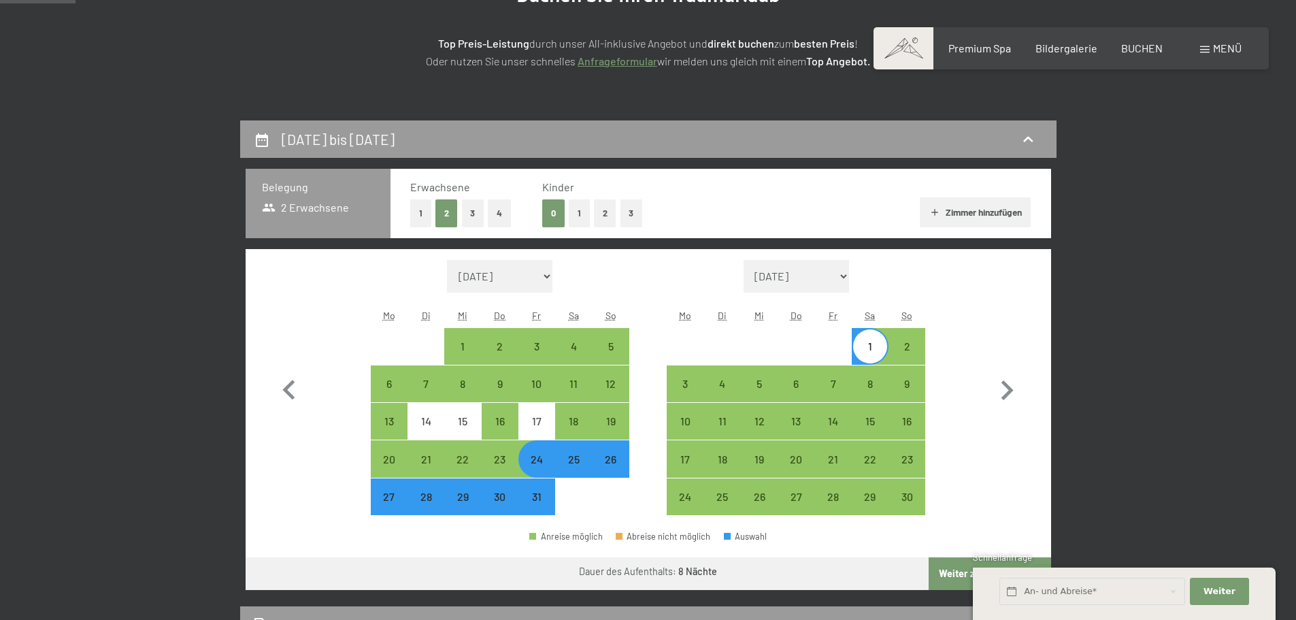
click at [926, 357] on div "Monat/Jahr [DATE] [DATE] [DATE] [DATE] [DATE] [DATE] [DATE] [PERSON_NAME][DATE]…" at bounding box center [647, 388] width 757 height 256
click at [911, 357] on div "2" at bounding box center [907, 358] width 34 height 34
select select "[DATE]"
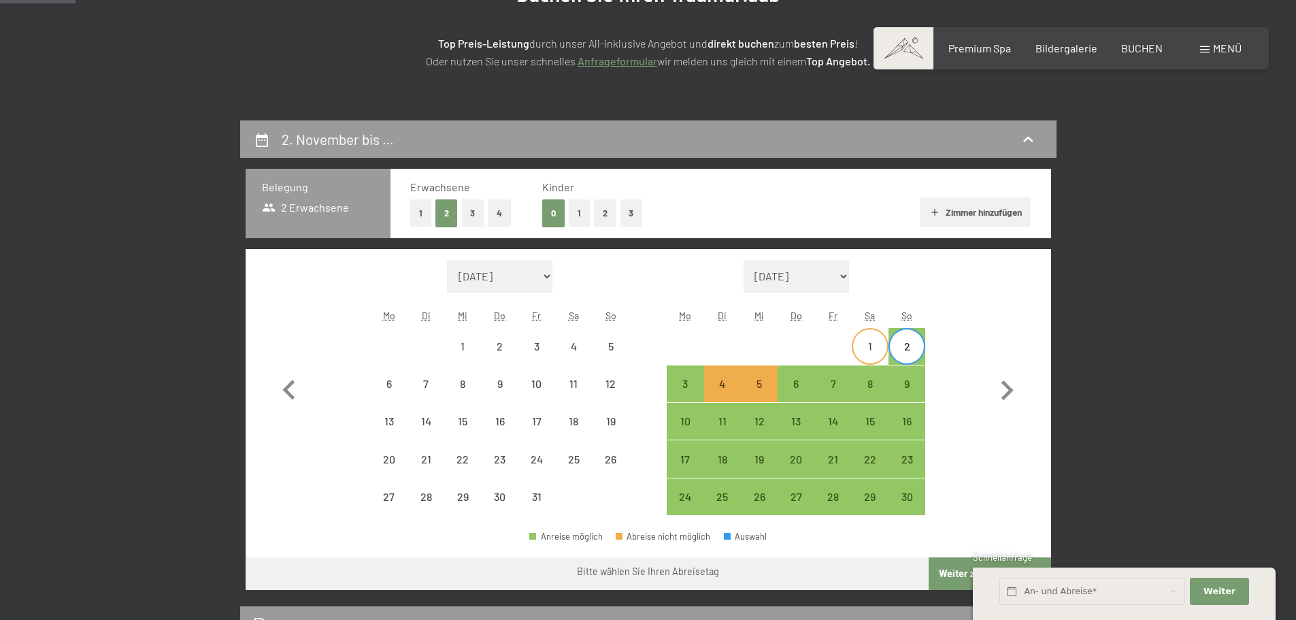
click at [862, 344] on div "1" at bounding box center [870, 358] width 34 height 34
select select "[DATE]"
click at [541, 500] on div "31" at bounding box center [537, 508] width 34 height 34
select select "[DATE]"
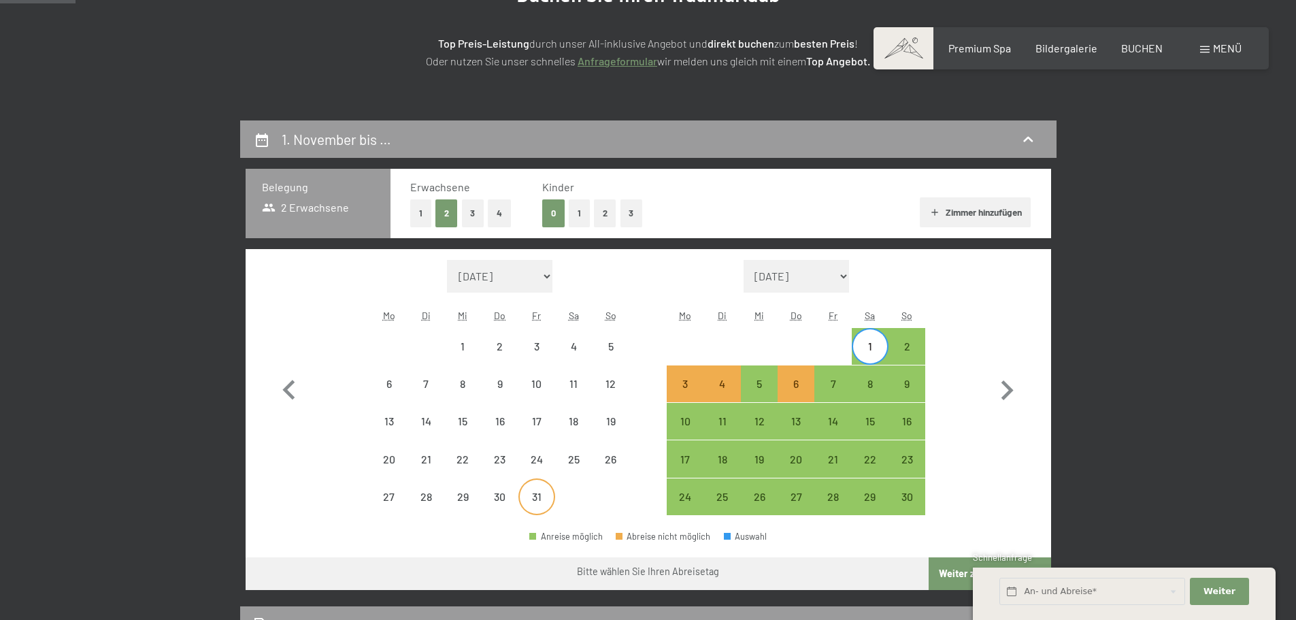
select select "[DATE]"
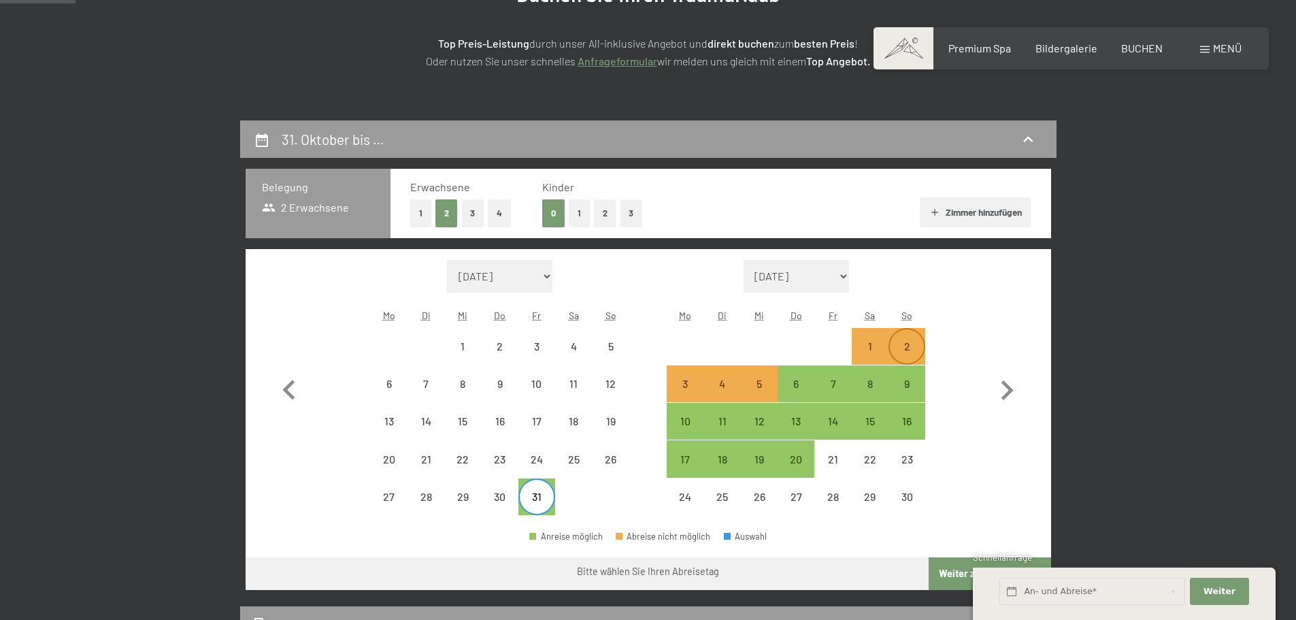
click at [892, 347] on div "2" at bounding box center [907, 358] width 34 height 34
select select "[DATE]"
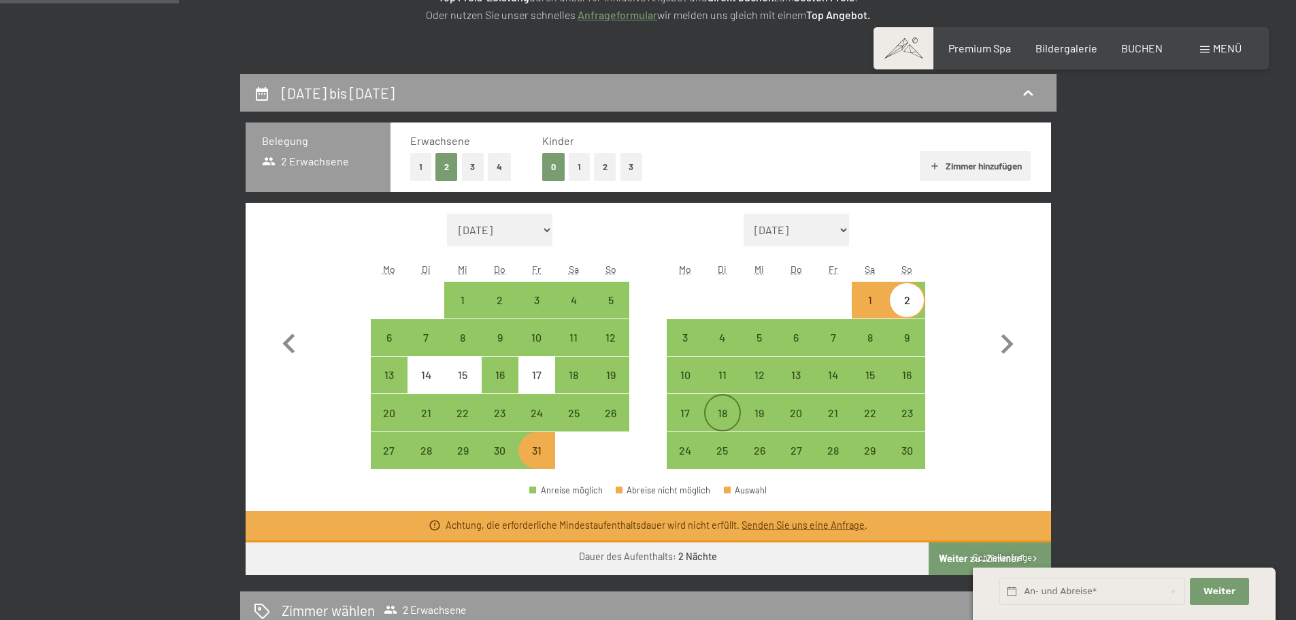
scroll to position [272, 0]
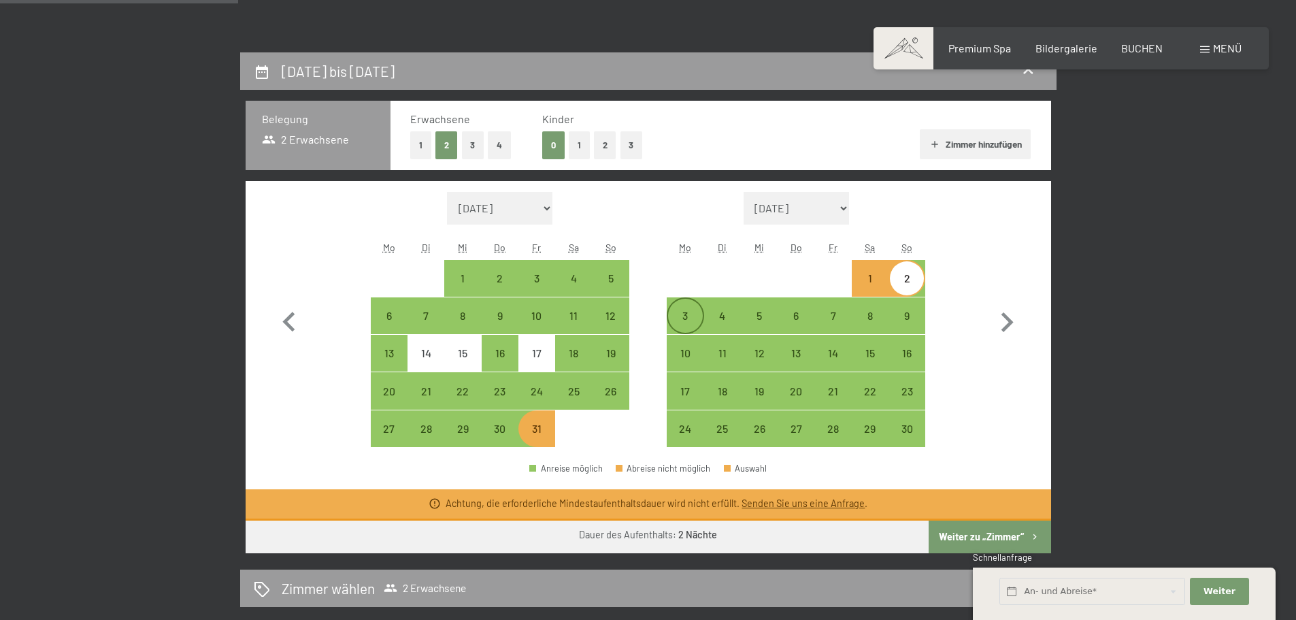
click at [679, 332] on div "3" at bounding box center [685, 327] width 34 height 34
select select "[DATE]"
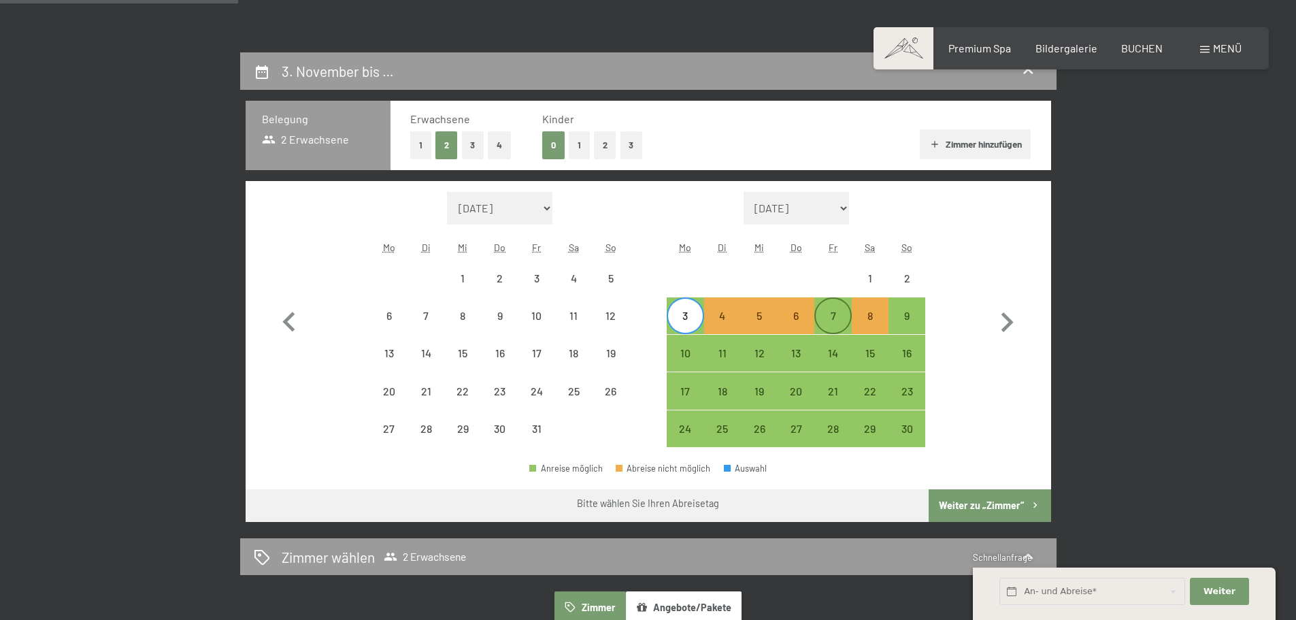
click at [841, 322] on div "7" at bounding box center [832, 327] width 34 height 34
select select "[DATE]"
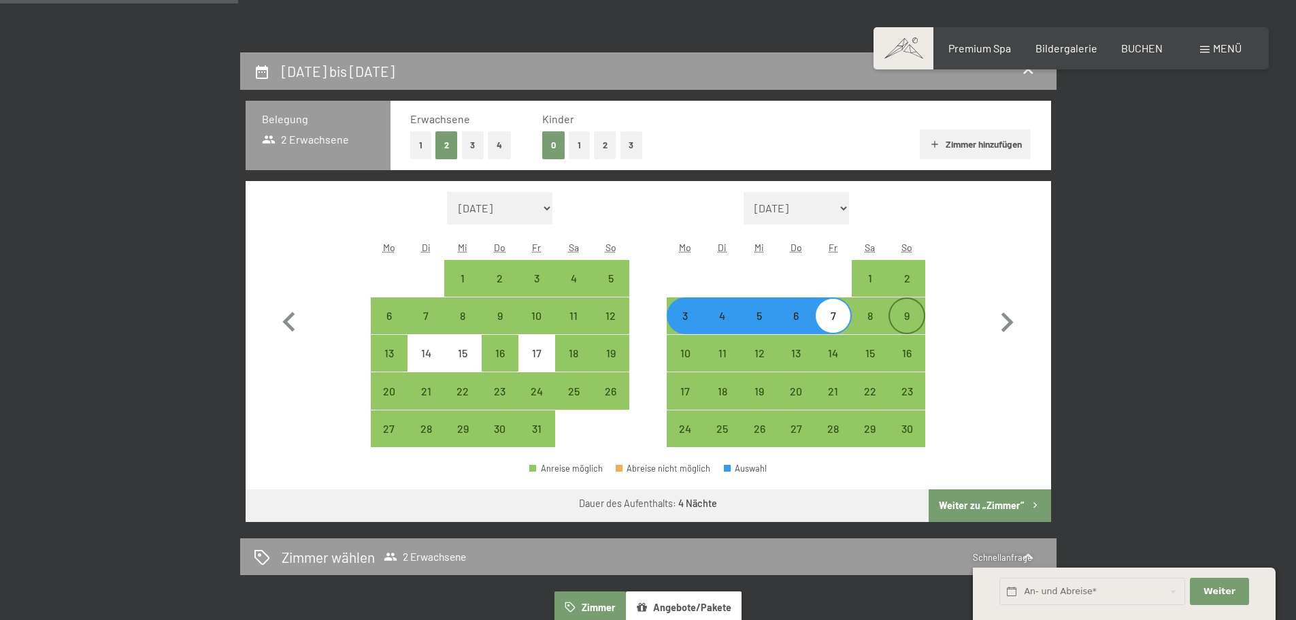
click at [894, 322] on div "9" at bounding box center [907, 327] width 34 height 34
select select "[DATE]"
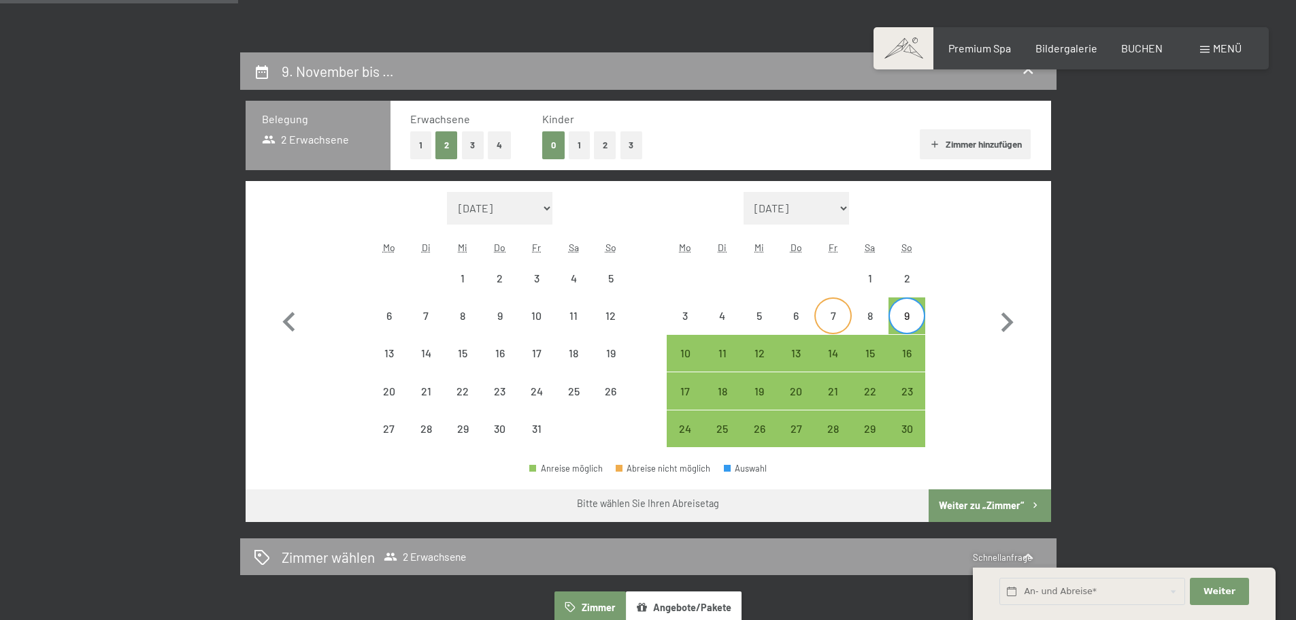
click at [837, 326] on div "7" at bounding box center [832, 327] width 34 height 34
select select "[DATE]"
click at [899, 320] on div "9" at bounding box center [907, 327] width 34 height 34
select select "[DATE]"
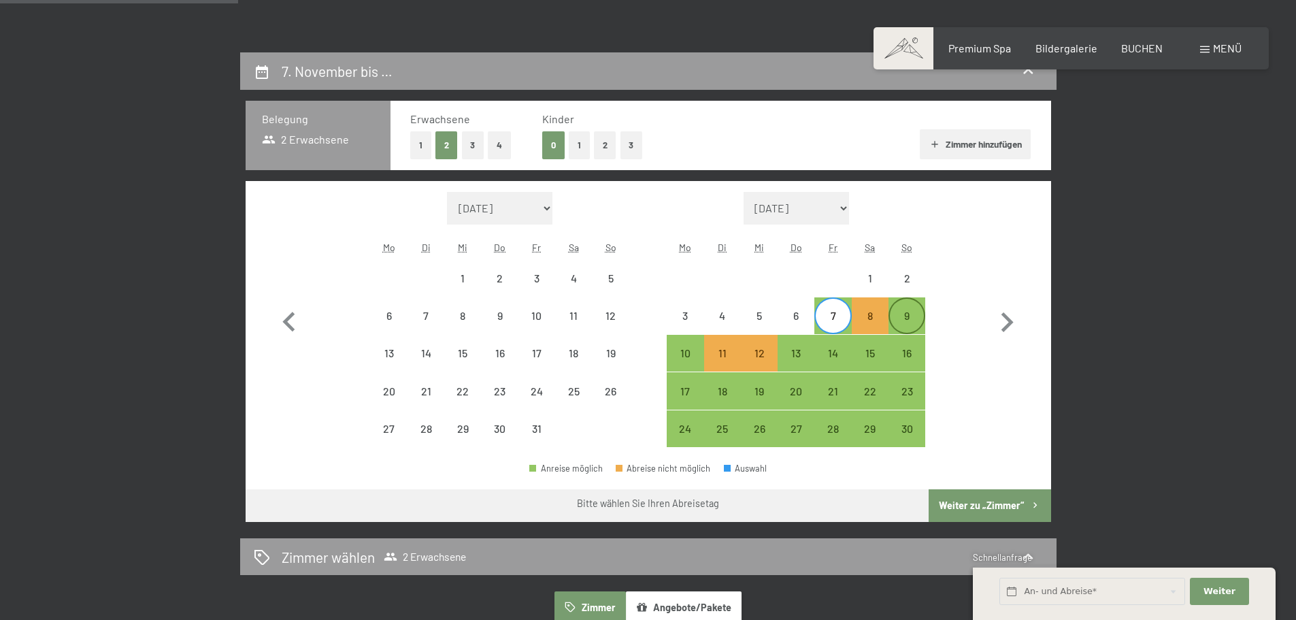
select select "[DATE]"
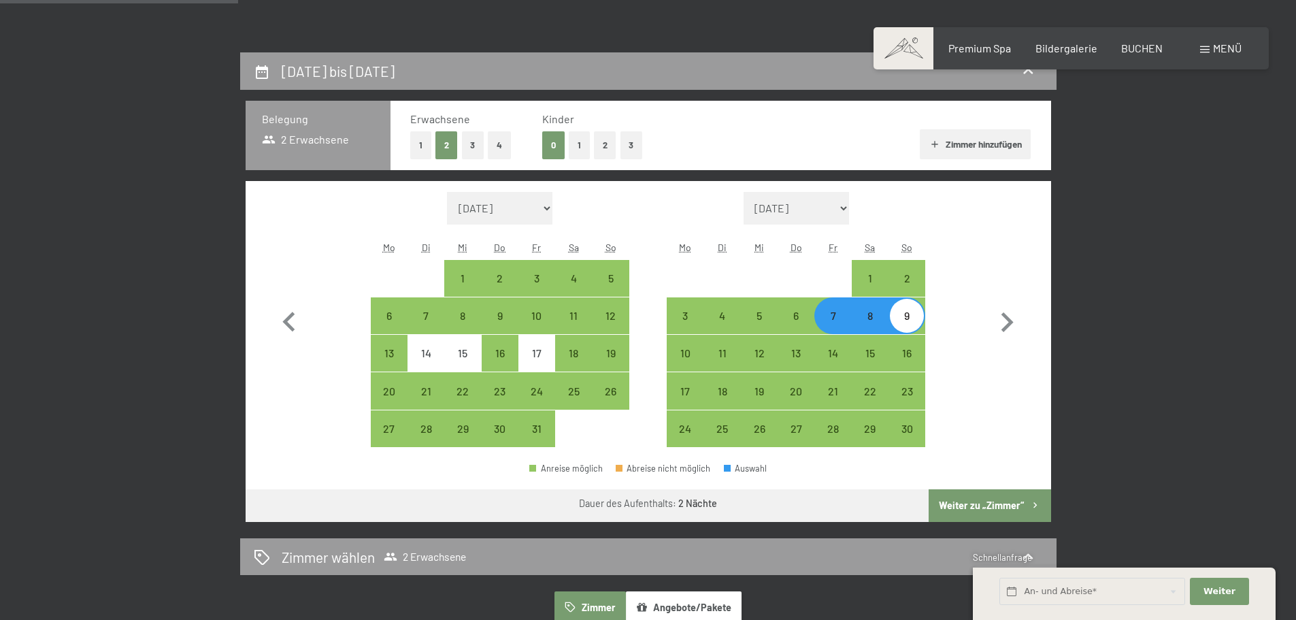
click at [966, 494] on button "Weiter zu „Zimmer“" at bounding box center [989, 505] width 122 height 33
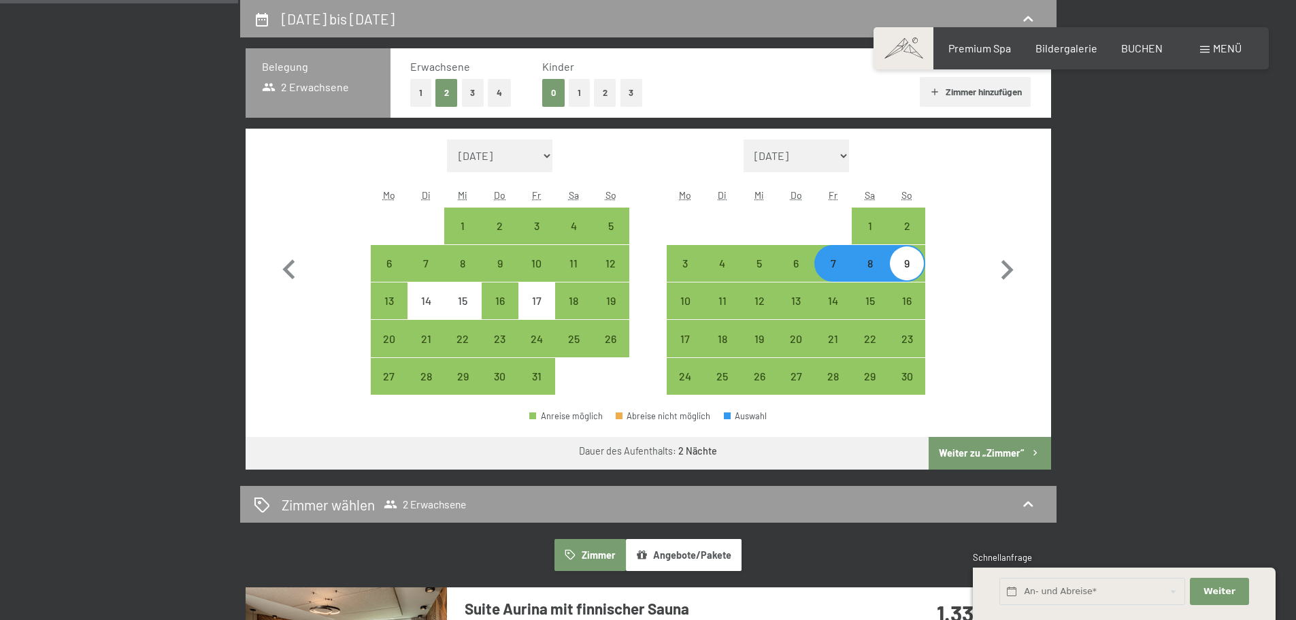
select select "[DATE]"
